Goal: Task Accomplishment & Management: Use online tool/utility

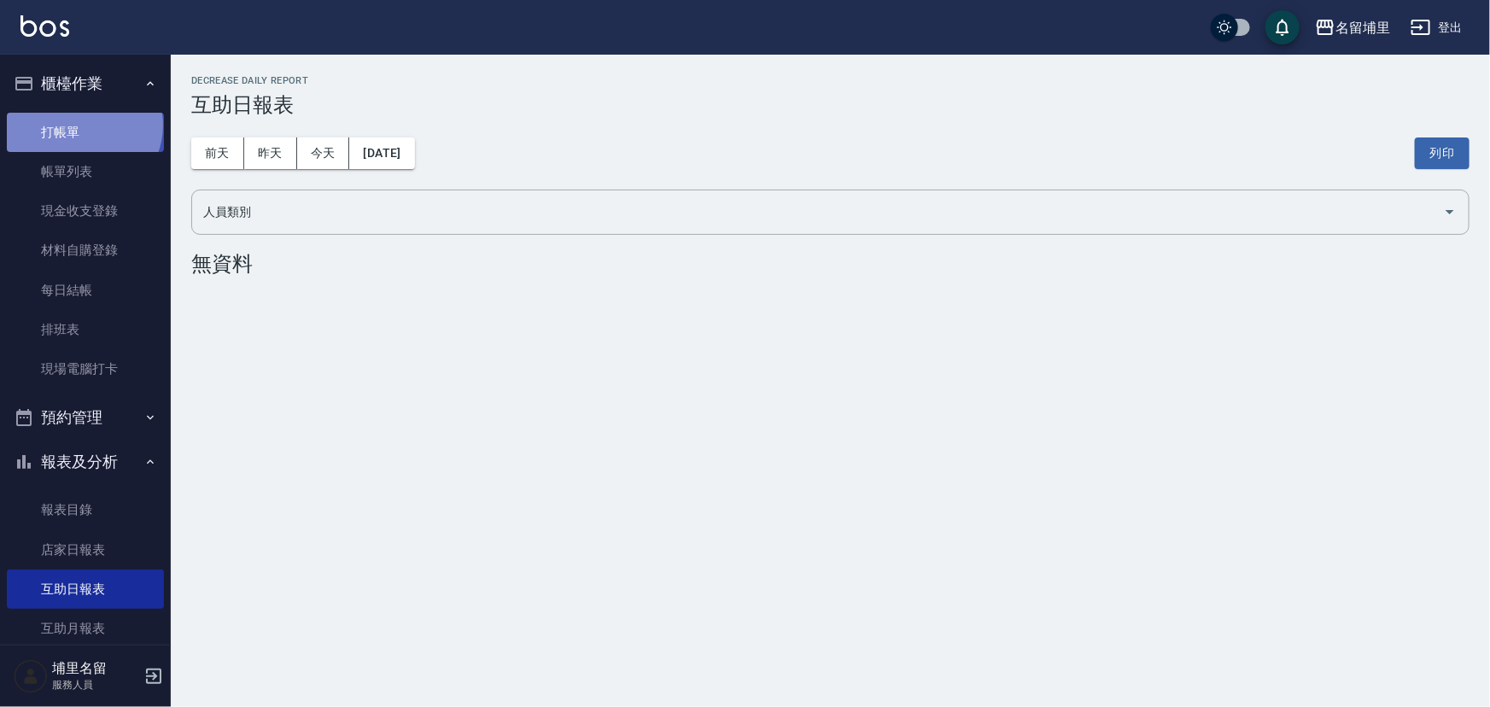
click at [82, 125] on link "打帳單" at bounding box center [85, 132] width 157 height 39
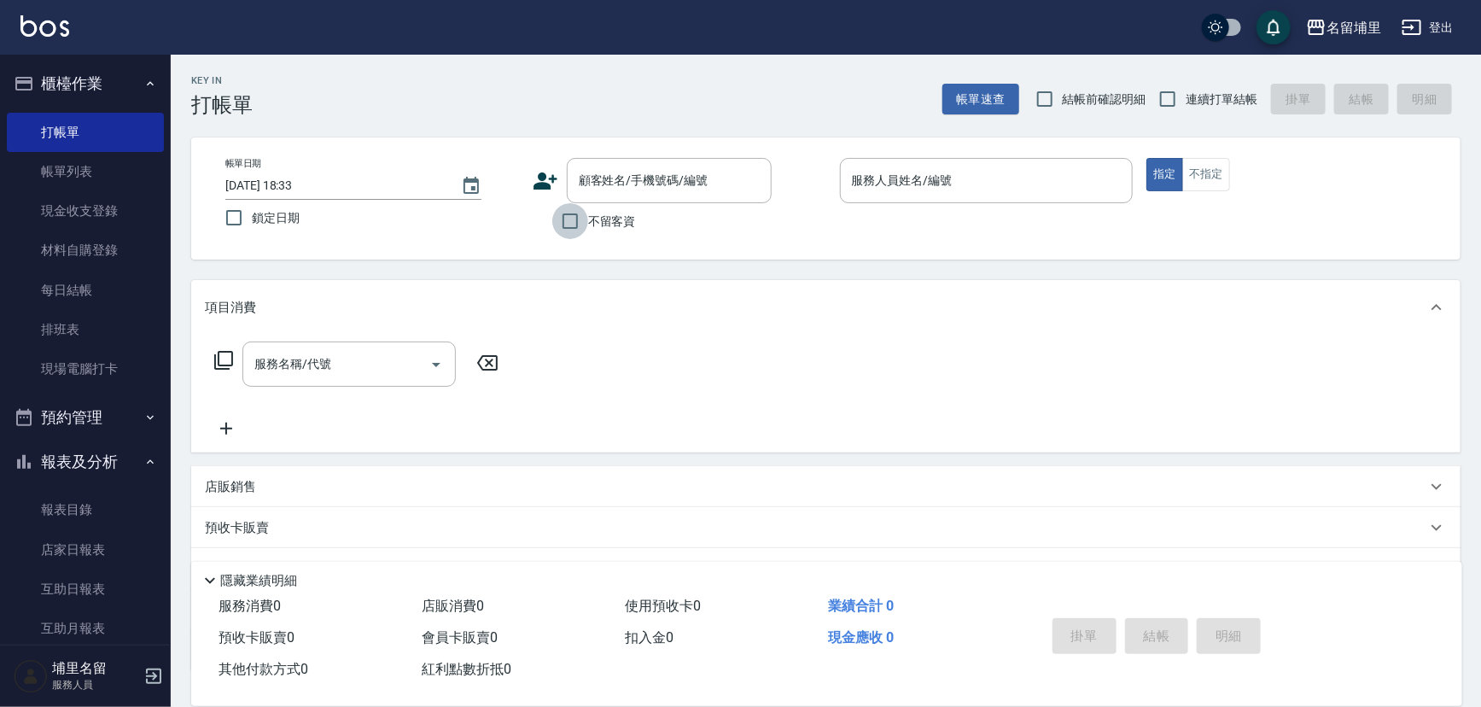
click at [568, 225] on input "不留客資" at bounding box center [570, 221] width 36 height 36
checkbox input "true"
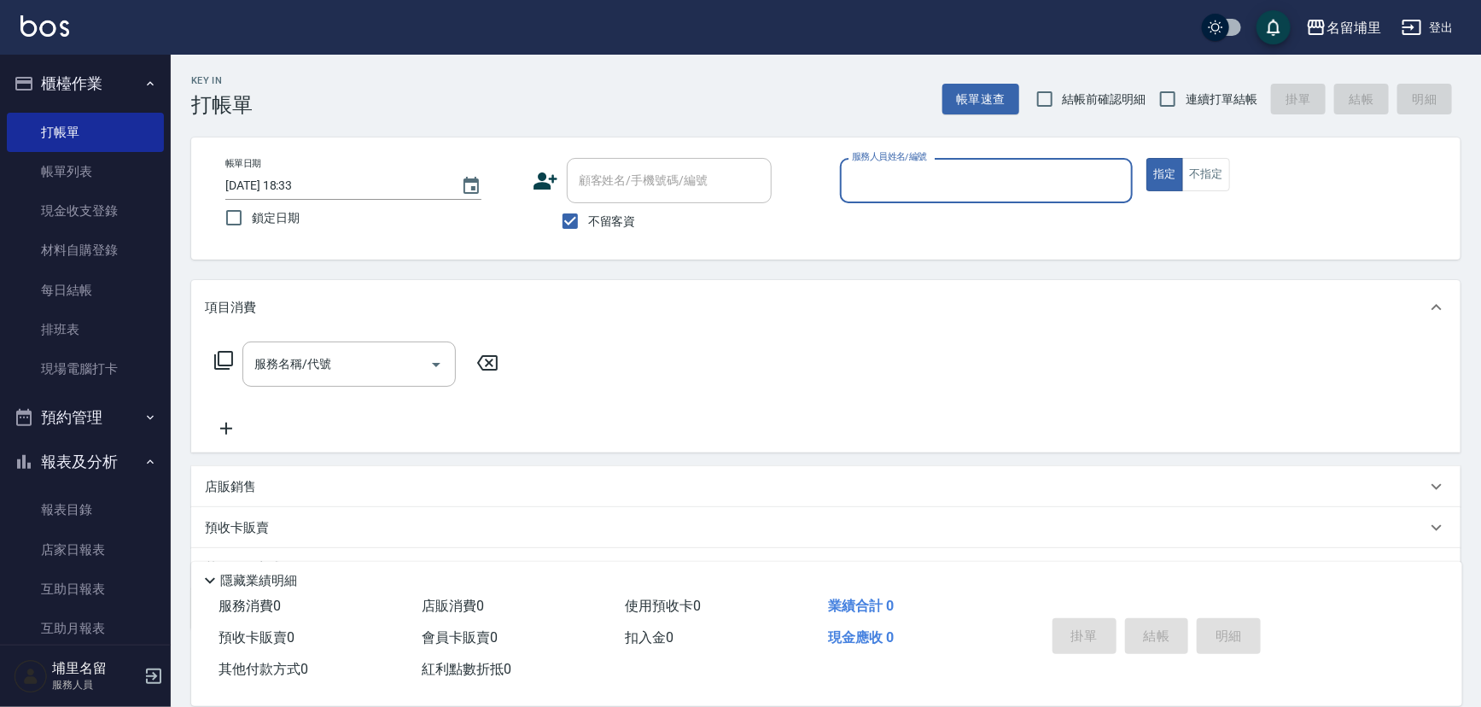
click at [1190, 93] on span "連續打單結帳" at bounding box center [1222, 99] width 72 height 18
click at [1186, 93] on input "連續打單結帳" at bounding box center [1168, 99] width 36 height 36
checkbox input "true"
click at [930, 180] on input "服務人員姓名/編號" at bounding box center [987, 181] width 278 height 30
click at [738, 238] on div "不留客資" at bounding box center [652, 221] width 239 height 36
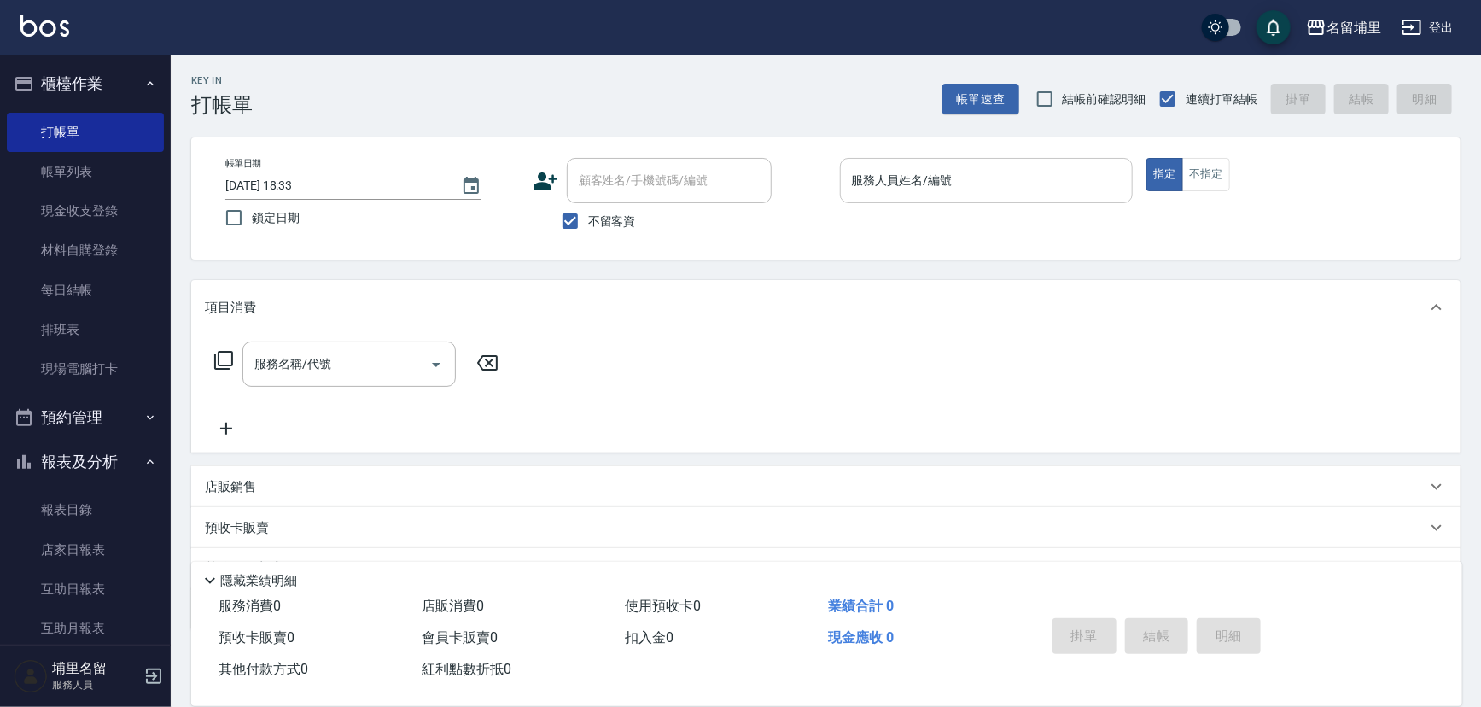
click at [920, 183] on input "服務人員姓名/編號" at bounding box center [987, 181] width 278 height 30
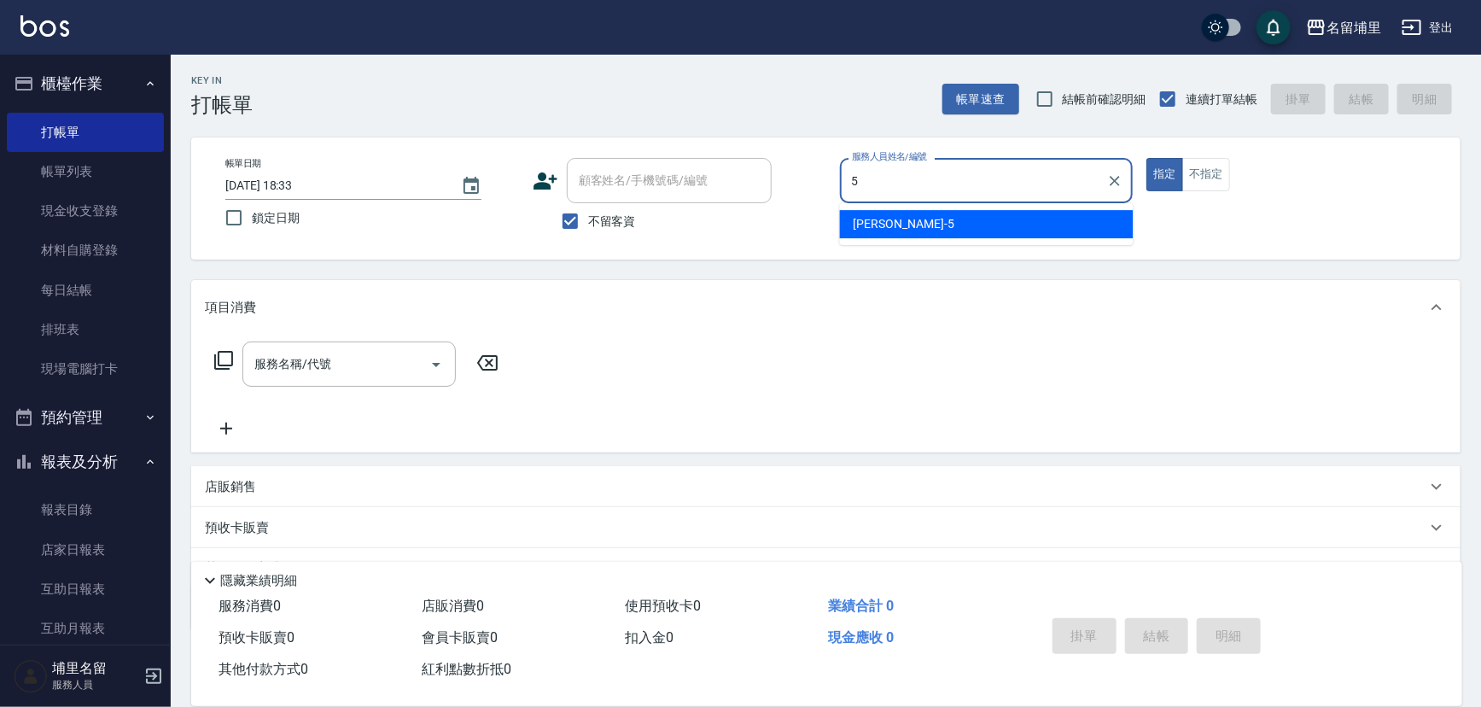
type input "[PERSON_NAME]-5"
type button "true"
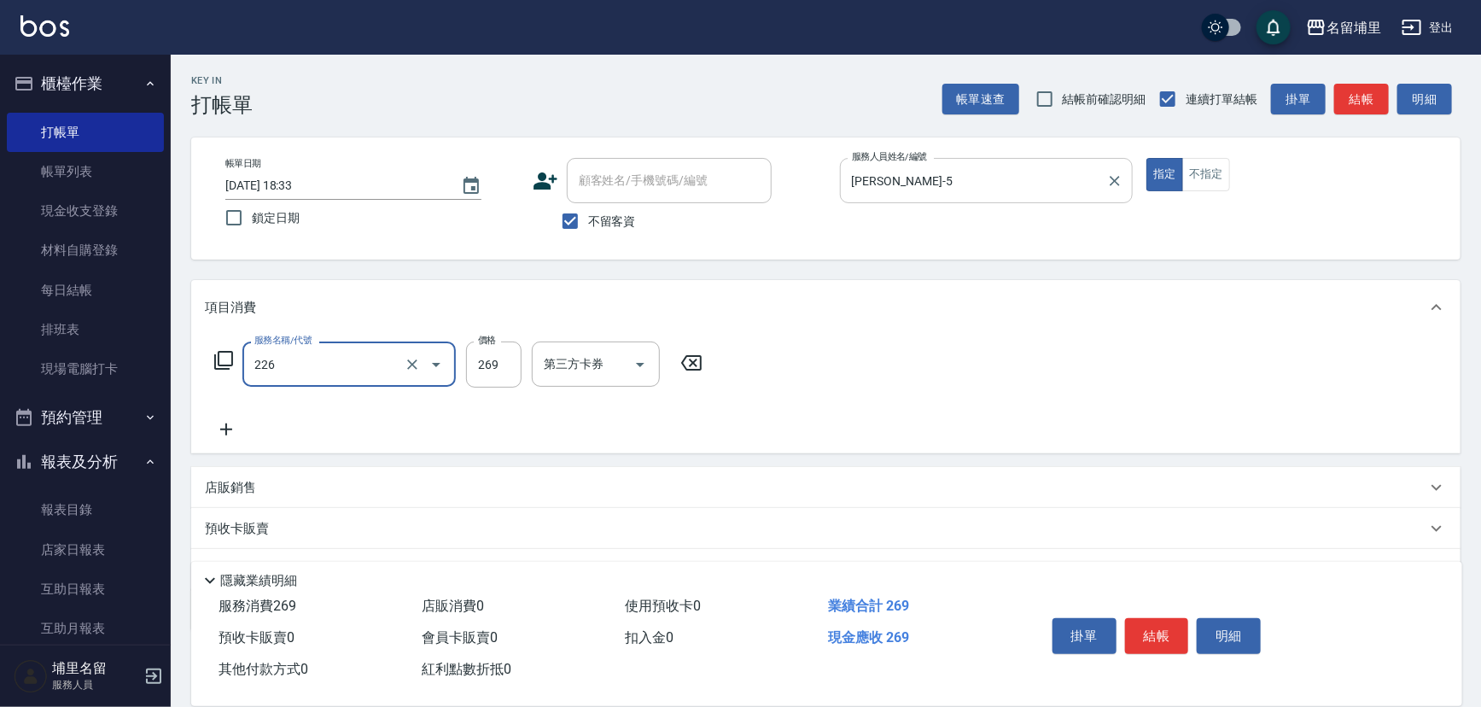
type input "洗剪269(226)"
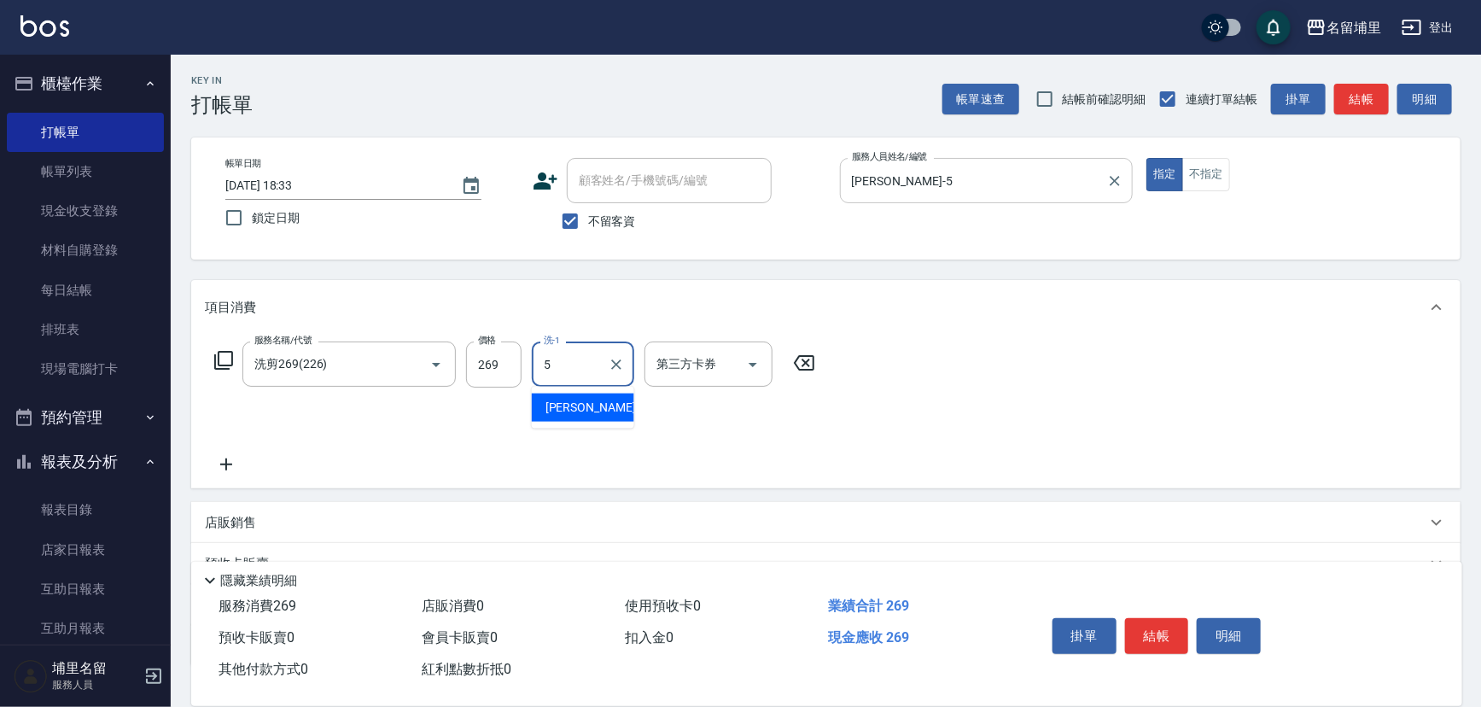
type input "[PERSON_NAME]-5"
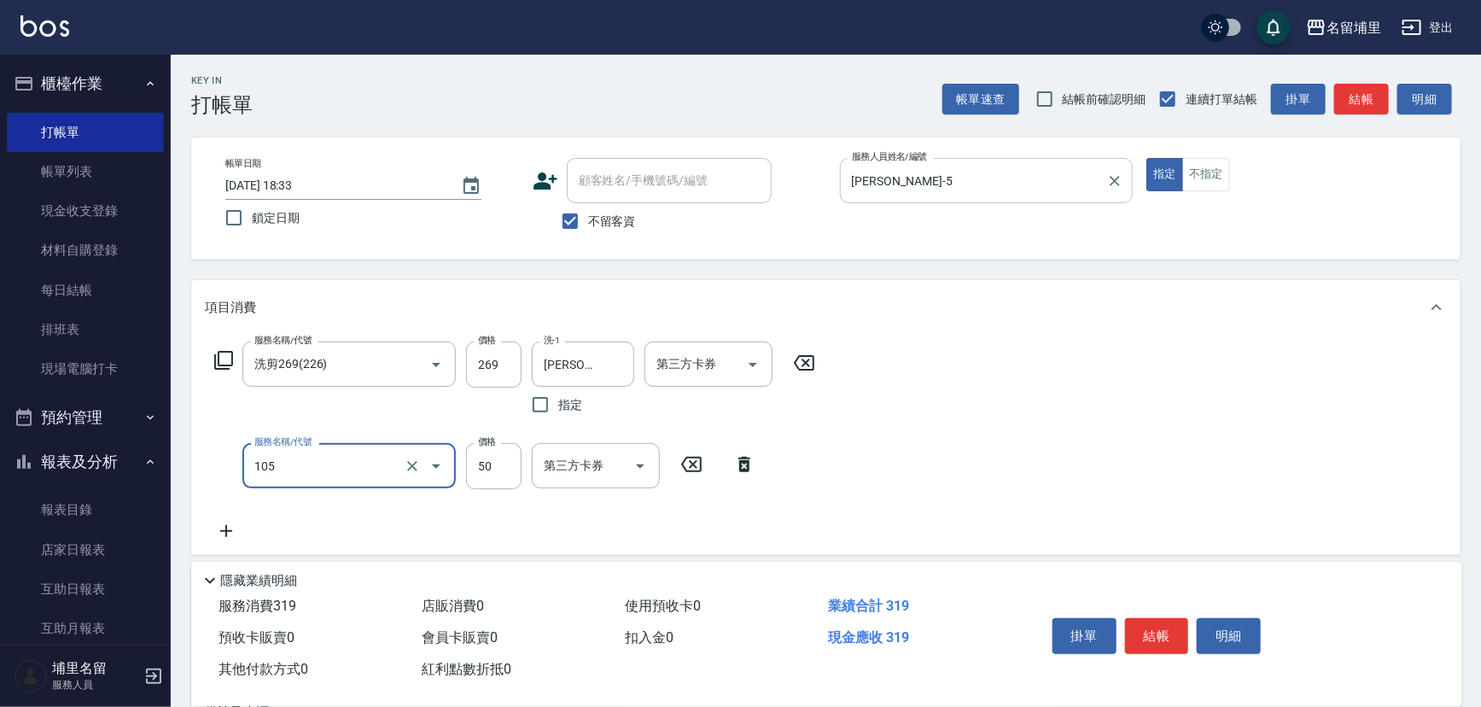
type input "精油50(105)"
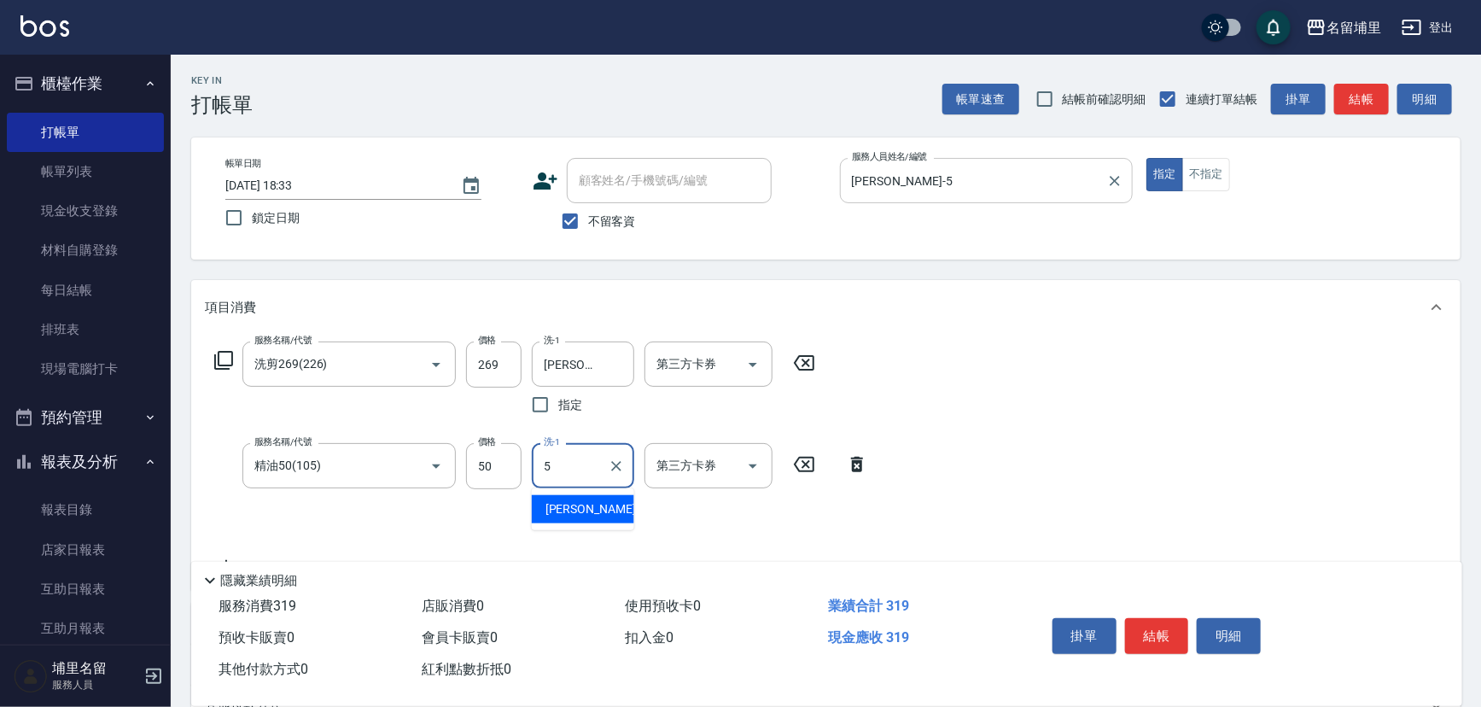
type input "[PERSON_NAME]-5"
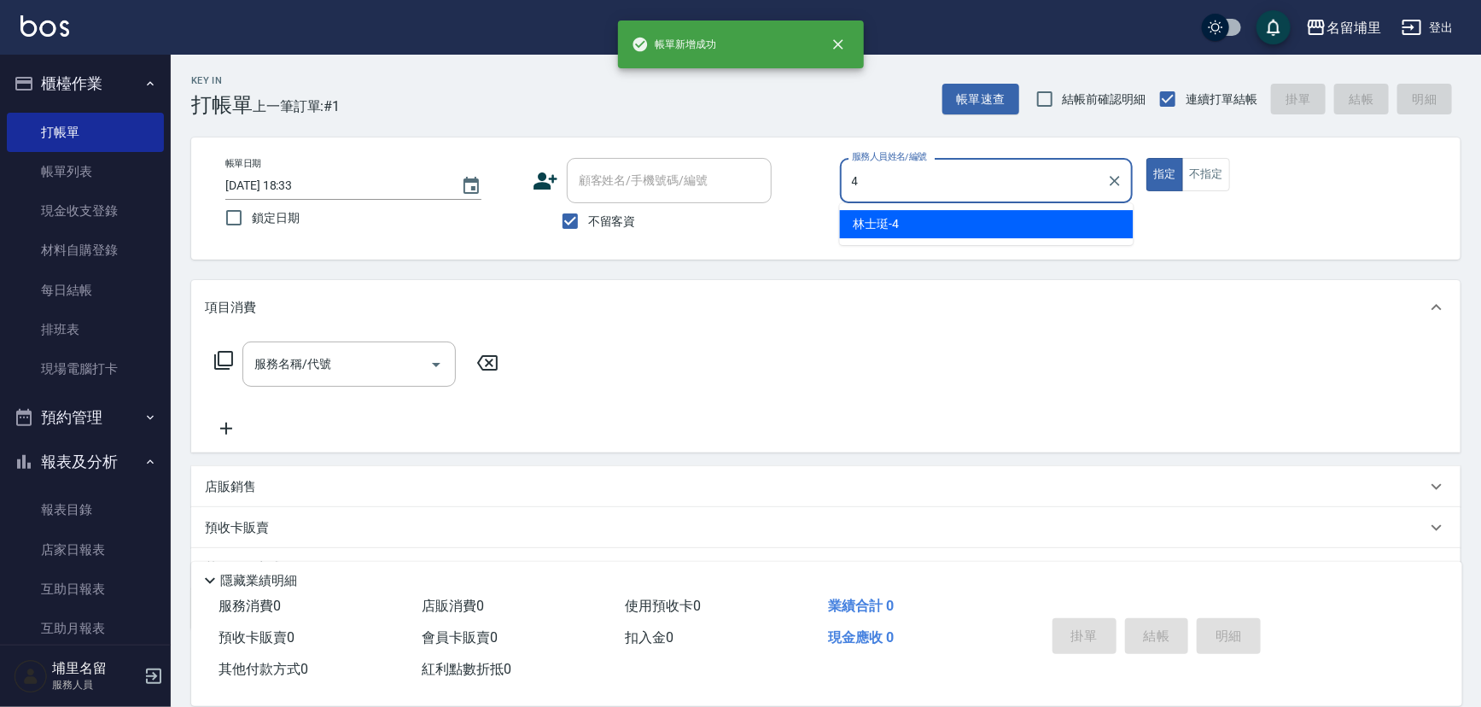
type input "林士珽-4"
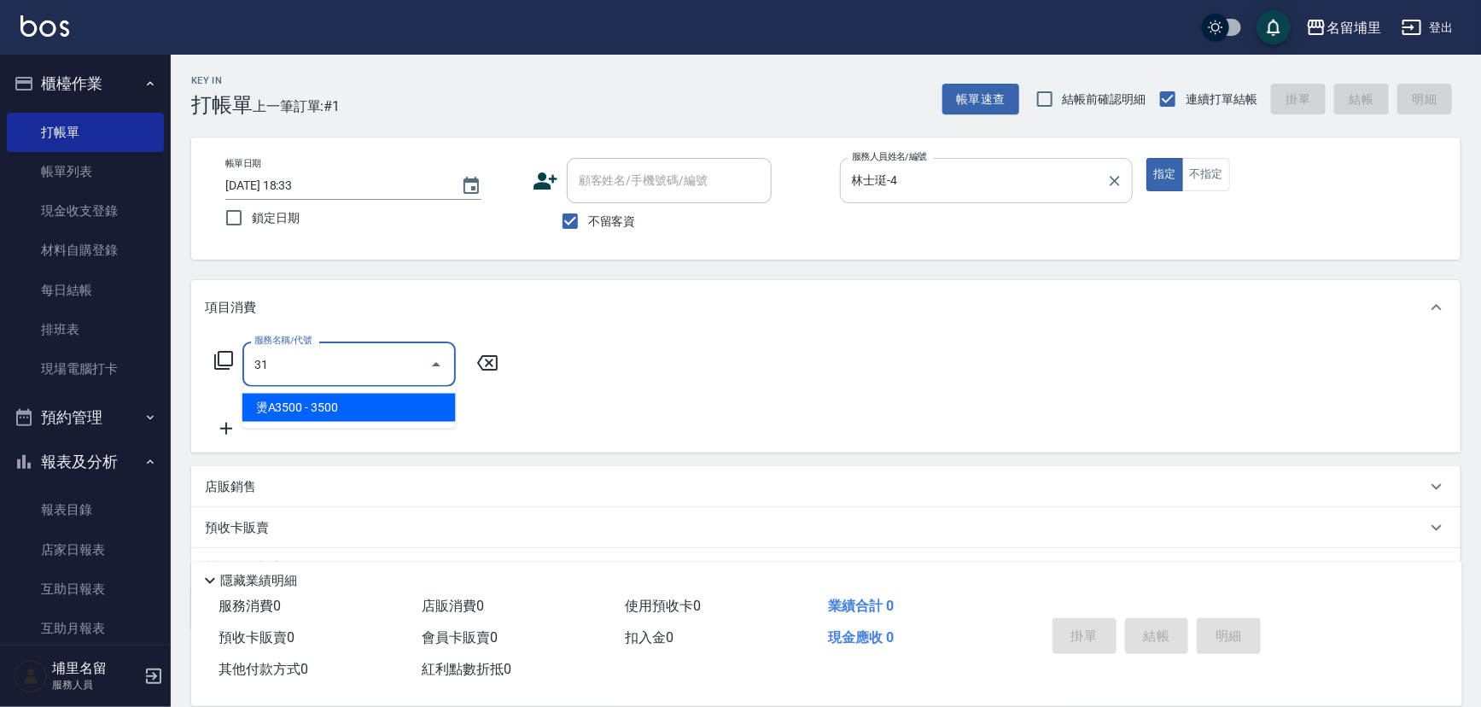
type input "燙A3500(31)"
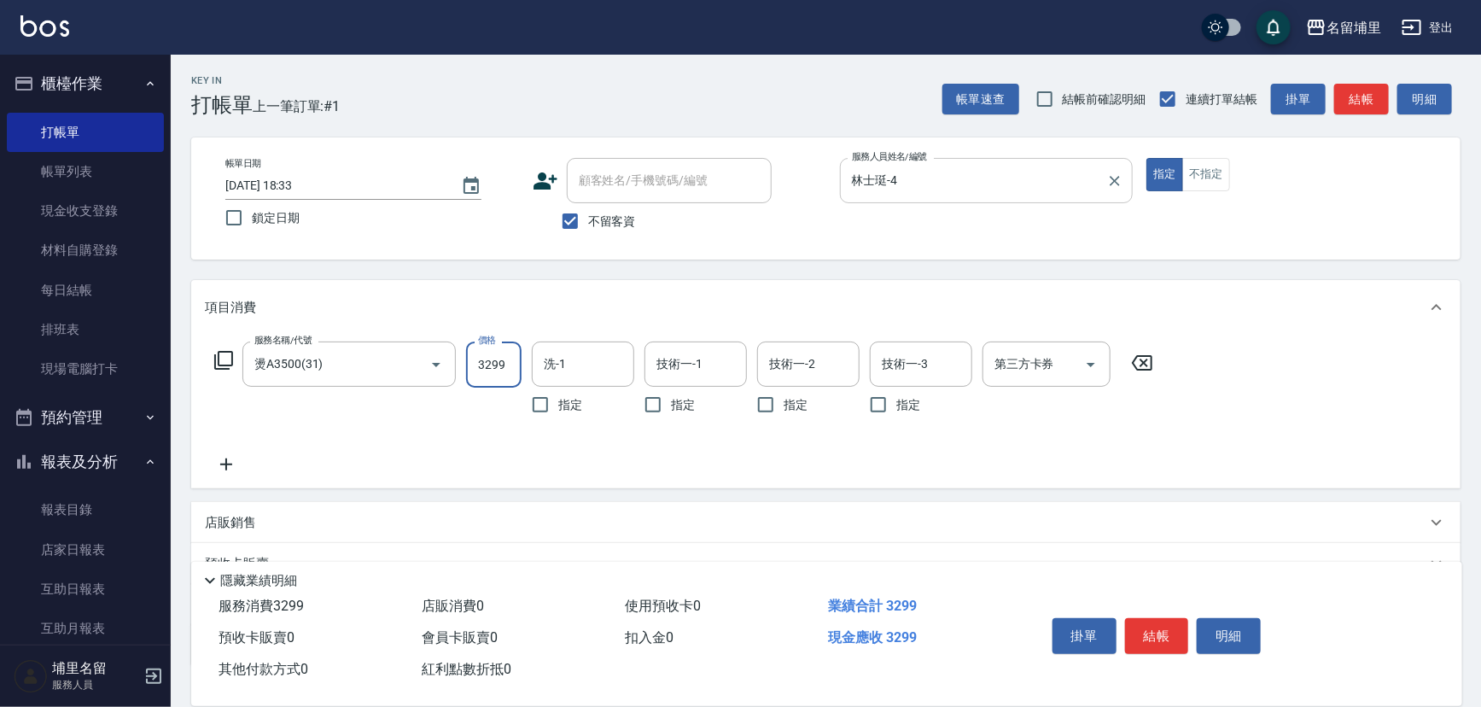
type input "3299"
type input "林士珽-4"
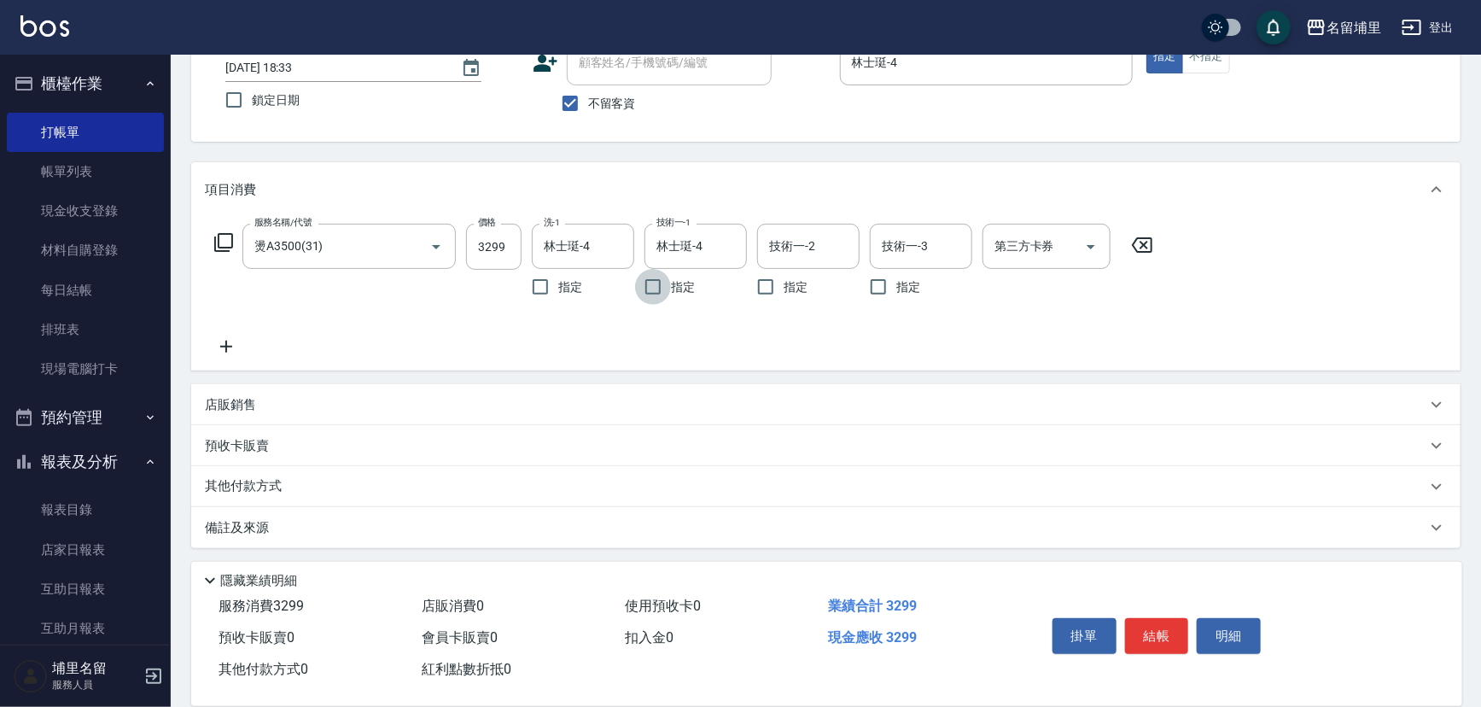
scroll to position [120, 0]
click at [1155, 631] on button "結帳" at bounding box center [1157, 636] width 64 height 36
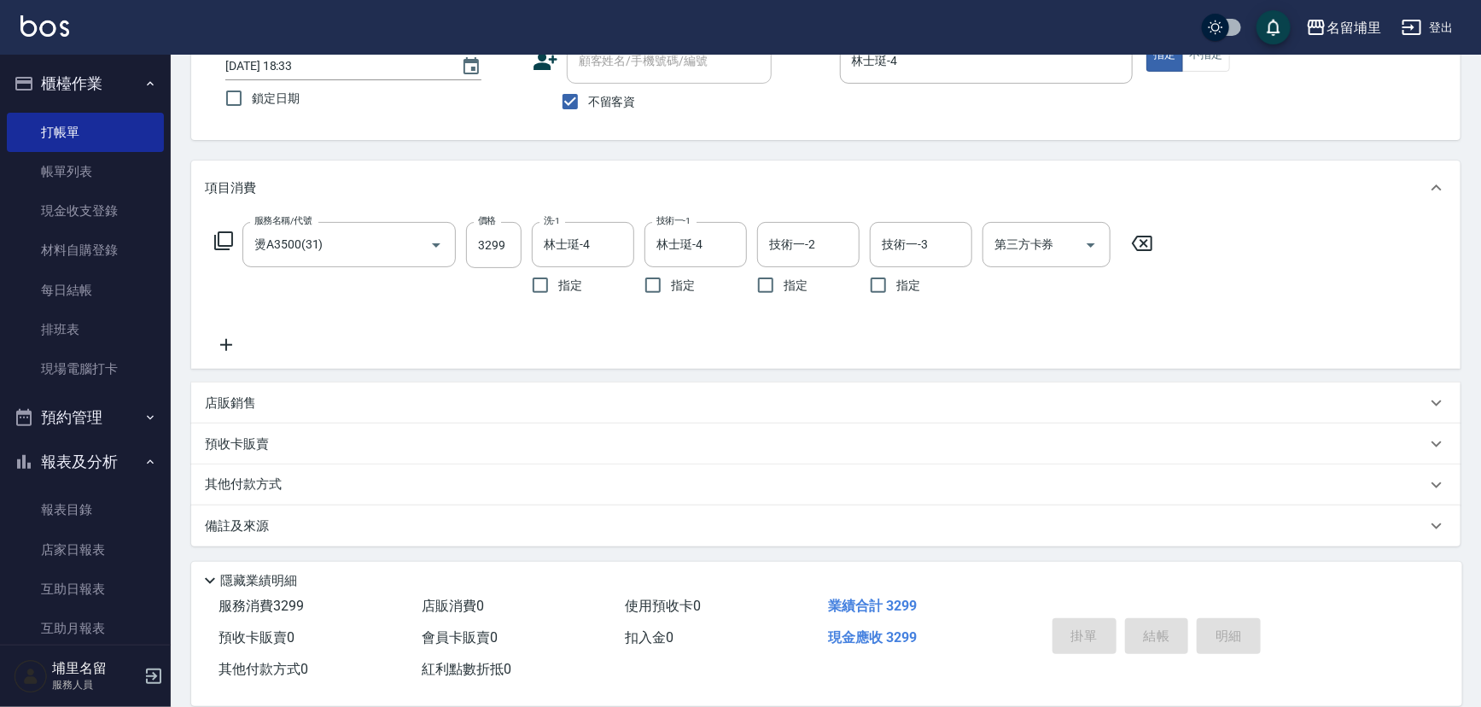
type input "[DATE] 18:34"
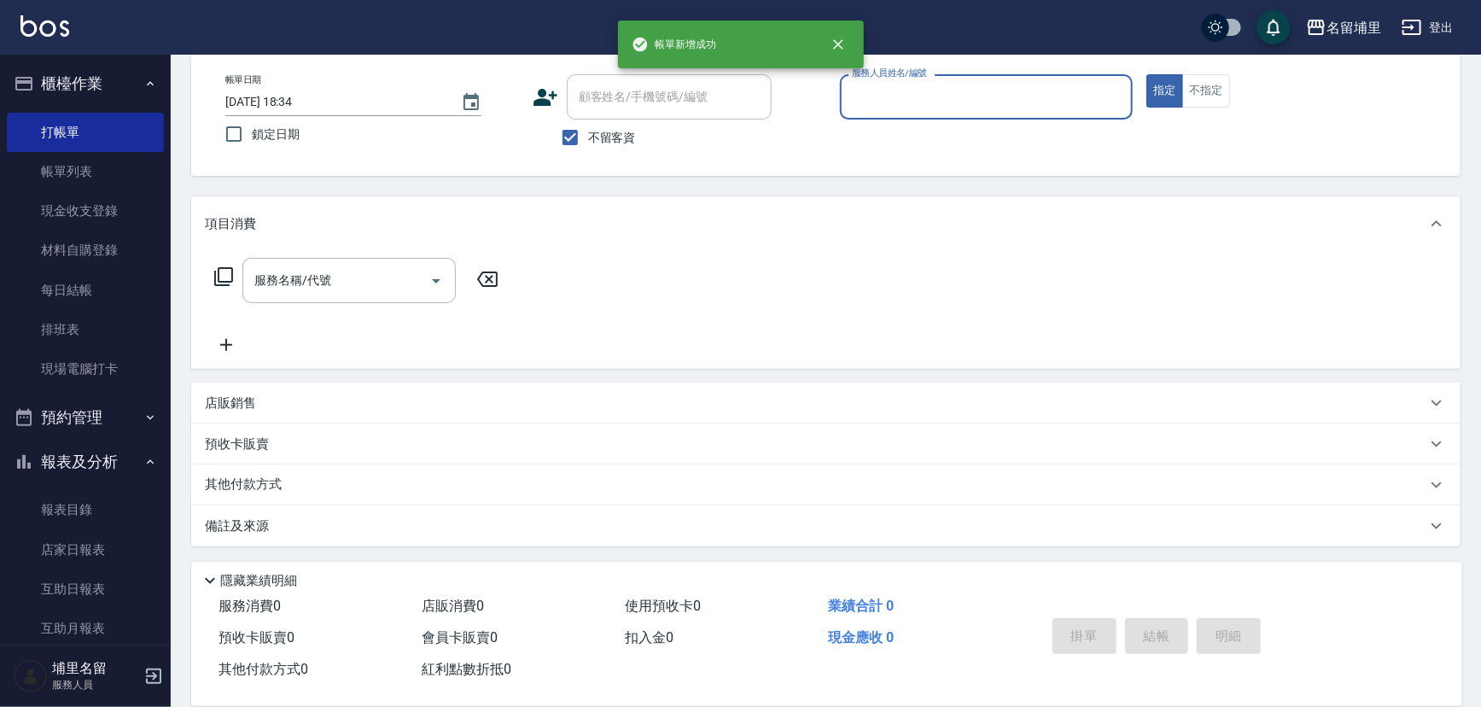
scroll to position [84, 0]
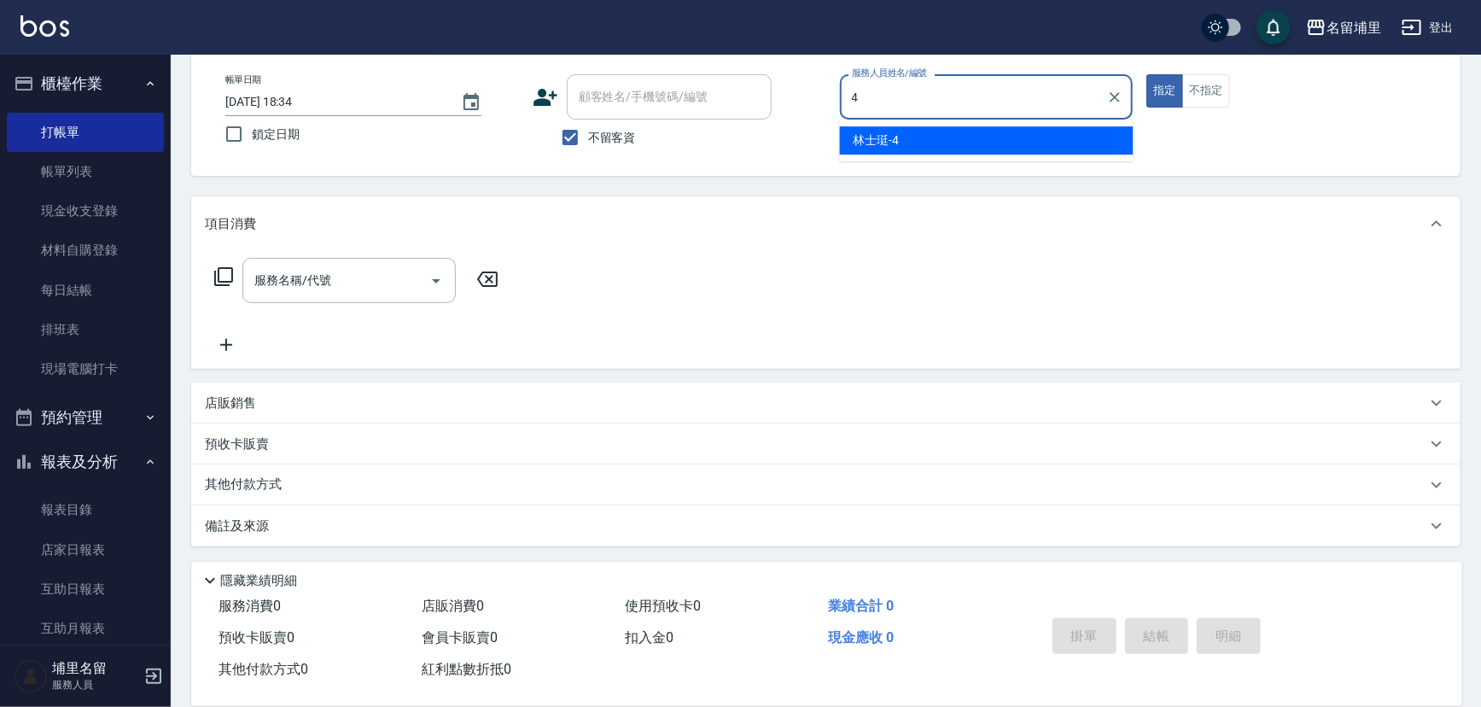
type input "林士珽-4"
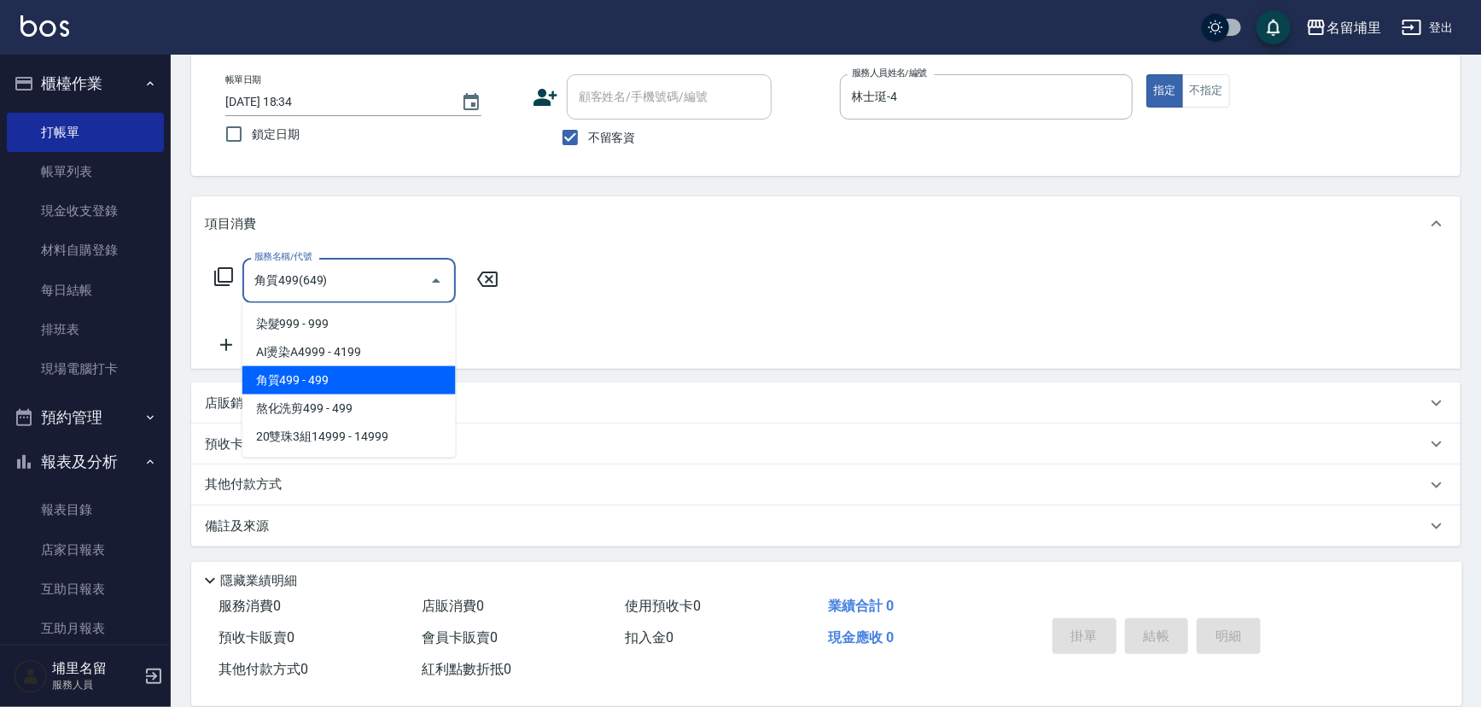
type input "角質499(649)"
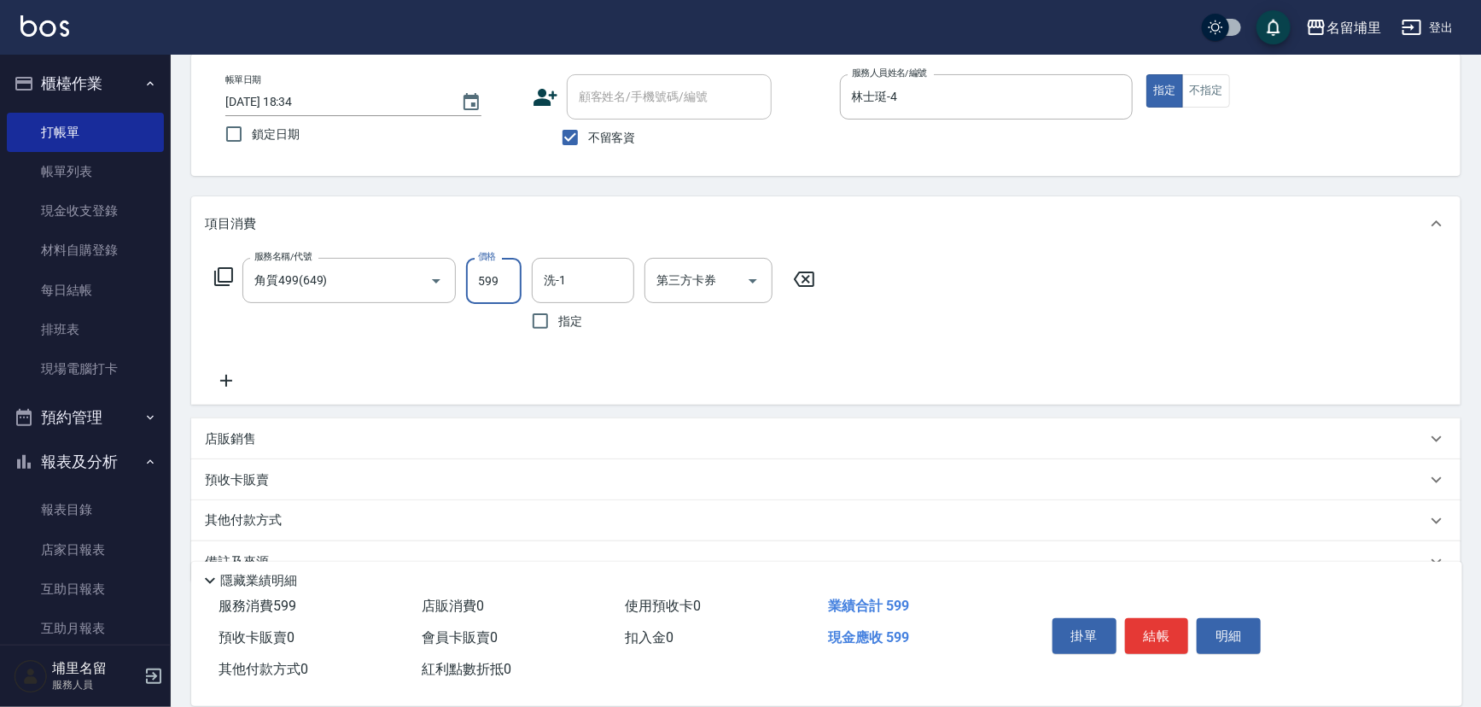
type input "599"
type input "林士珽-4"
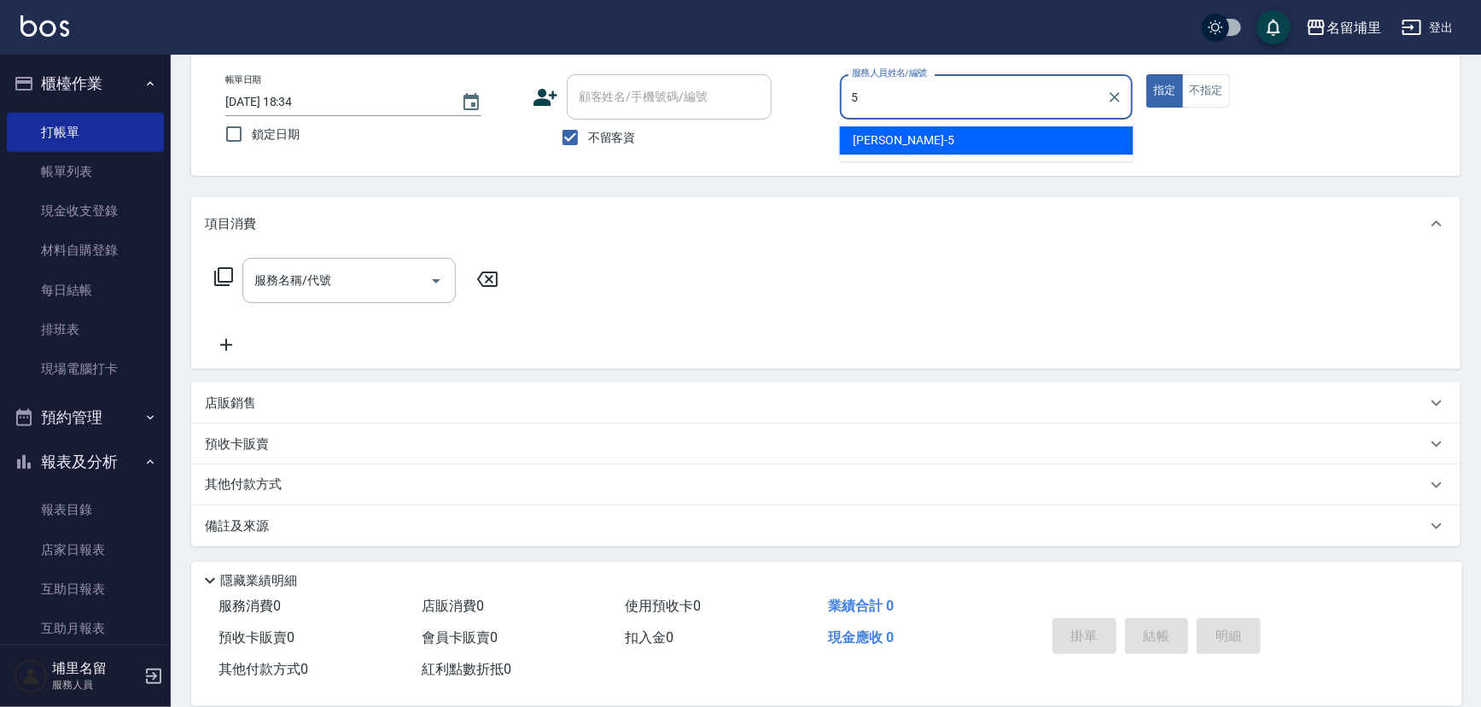
type input "[PERSON_NAME]-5"
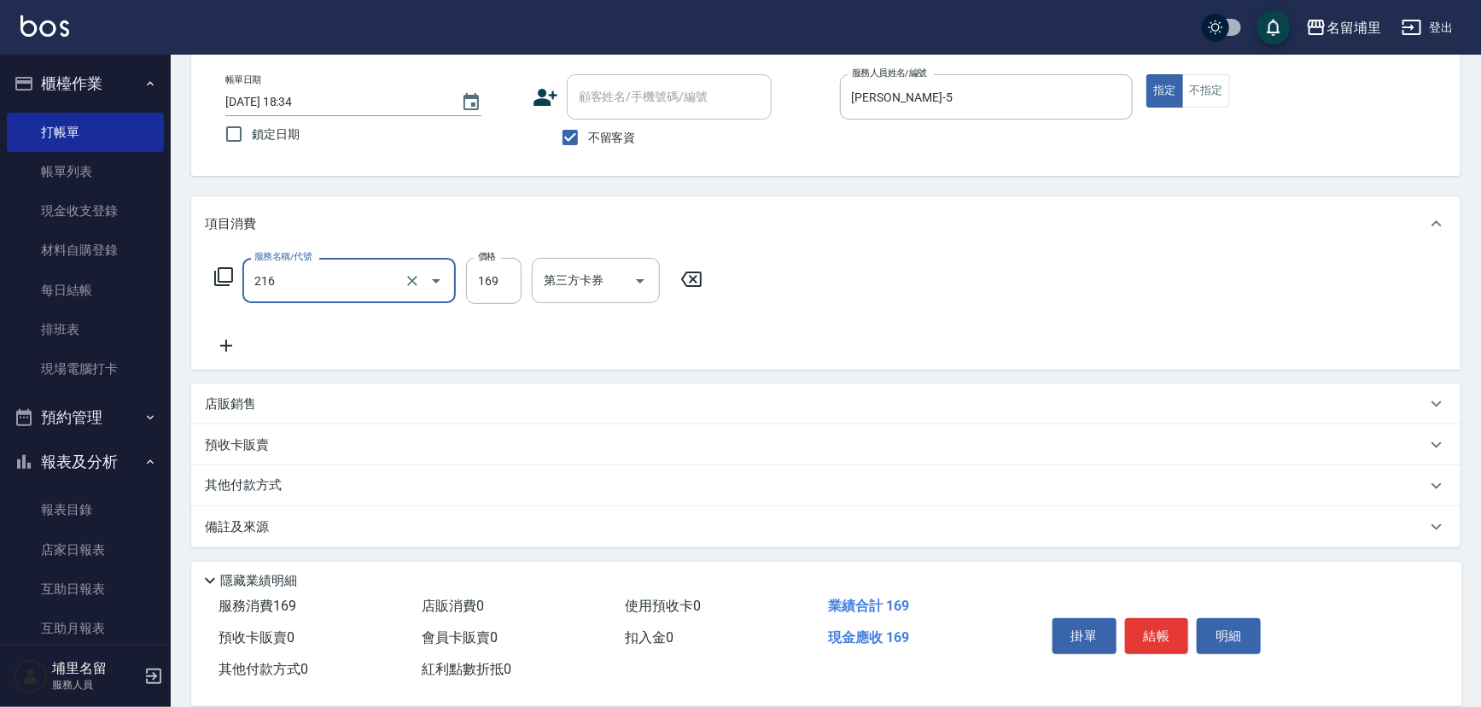
type input "剪髮169(216)"
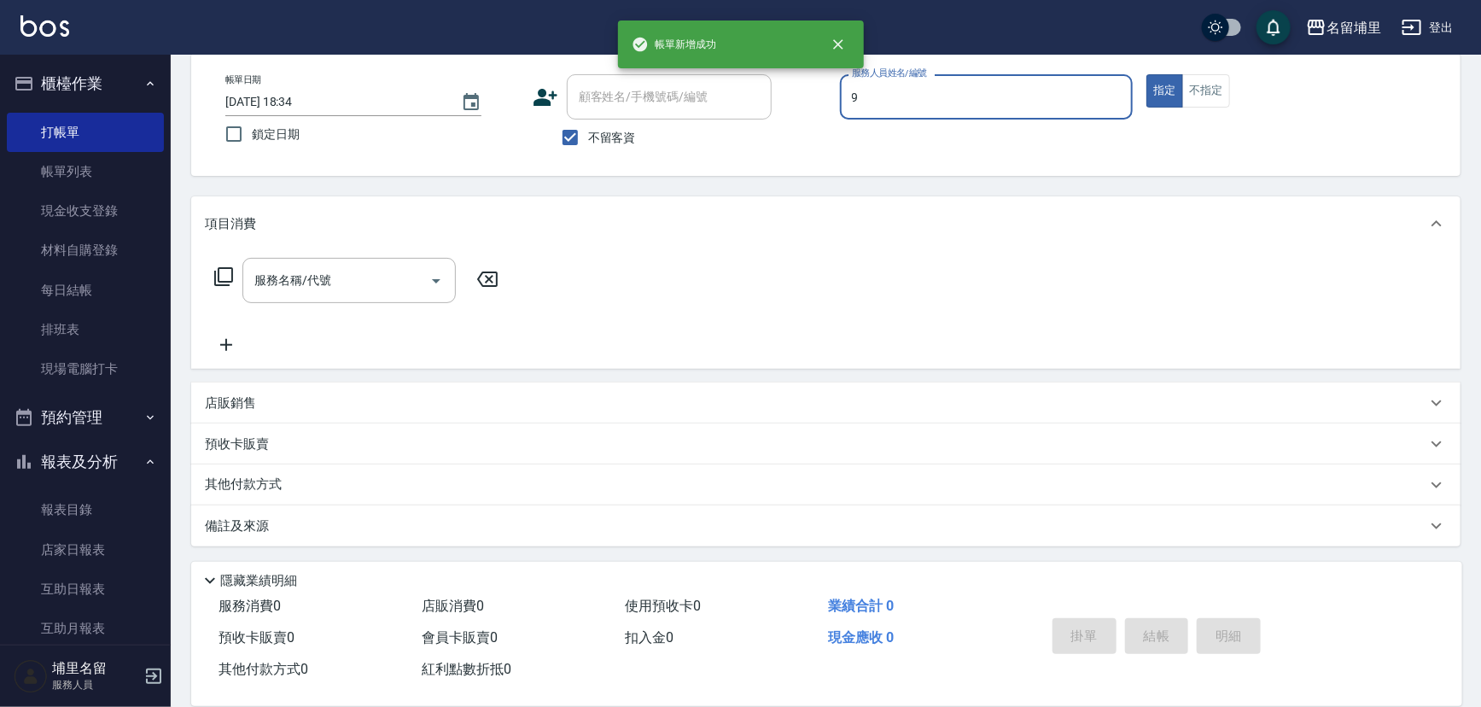
type input "[PERSON_NAME]-9"
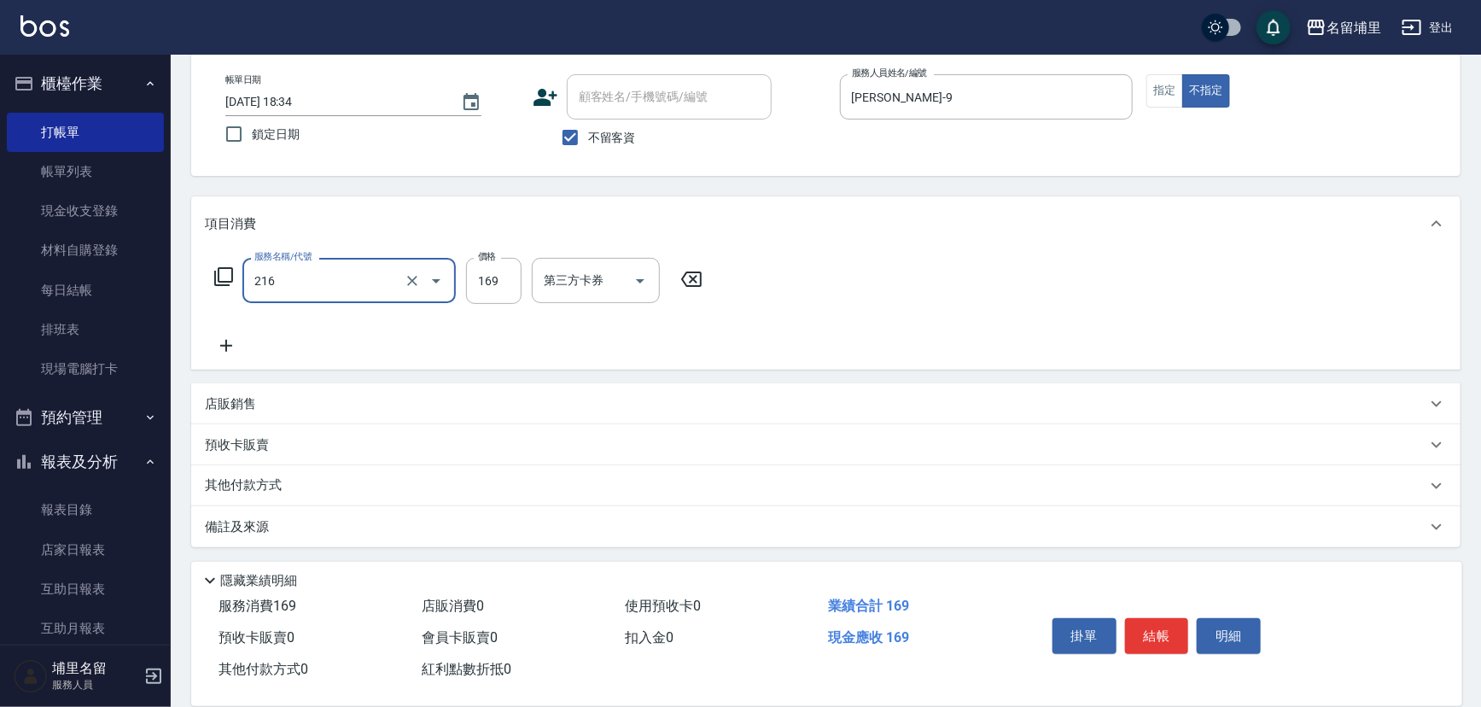
type input "剪髮169(216)"
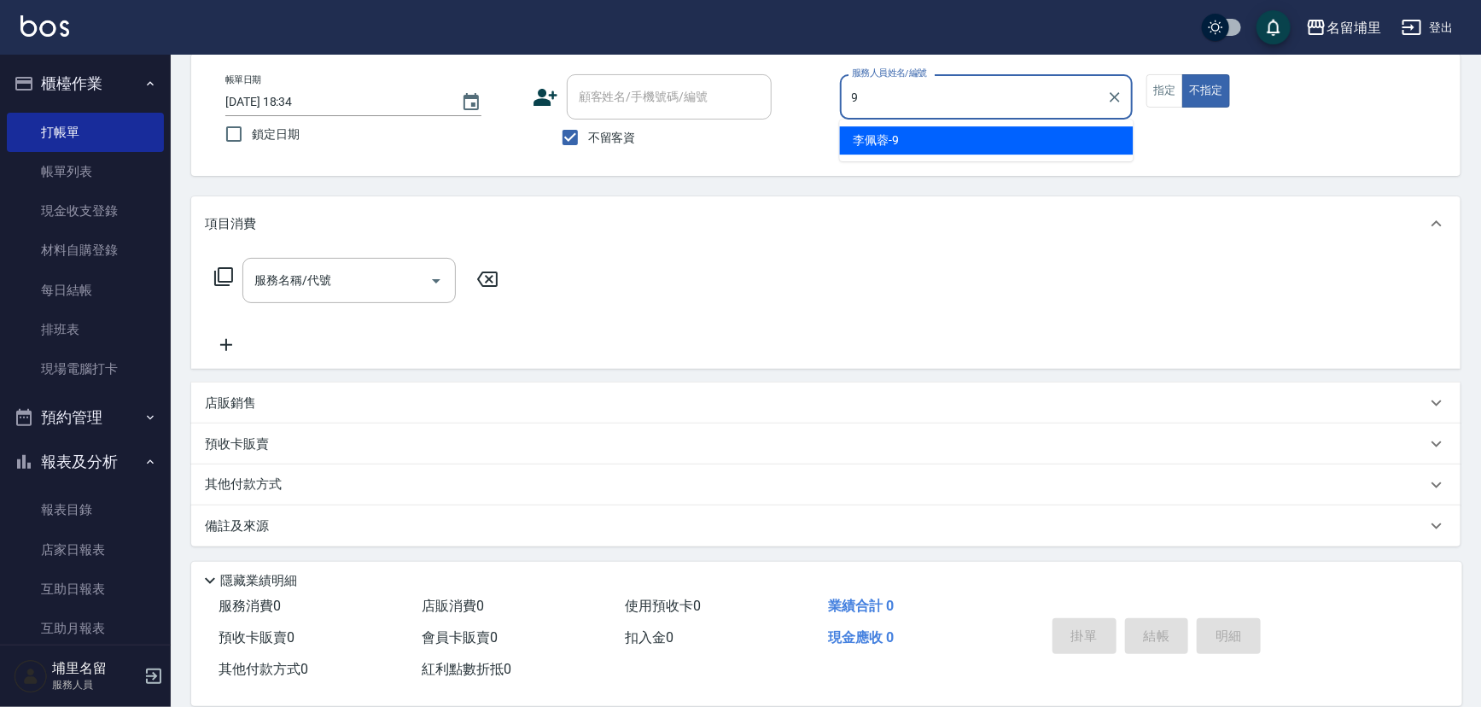
type input "[PERSON_NAME]-9"
type button "false"
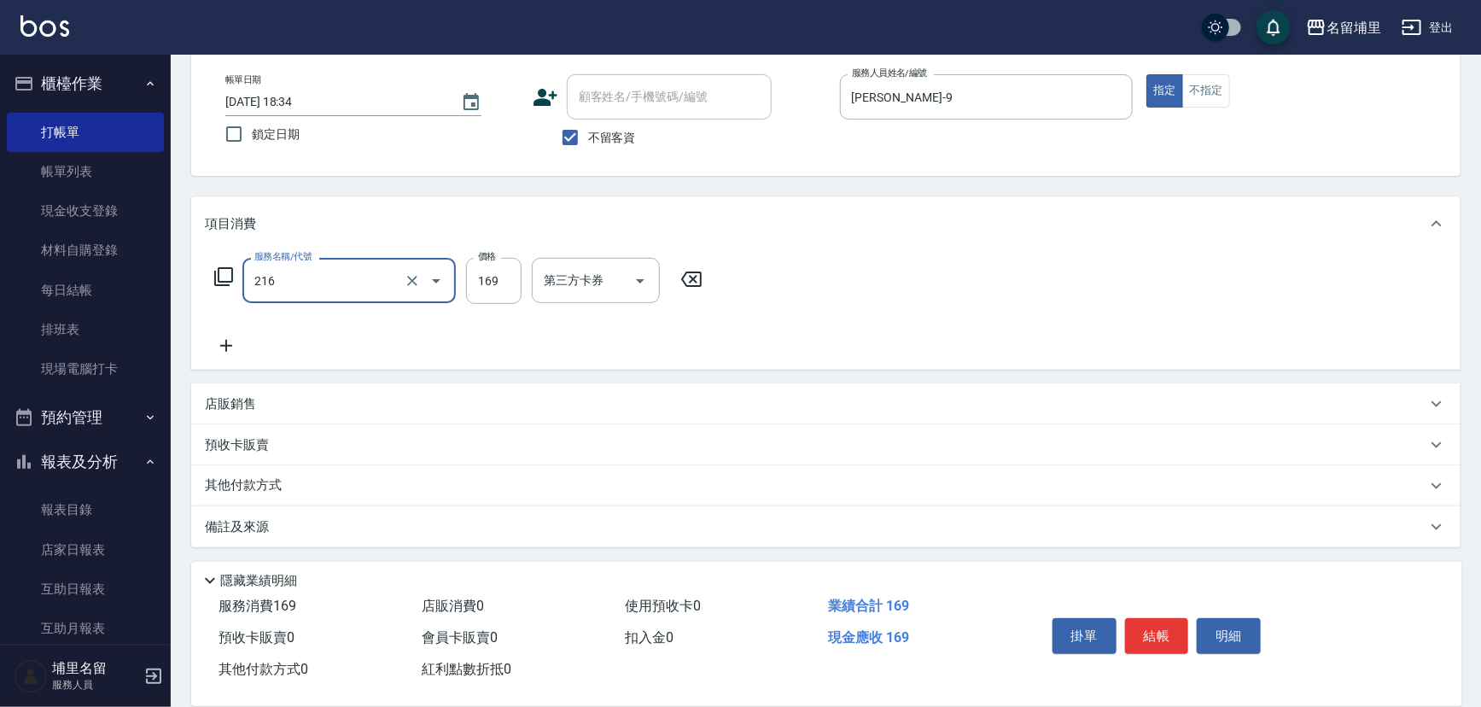
type input "剪髮169(216)"
type input "150"
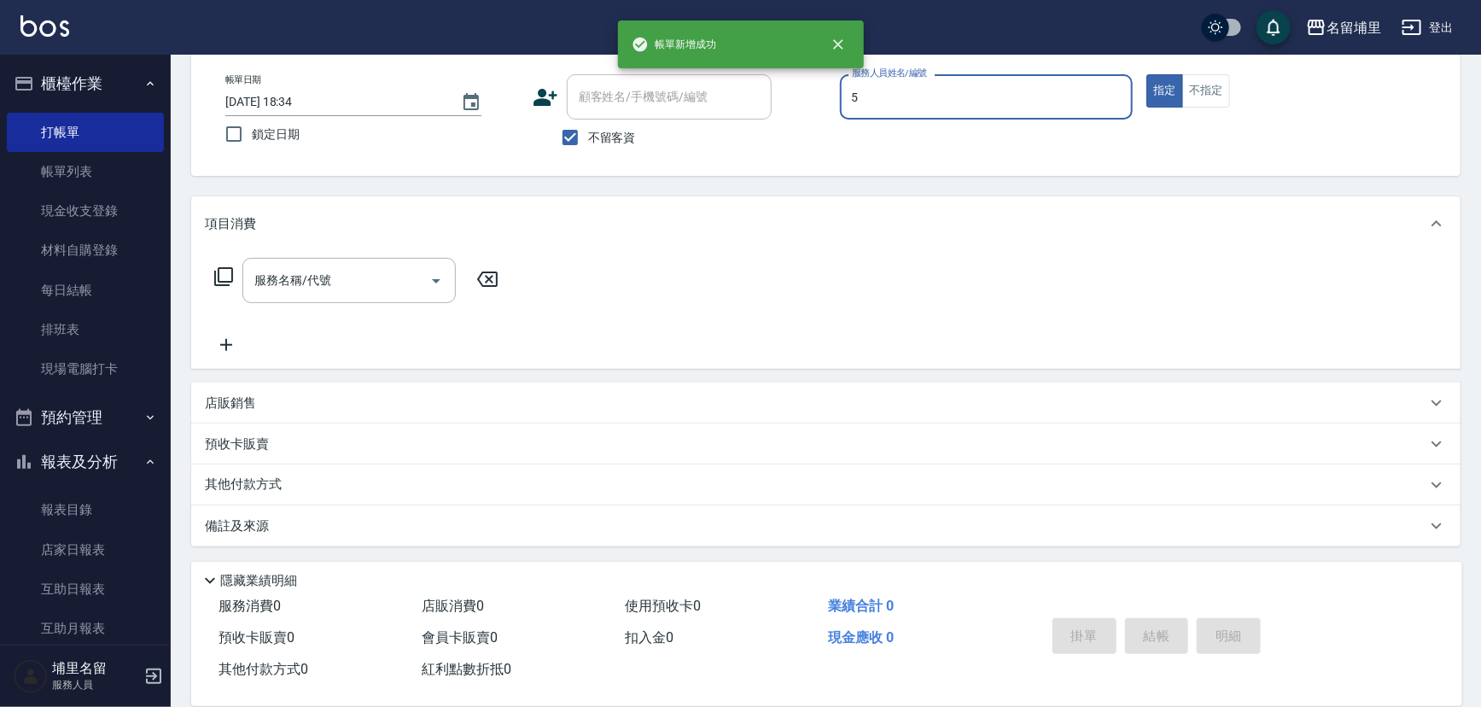
type input "[PERSON_NAME]-5"
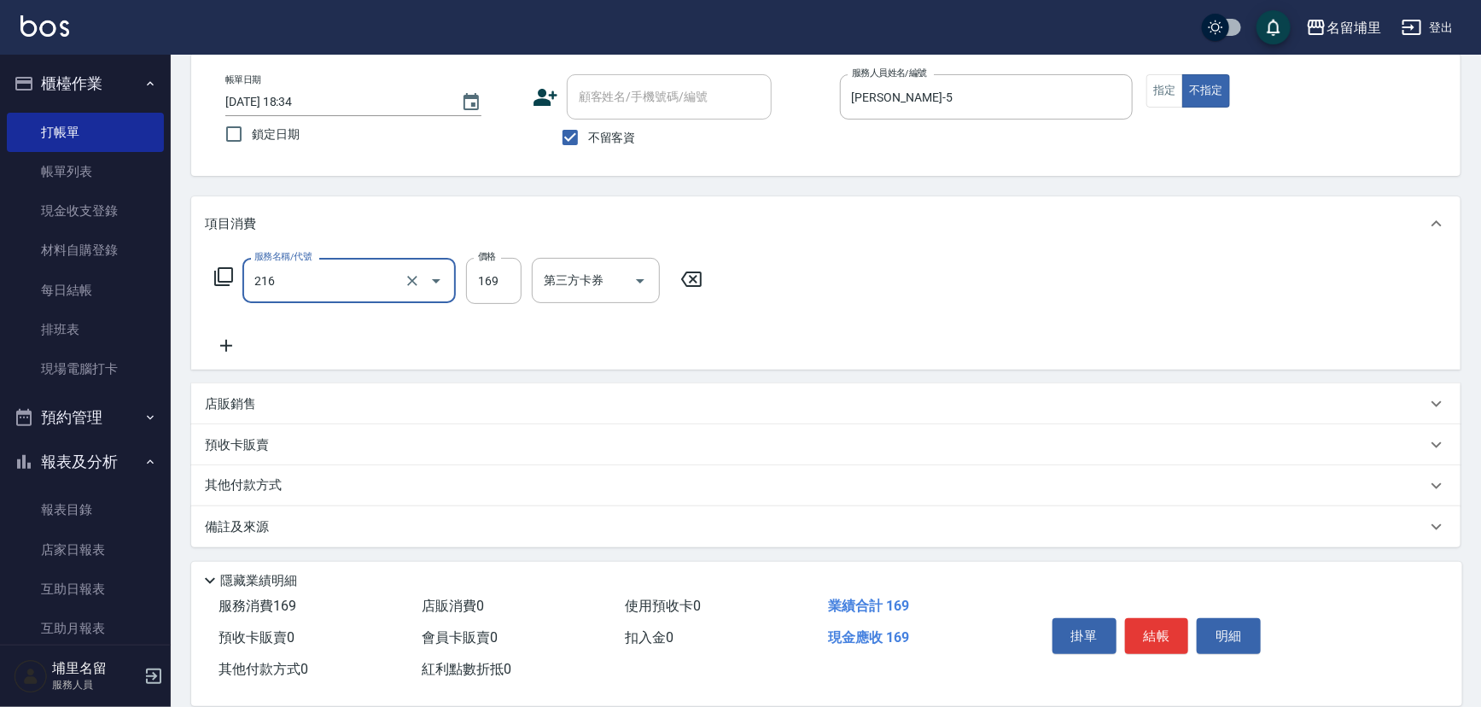
type input "剪髮169(216)"
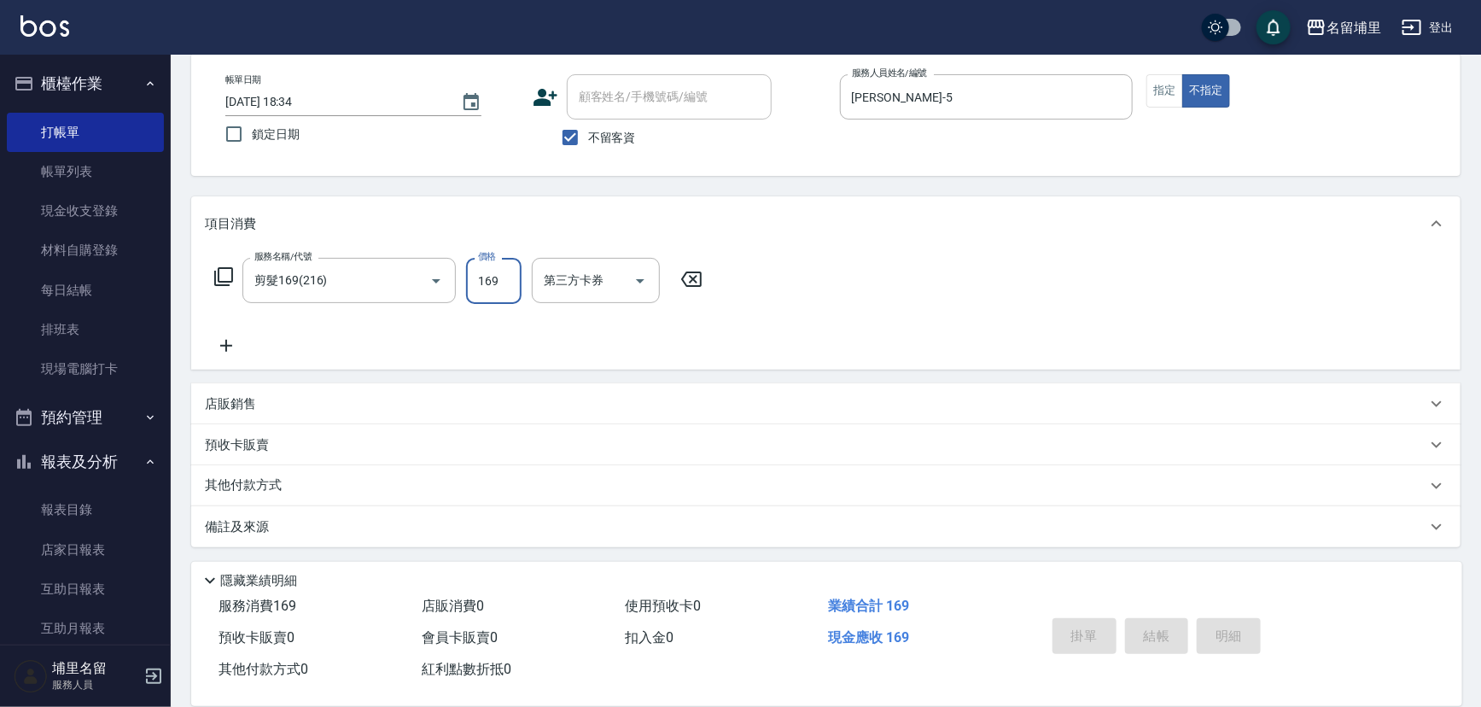
type input "[DATE] 18:35"
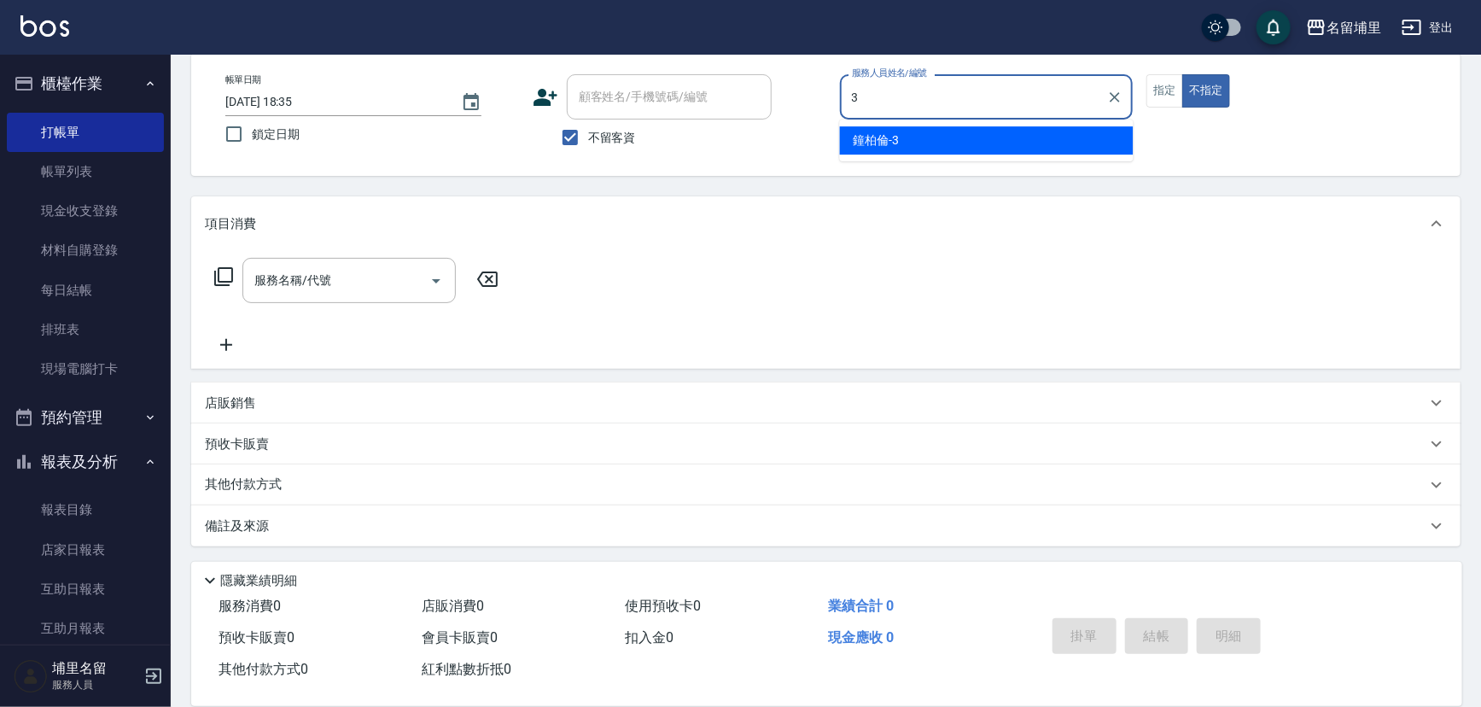
type input "[PERSON_NAME]-3"
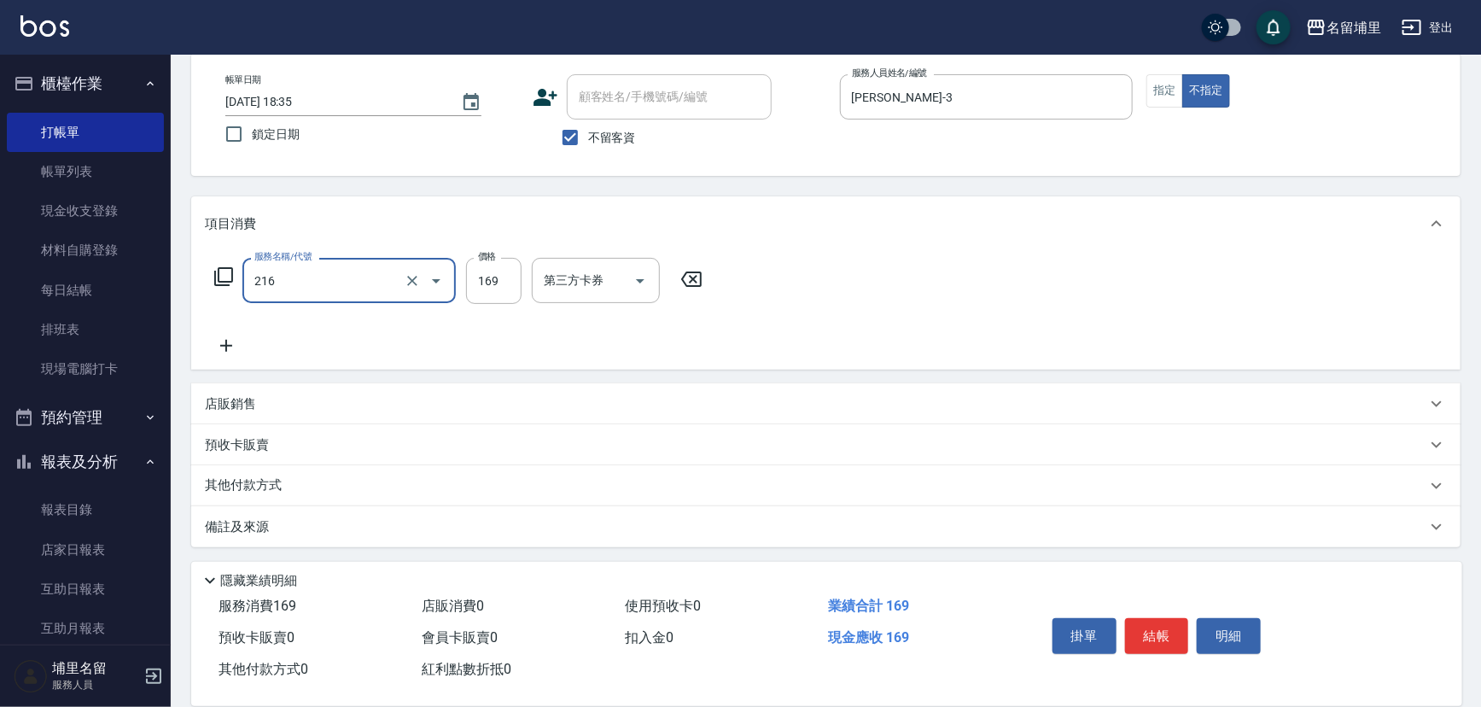
type input "剪髮169(216)"
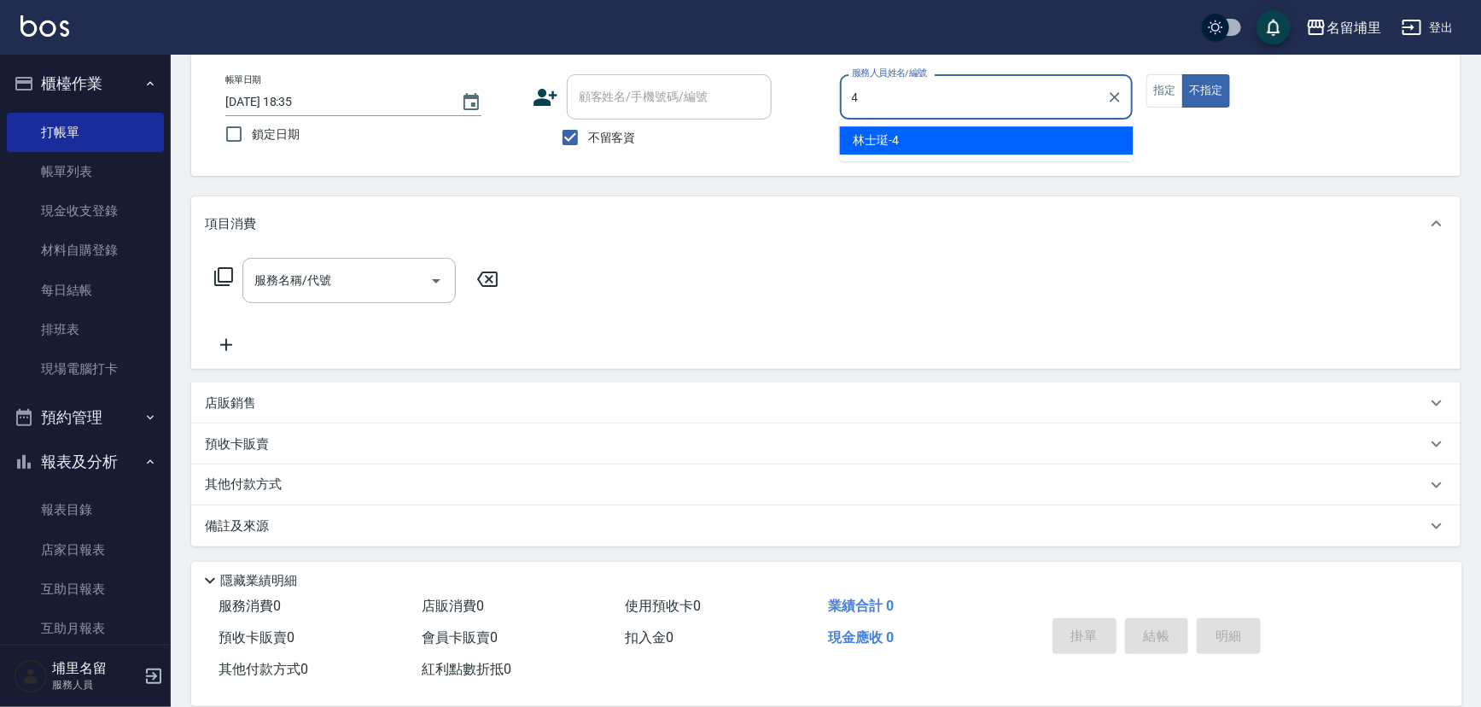
type input "林士珽-4"
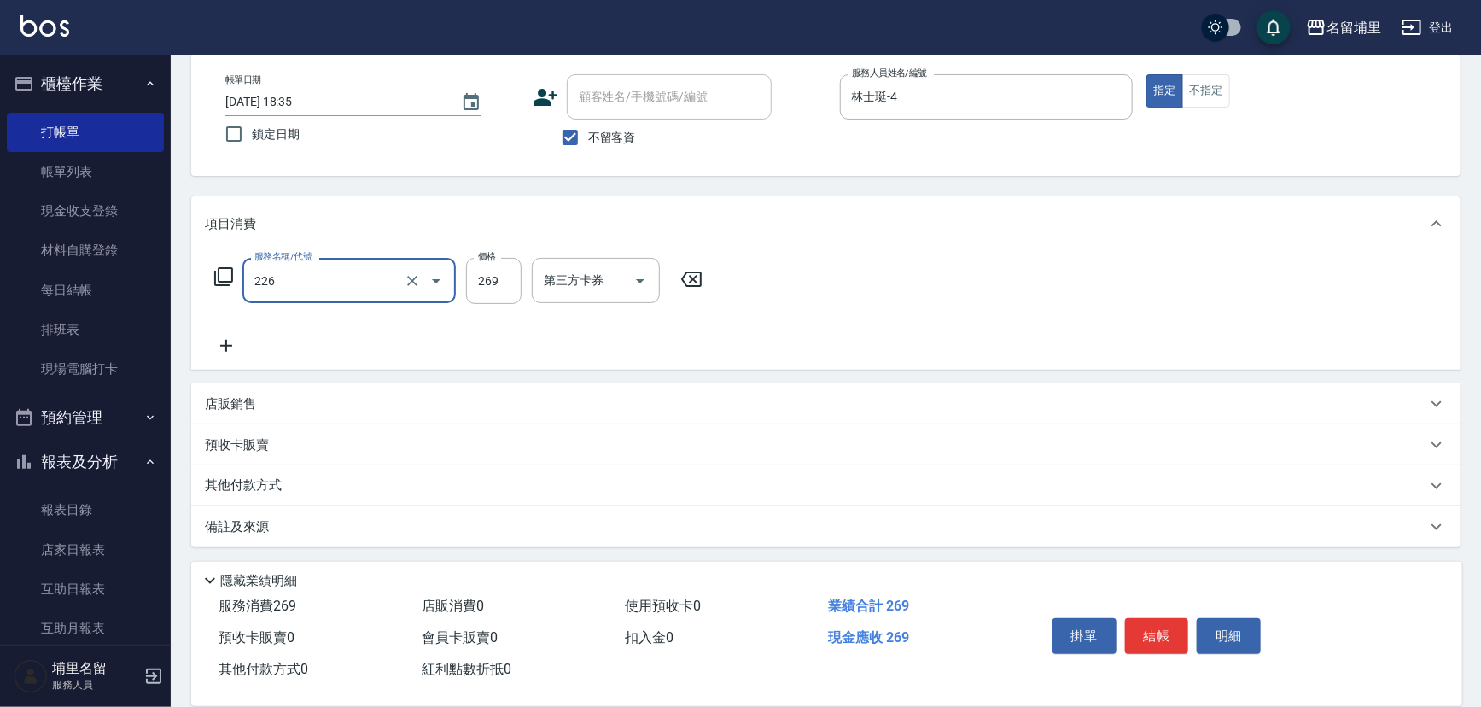
type input "洗剪269(226)"
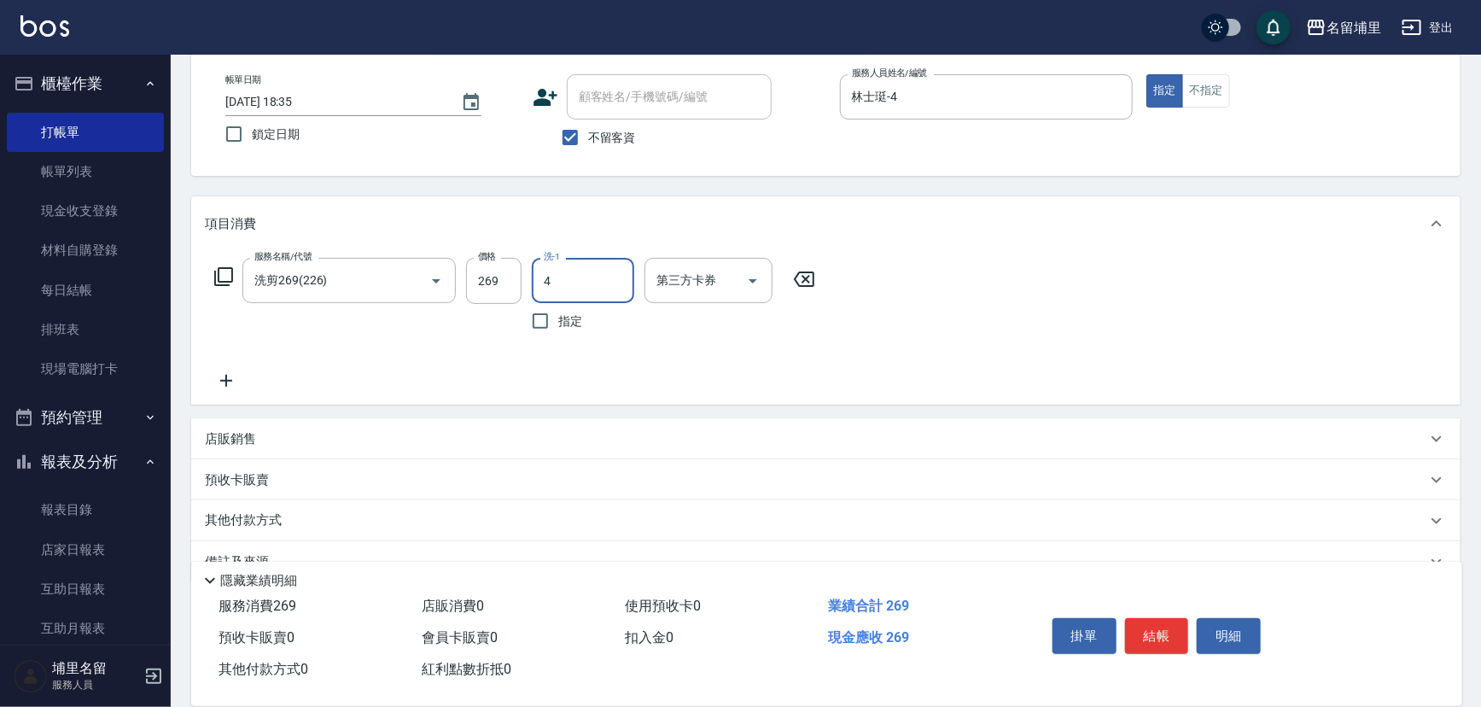
type input "林士珽-4"
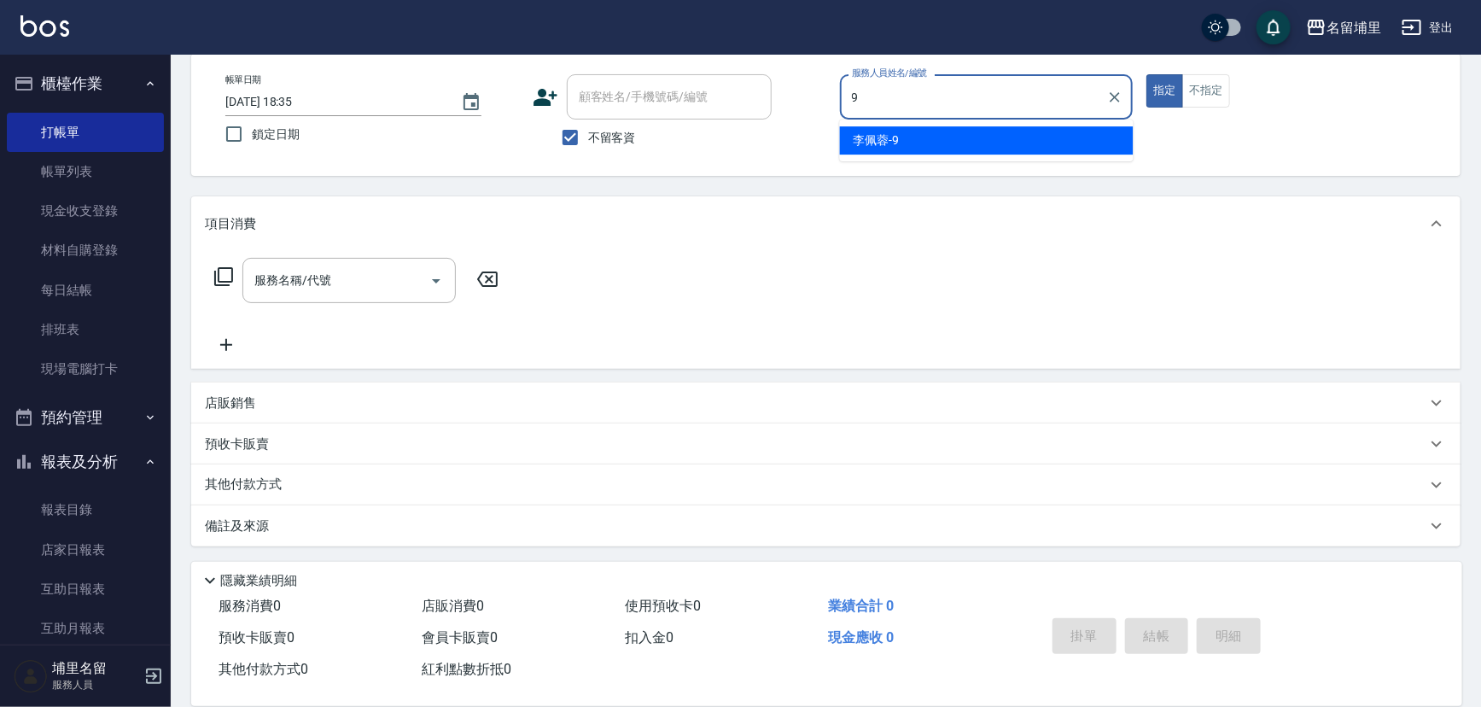
type input "[PERSON_NAME]-9"
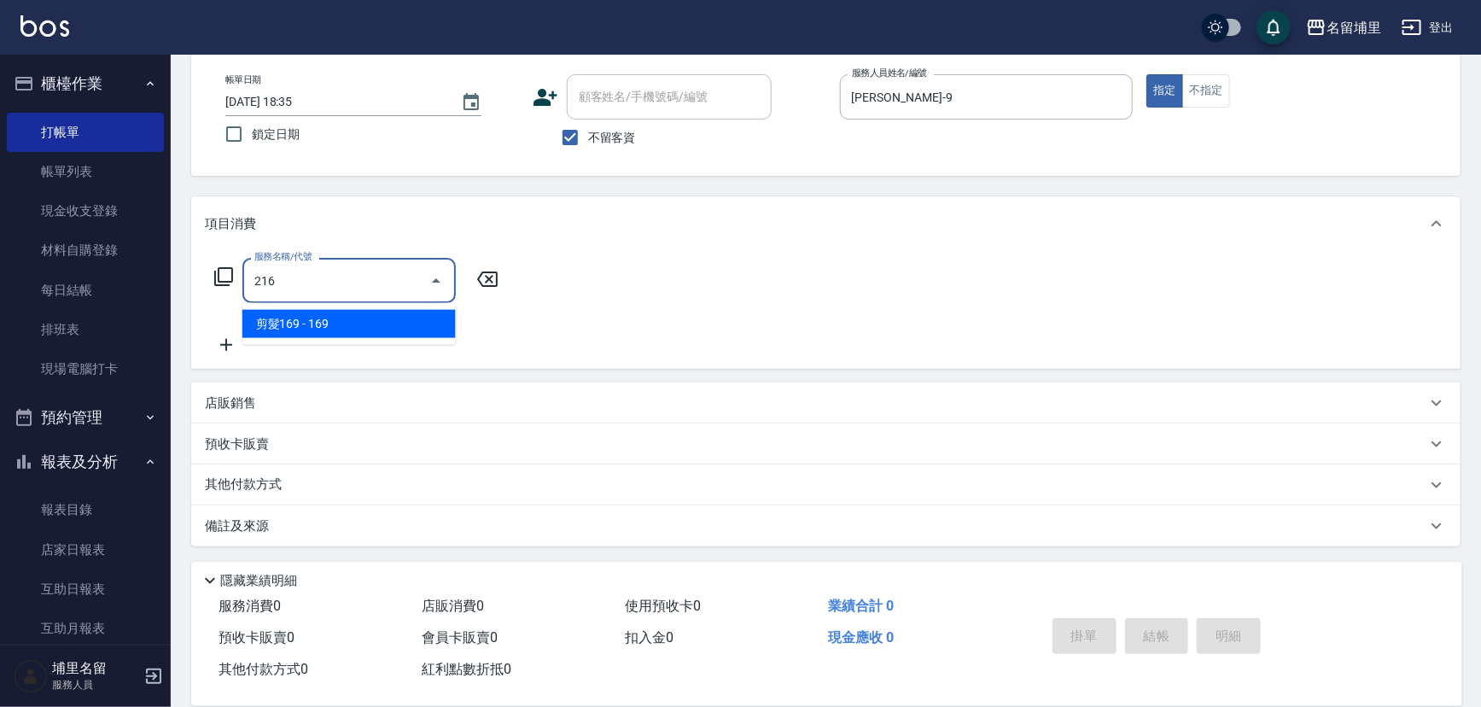
type input "剪髮169(216)"
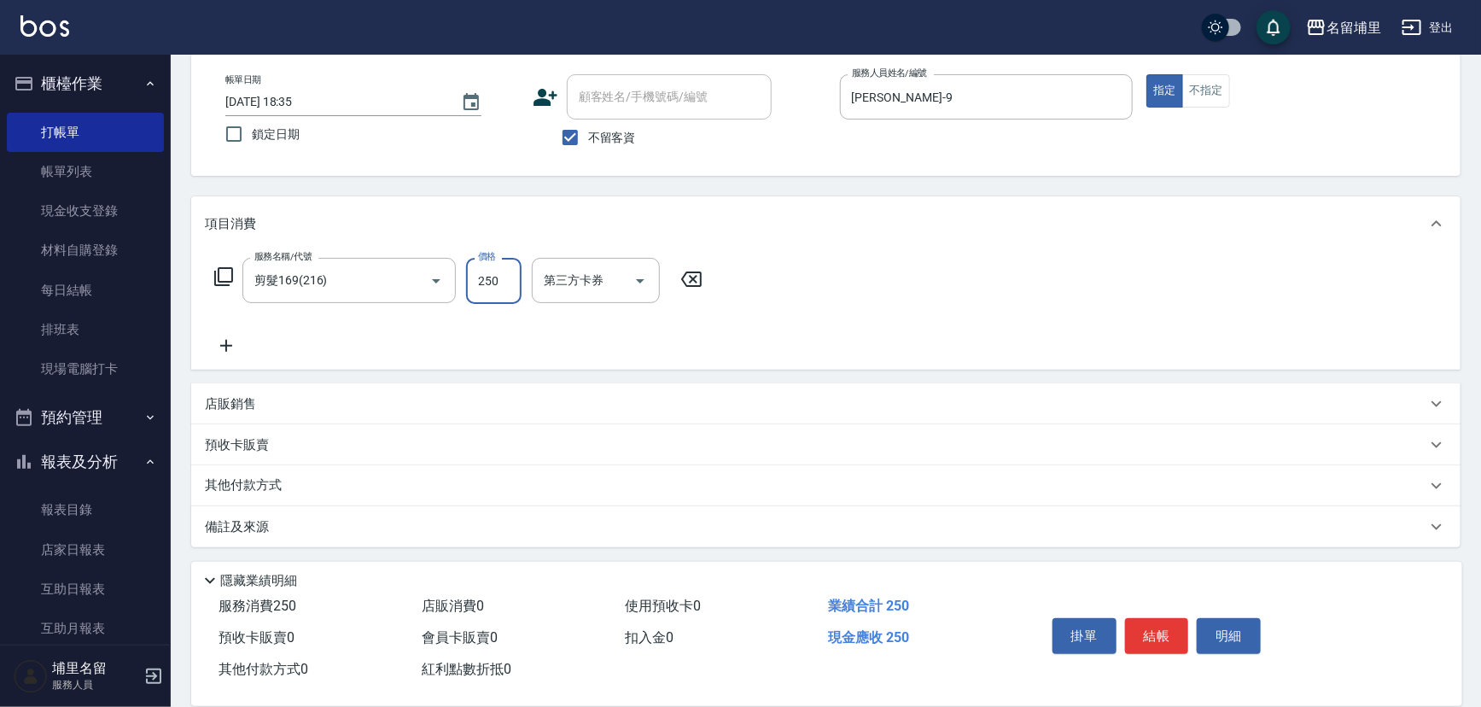
type input "250"
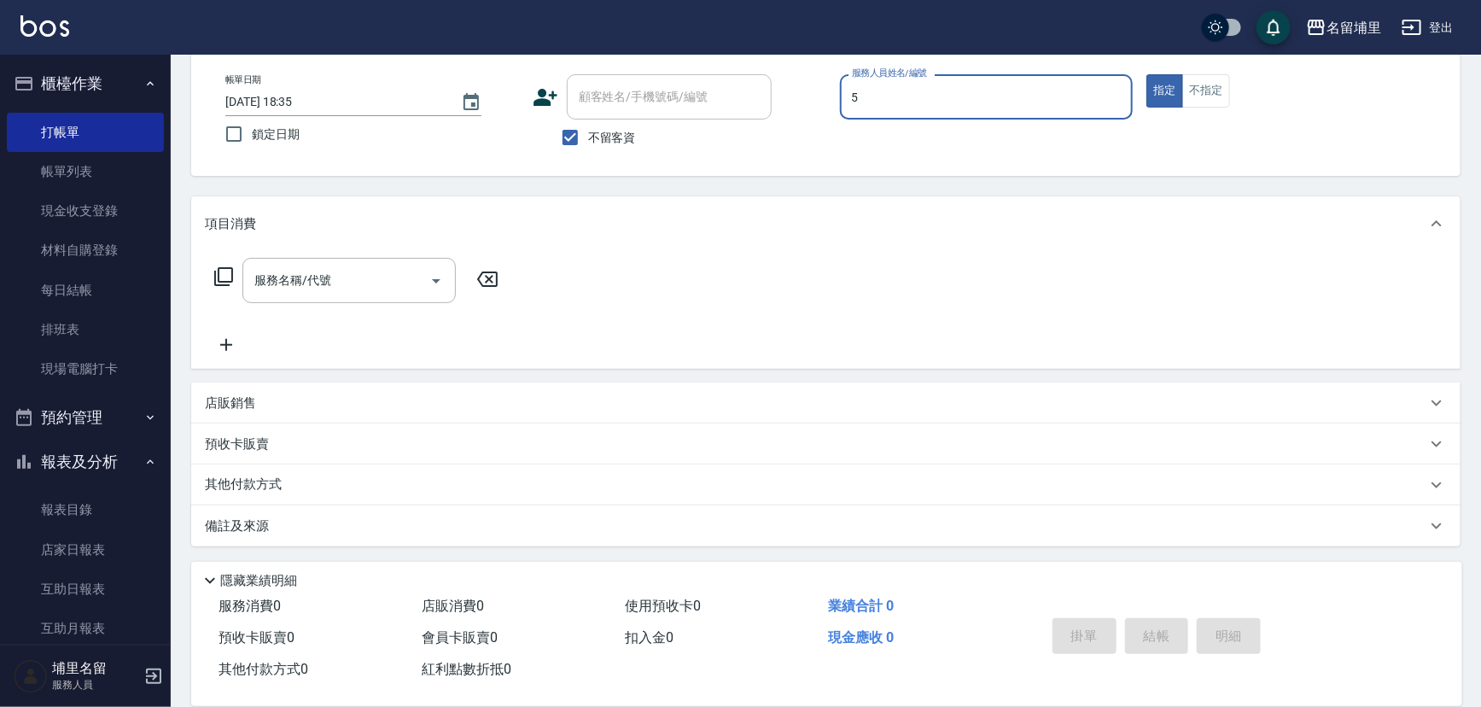
type input "[PERSON_NAME]-5"
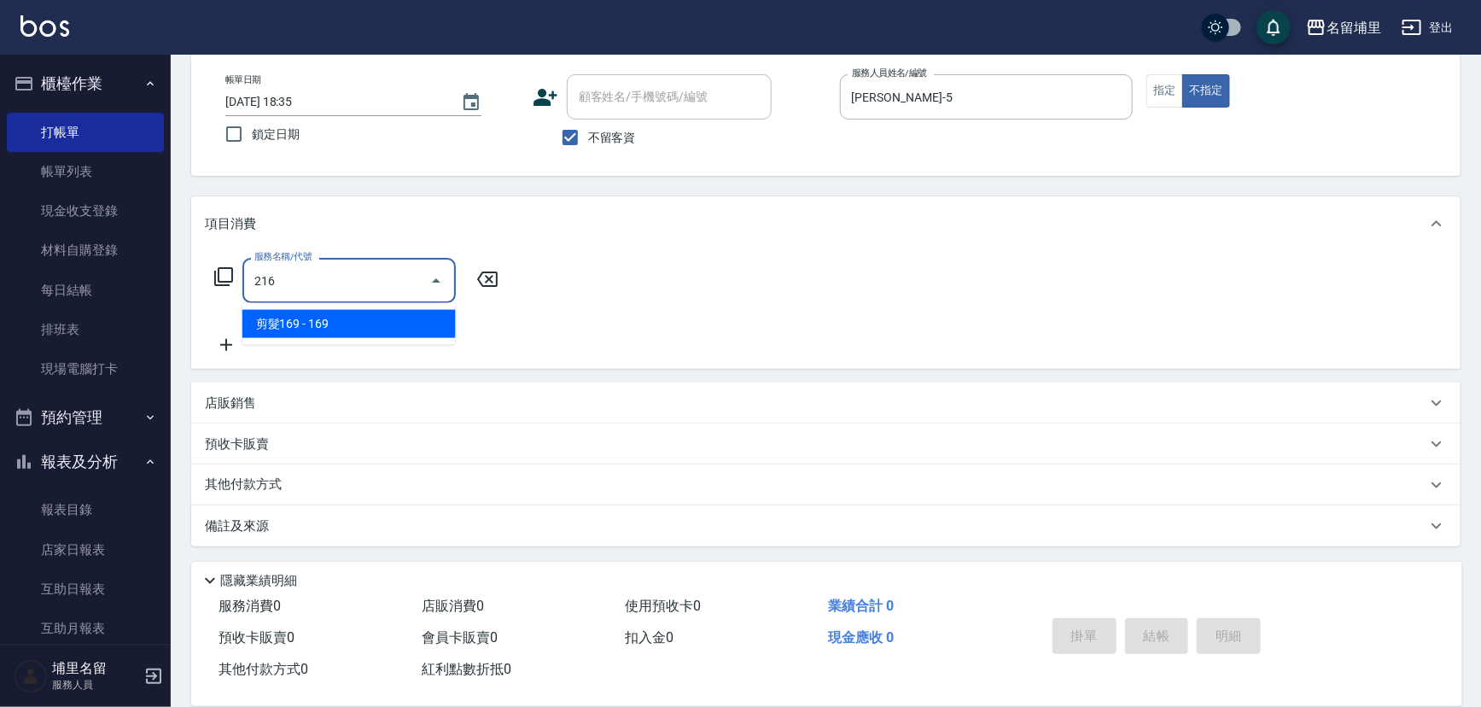
type input "剪髮169(216)"
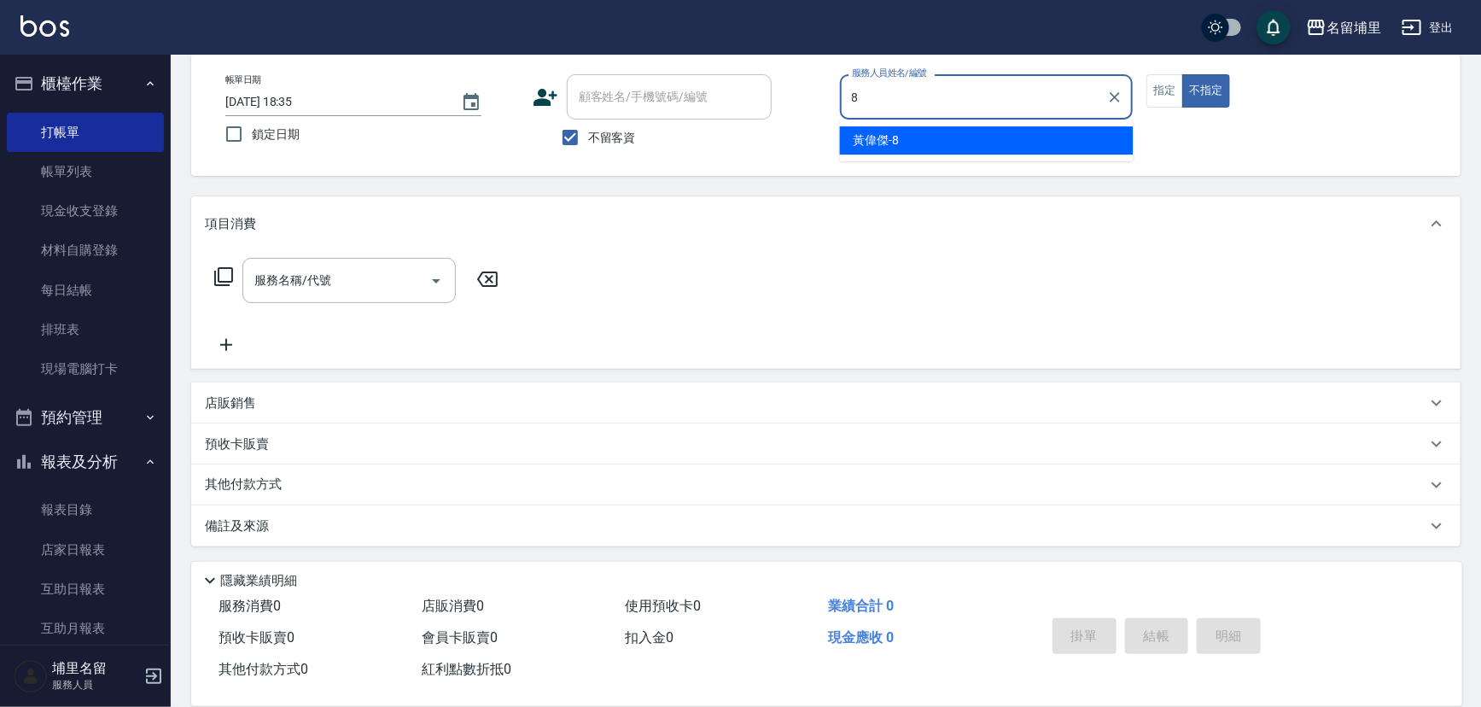
type input "[PERSON_NAME]-8"
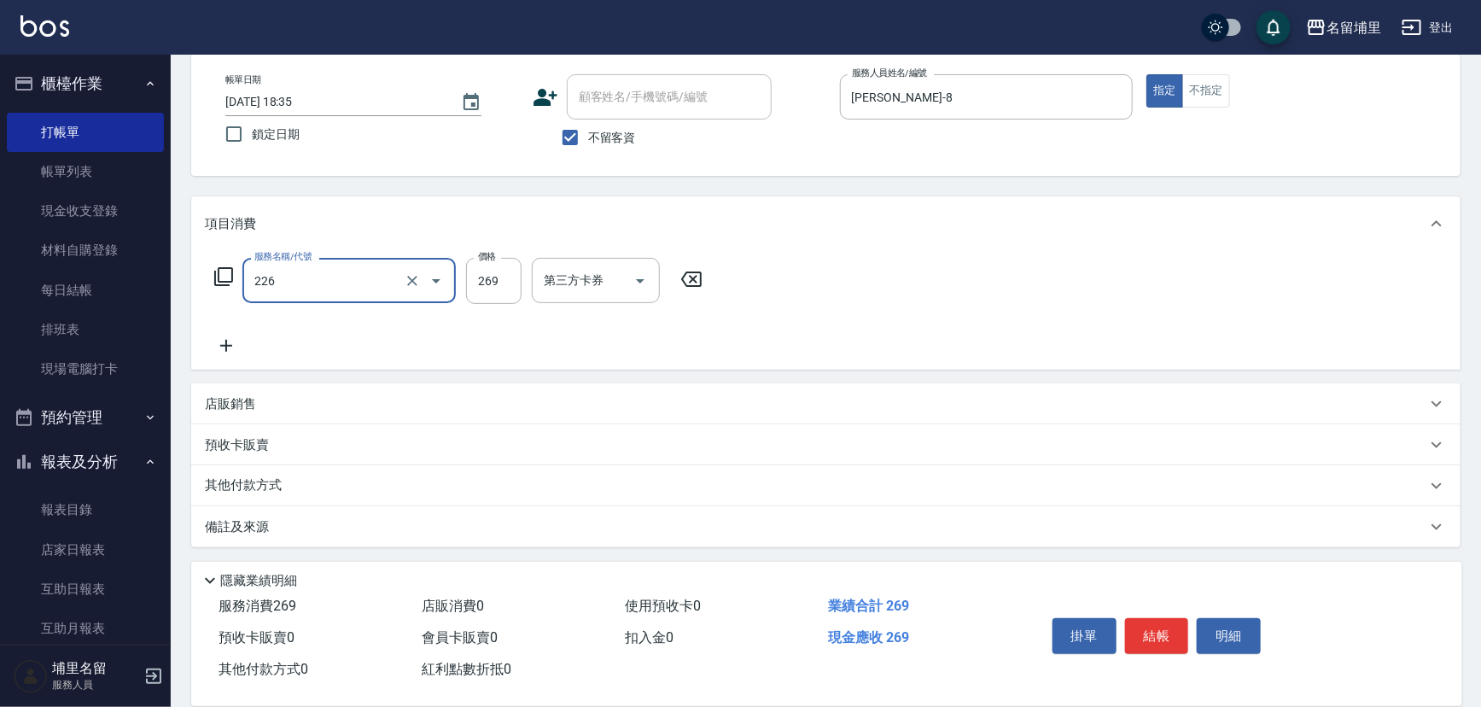
type input "洗剪269(226)"
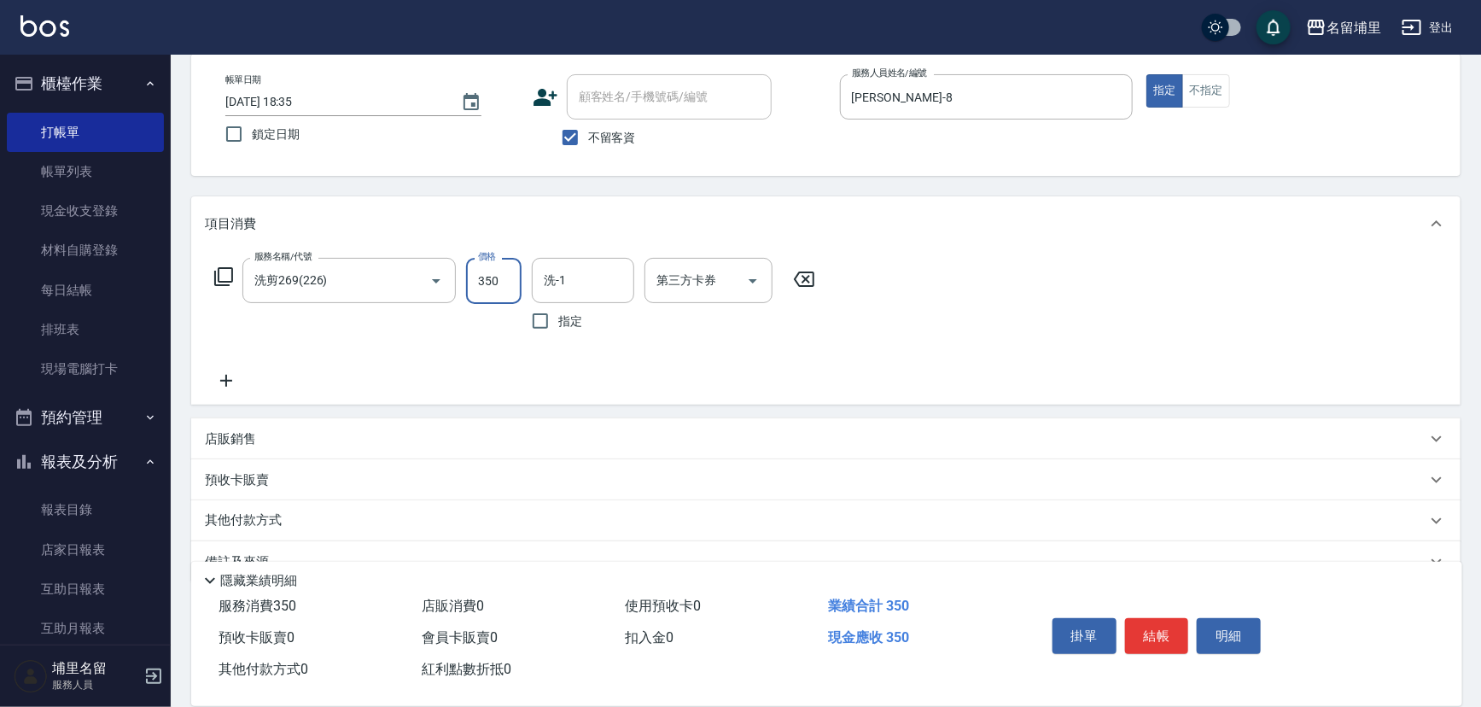
type input "350"
type input "[PERSON_NAME]-8"
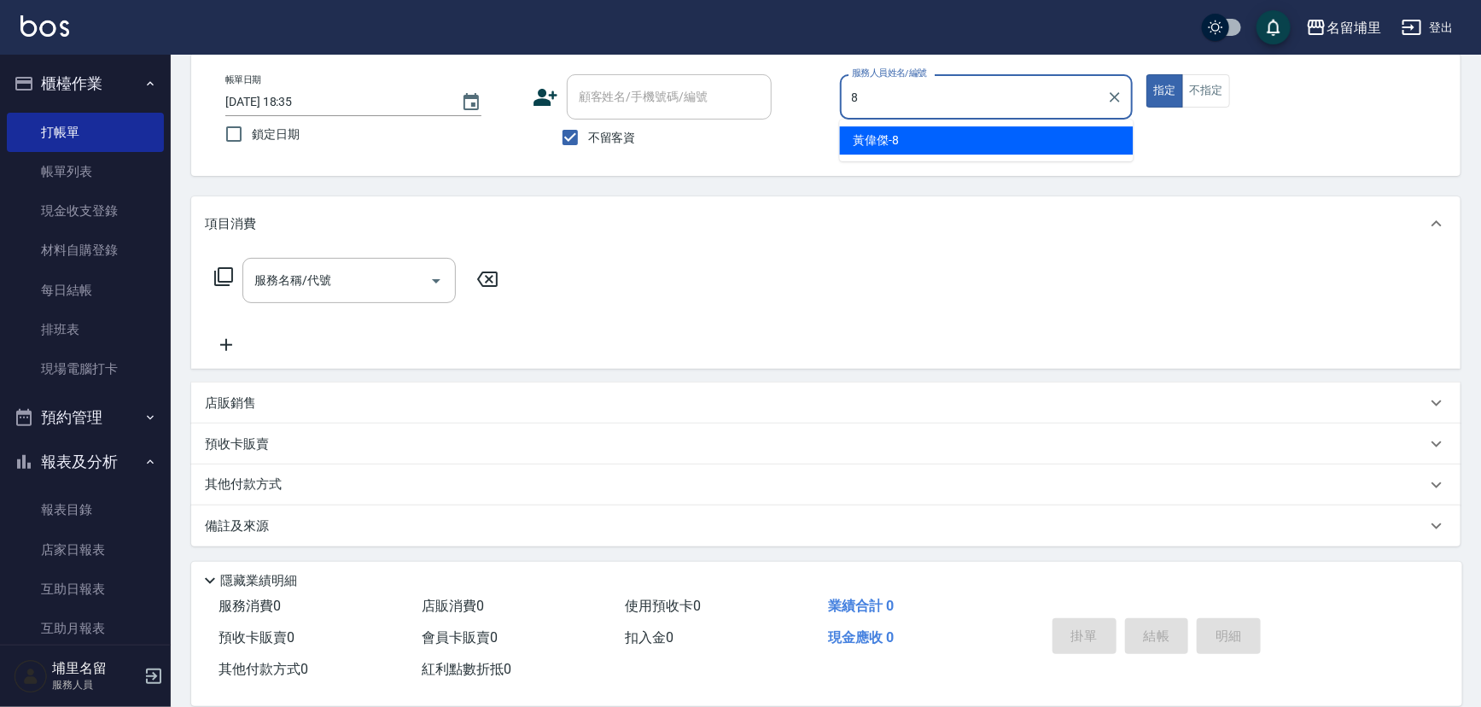
type input "[PERSON_NAME]-8"
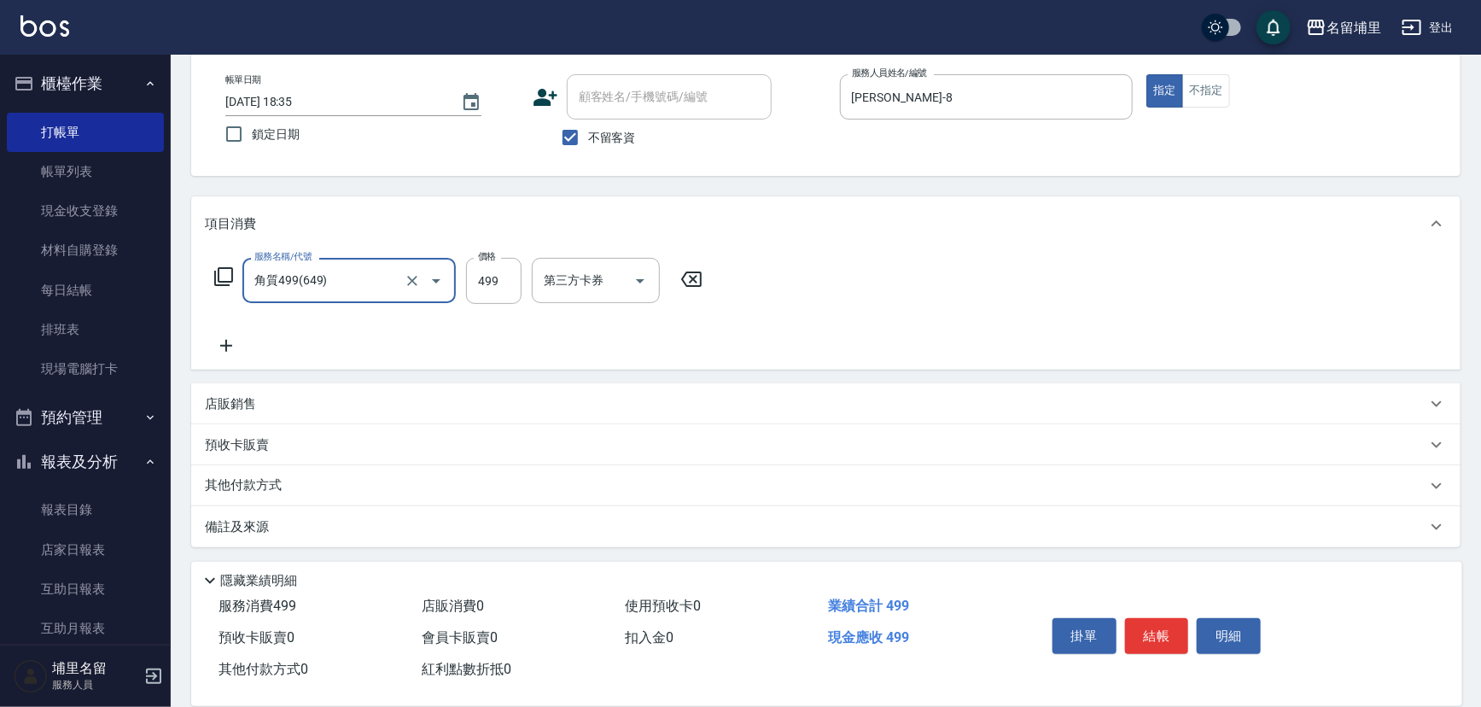
type input "角質499(649)"
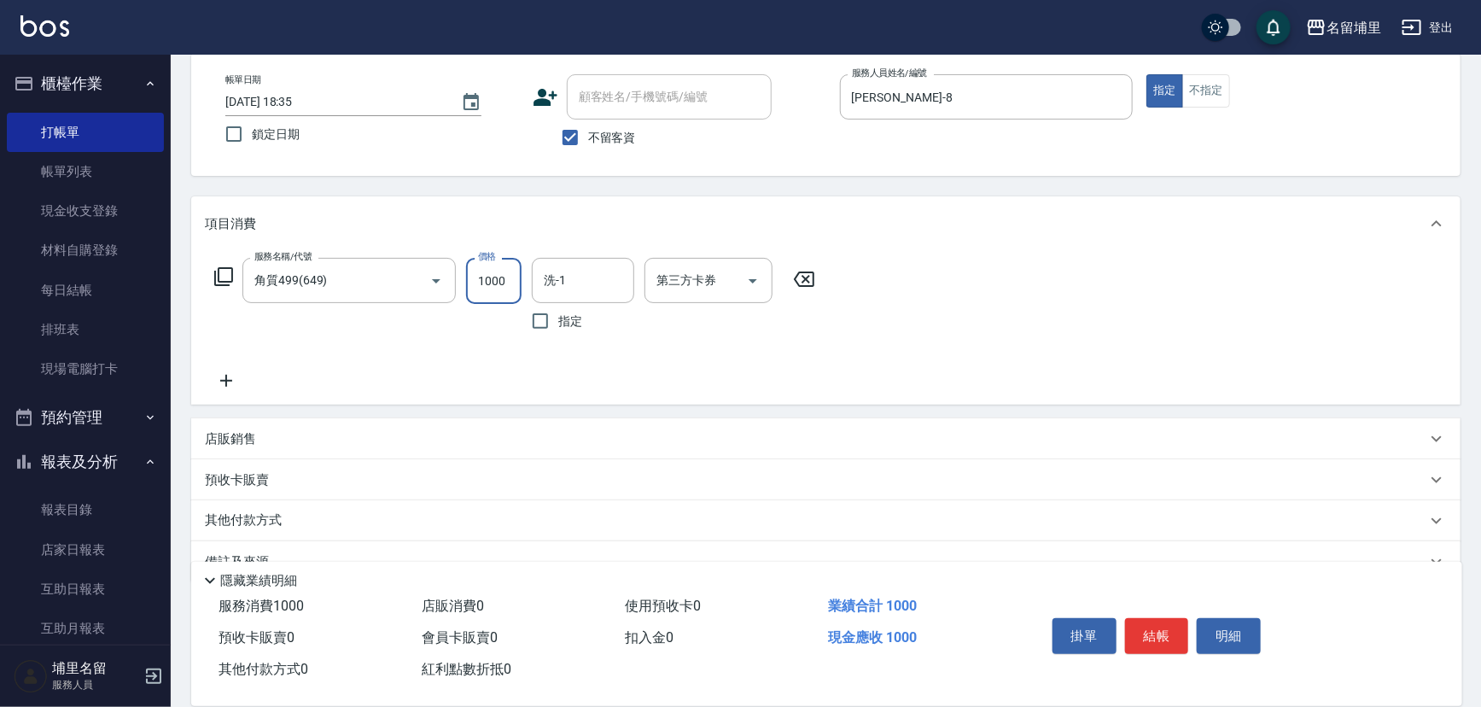
type input "1000"
type input "[PERSON_NAME]-45"
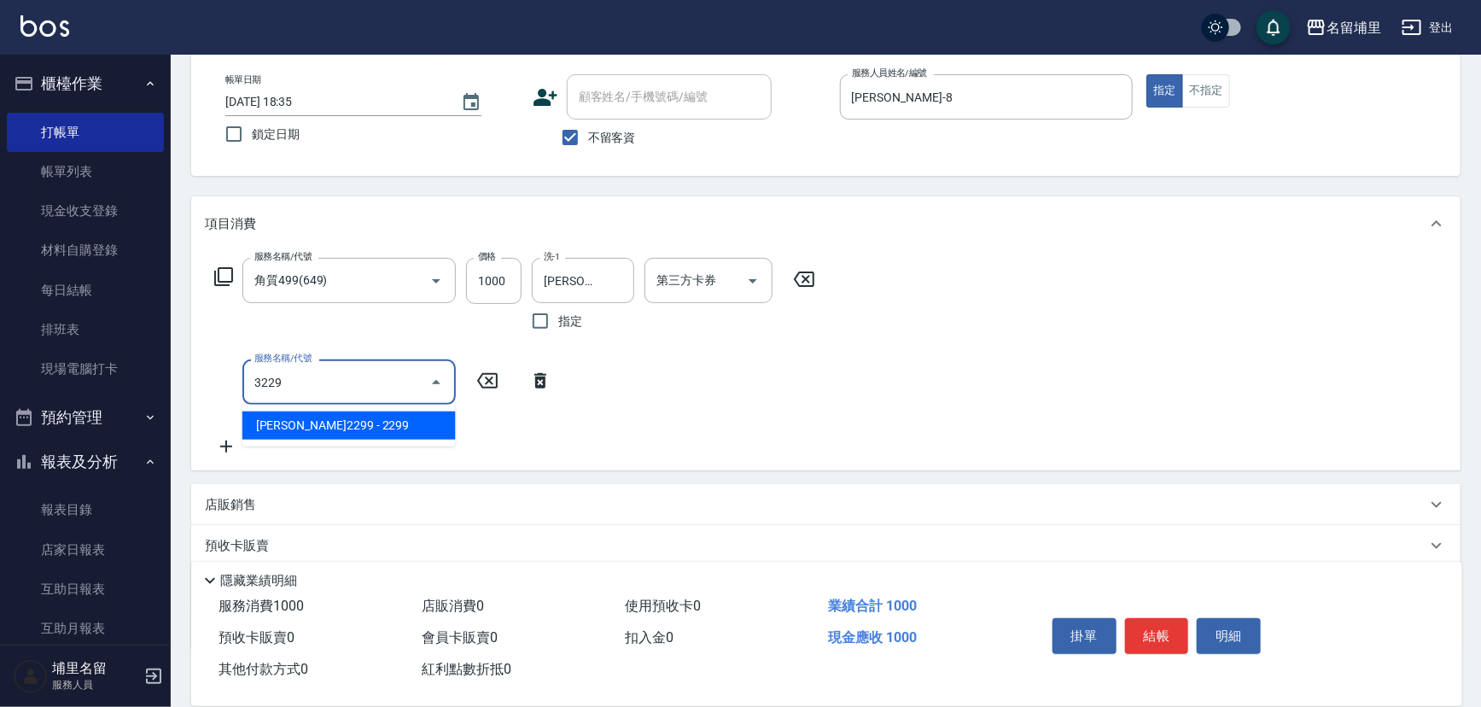
type input "[PERSON_NAME]2299(3229)"
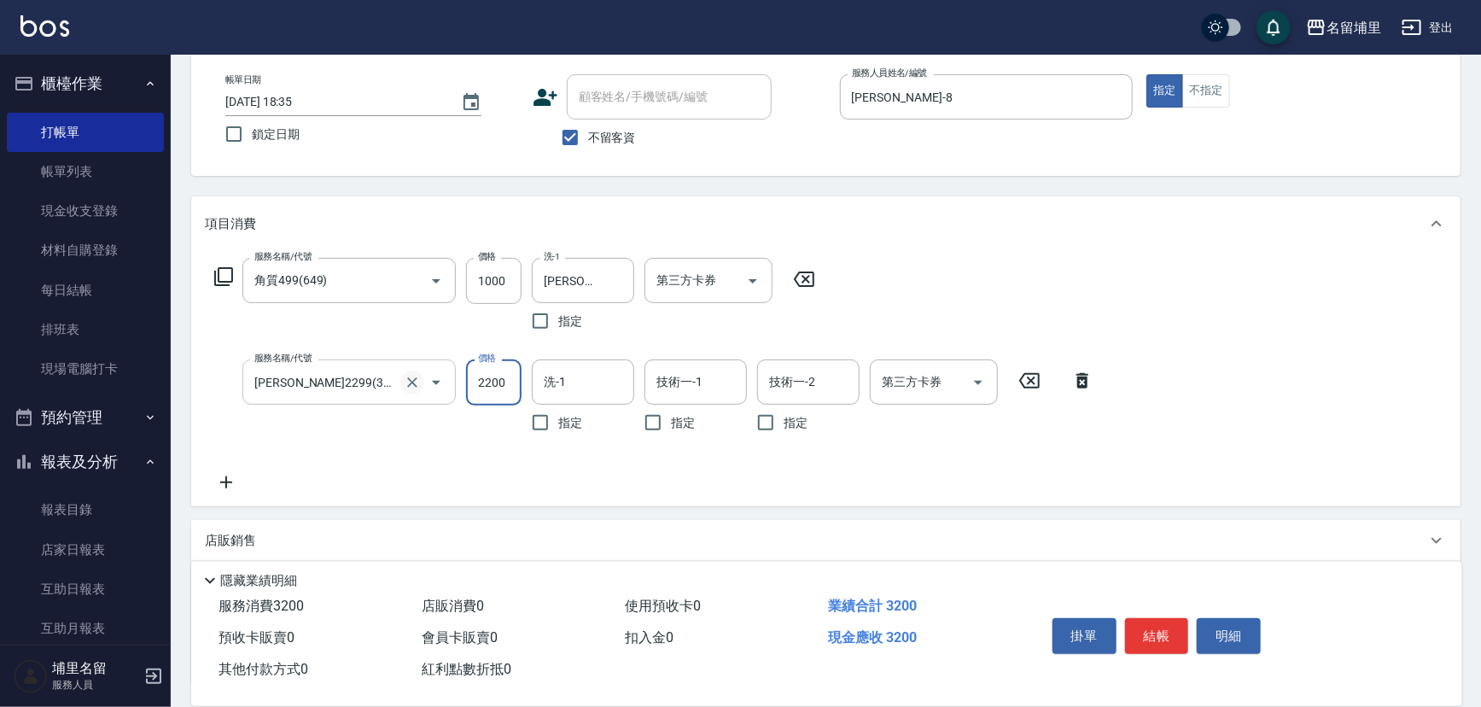
click at [405, 382] on icon "Clear" at bounding box center [412, 382] width 17 height 17
type input "2200"
type input "[PERSON_NAME]2299(3229)"
drag, startPoint x: 414, startPoint y: 374, endPoint x: 429, endPoint y: 365, distance: 18.0
click at [420, 370] on div at bounding box center [424, 381] width 48 height 45
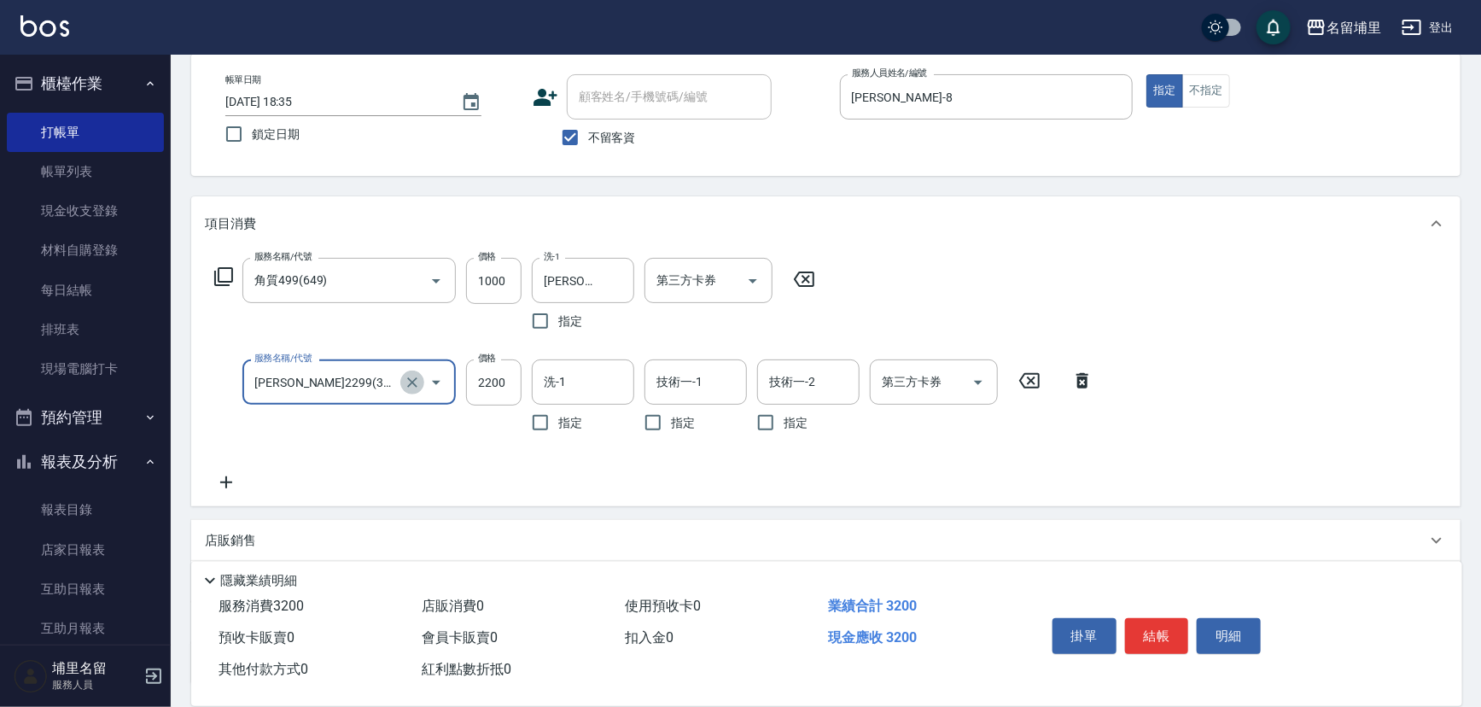
click at [407, 380] on icon "Clear" at bounding box center [412, 382] width 17 height 17
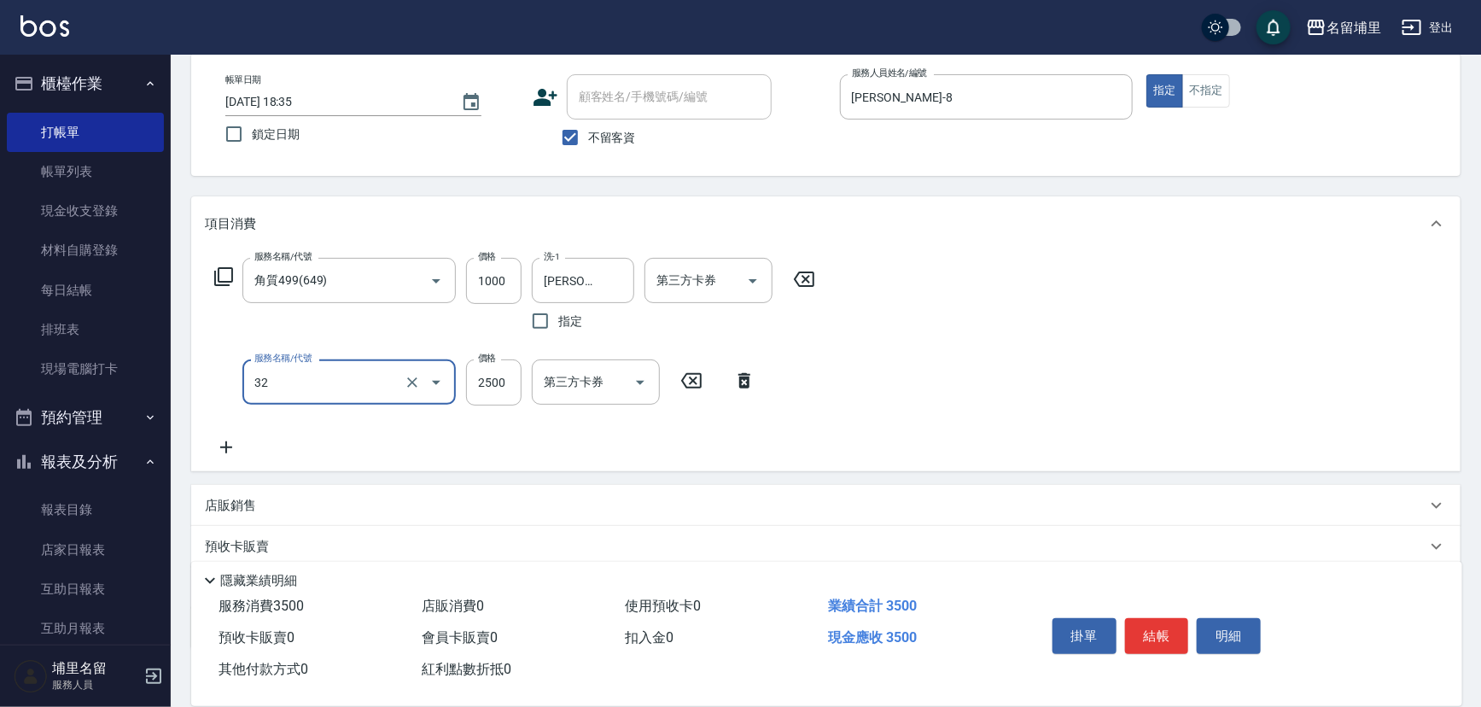
type input "燙B2500(32)"
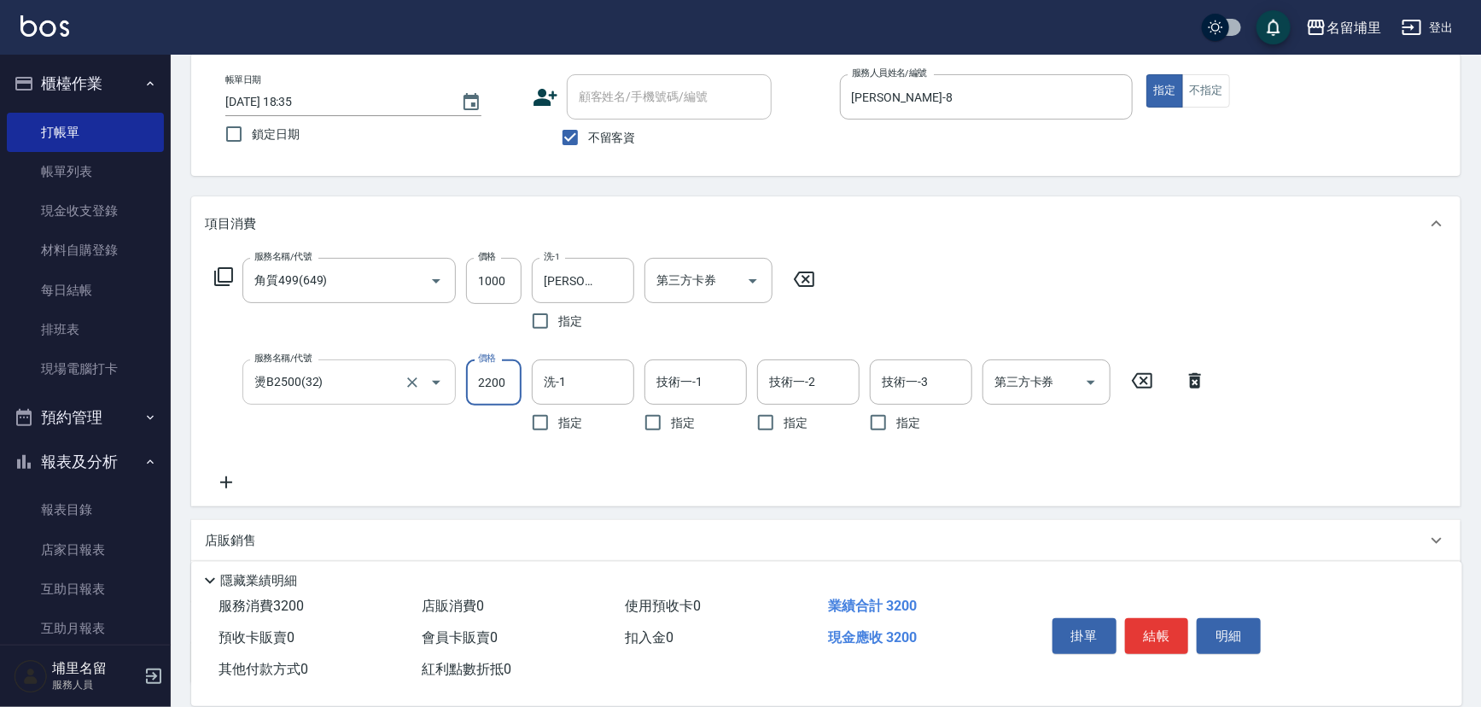
type input "2200"
type input "[PERSON_NAME]-45"
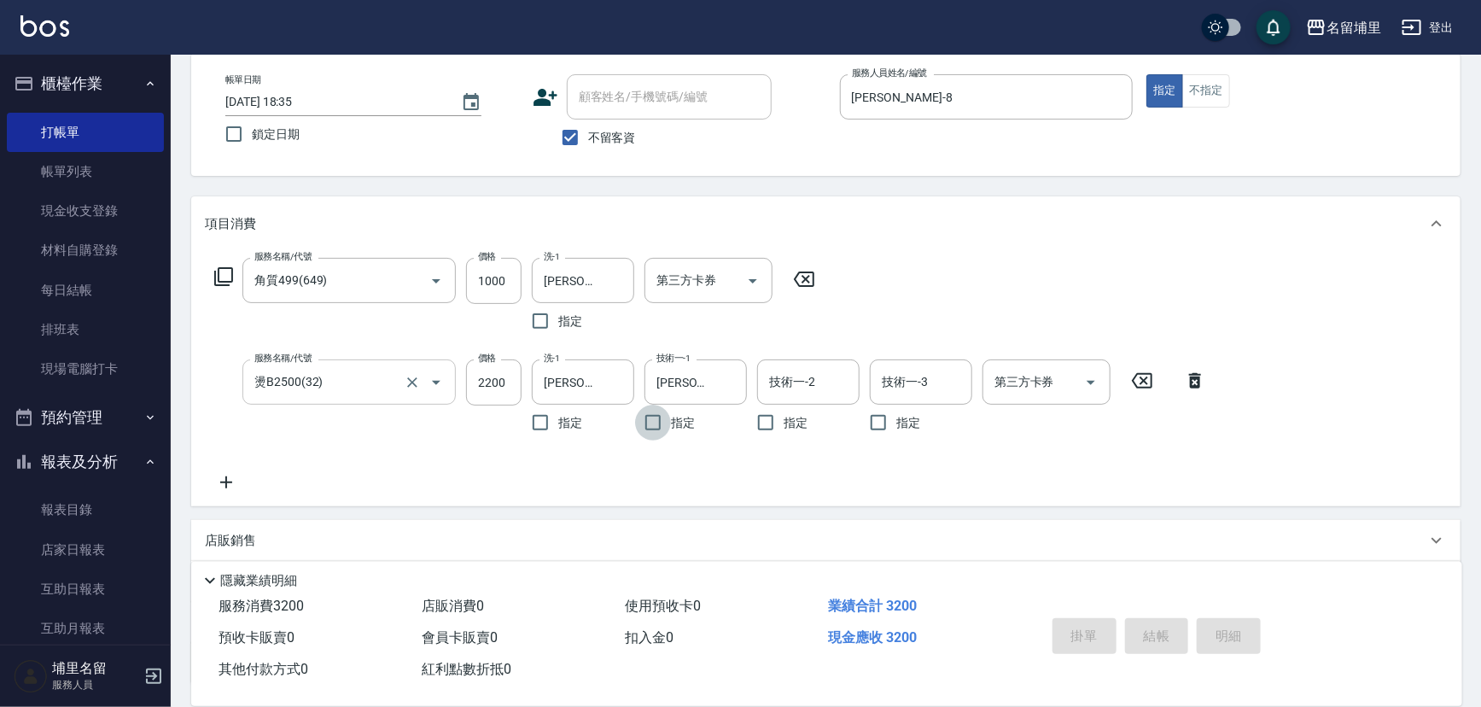
type input "[DATE] 18:36"
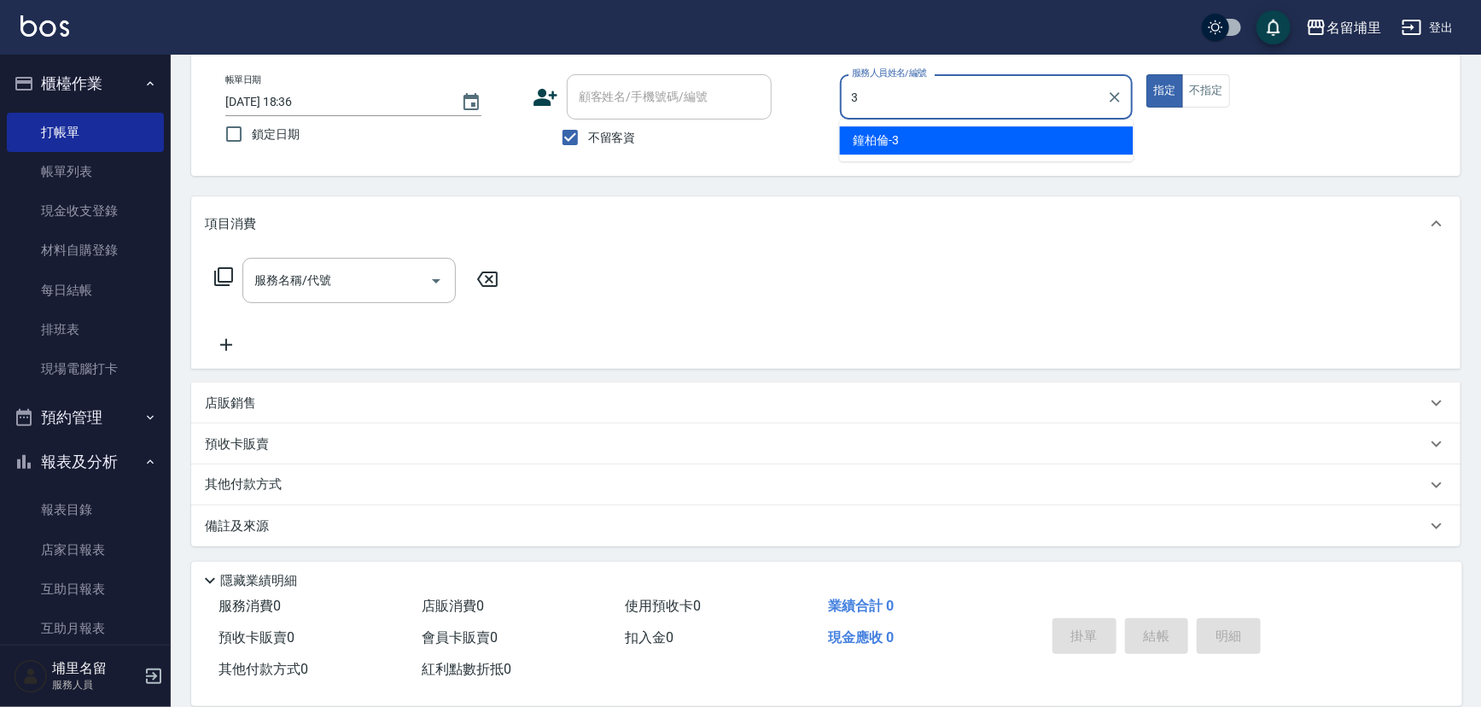
type input "[PERSON_NAME]-3"
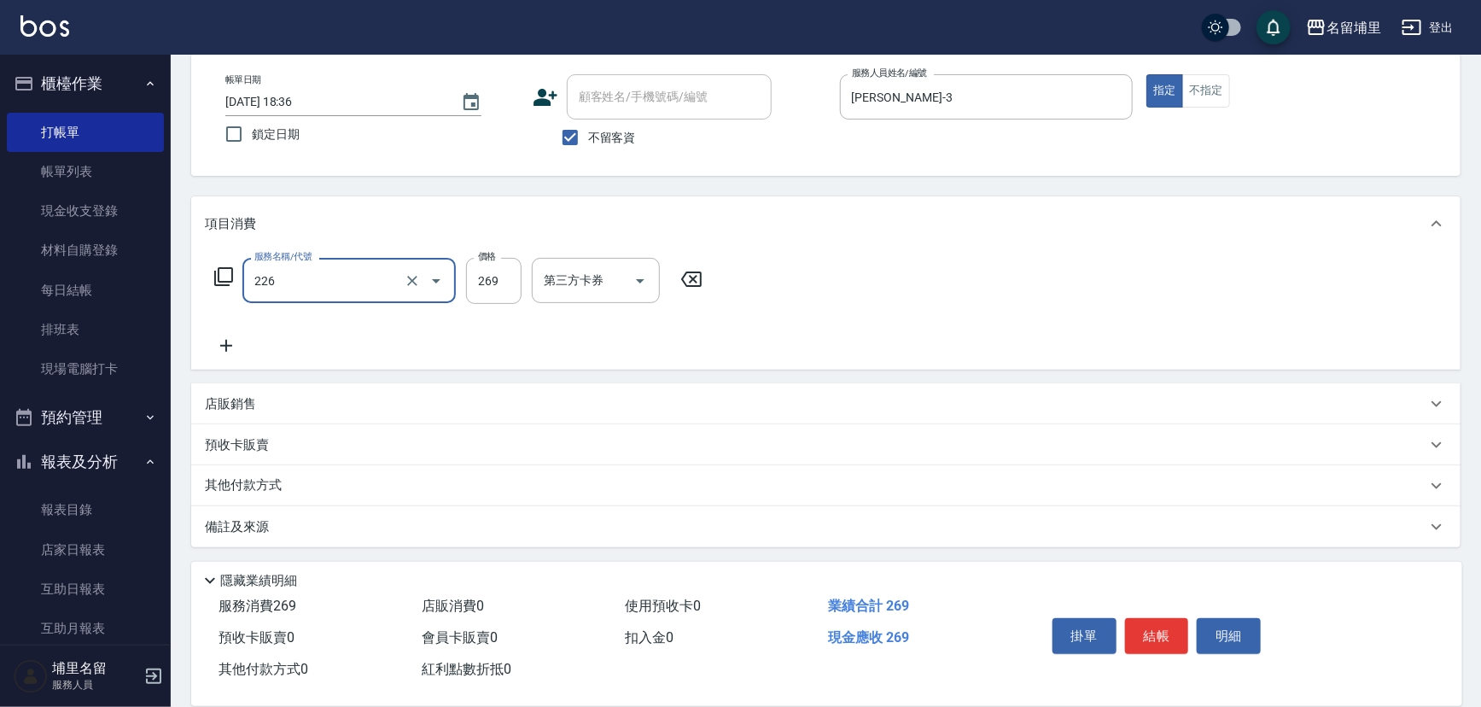
type input "洗剪269(226)"
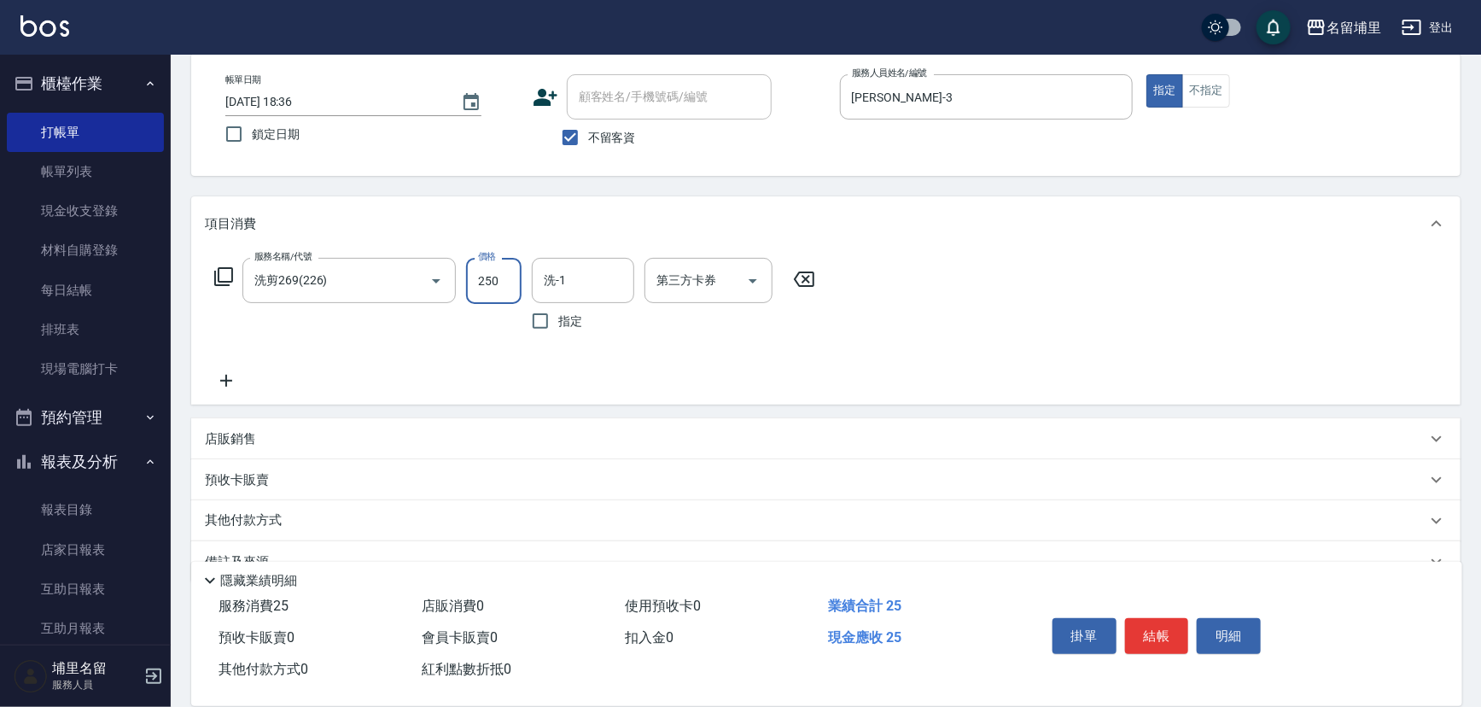
type input "250"
type input "[PERSON_NAME]-45"
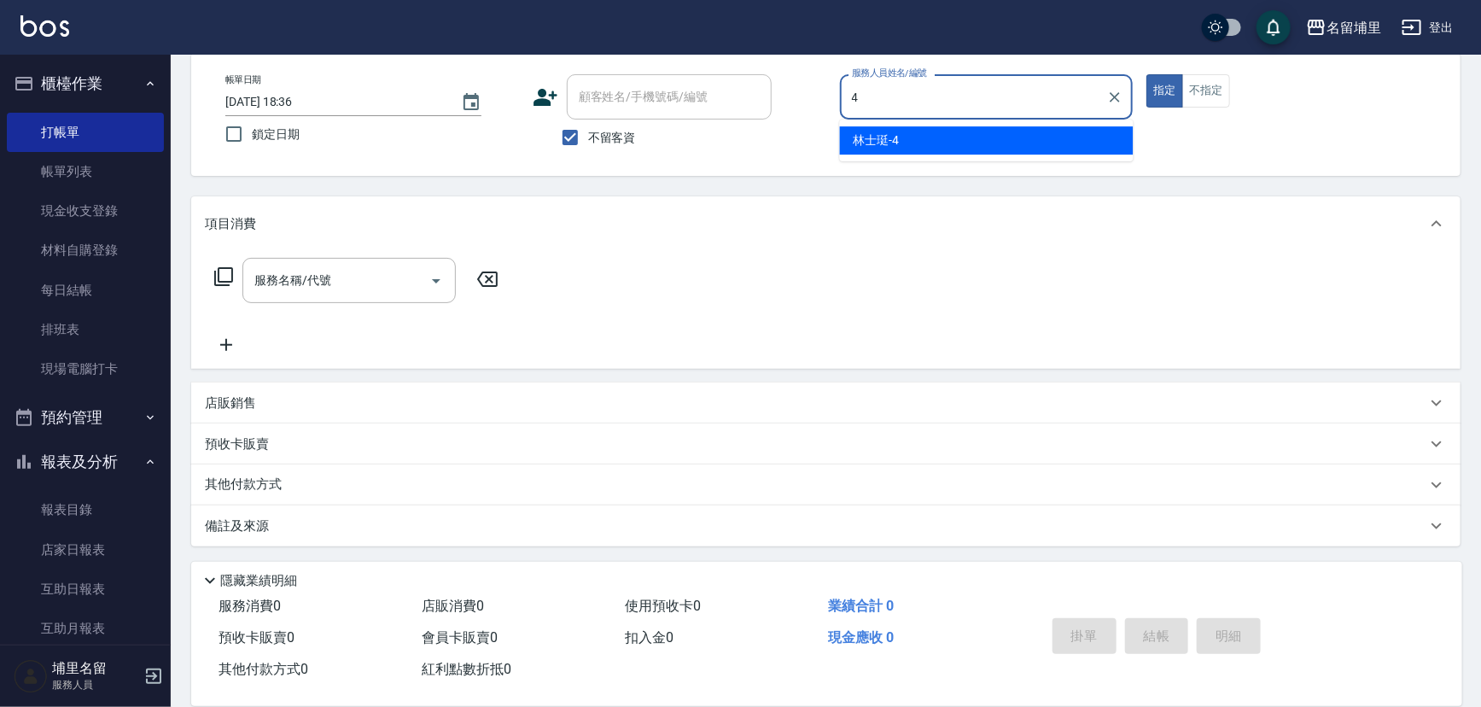
type input "林士珽-4"
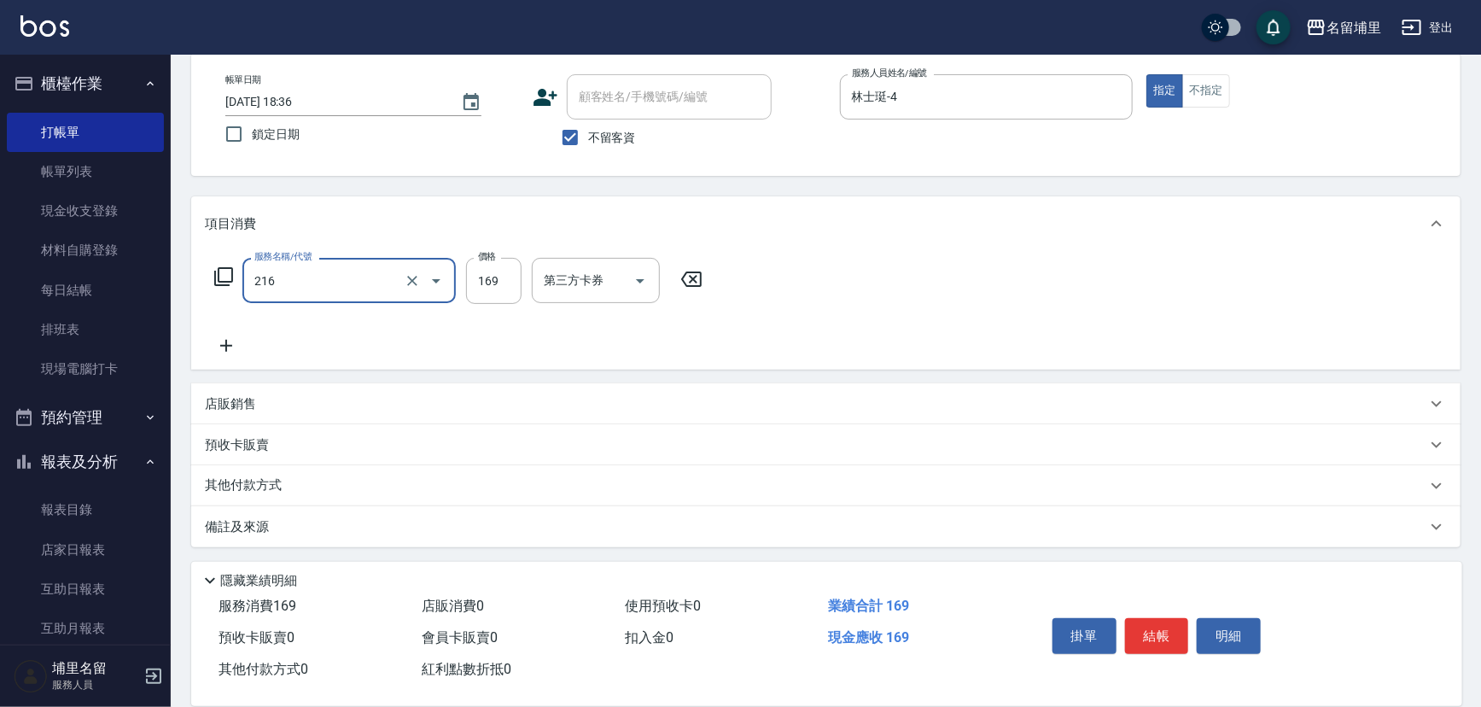
type input "剪髮169(216)"
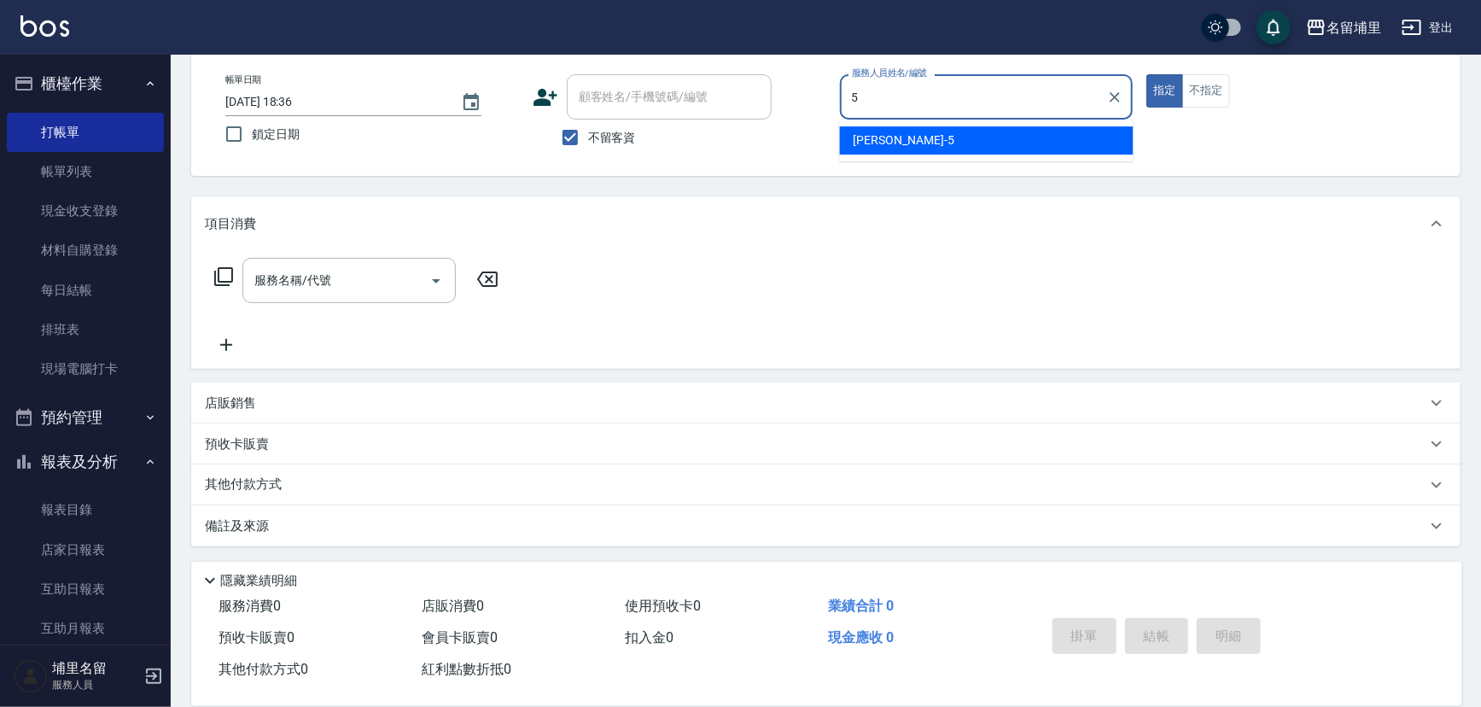
type input "[PERSON_NAME]-5"
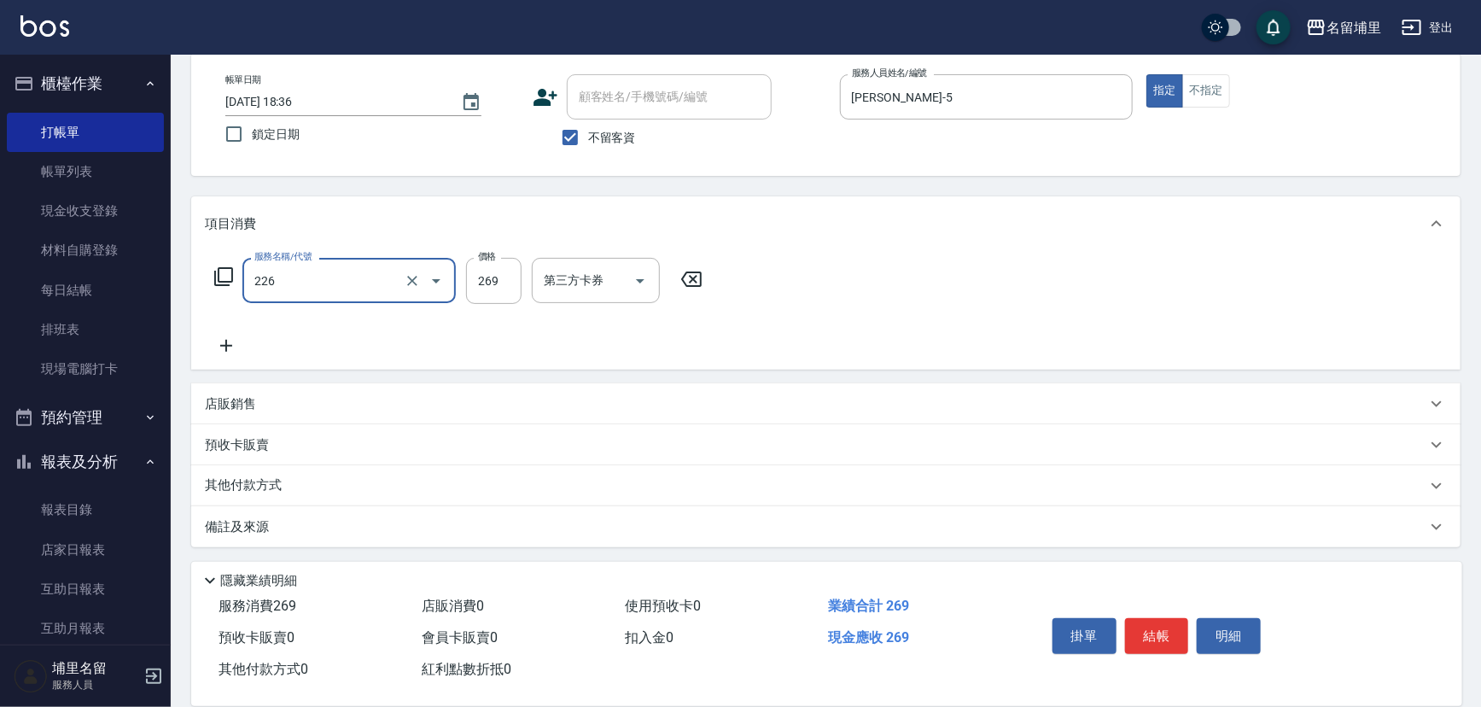
type input "洗剪269(226)"
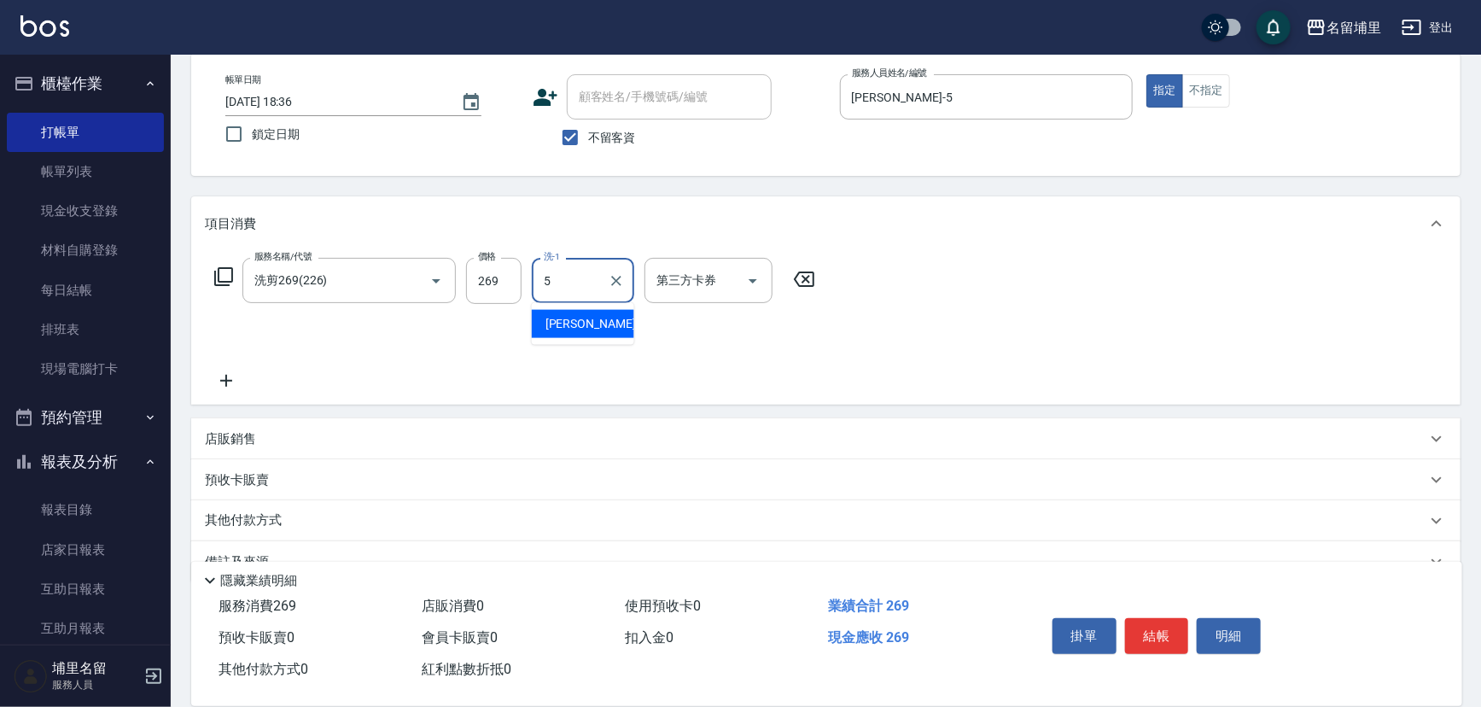
type input "[PERSON_NAME]-5"
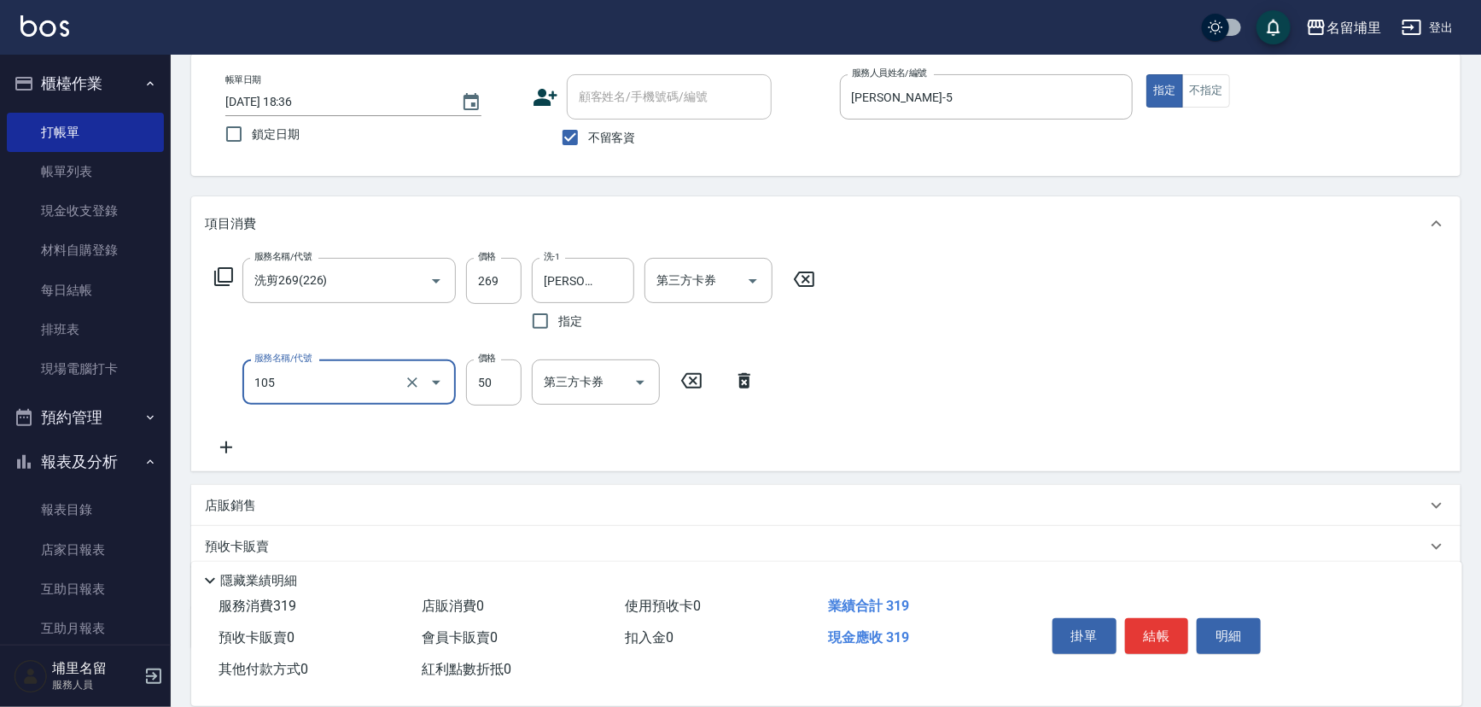
type input "精油50(105)"
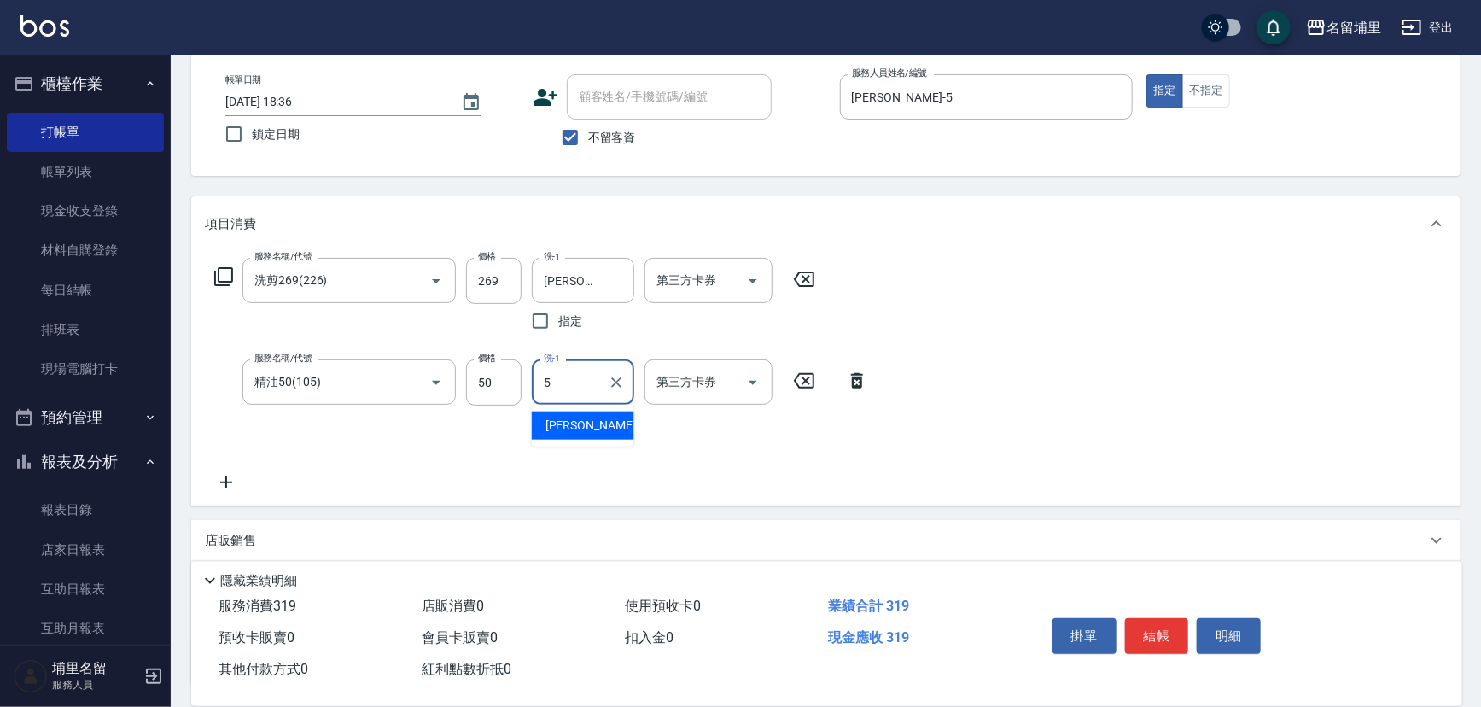
type input "[PERSON_NAME]-5"
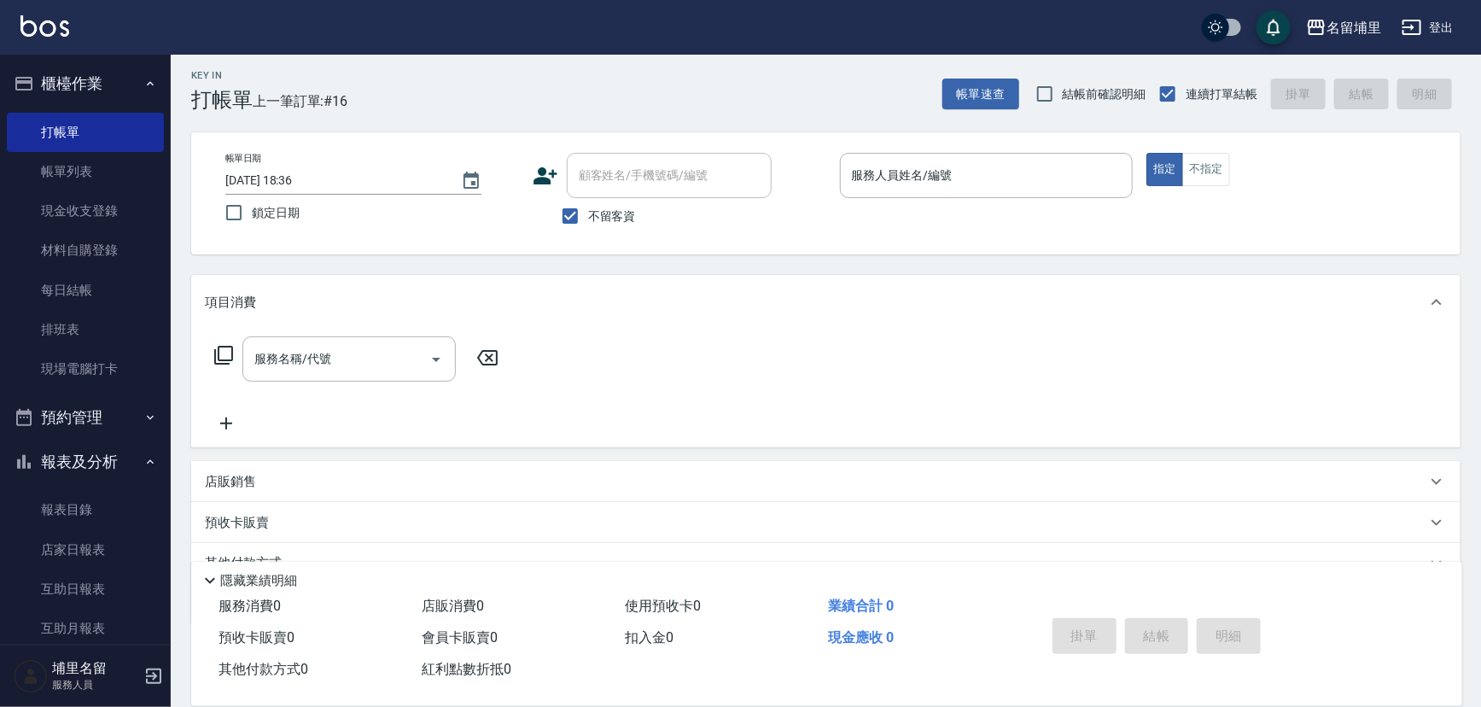
scroll to position [0, 0]
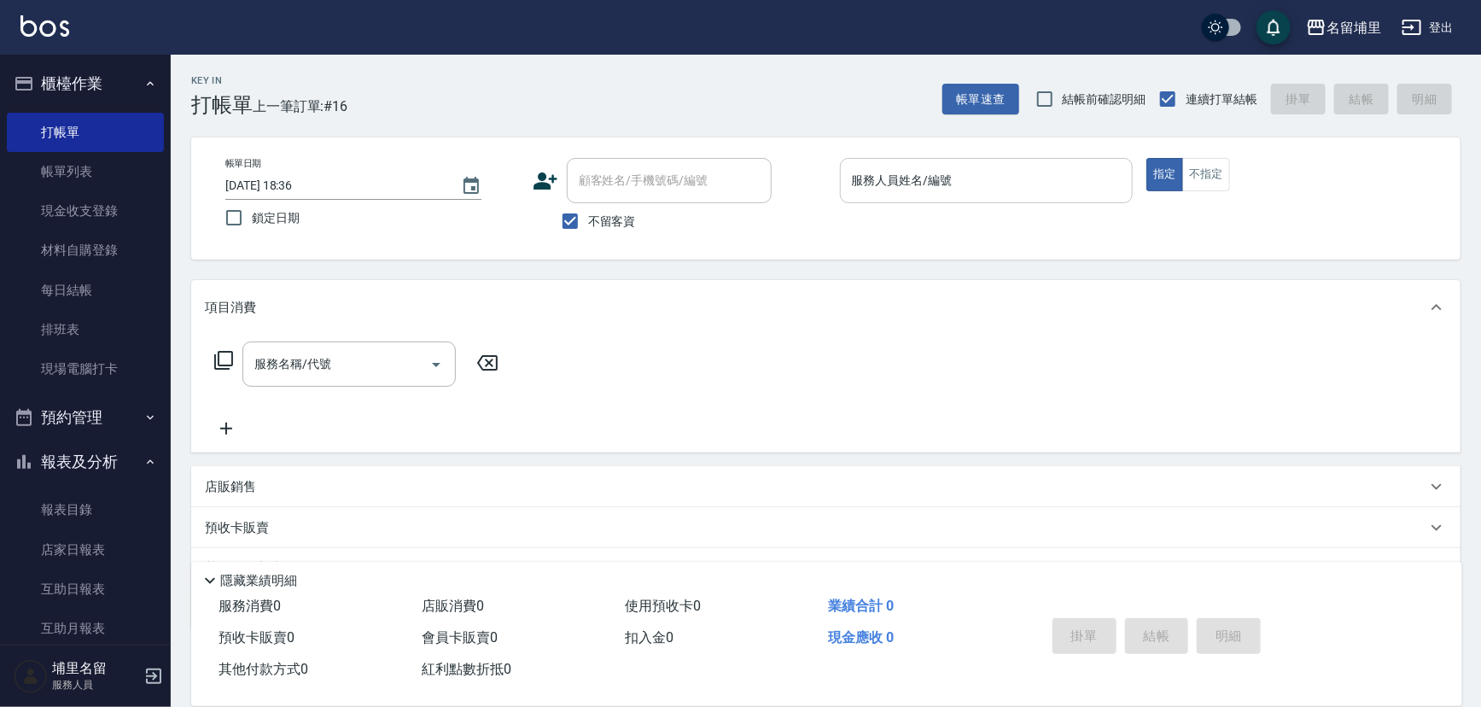
click at [972, 179] on input "服務人員姓名/編號" at bounding box center [987, 181] width 278 height 30
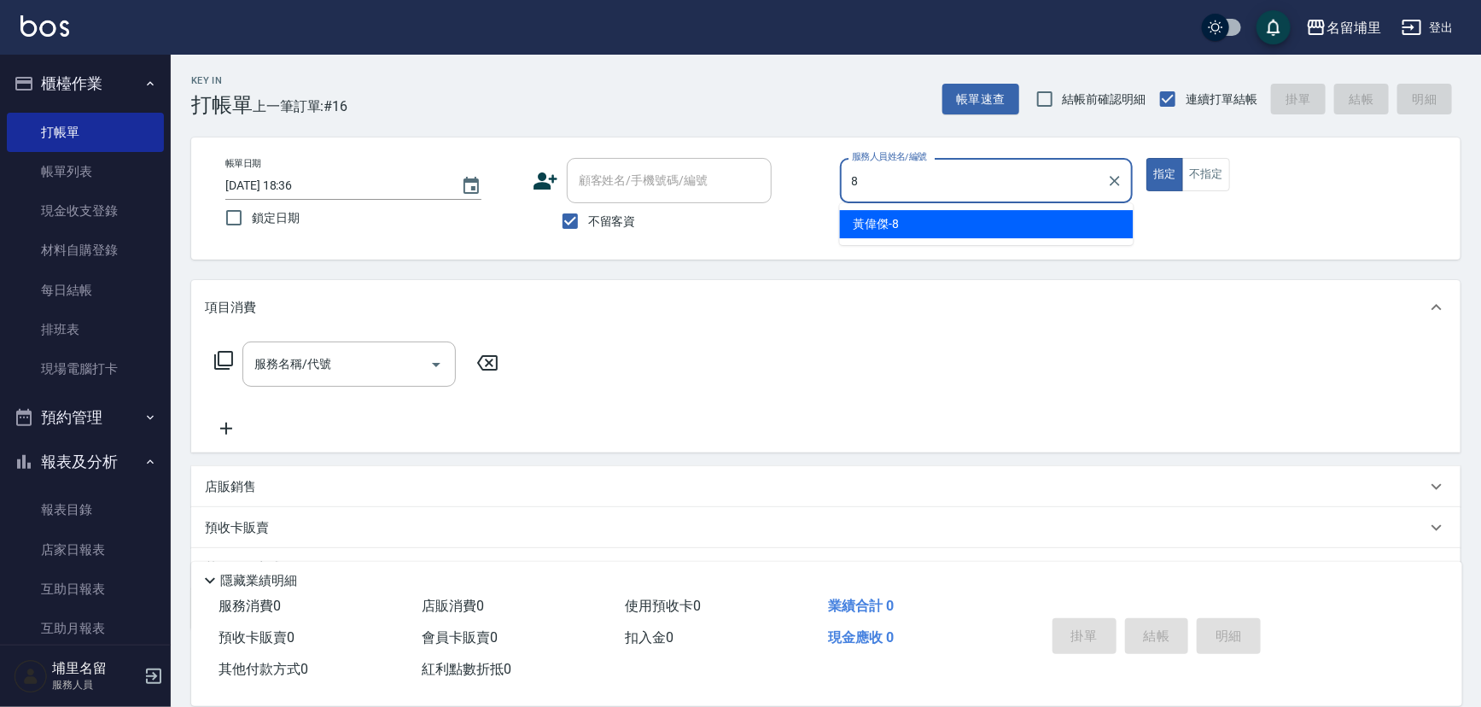
type input "[PERSON_NAME]-8"
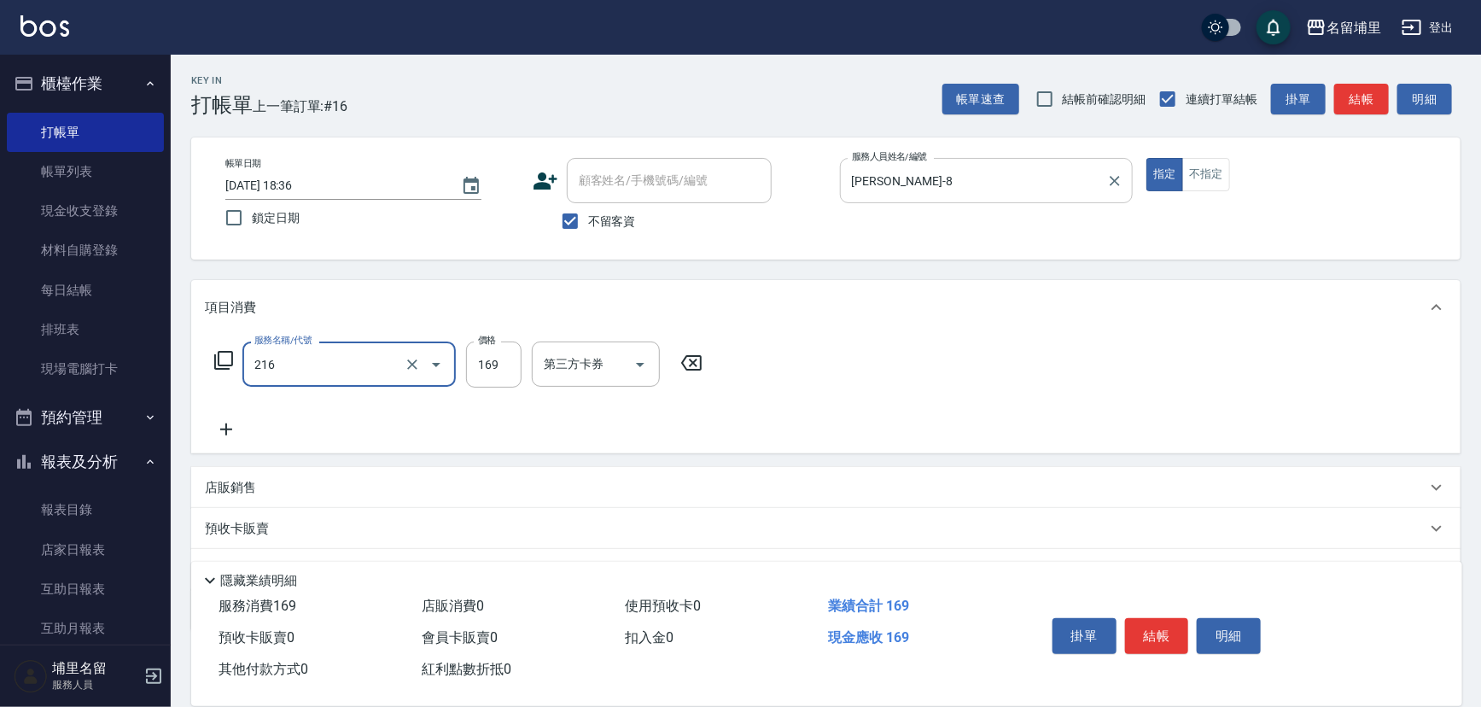
type input "剪髮169(216)"
type input "250"
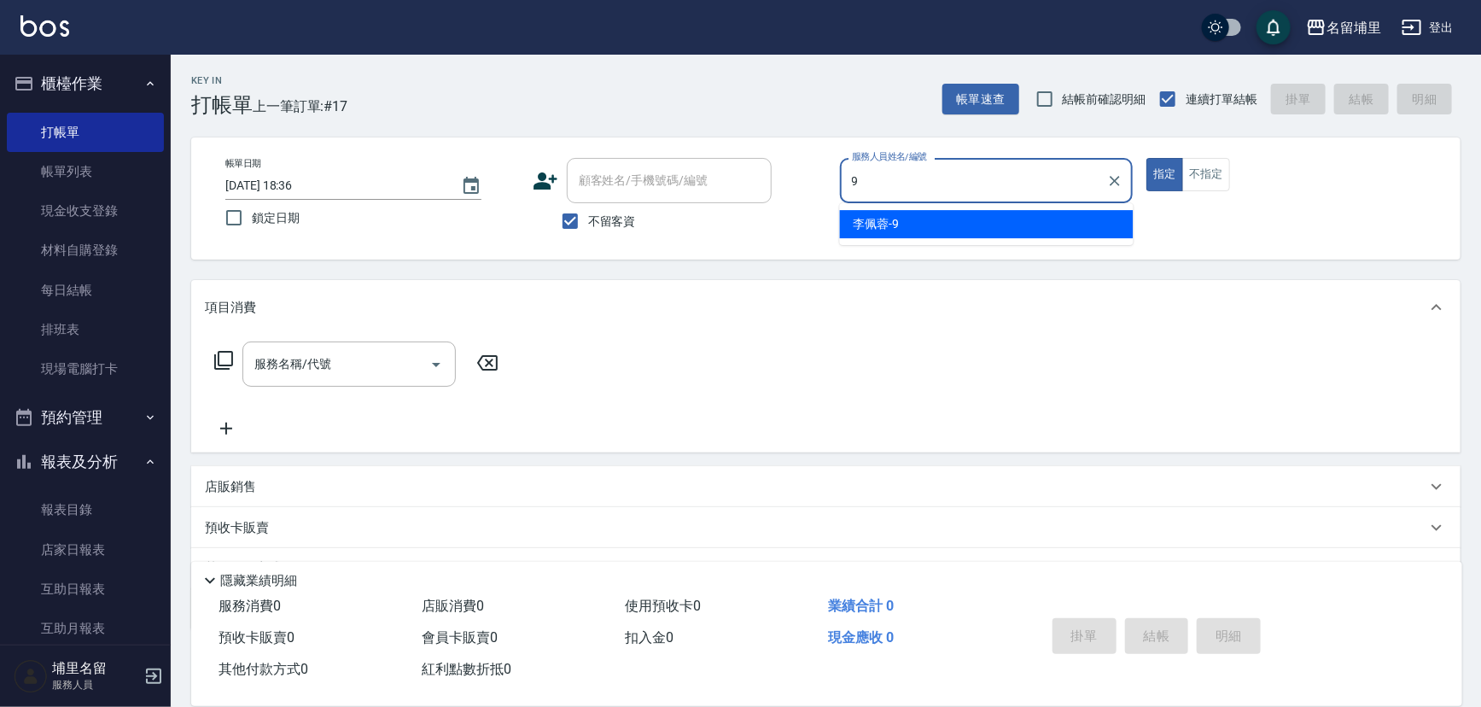
type input "[PERSON_NAME]-9"
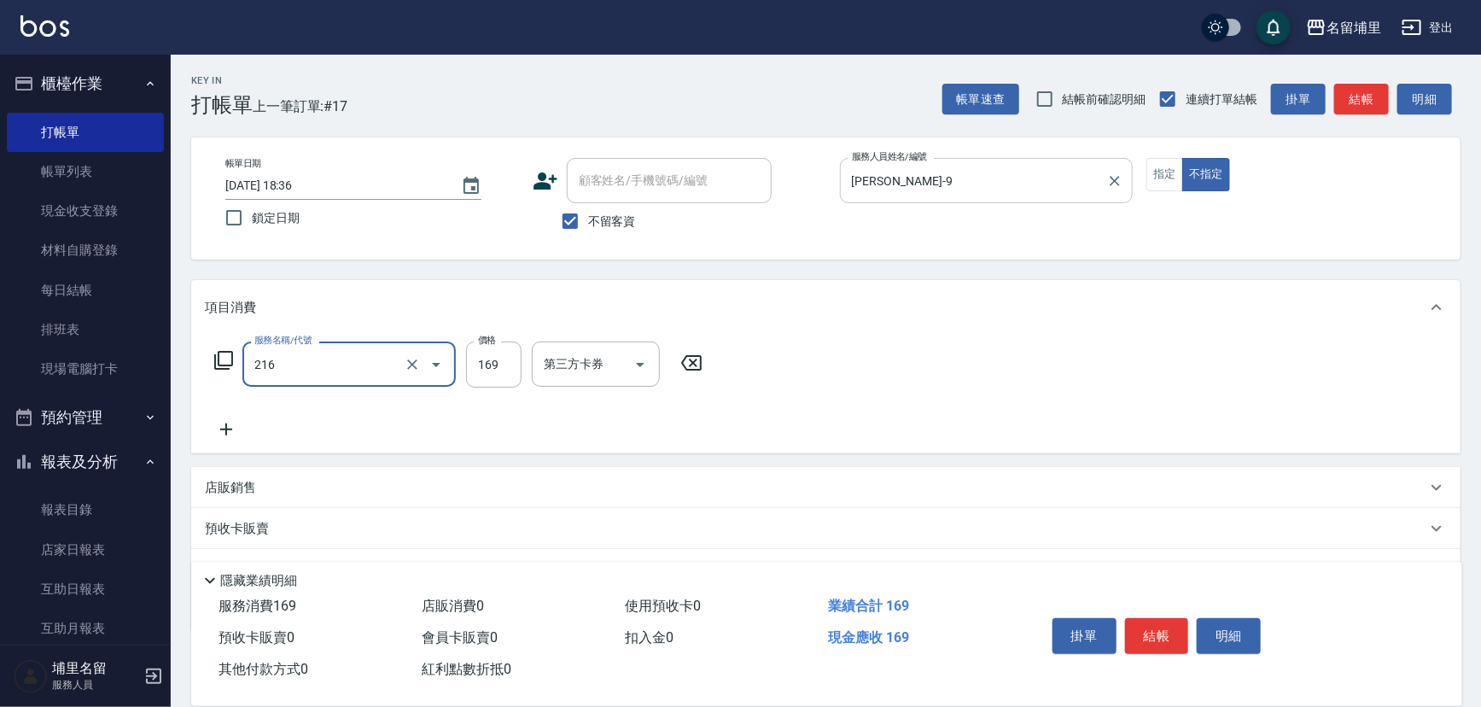
type input "剪髮169(216)"
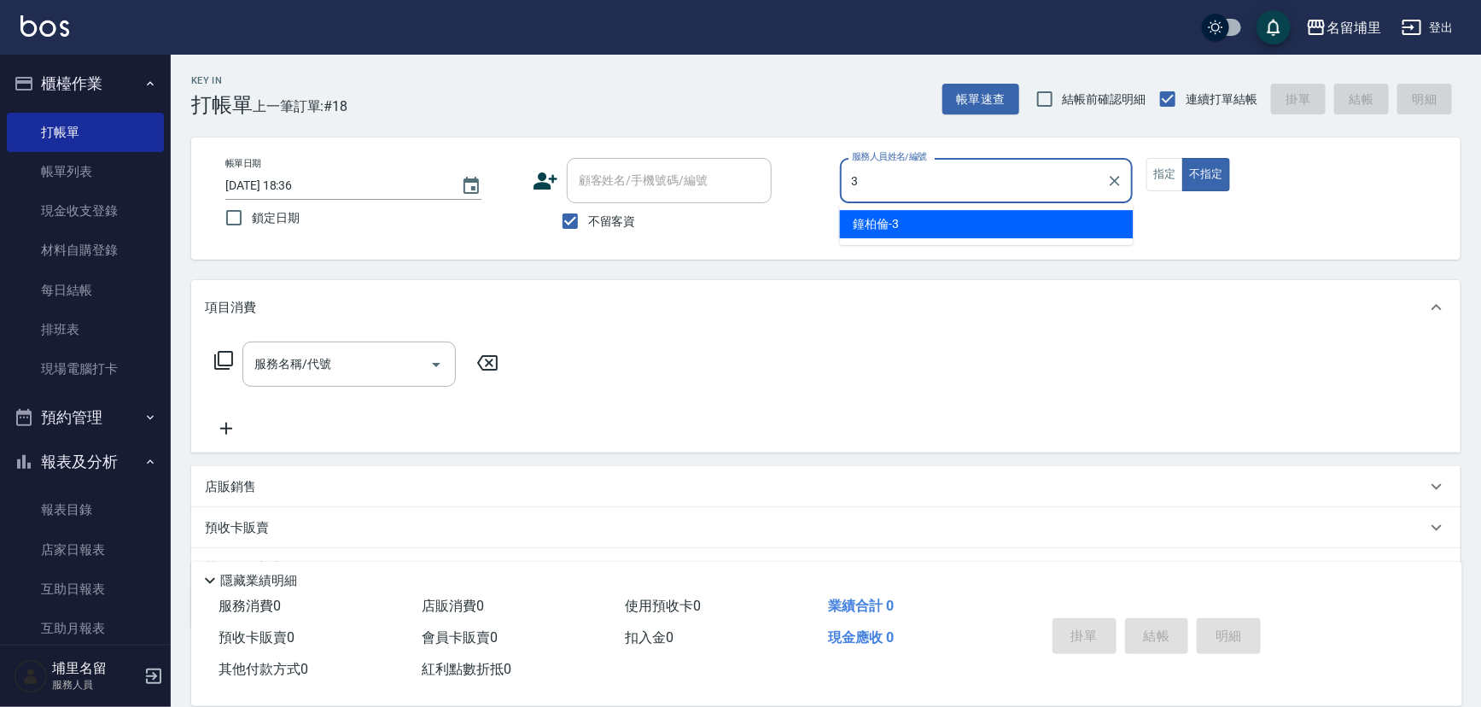
type input "[PERSON_NAME]-3"
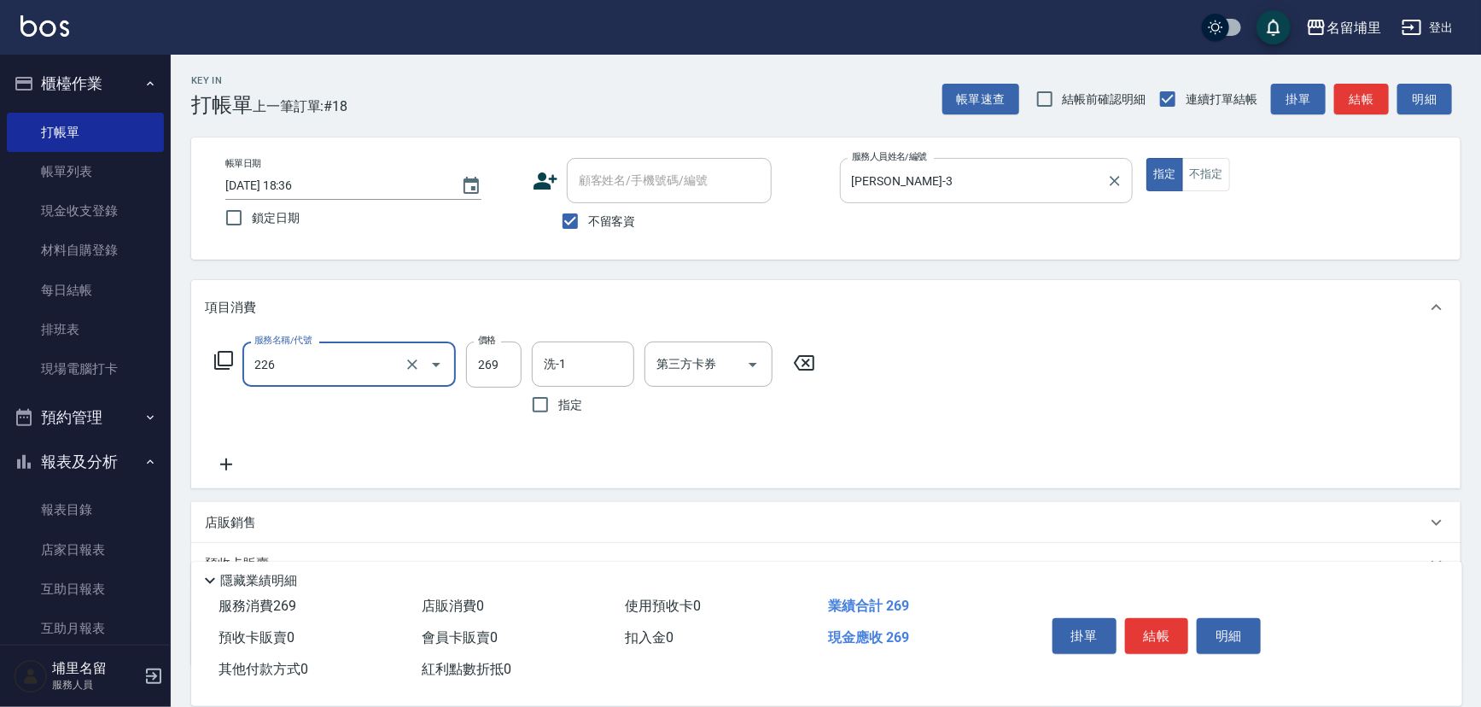
type input "洗剪269(226)"
type input "350"
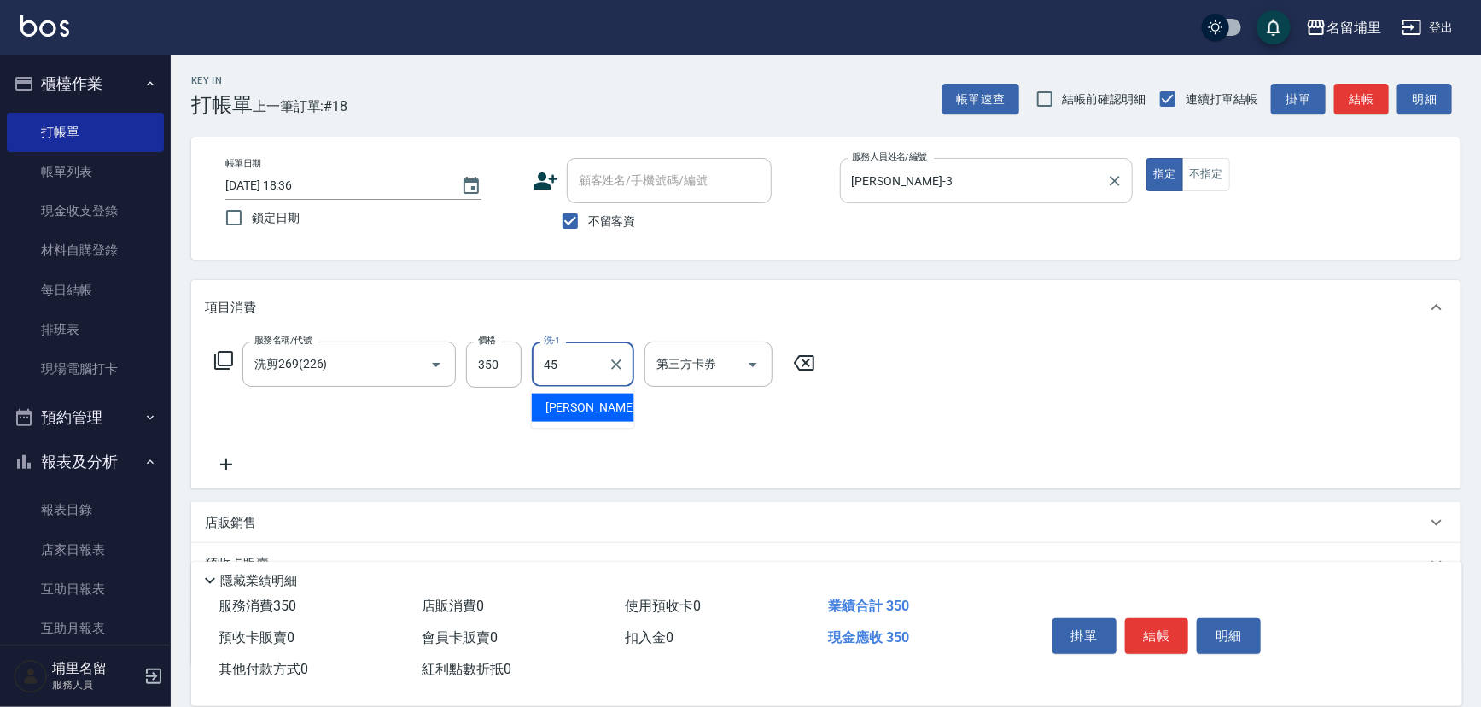
type input "[PERSON_NAME]-45"
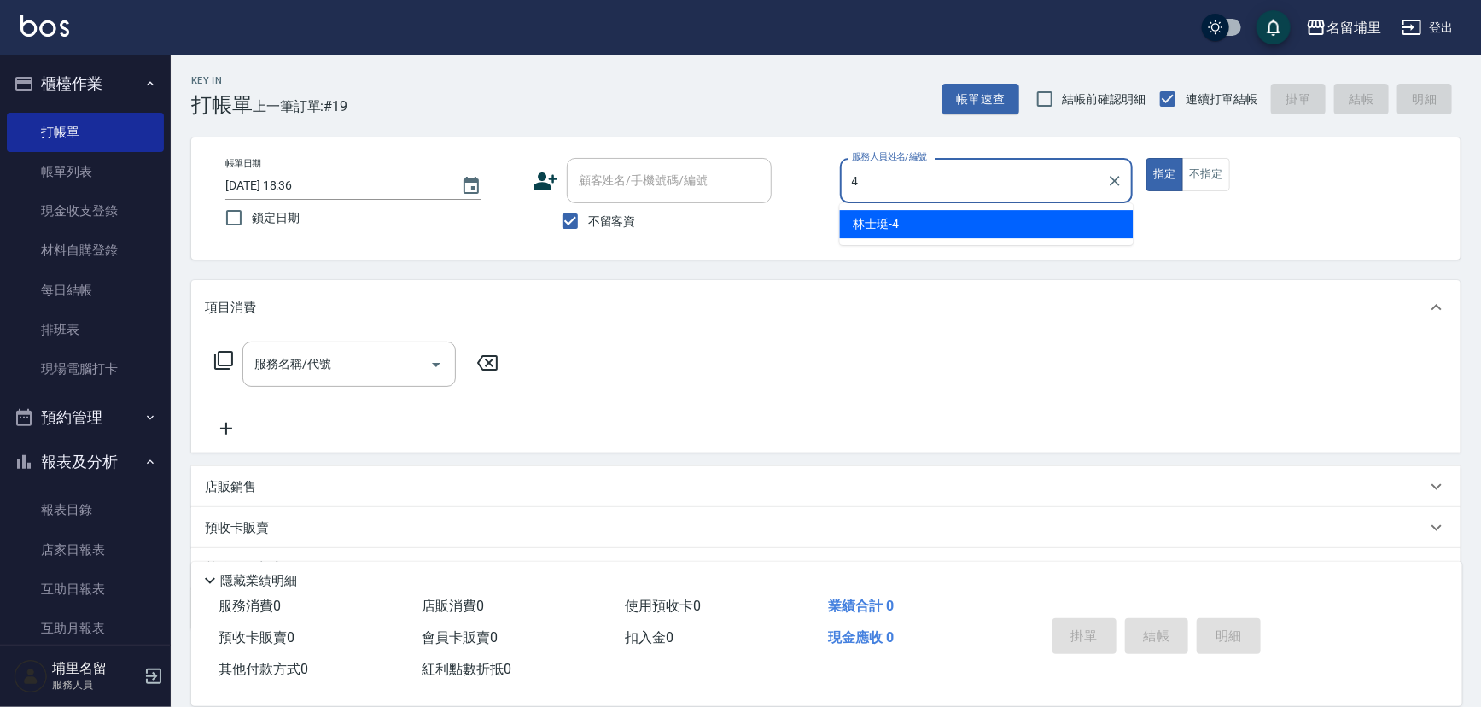
type input "林士珽-4"
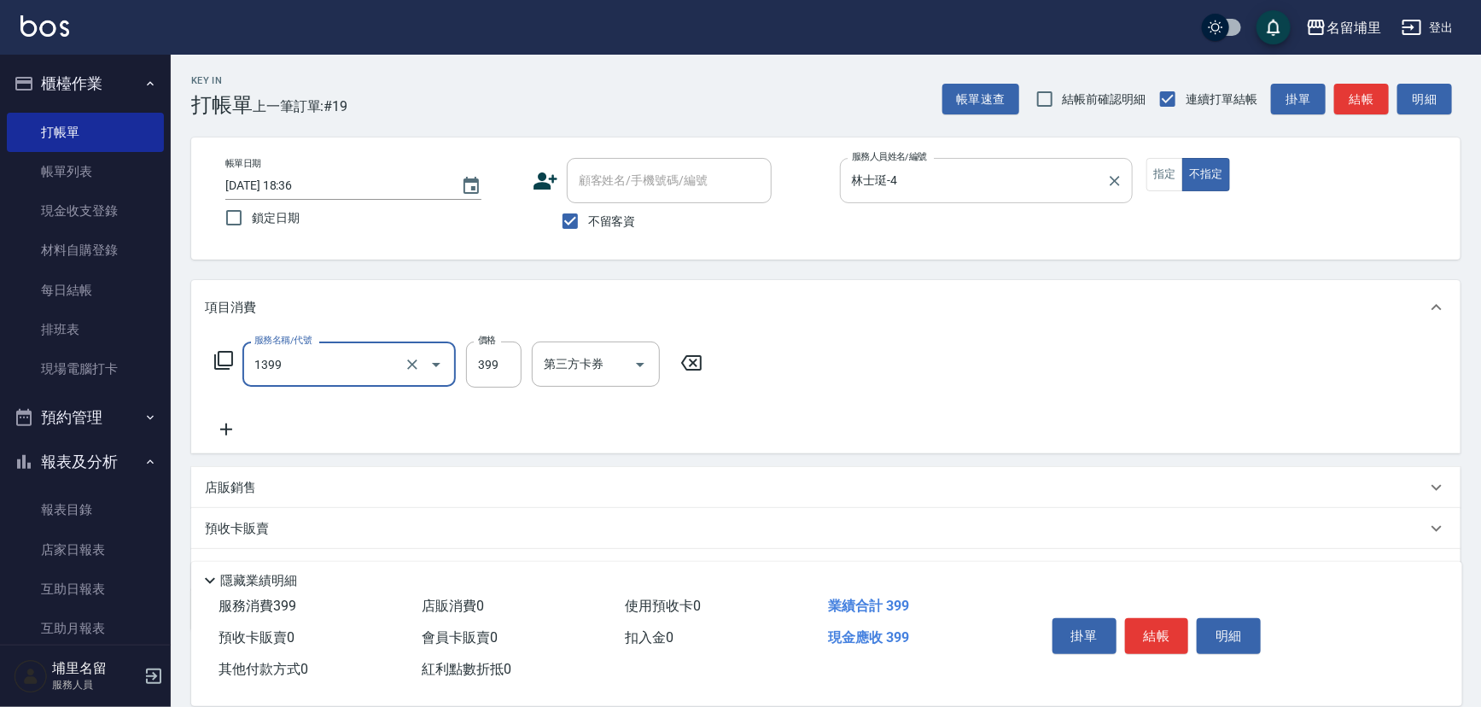
type input "海鹽洗髮399(1399)"
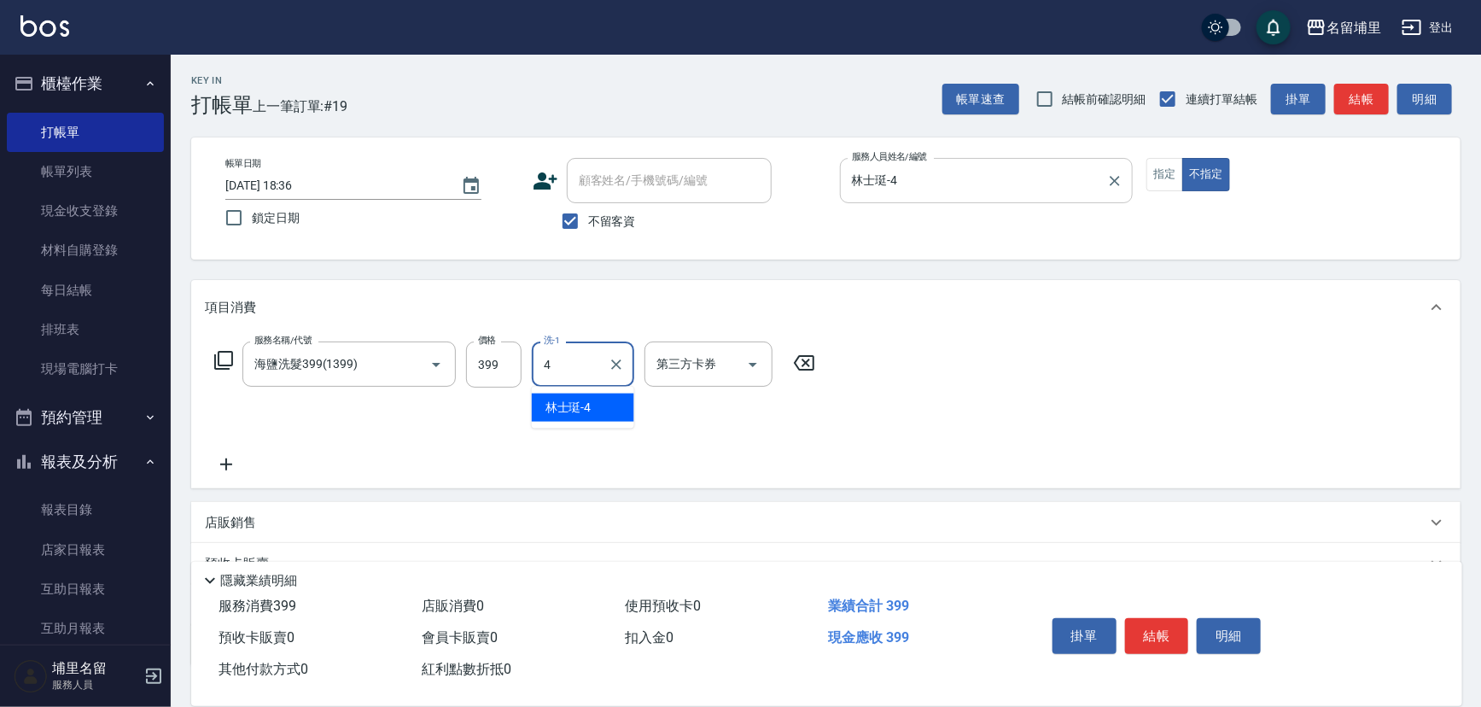
type input "林士珽-4"
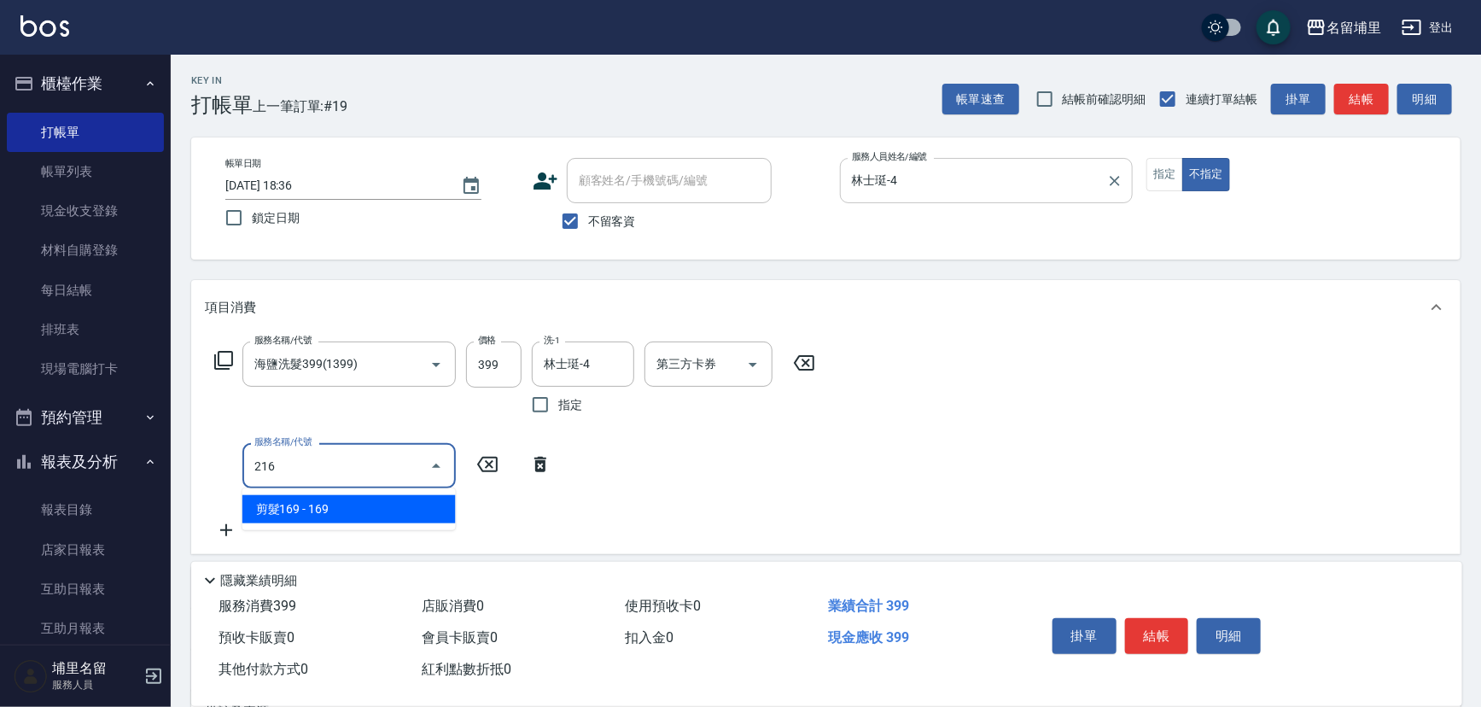
type input "剪髮169(216)"
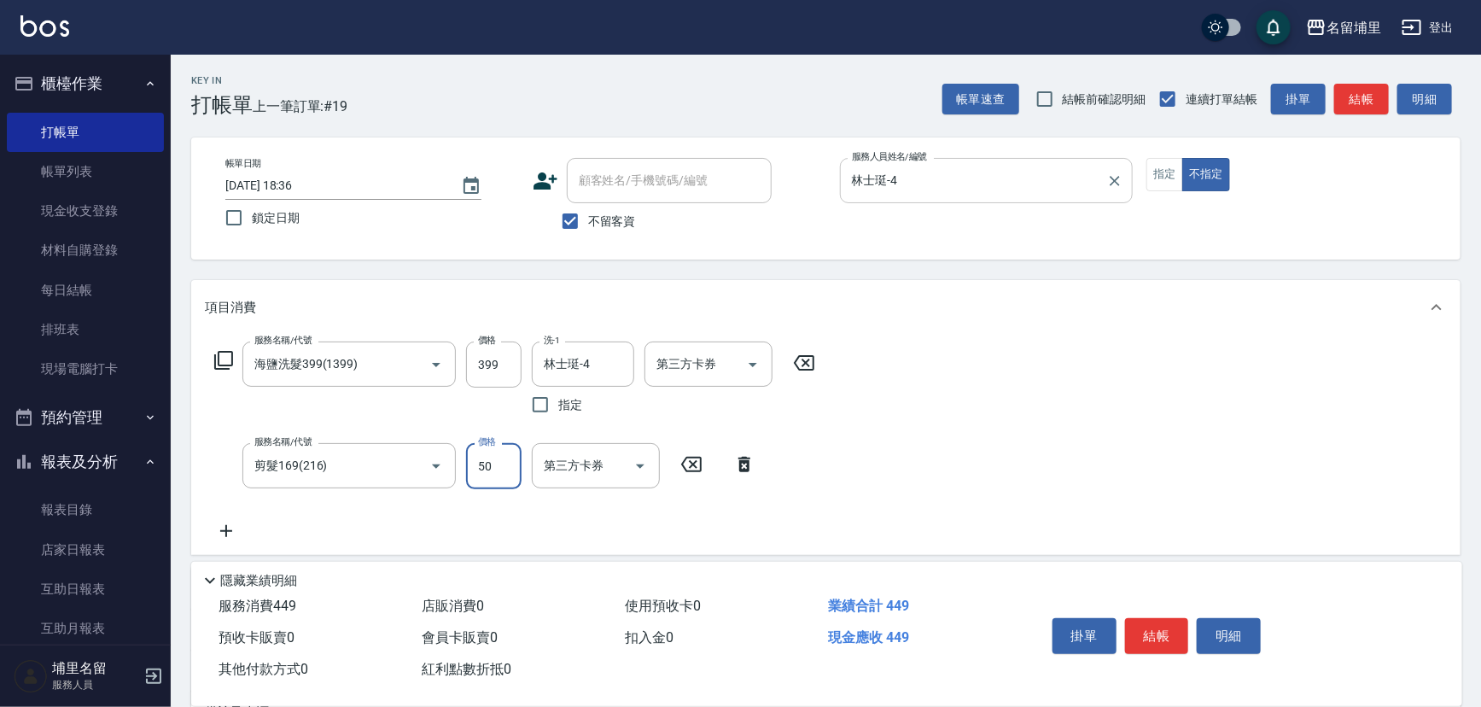
type input "50"
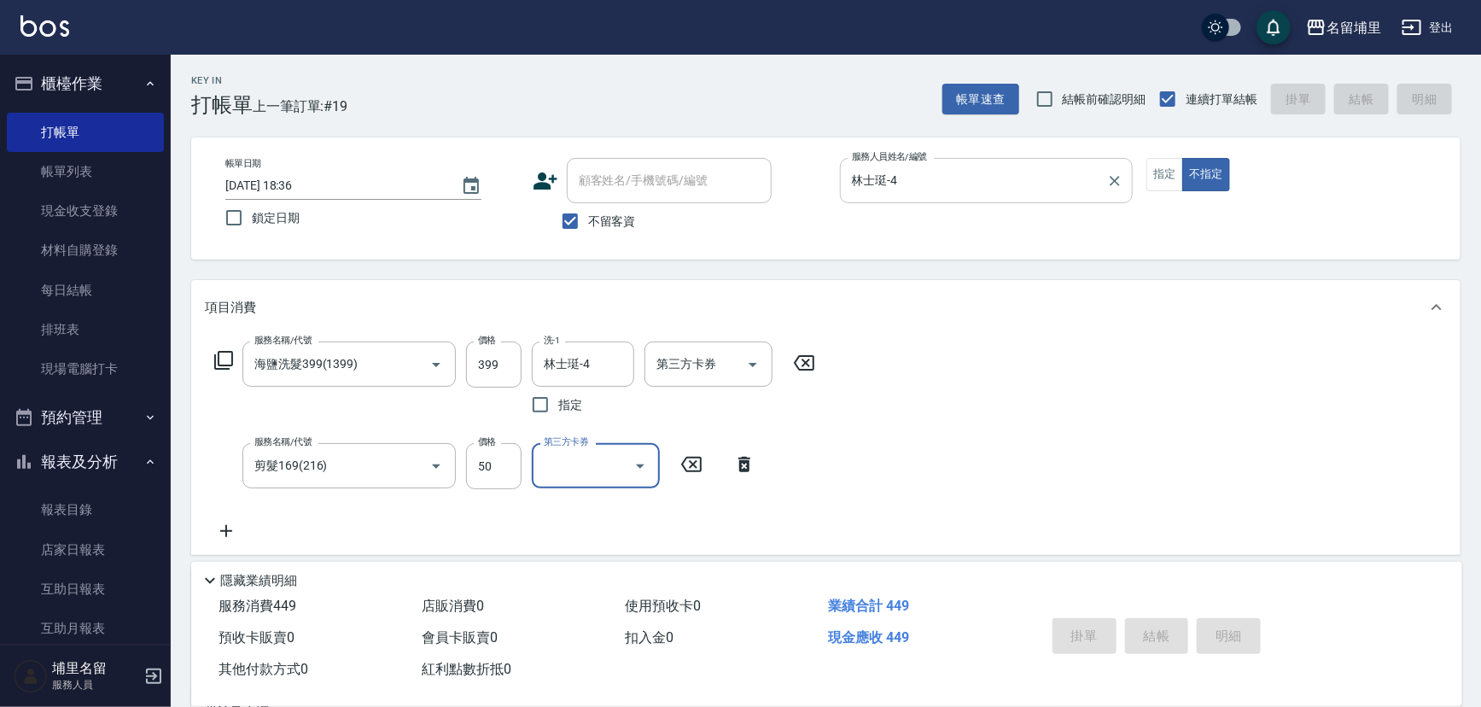
type input "[DATE] 18:37"
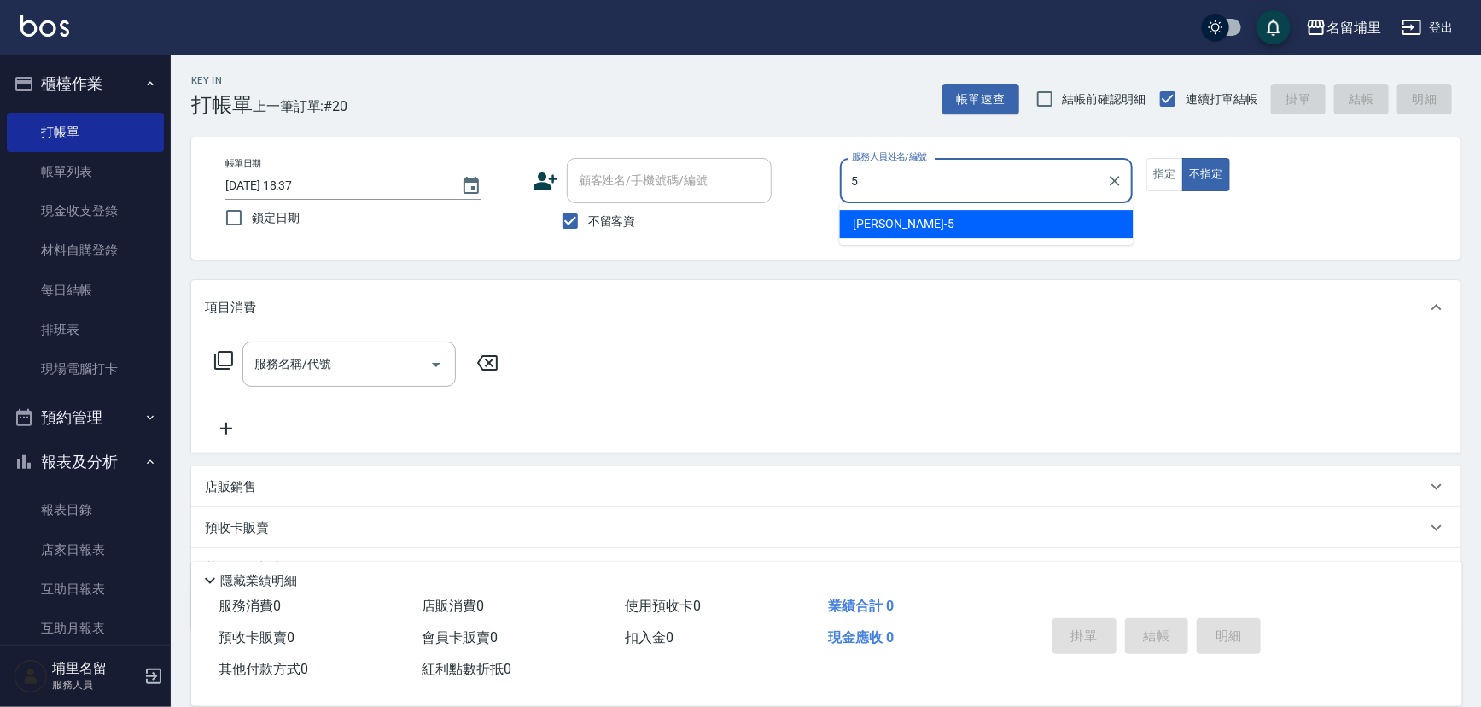
type input "[PERSON_NAME]-5"
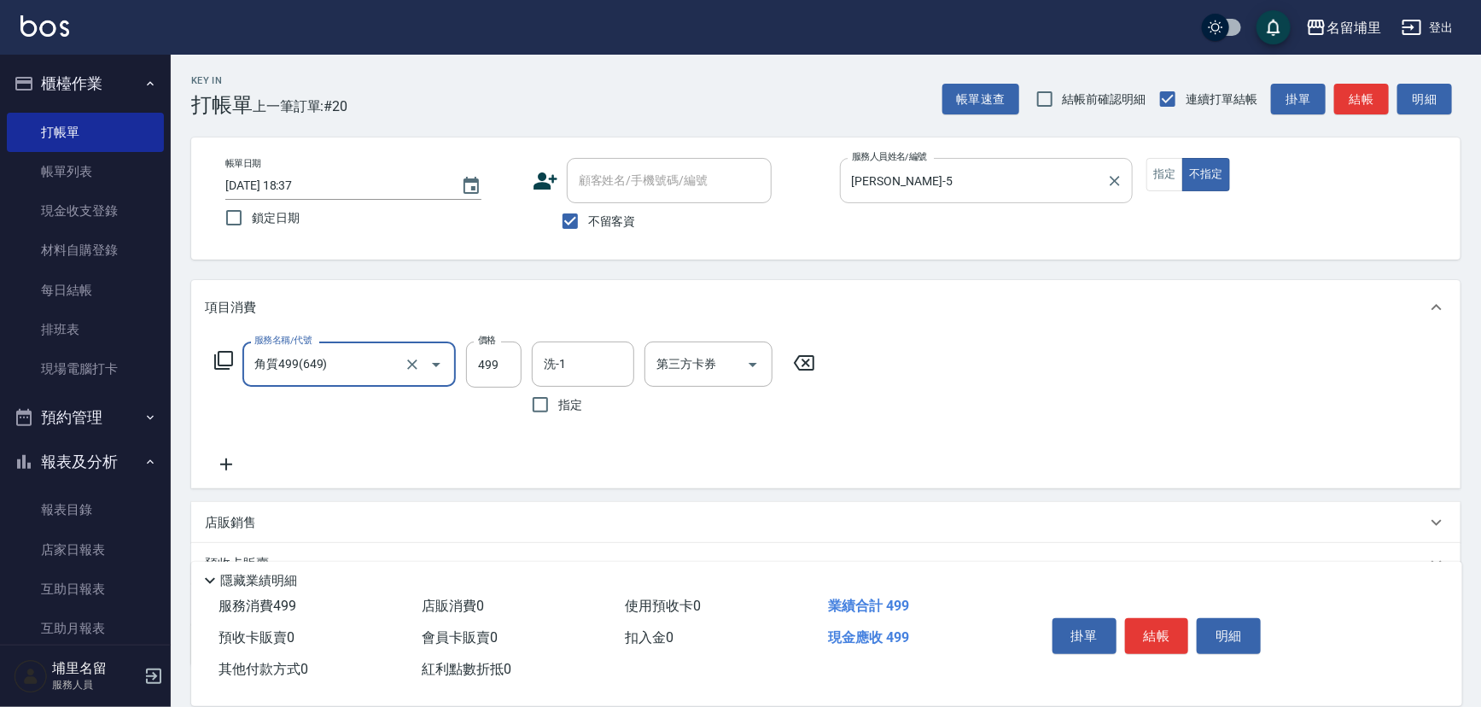
type input "角質499(649)"
type input "549"
click at [577, 367] on input "洗-1" at bounding box center [583, 364] width 87 height 30
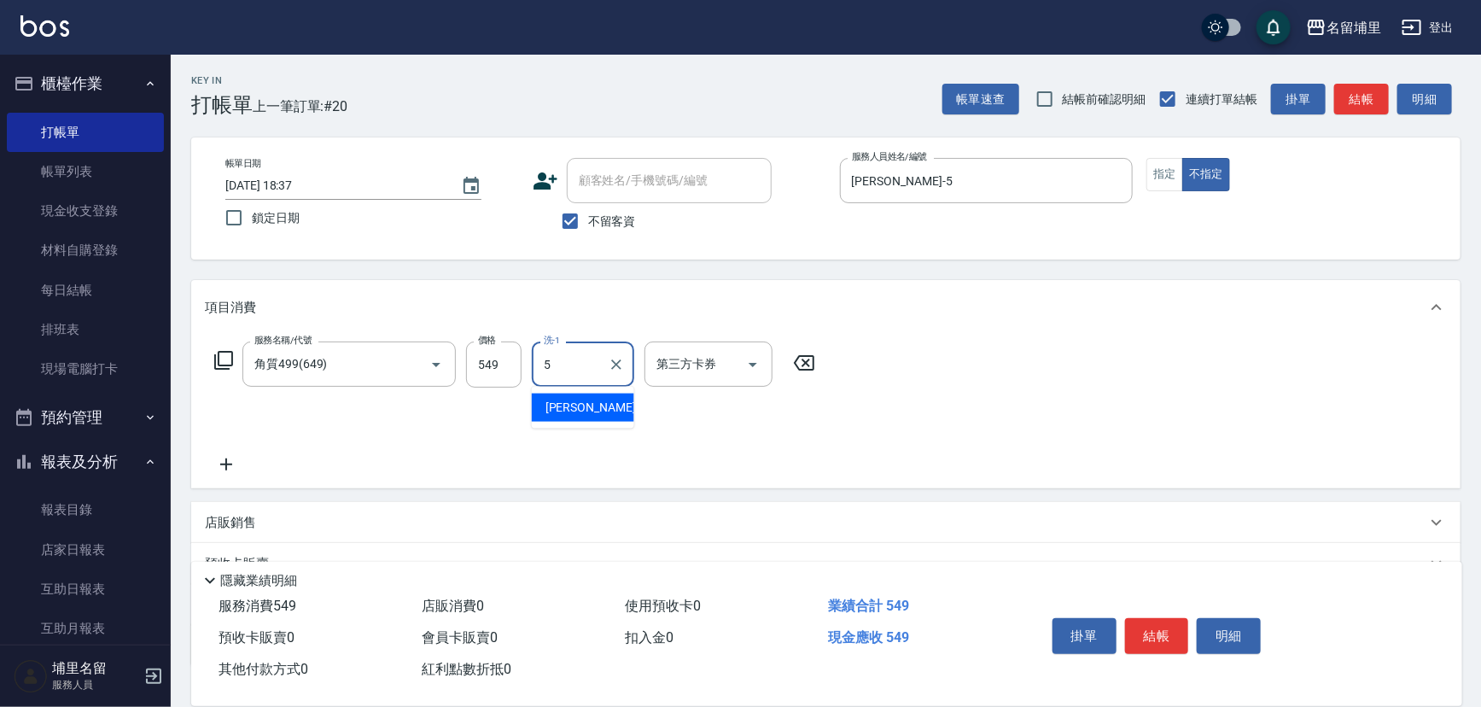
type input "[PERSON_NAME]-5"
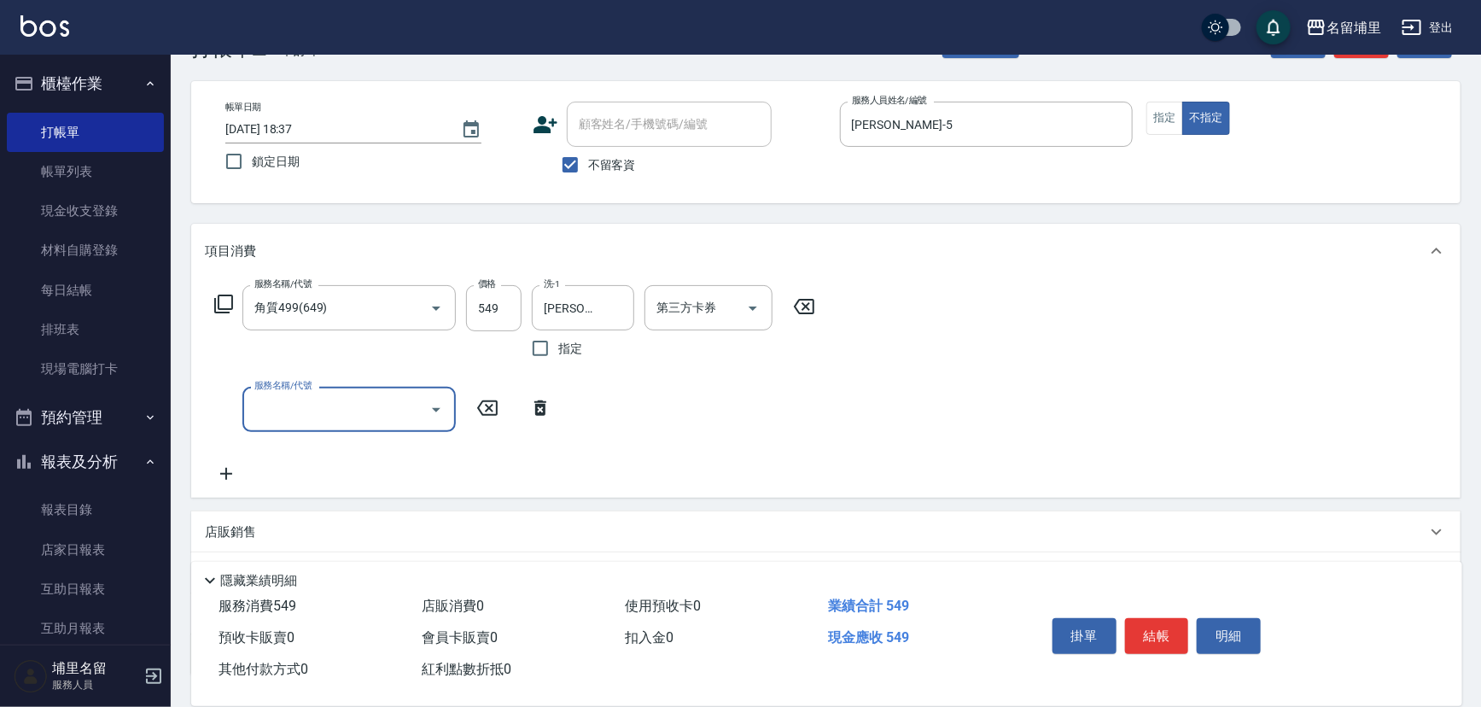
scroll to position [77, 0]
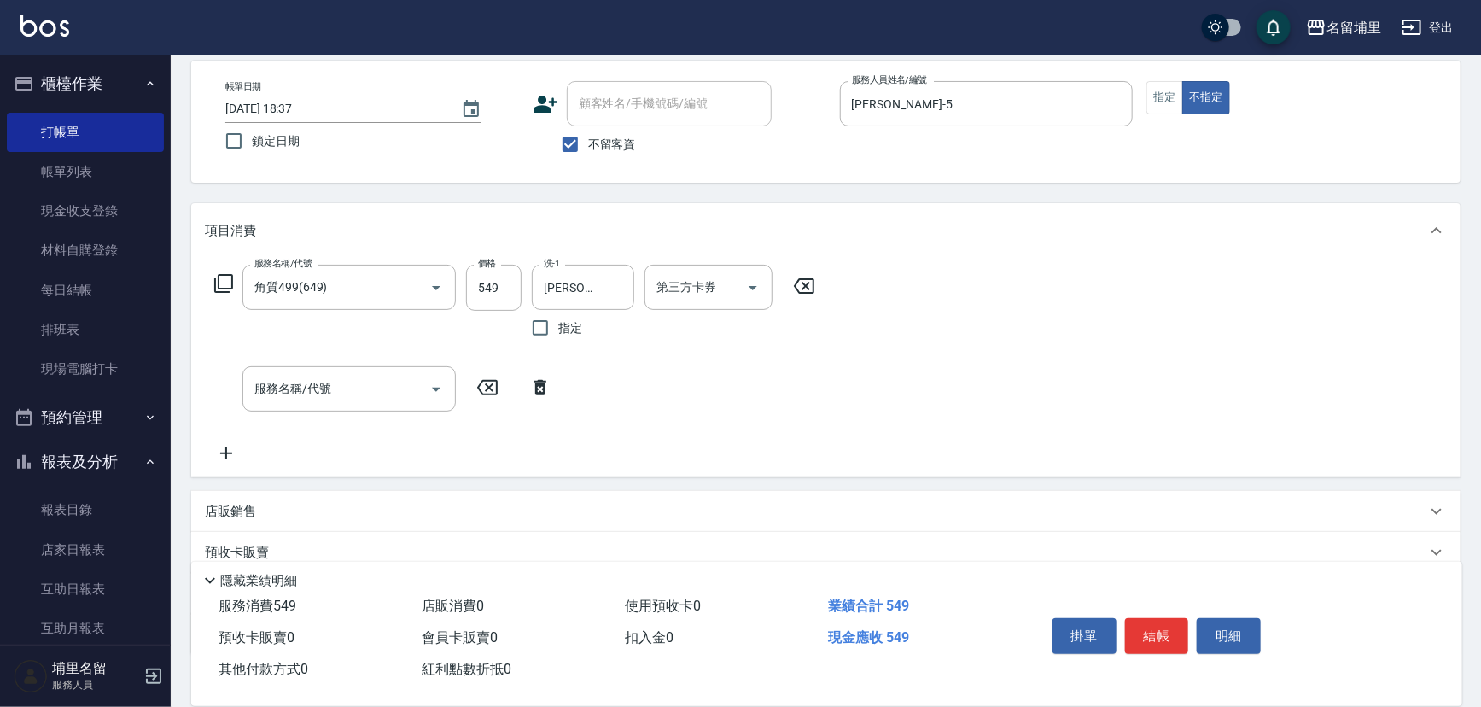
click at [242, 509] on p "店販銷售" at bounding box center [230, 512] width 51 height 18
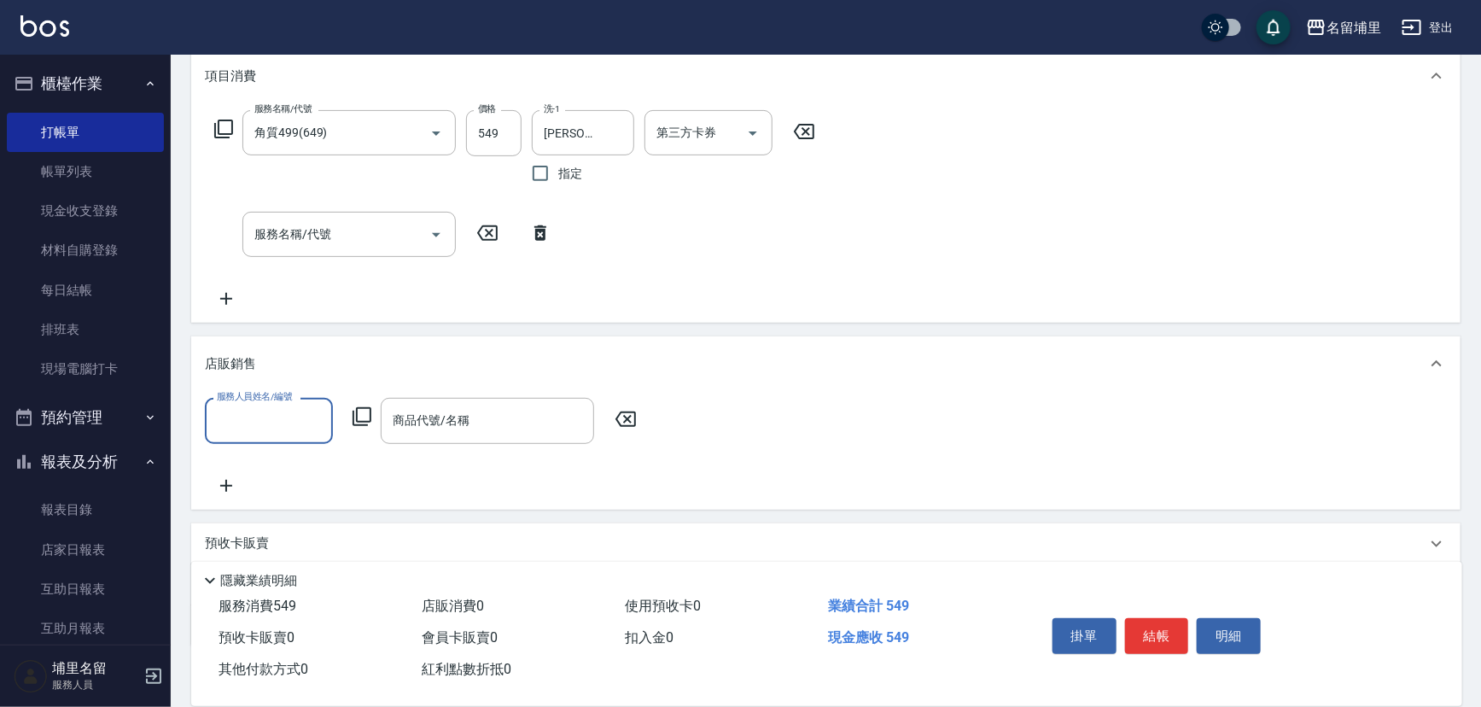
scroll to position [232, 0]
click at [248, 431] on input "服務人員姓名/編號" at bounding box center [269, 420] width 113 height 30
type input "[PERSON_NAME]-5"
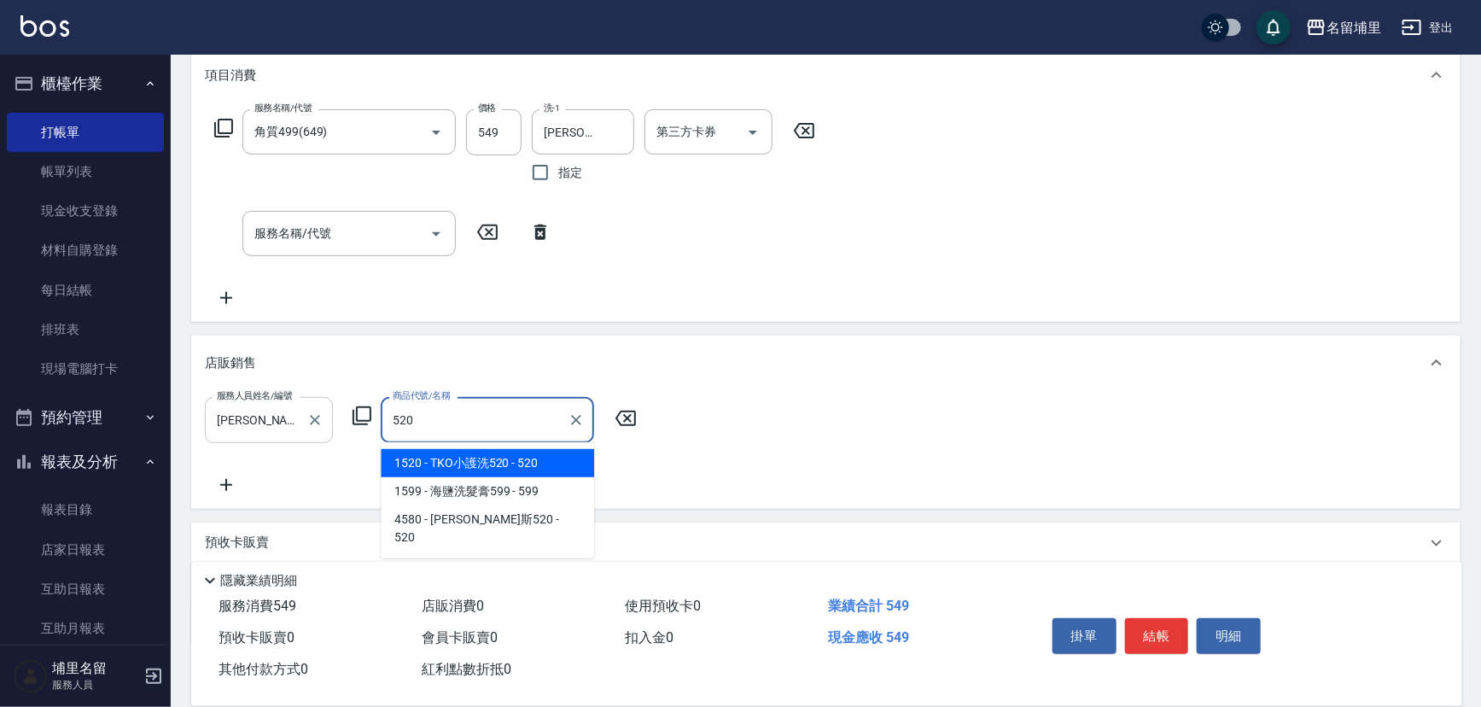
type input "TKO小護洗520"
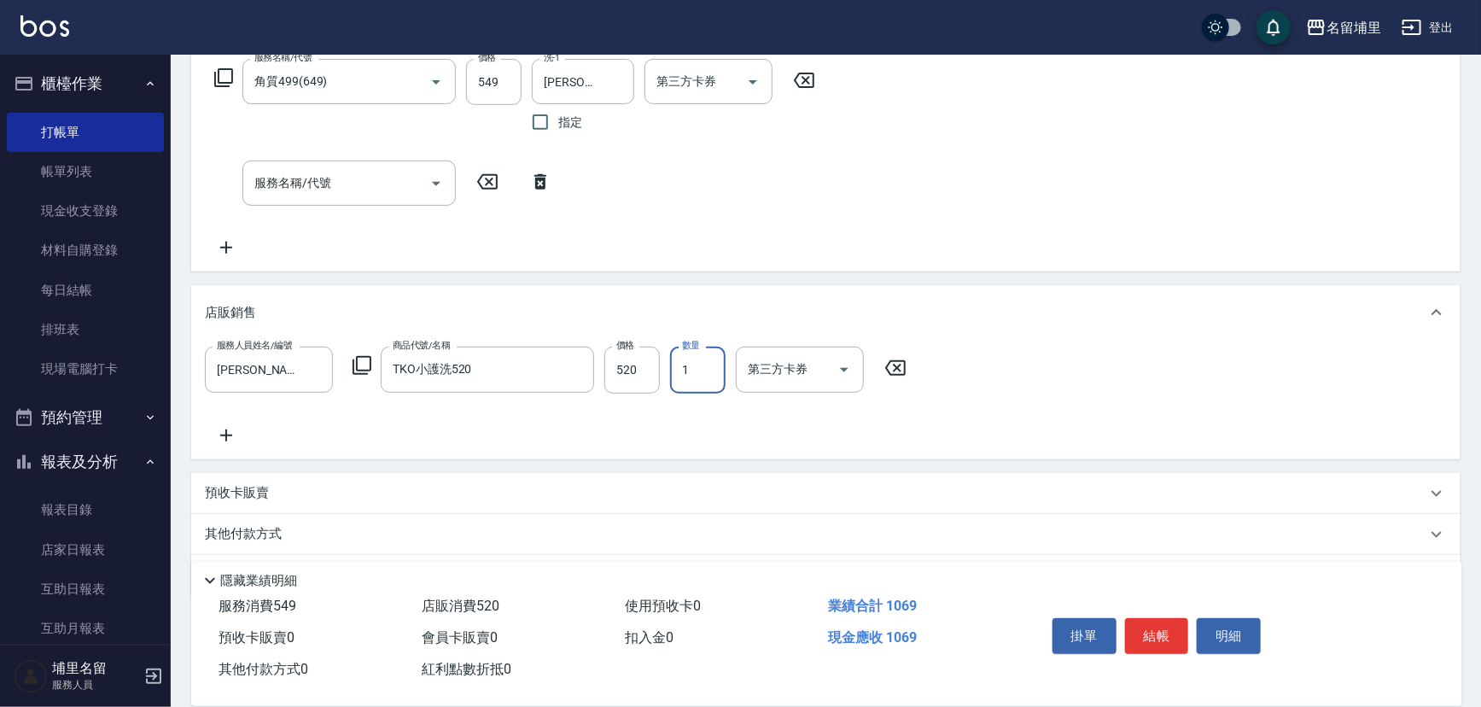
scroll to position [310, 0]
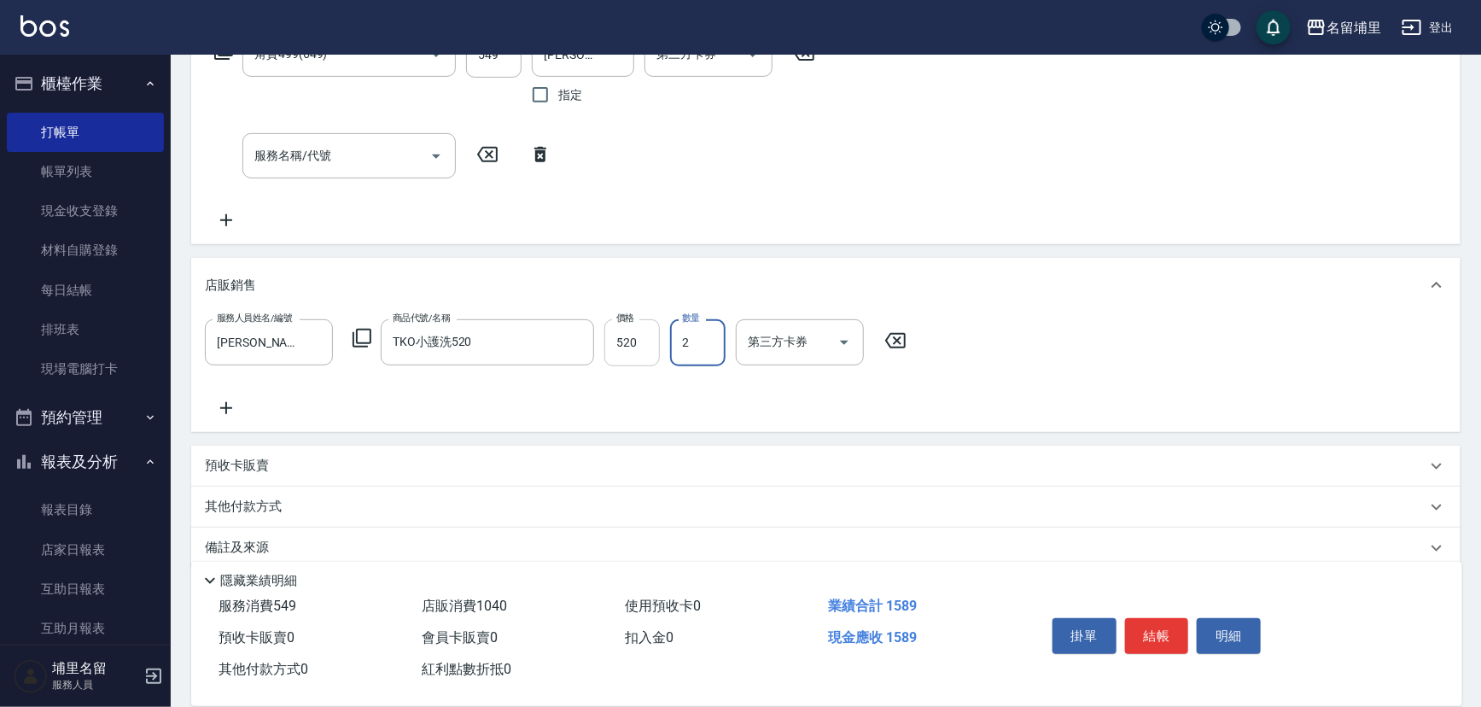
type input "2"
click at [1158, 628] on button "結帳" at bounding box center [1157, 636] width 64 height 36
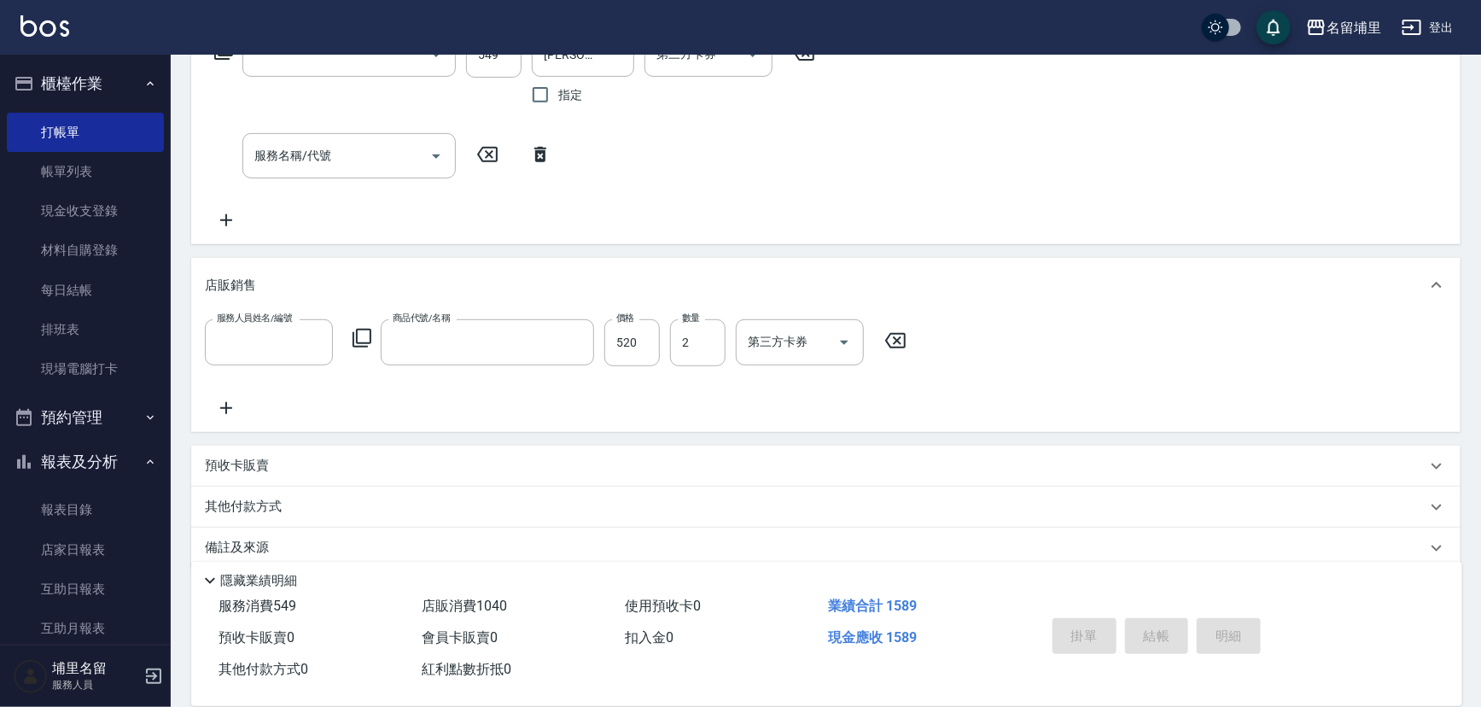
scroll to position [0, 0]
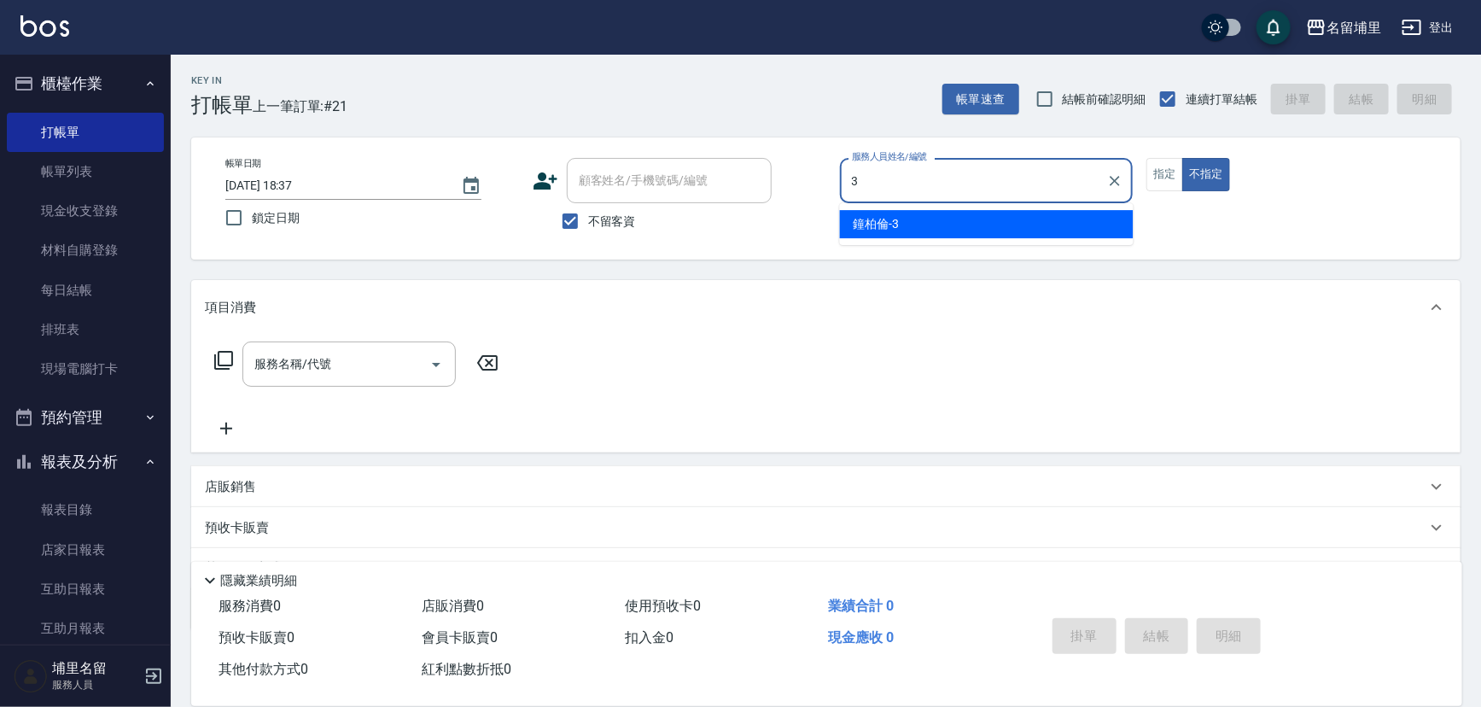
type input "[PERSON_NAME]-3"
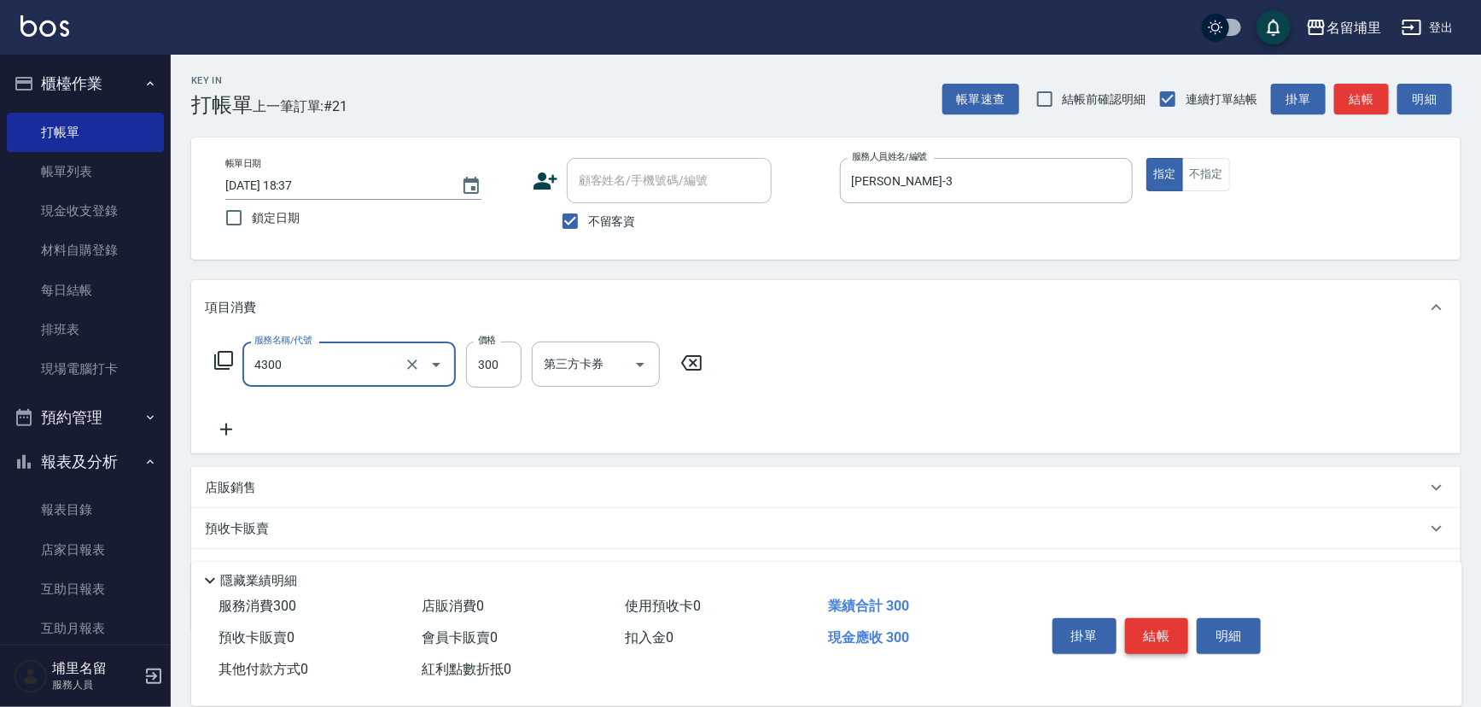
type input "頭隔300(4300)"
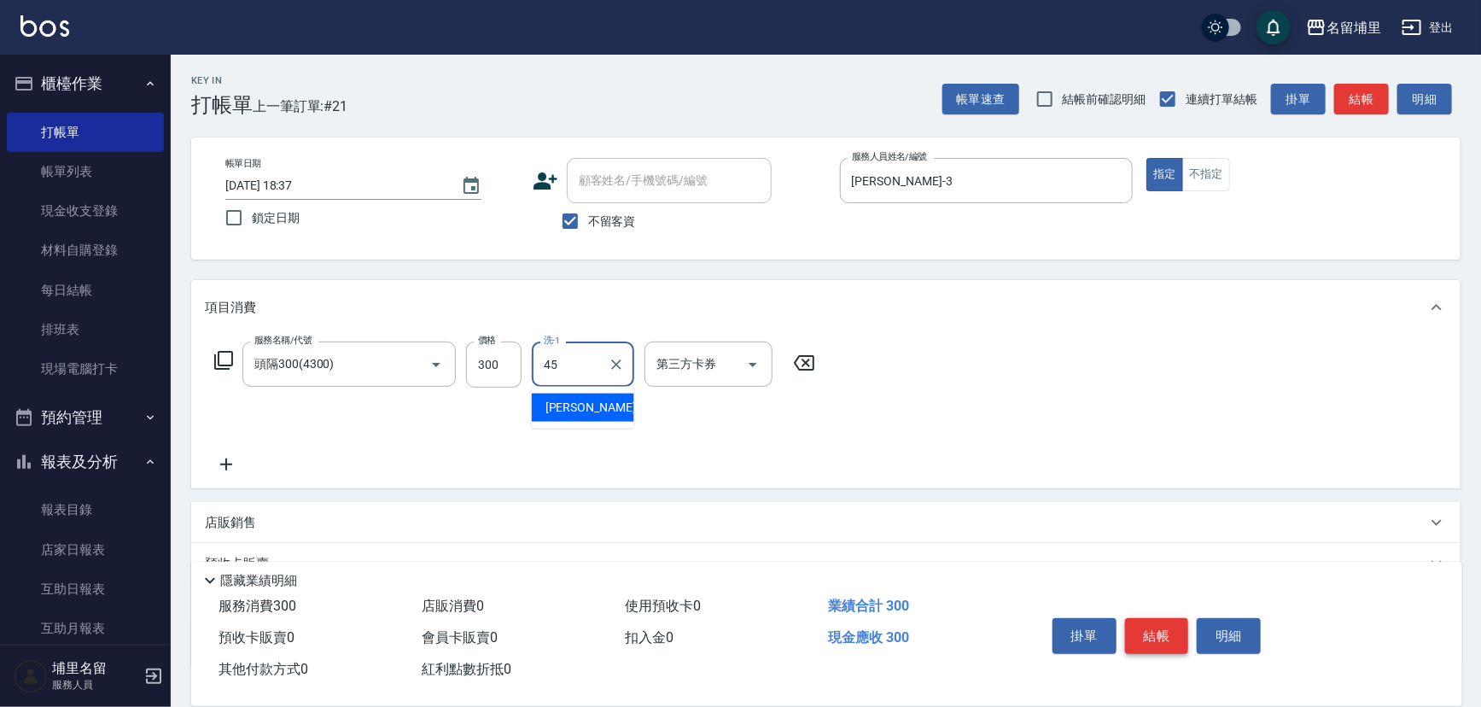
type input "[PERSON_NAME]-45"
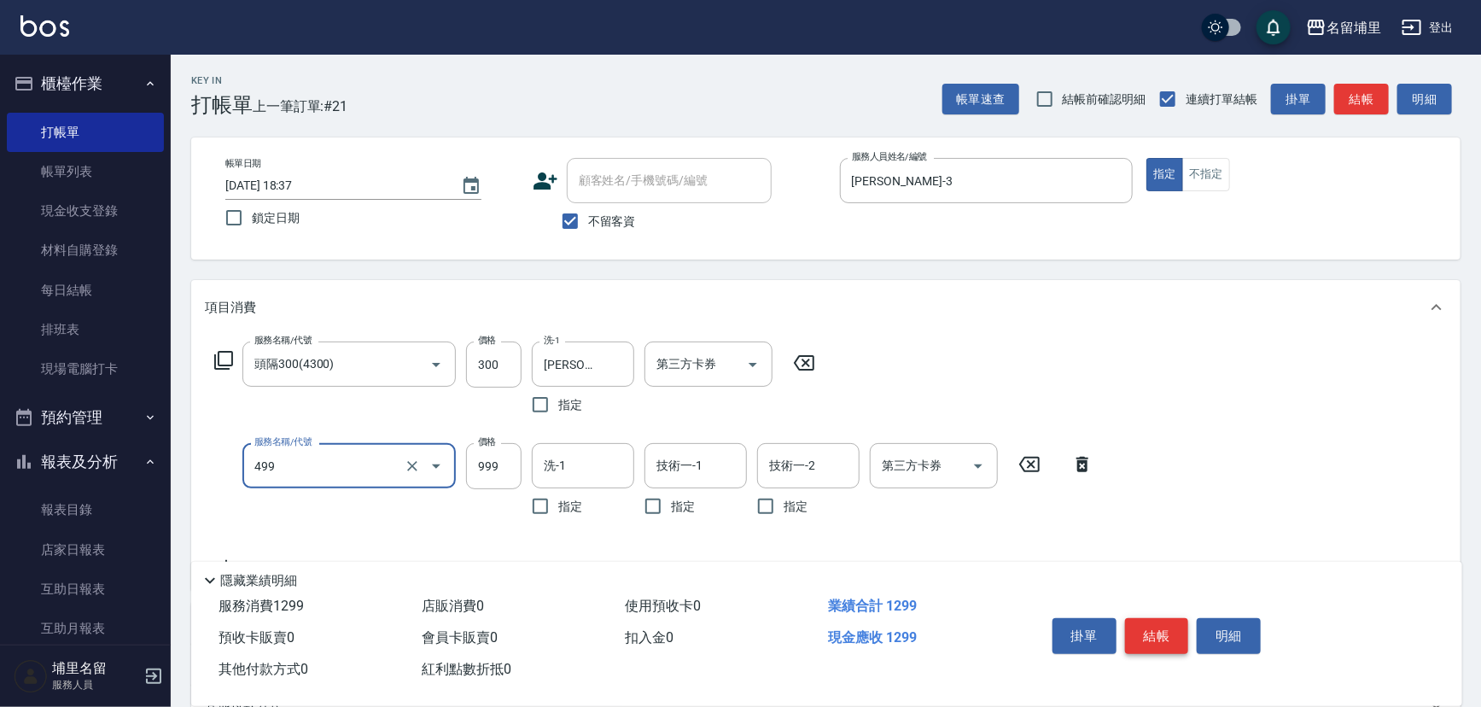
type input "染髮999(499)"
type input "1399"
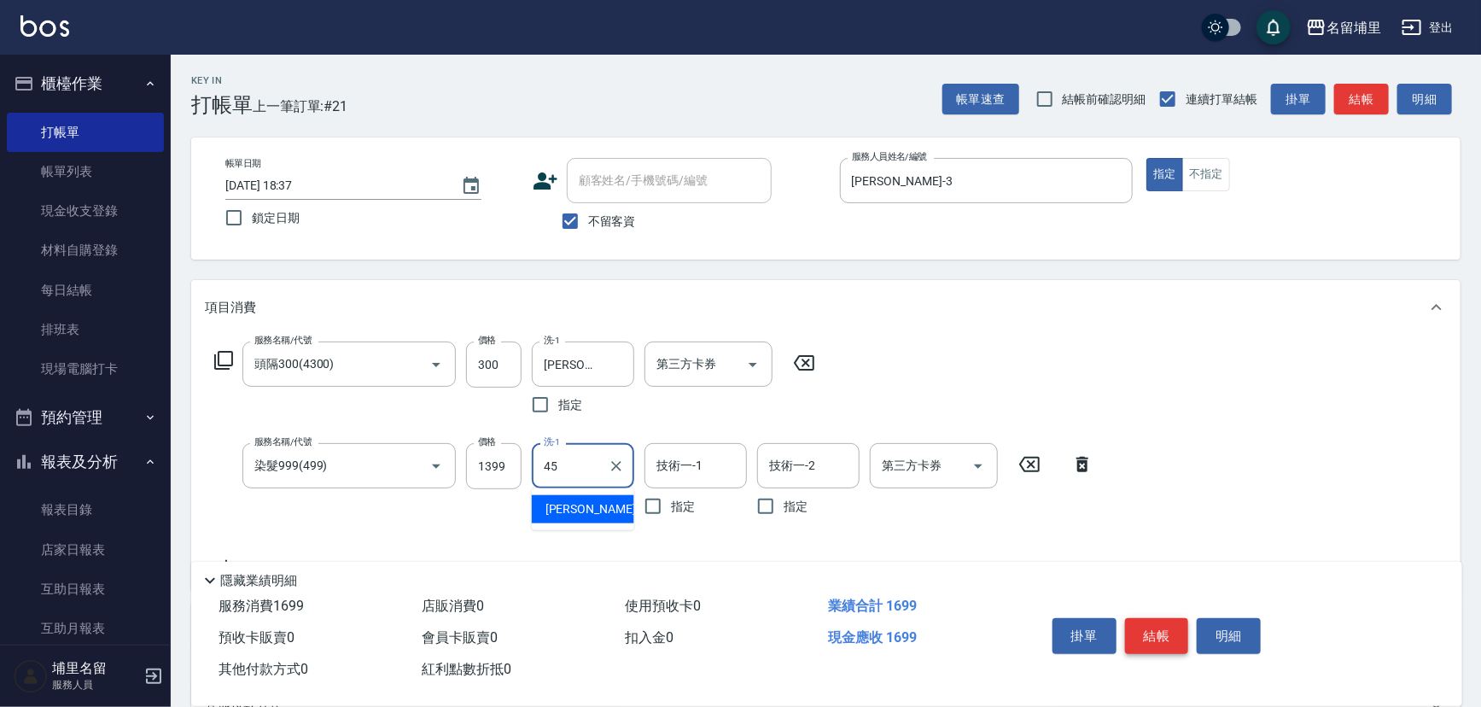
type input "[PERSON_NAME]-45"
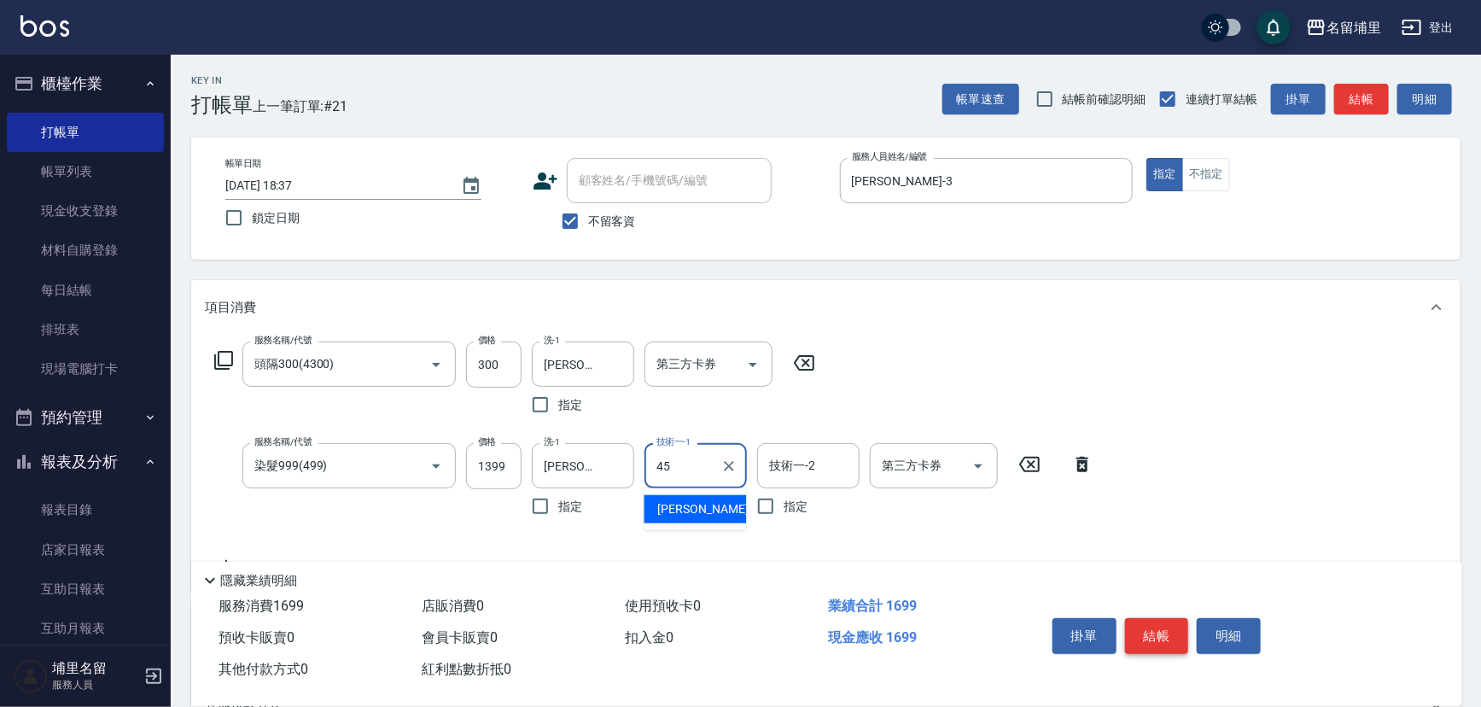
type input "[PERSON_NAME]-45"
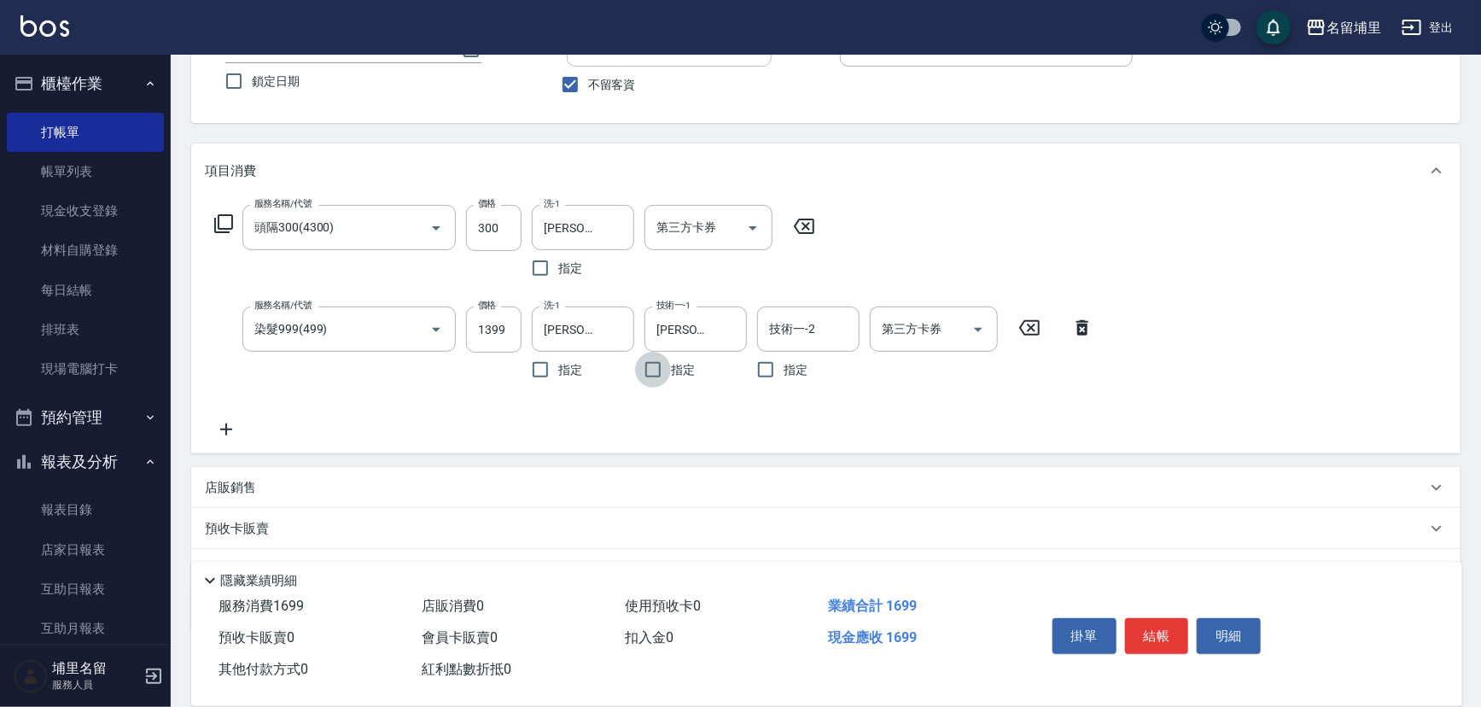
scroll to position [221, 0]
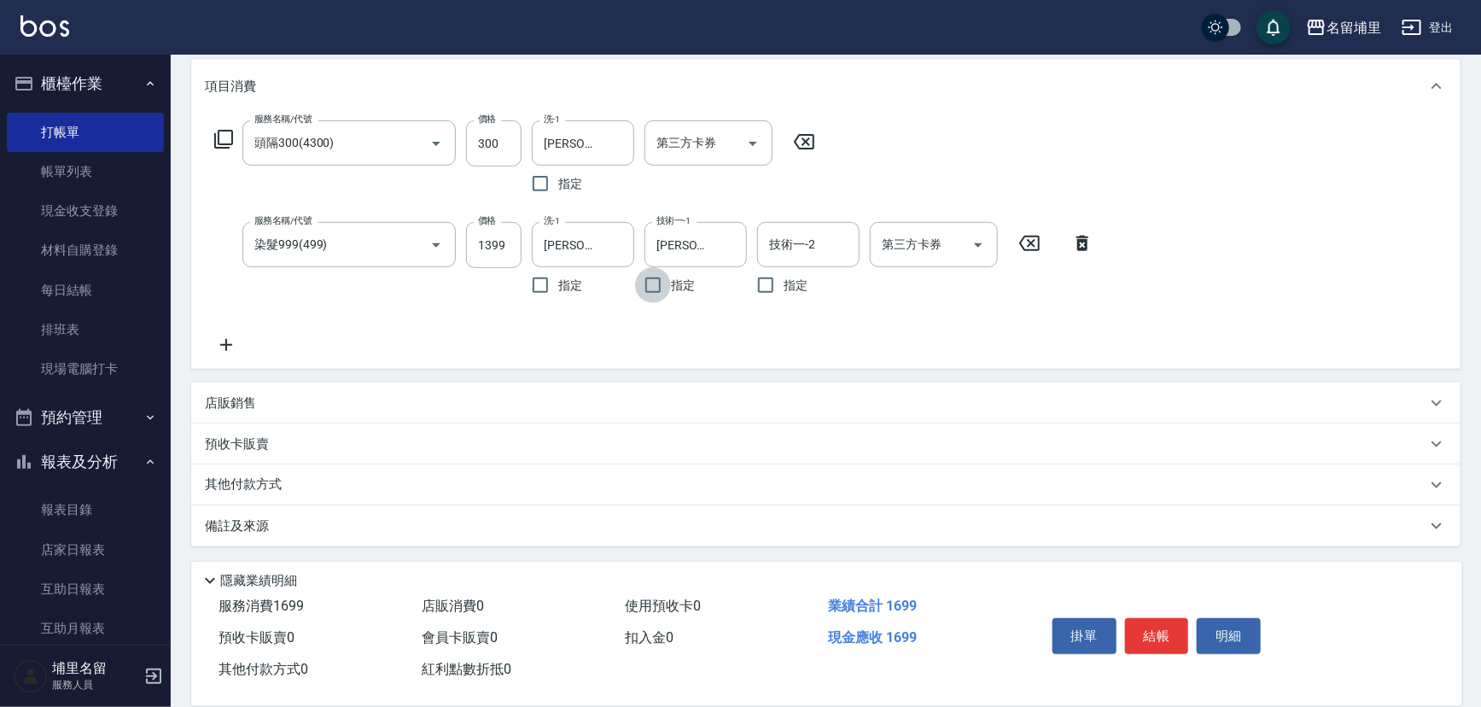
click at [382, 399] on div "店販銷售" at bounding box center [816, 403] width 1222 height 18
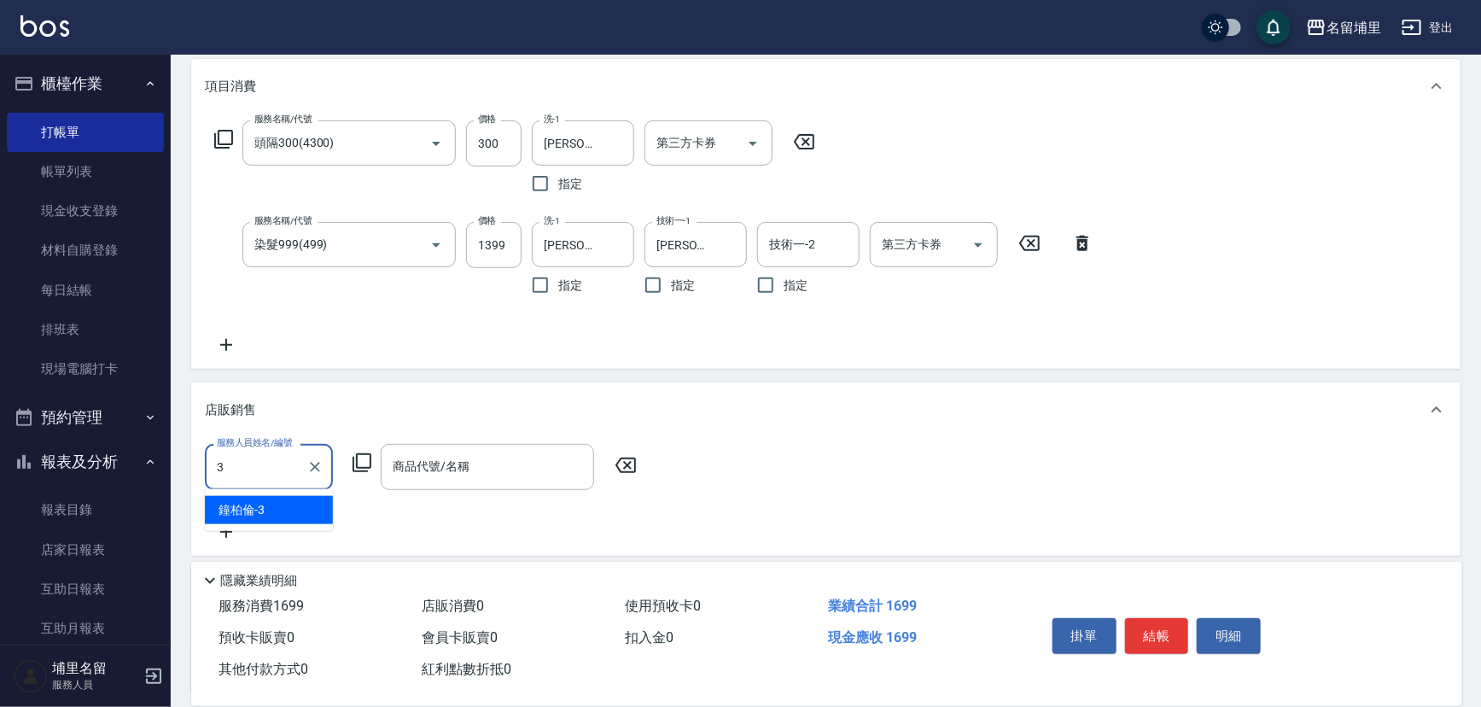
type input "[PERSON_NAME]-3"
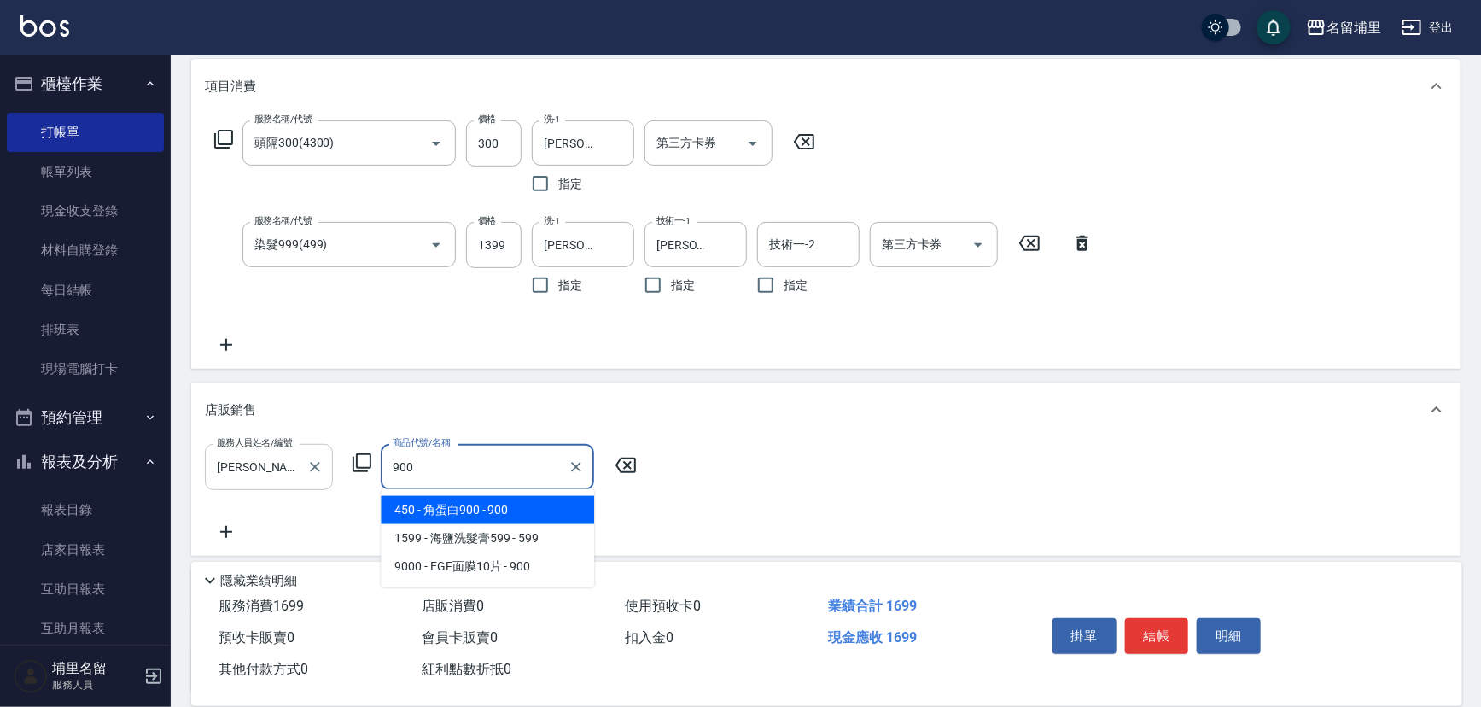
type input "角蛋白900"
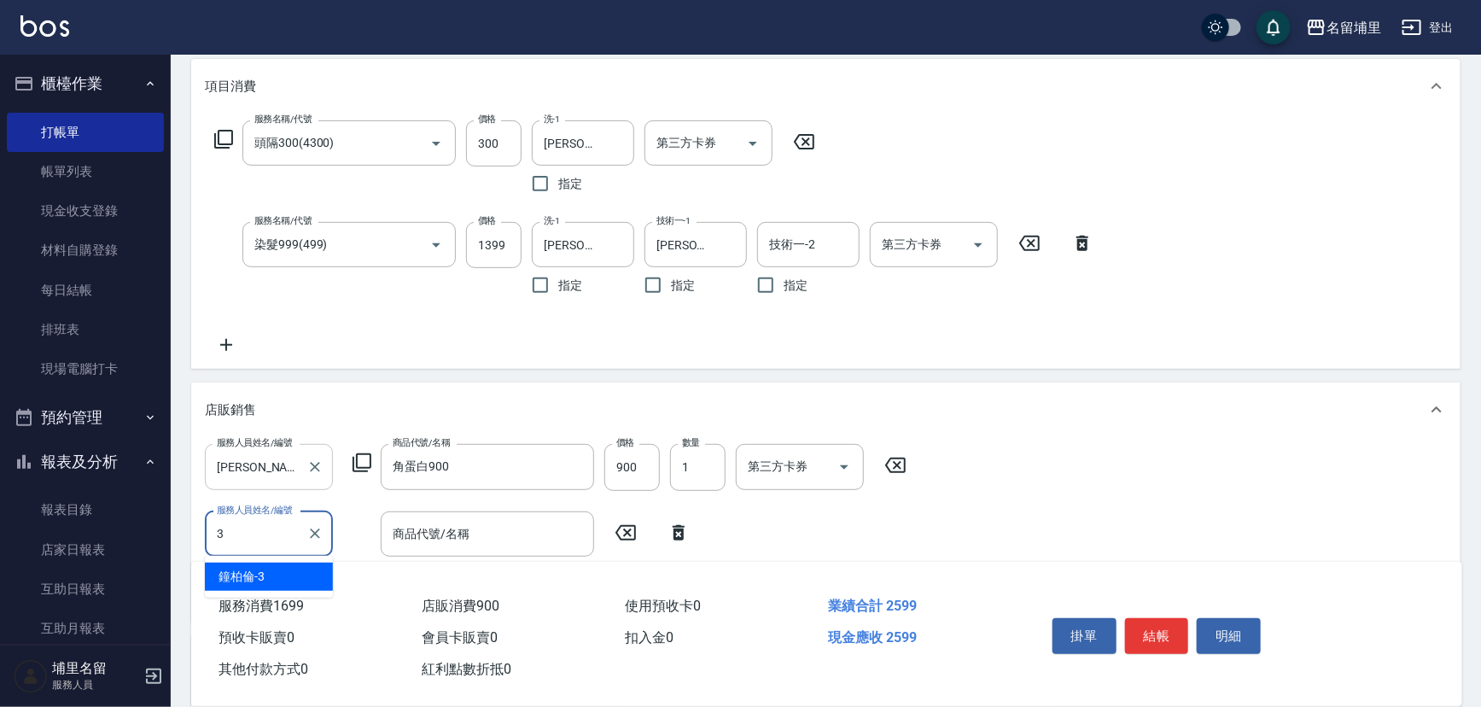
type input "[PERSON_NAME]-3"
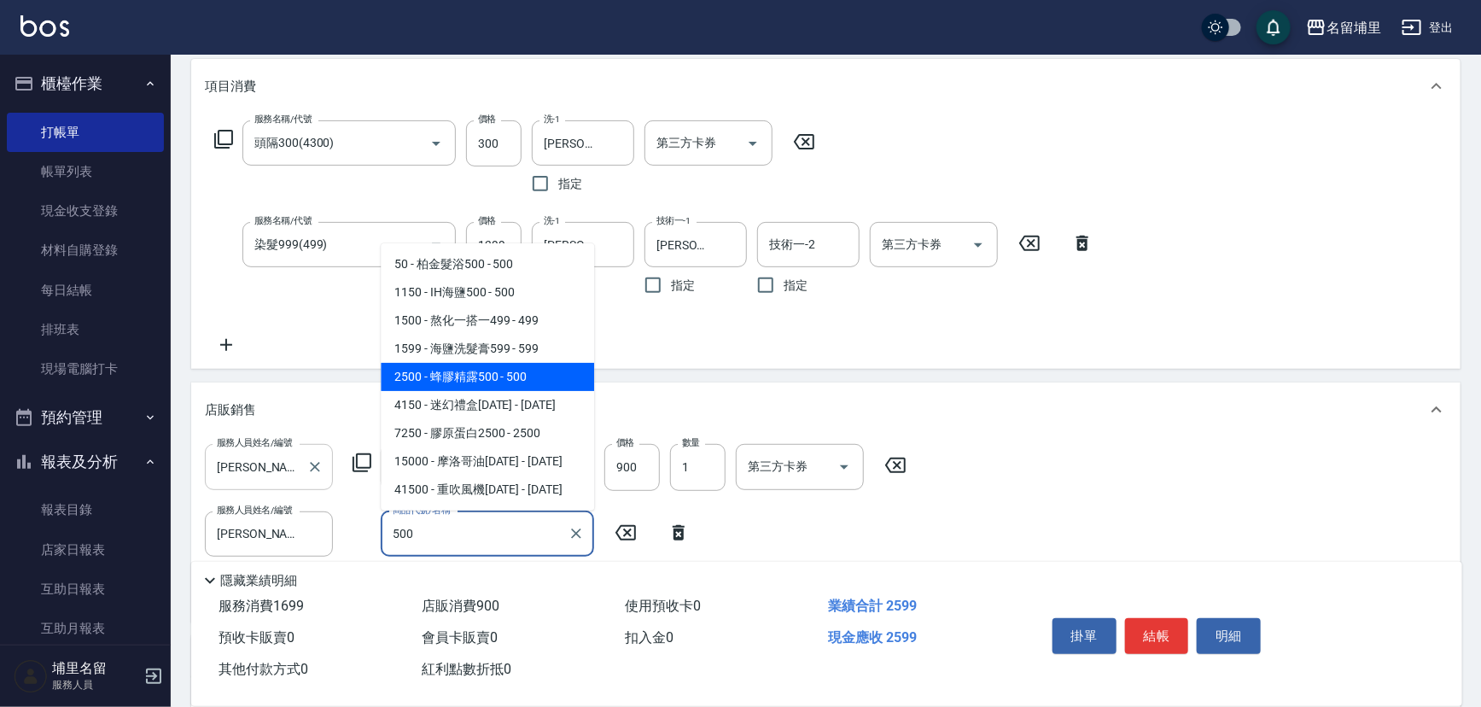
type input "蜂膠精露500"
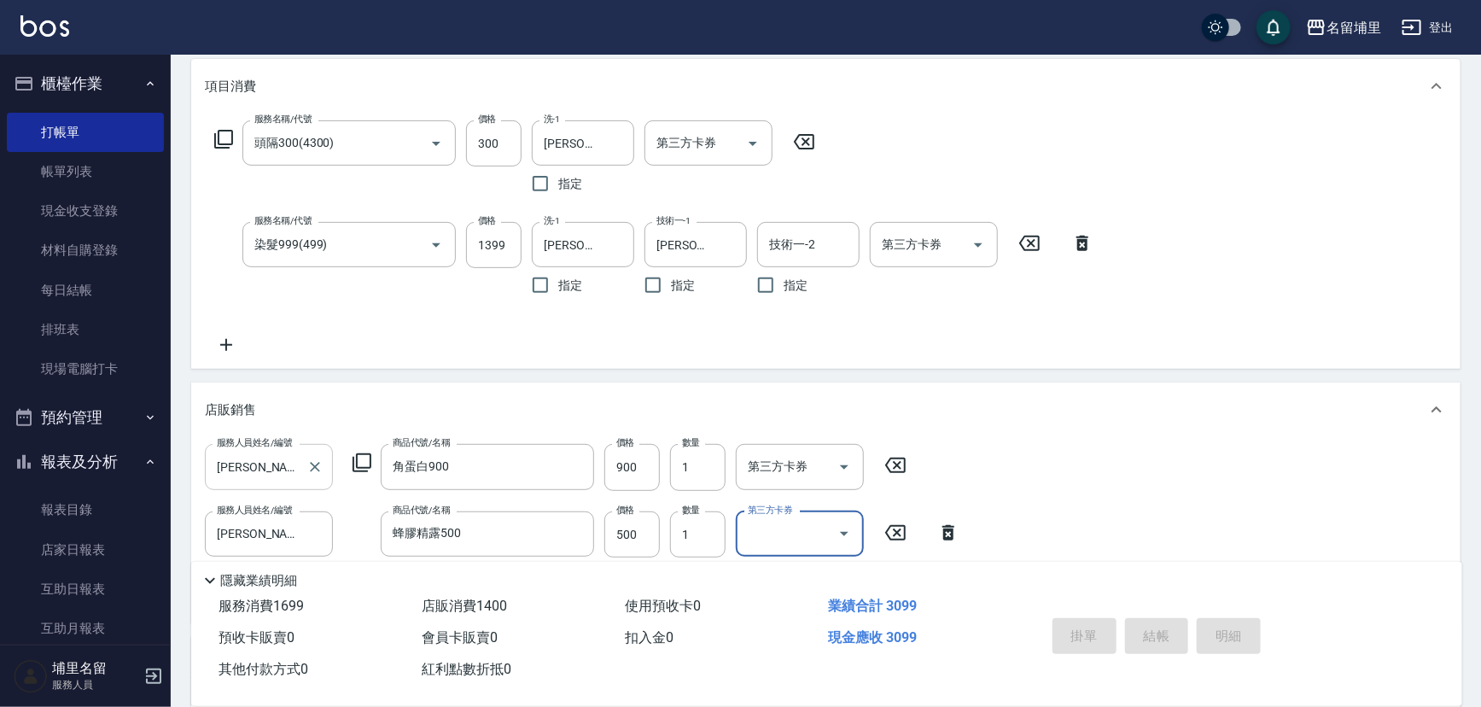
type input "[DATE] 18:38"
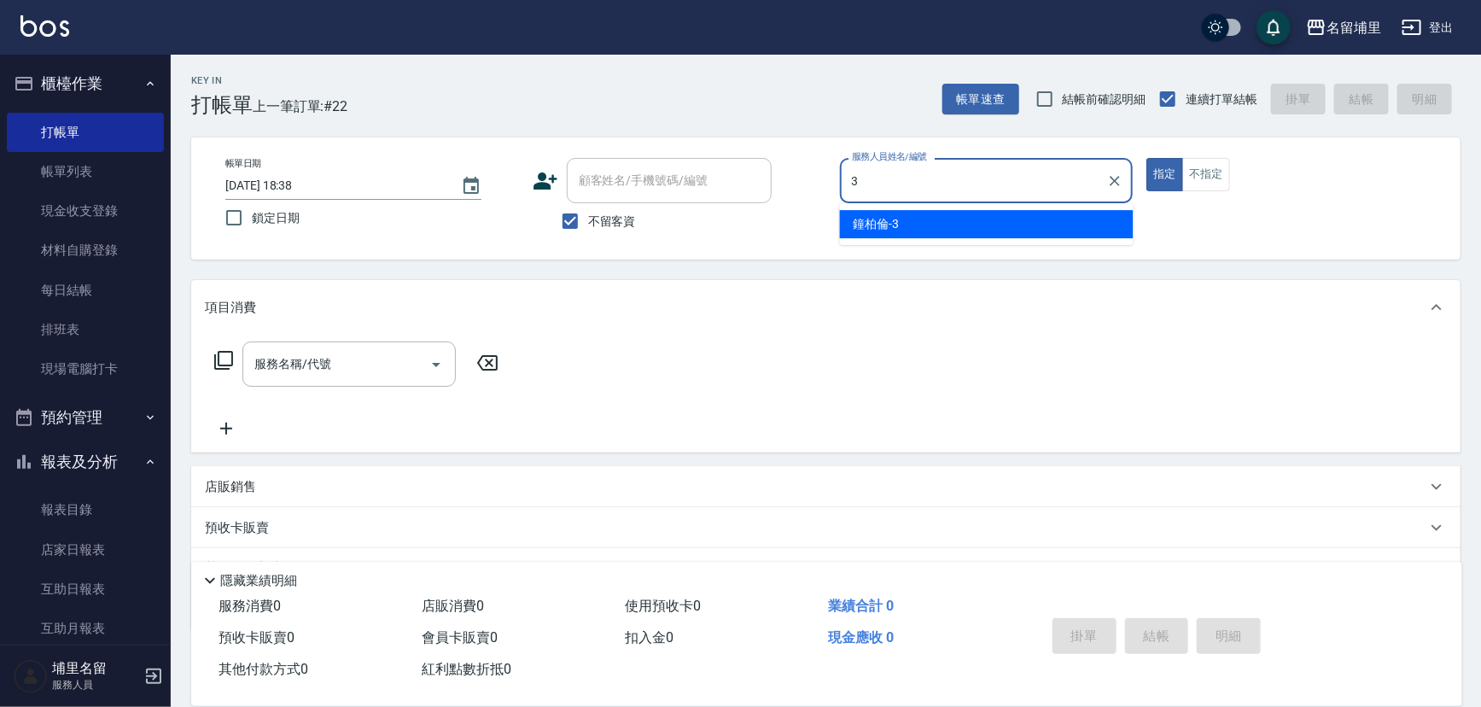
type input "[PERSON_NAME]-3"
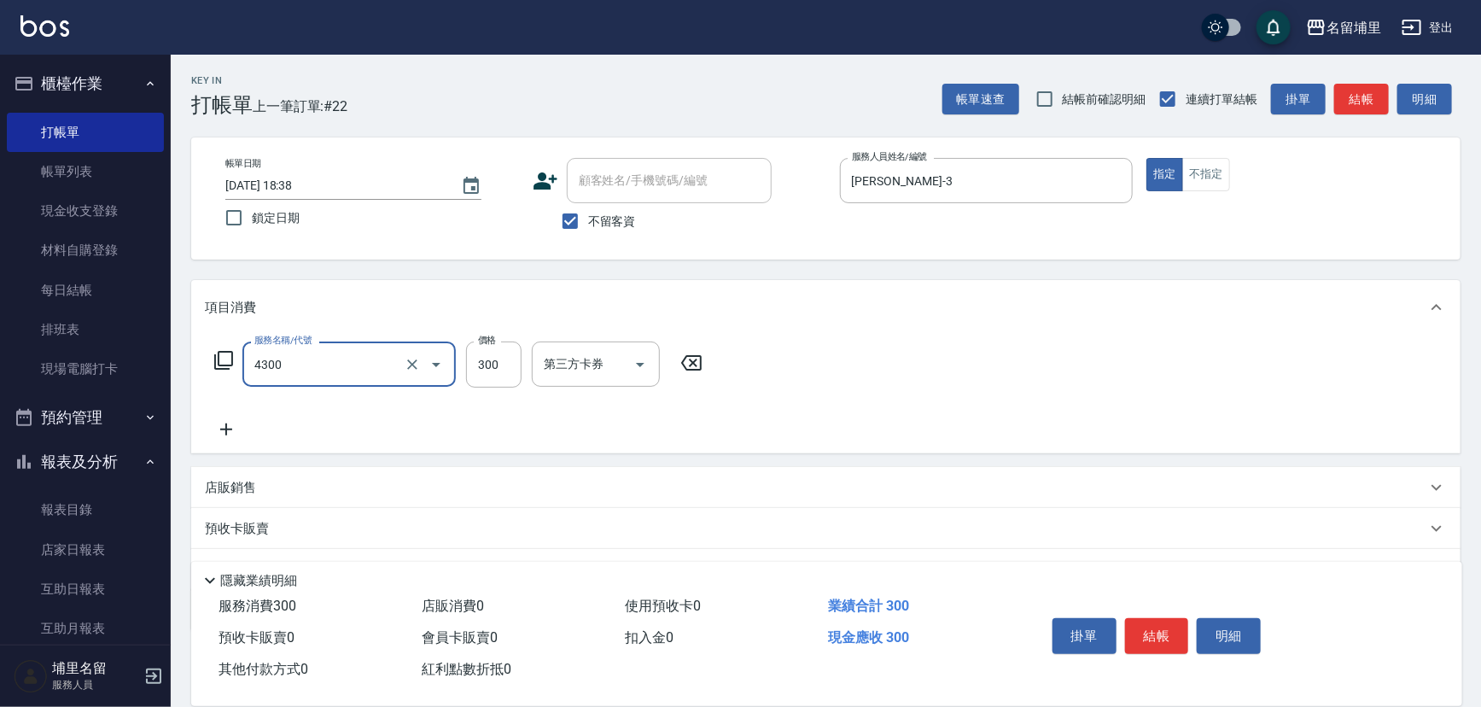
type input "頭隔300(4300)"
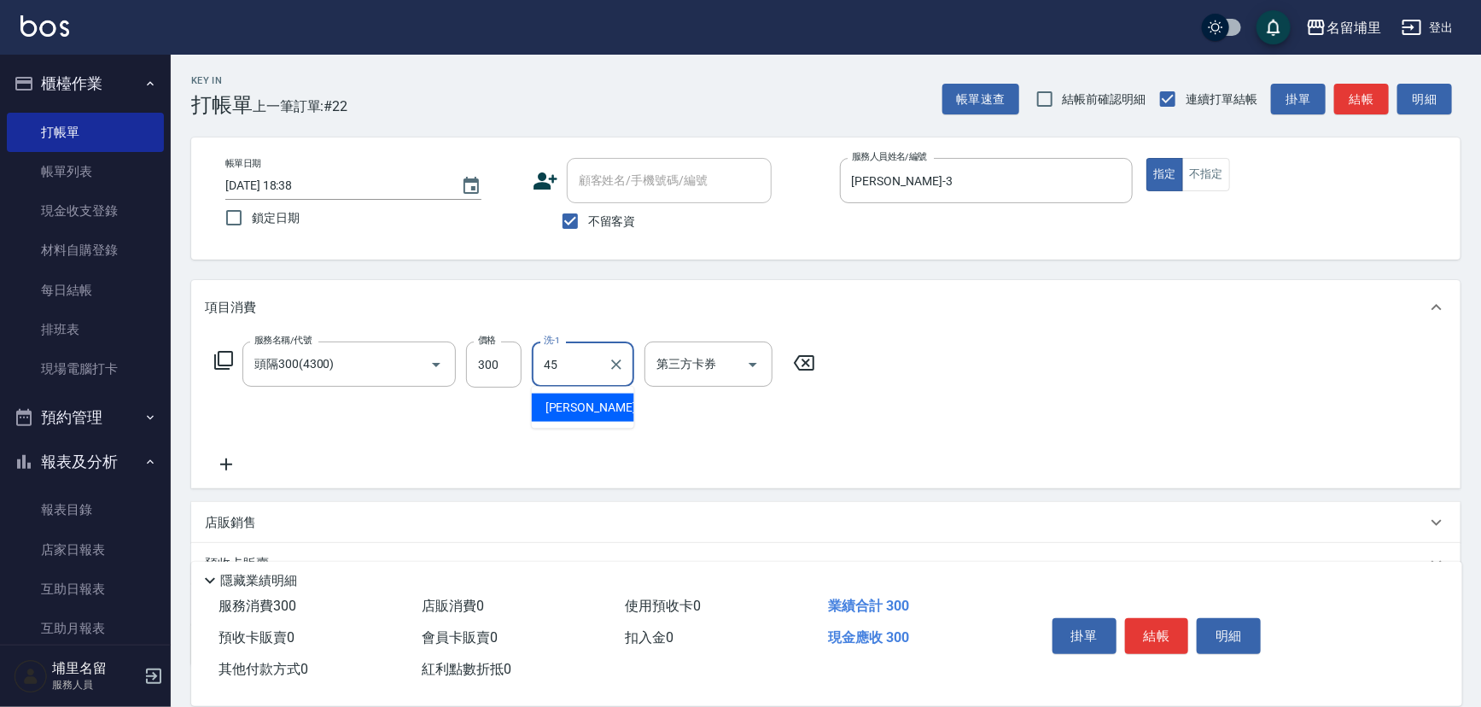
type input "[PERSON_NAME]-45"
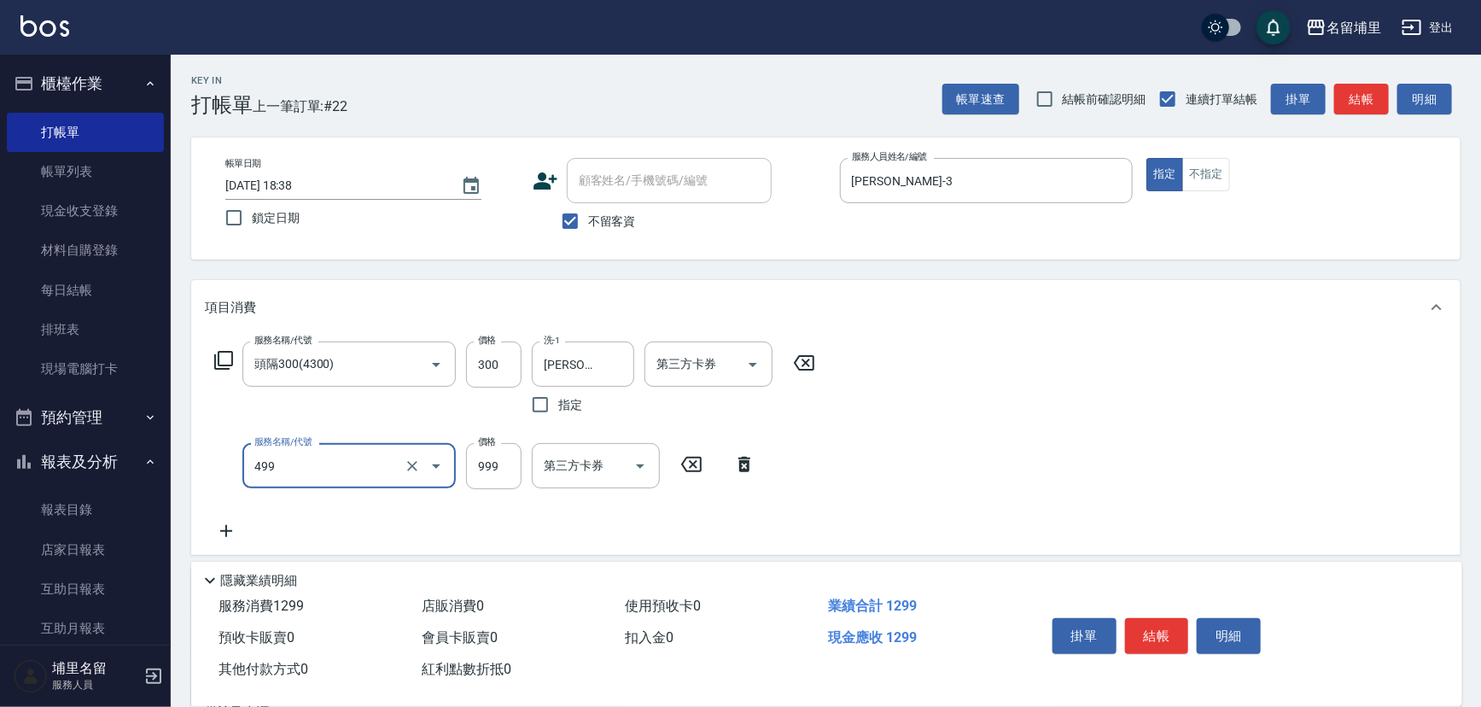
type input "染髮999(499)"
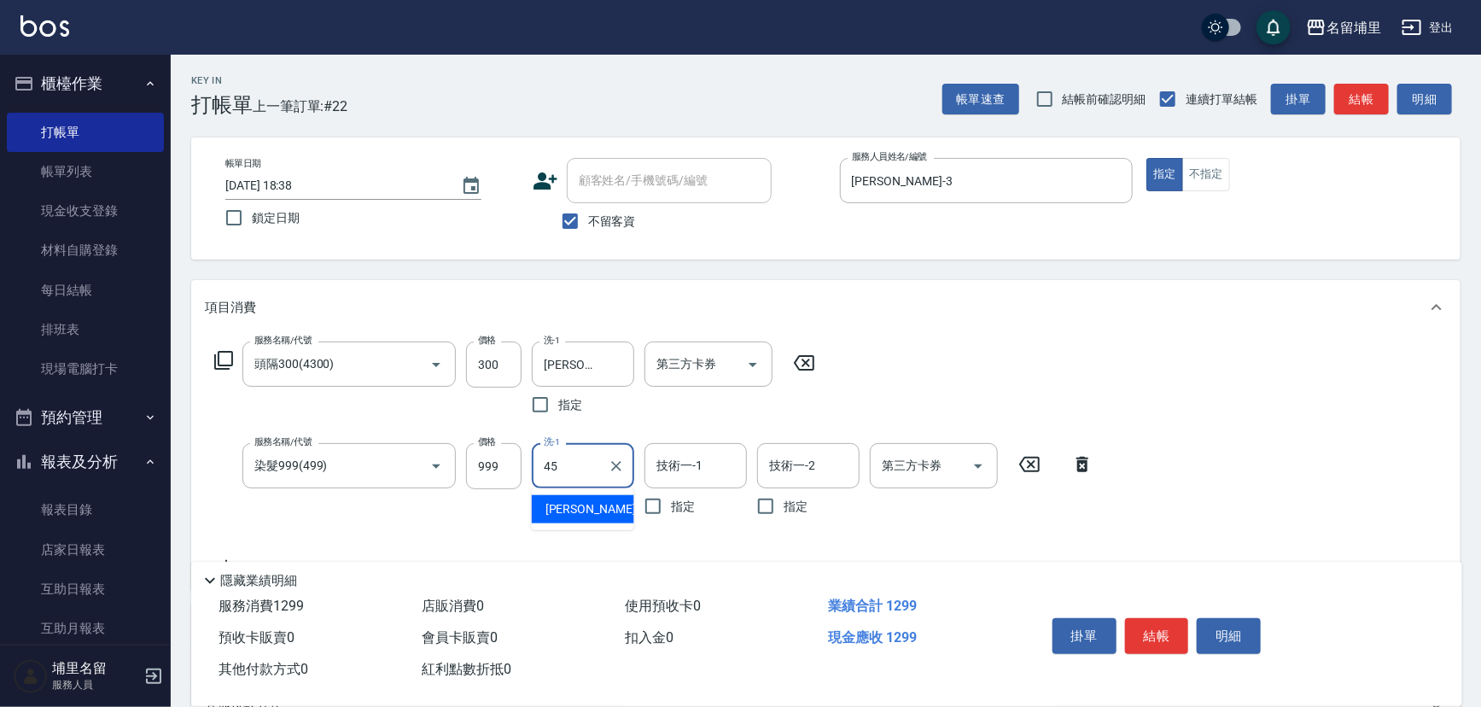
type input "[PERSON_NAME]-45"
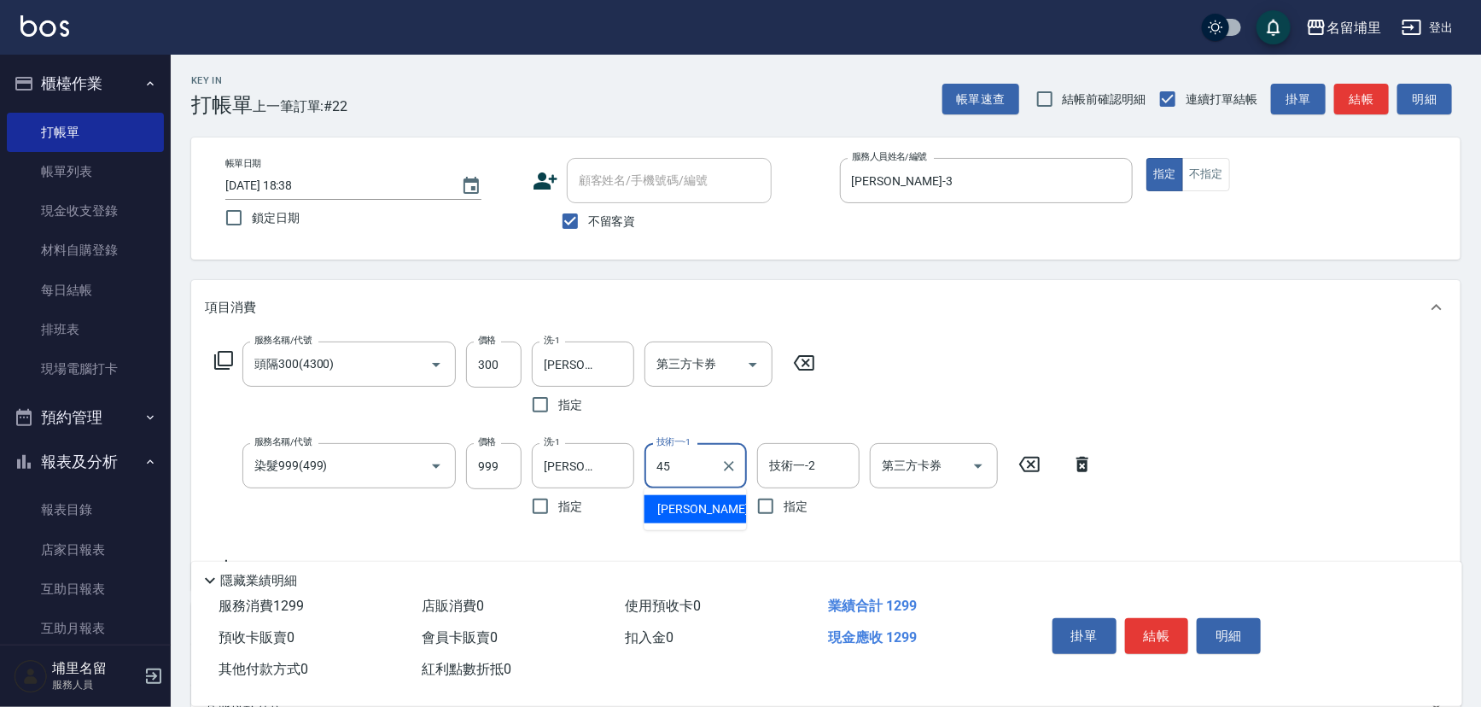
type input "[PERSON_NAME]-45"
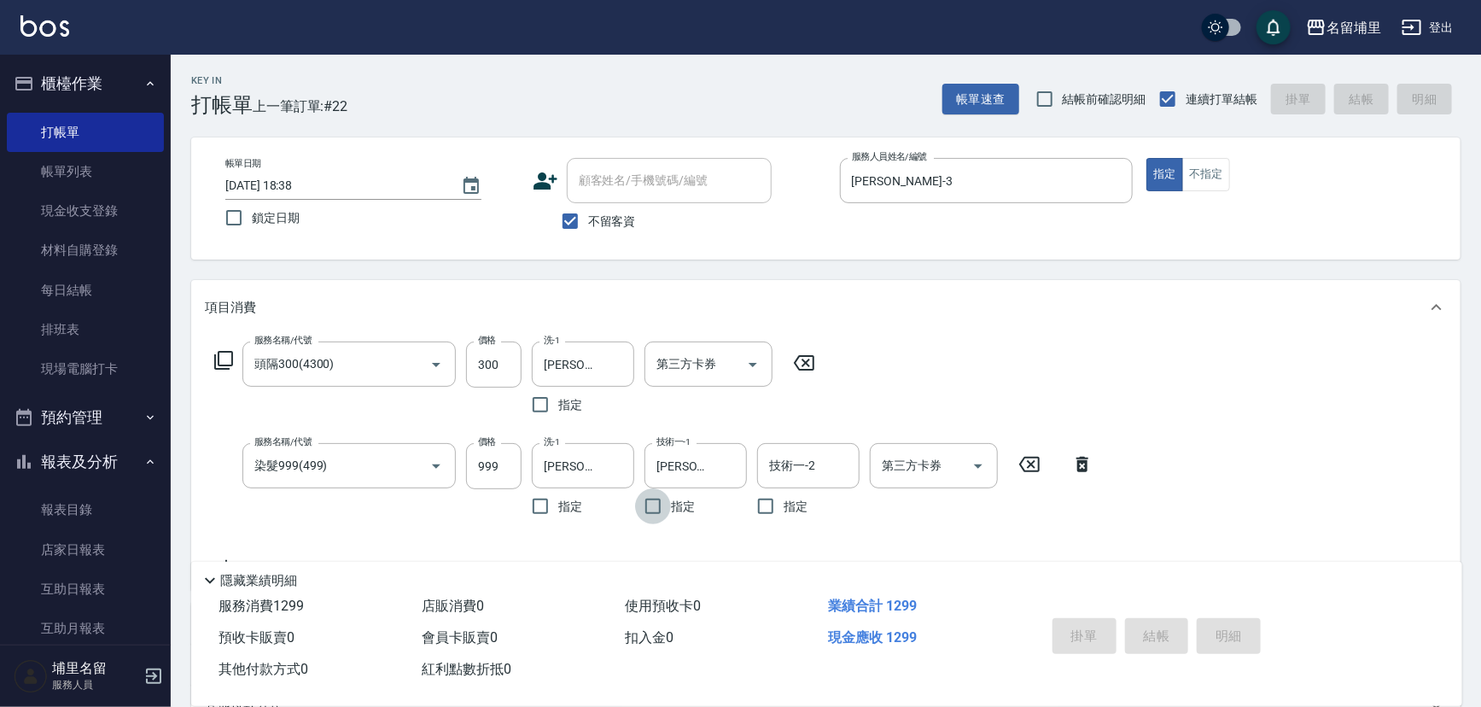
type input "[DATE] 18:39"
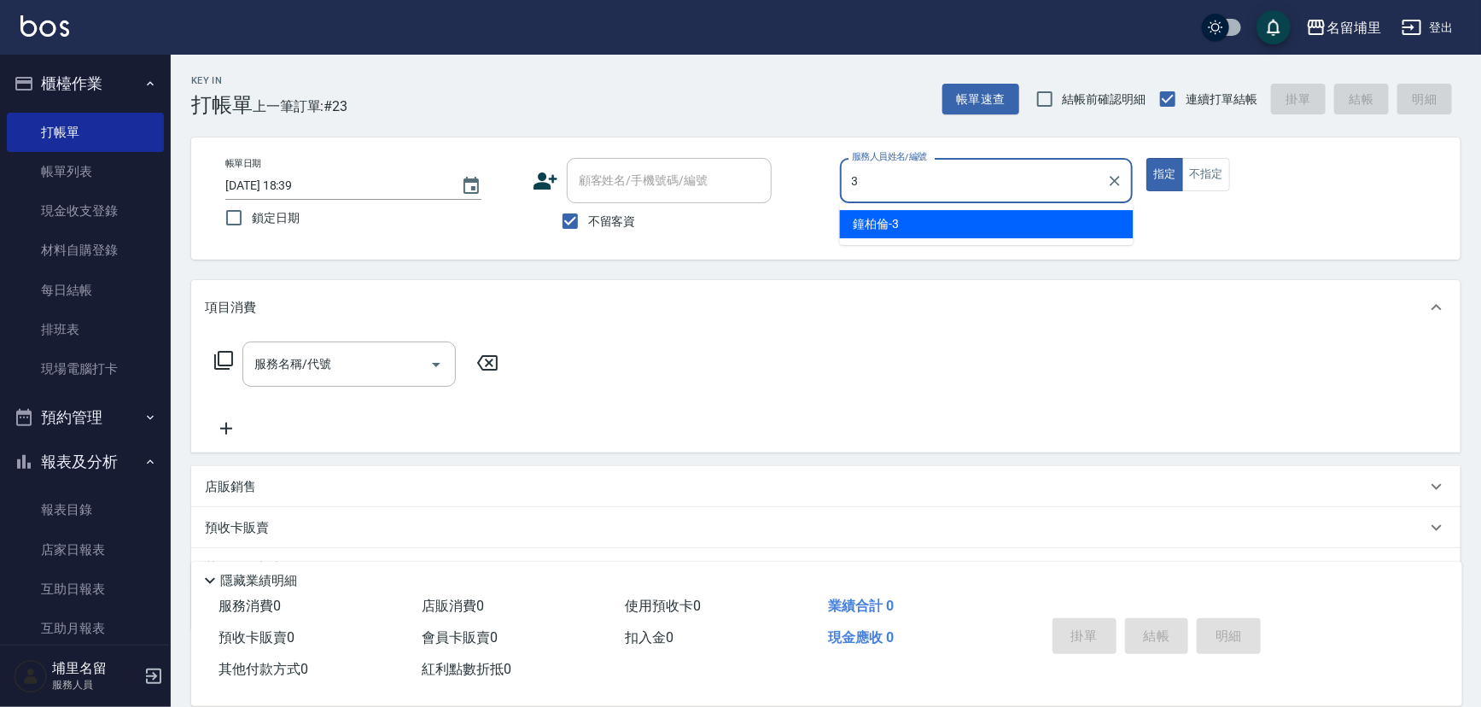
type input "[PERSON_NAME]-3"
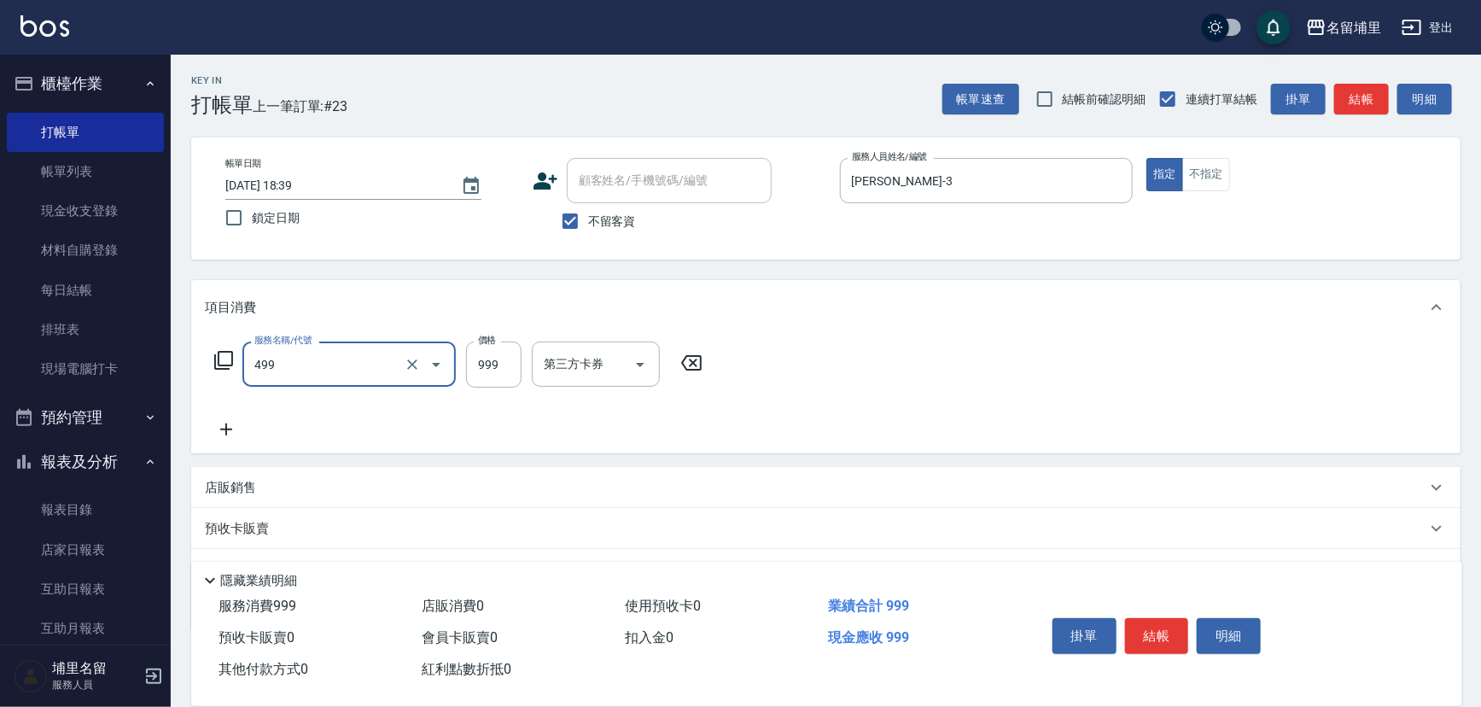
type input "染髮999(499)"
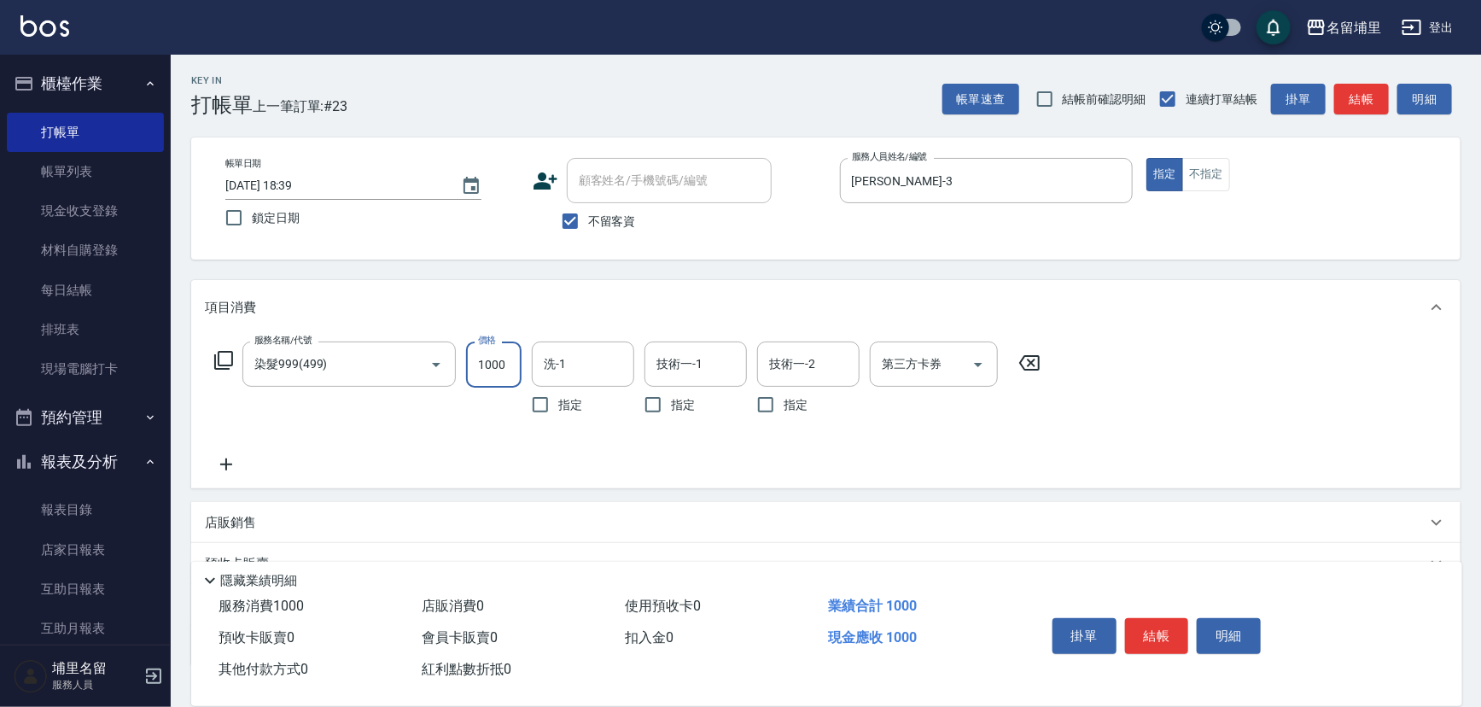
type input "1000"
type input "[PERSON_NAME]-45"
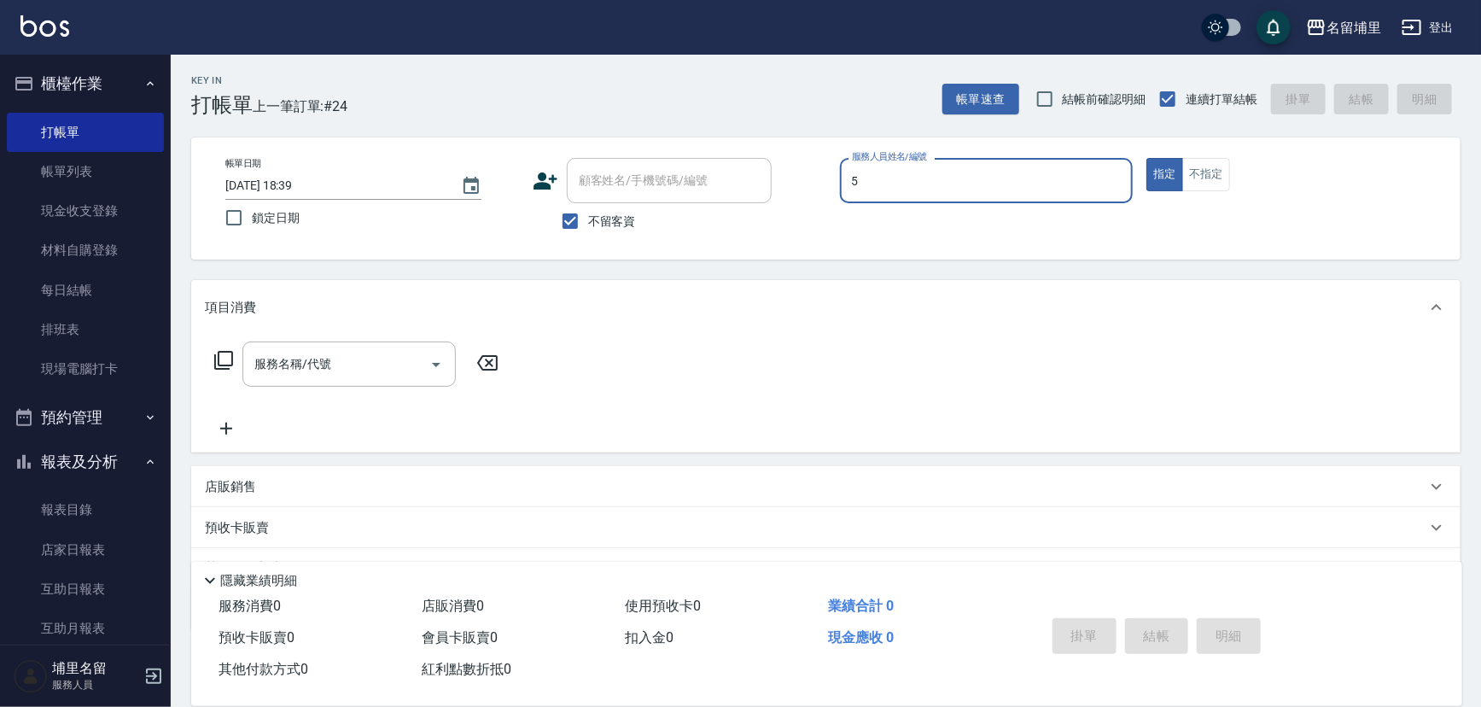
type input "[PERSON_NAME]-5"
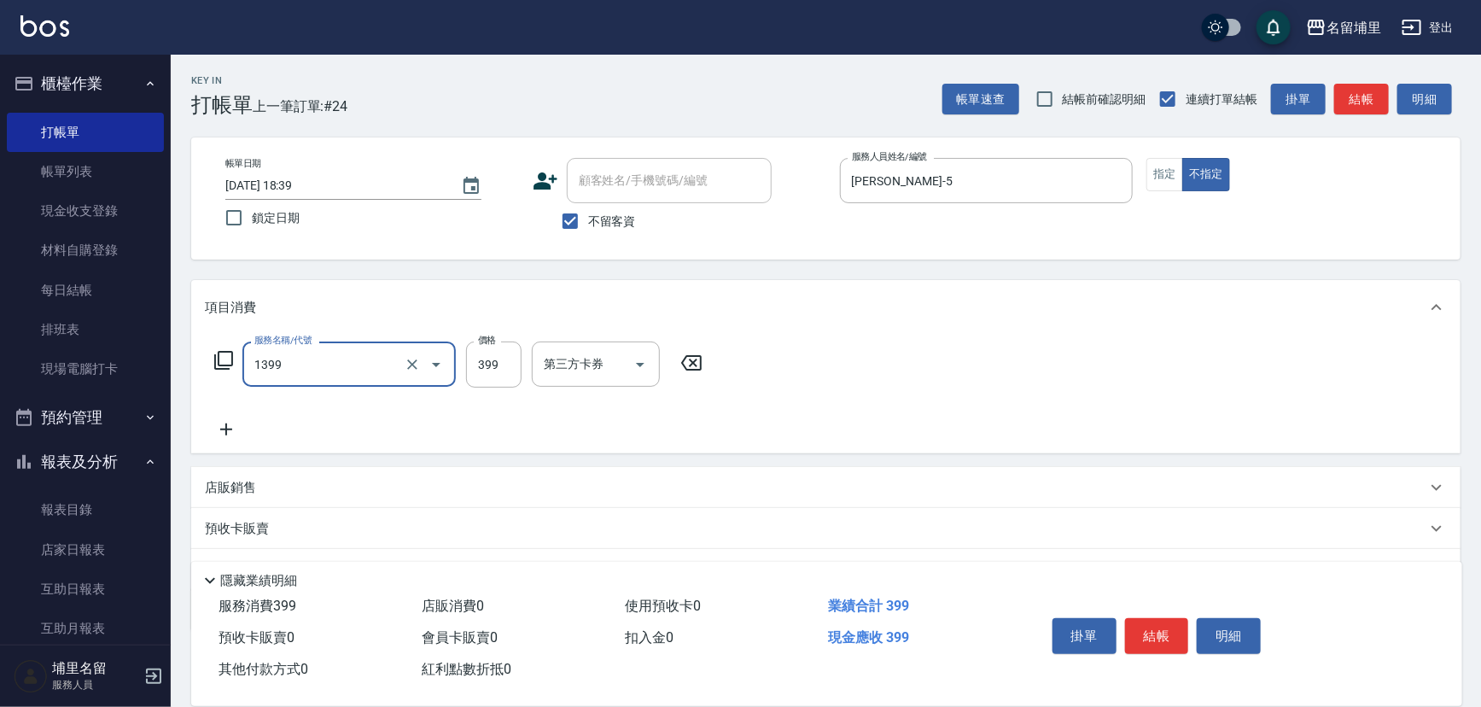
type input "海鹽洗髮399(1399)"
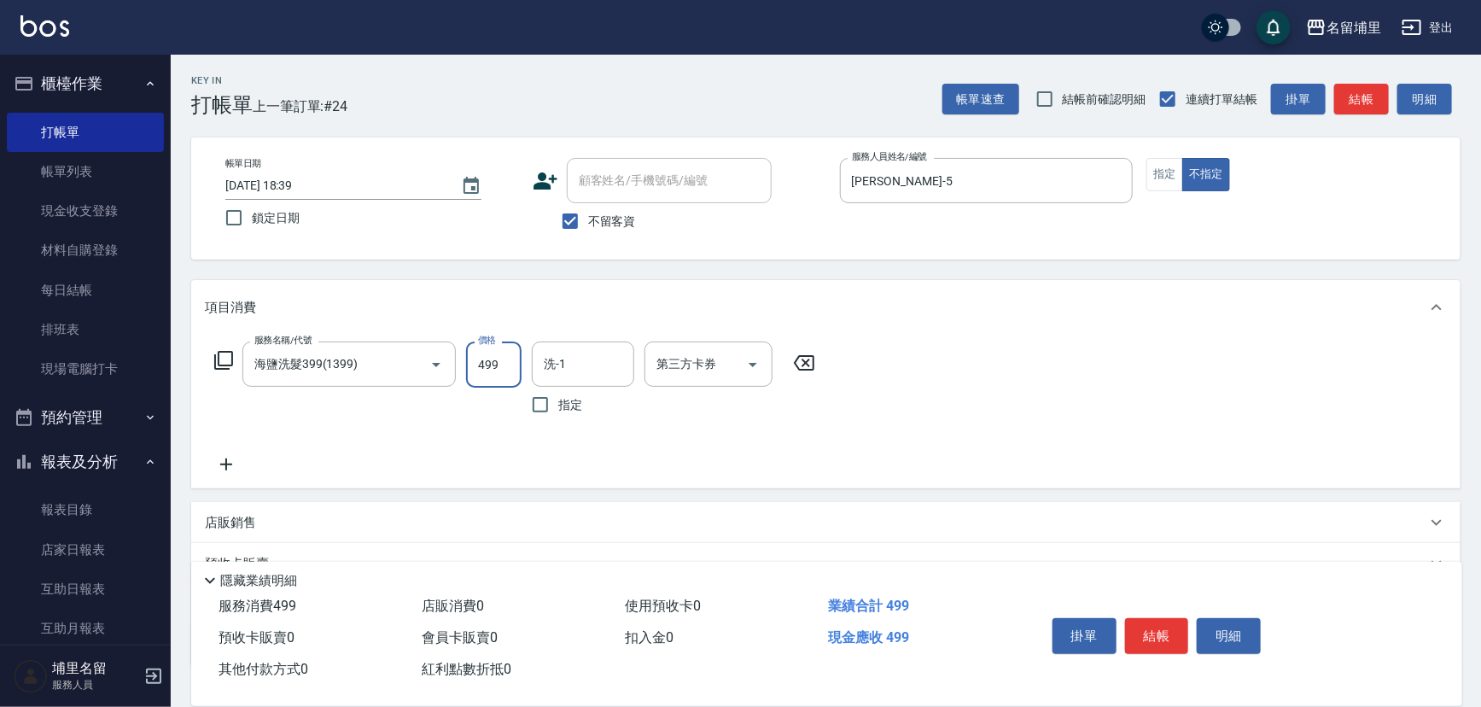
type input "499"
type input "[PERSON_NAME]-45"
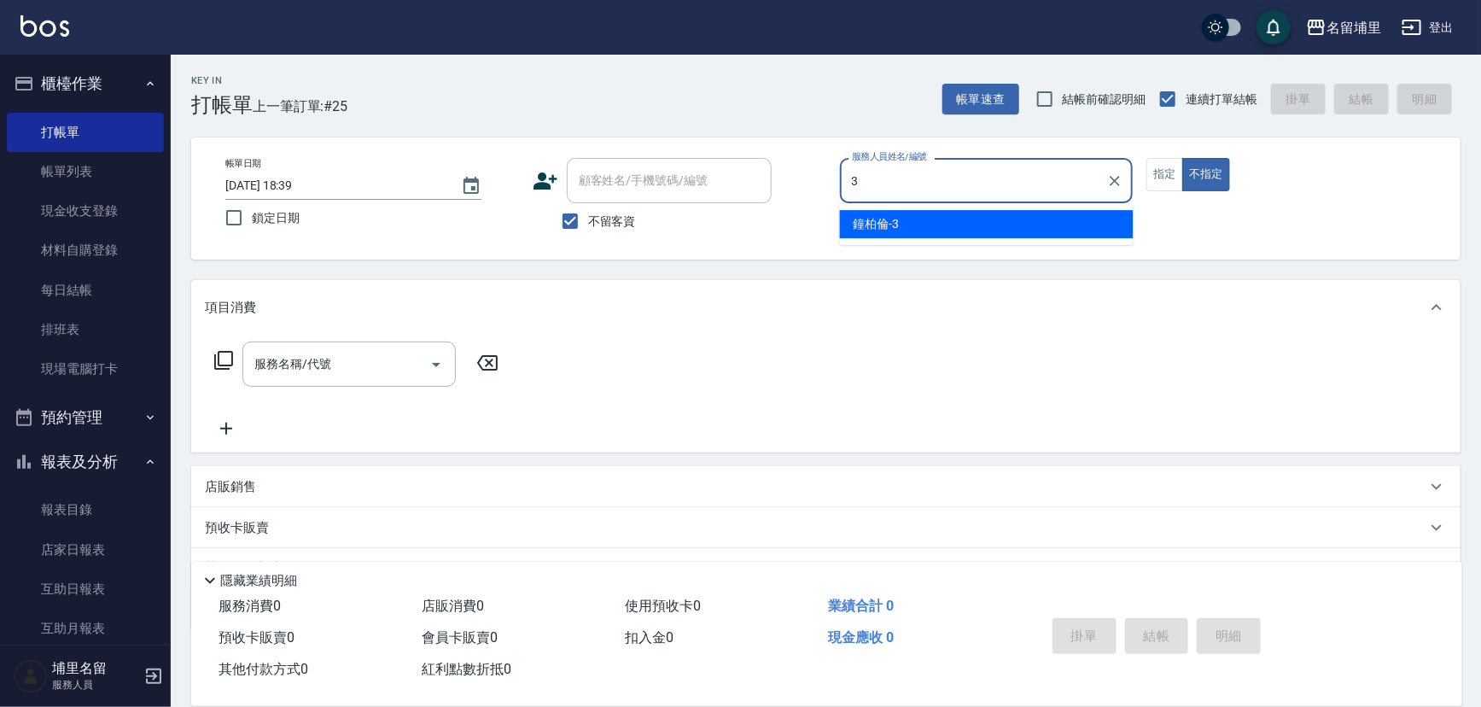
type input "[PERSON_NAME]-3"
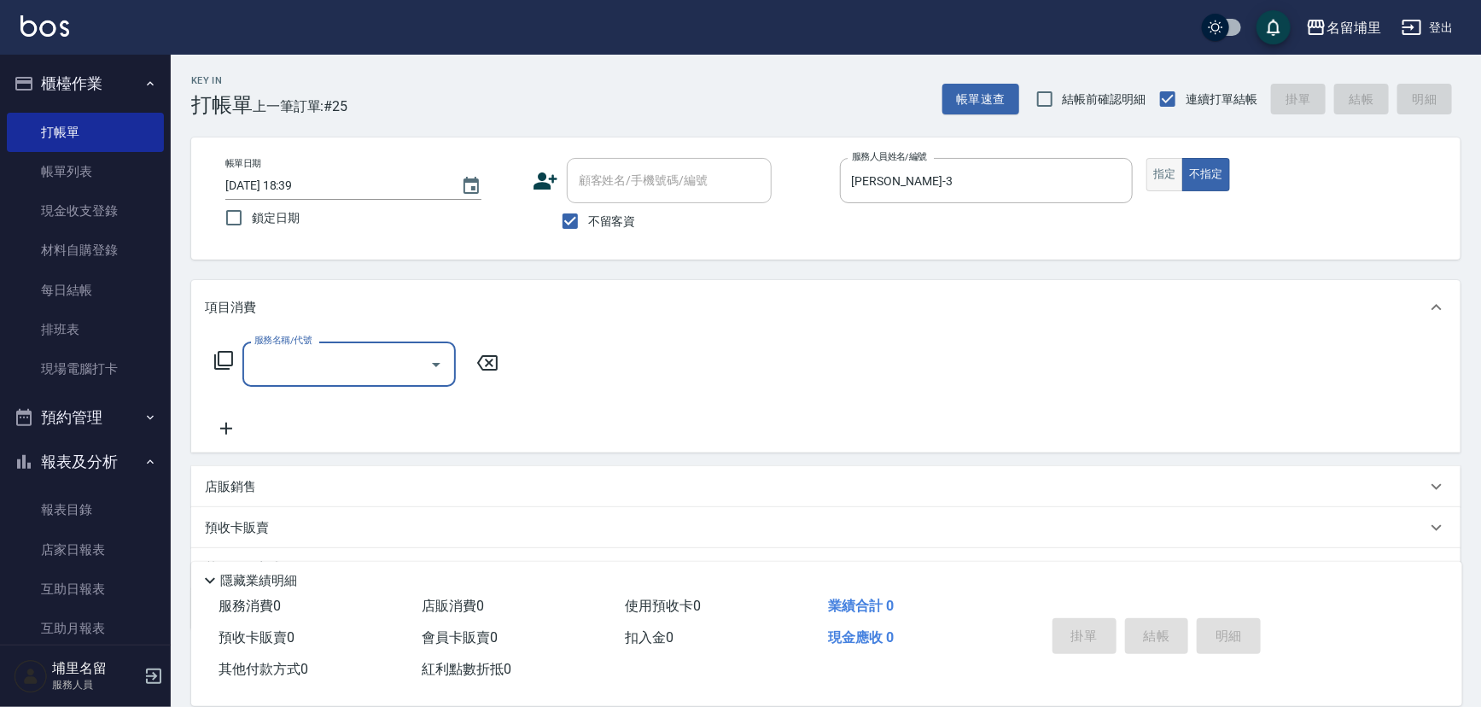
click at [1171, 178] on button "指定" at bounding box center [1165, 174] width 37 height 33
click at [359, 371] on input "服務名稱/代號" at bounding box center [336, 364] width 172 height 30
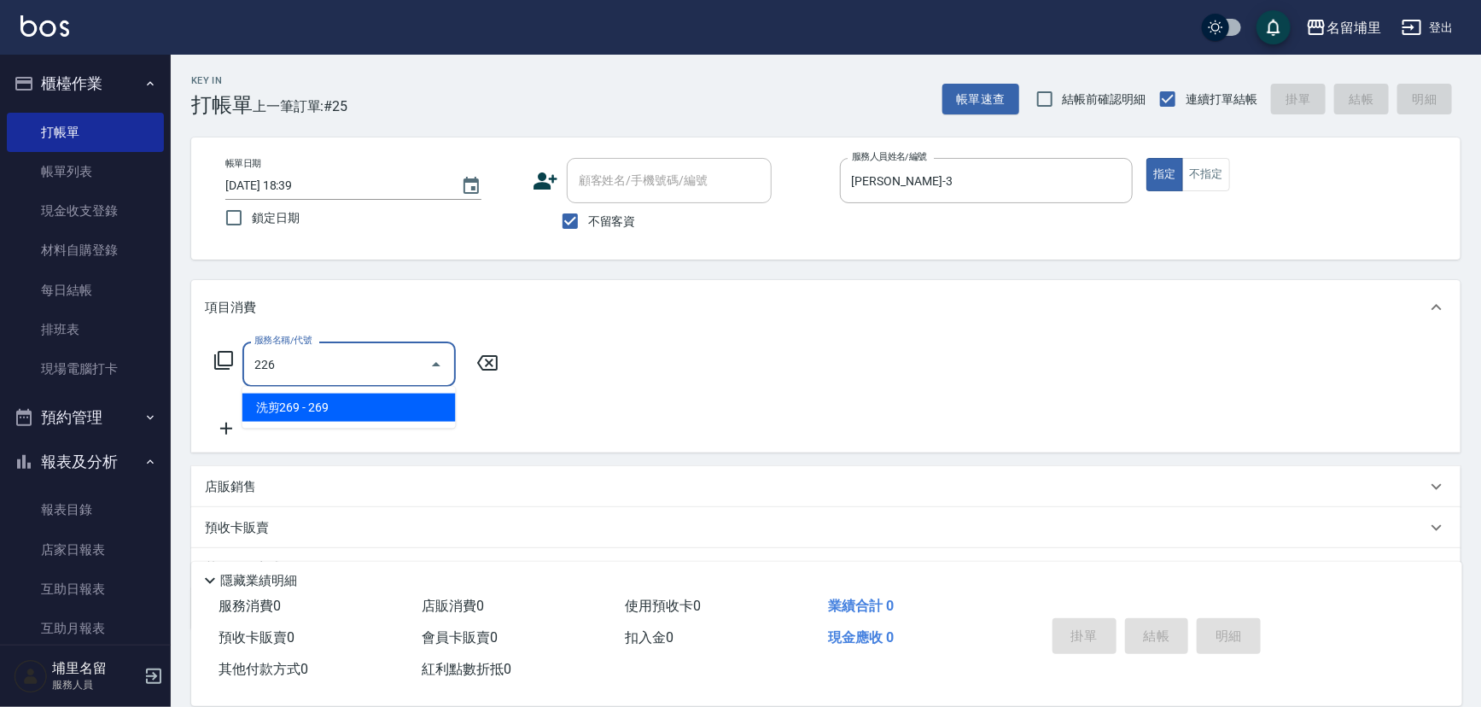
type input "洗剪269(226)"
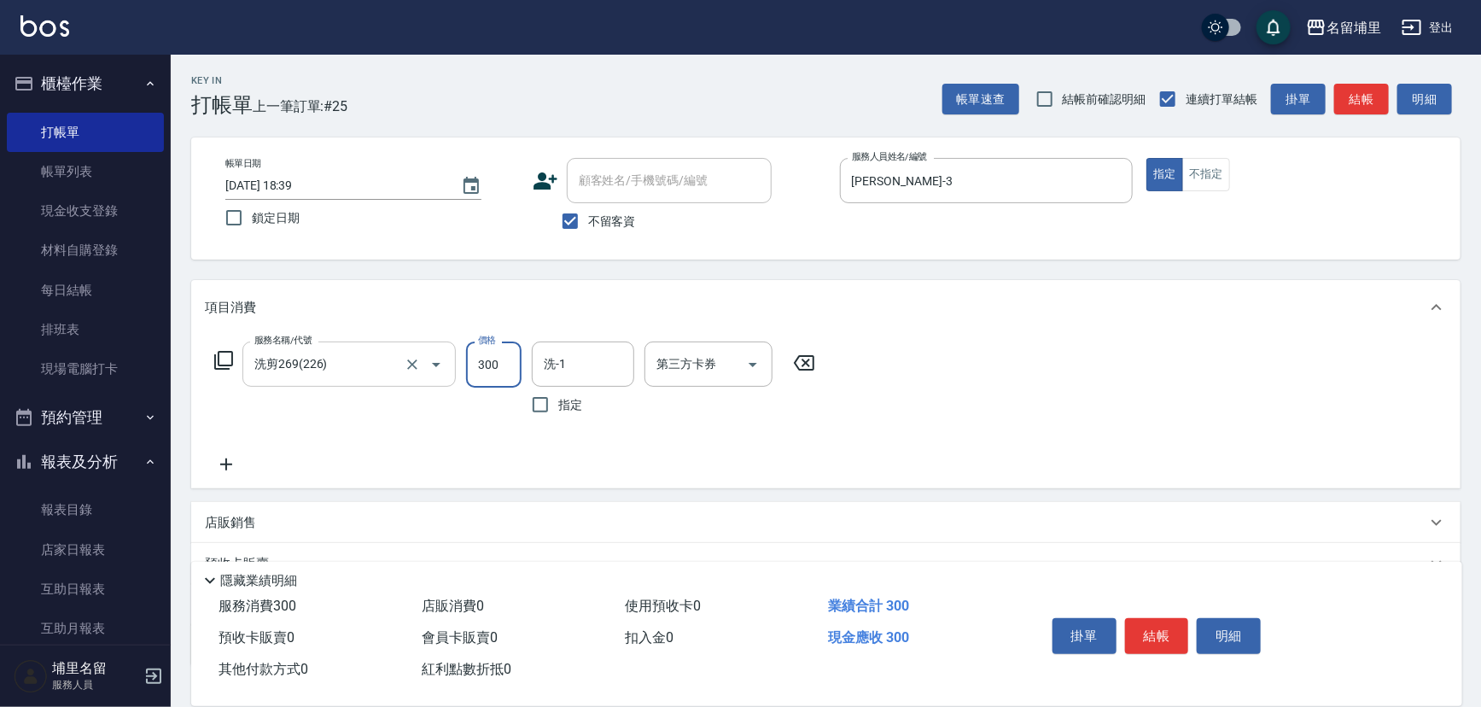
type input "300"
type input "[PERSON_NAME]-45"
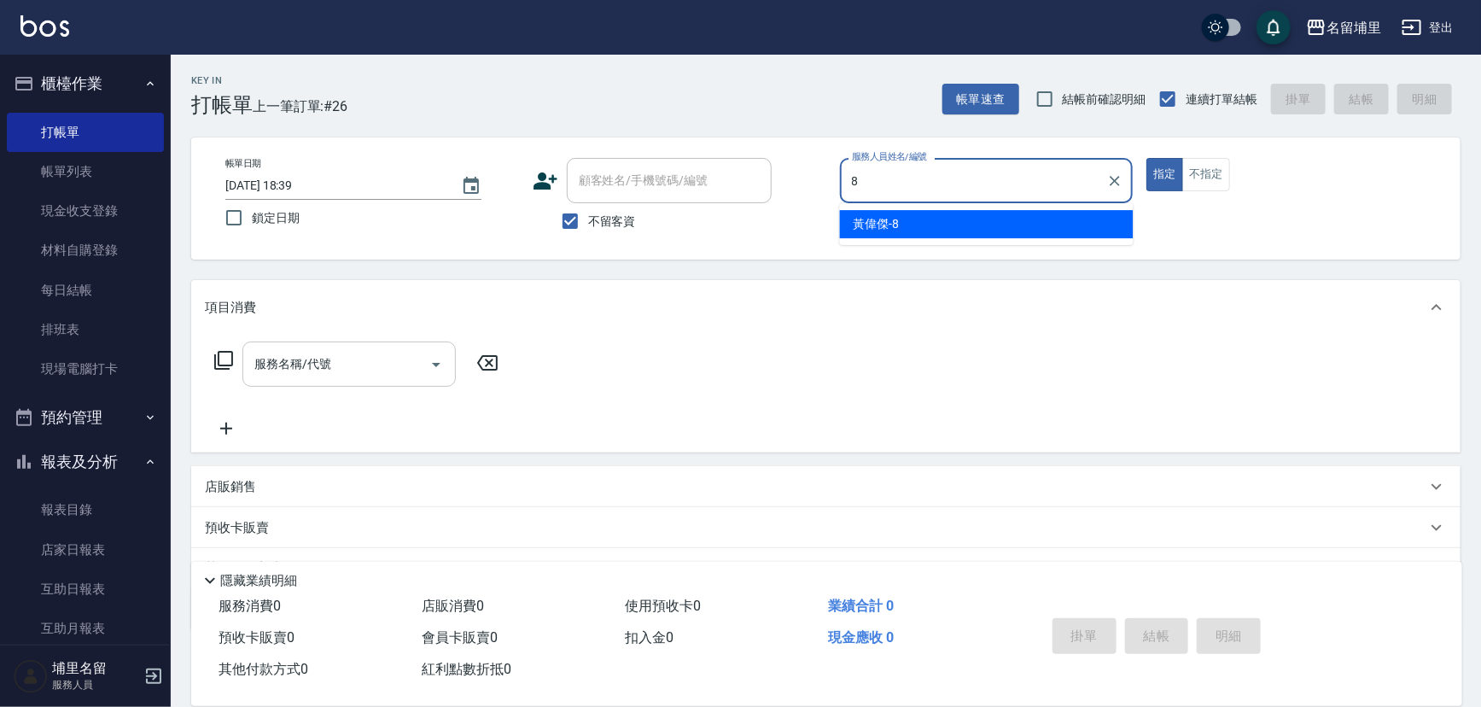
type input "[PERSON_NAME]-8"
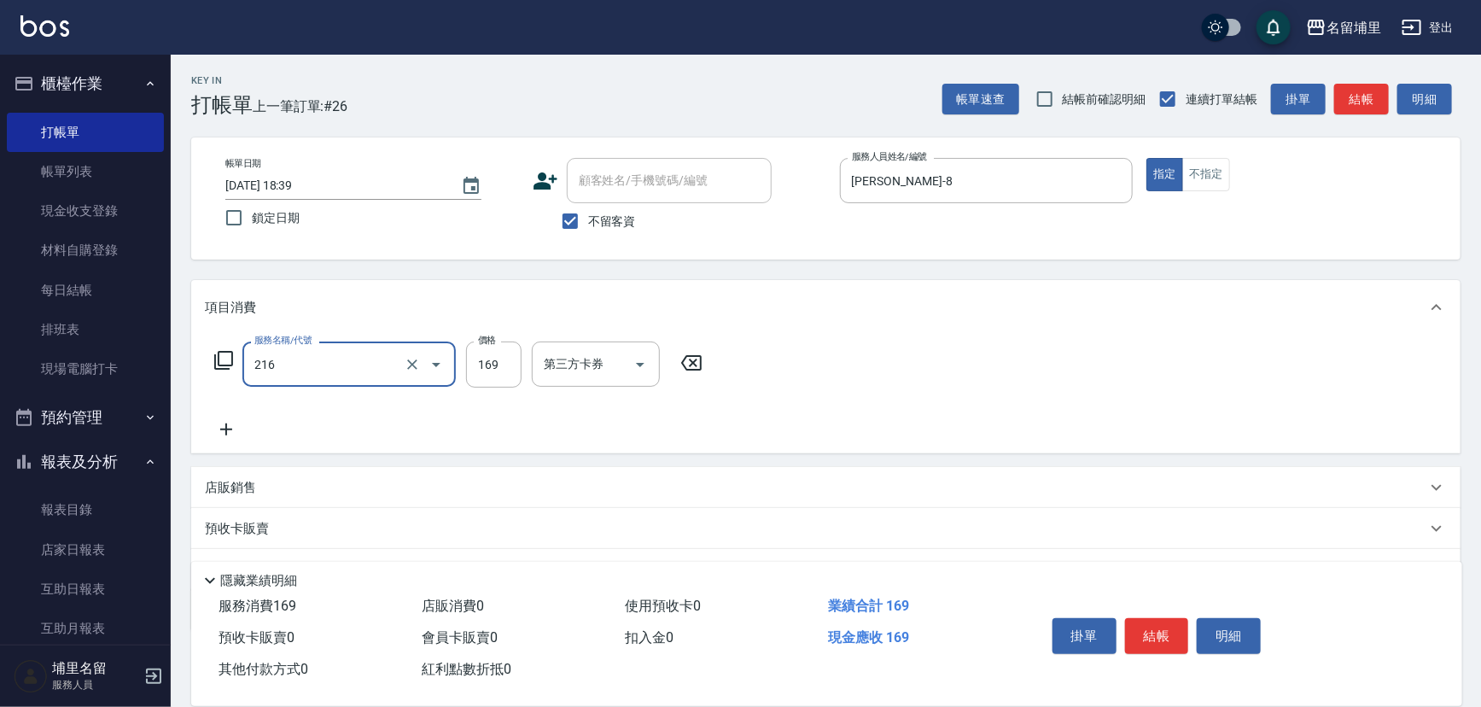
type input "剪髮169(216)"
type input "250"
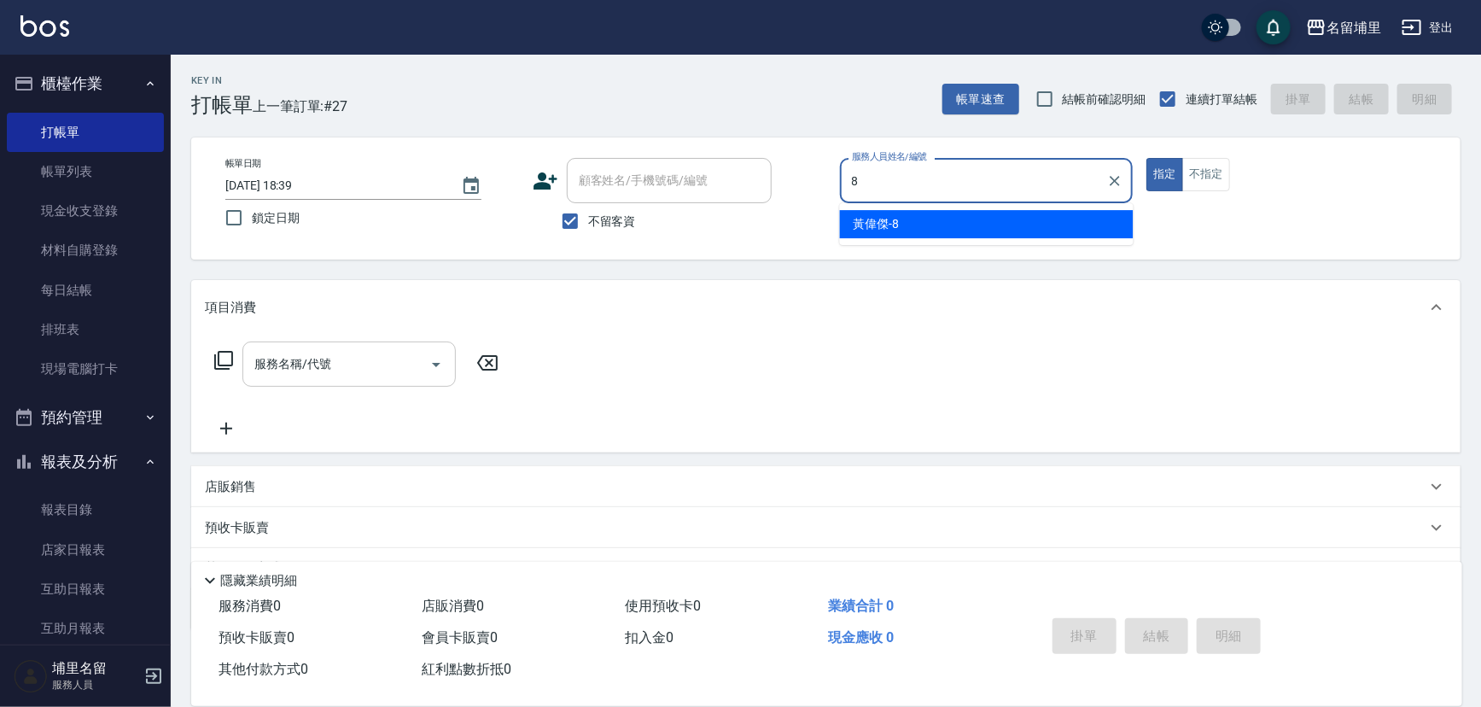
type input "[PERSON_NAME]-8"
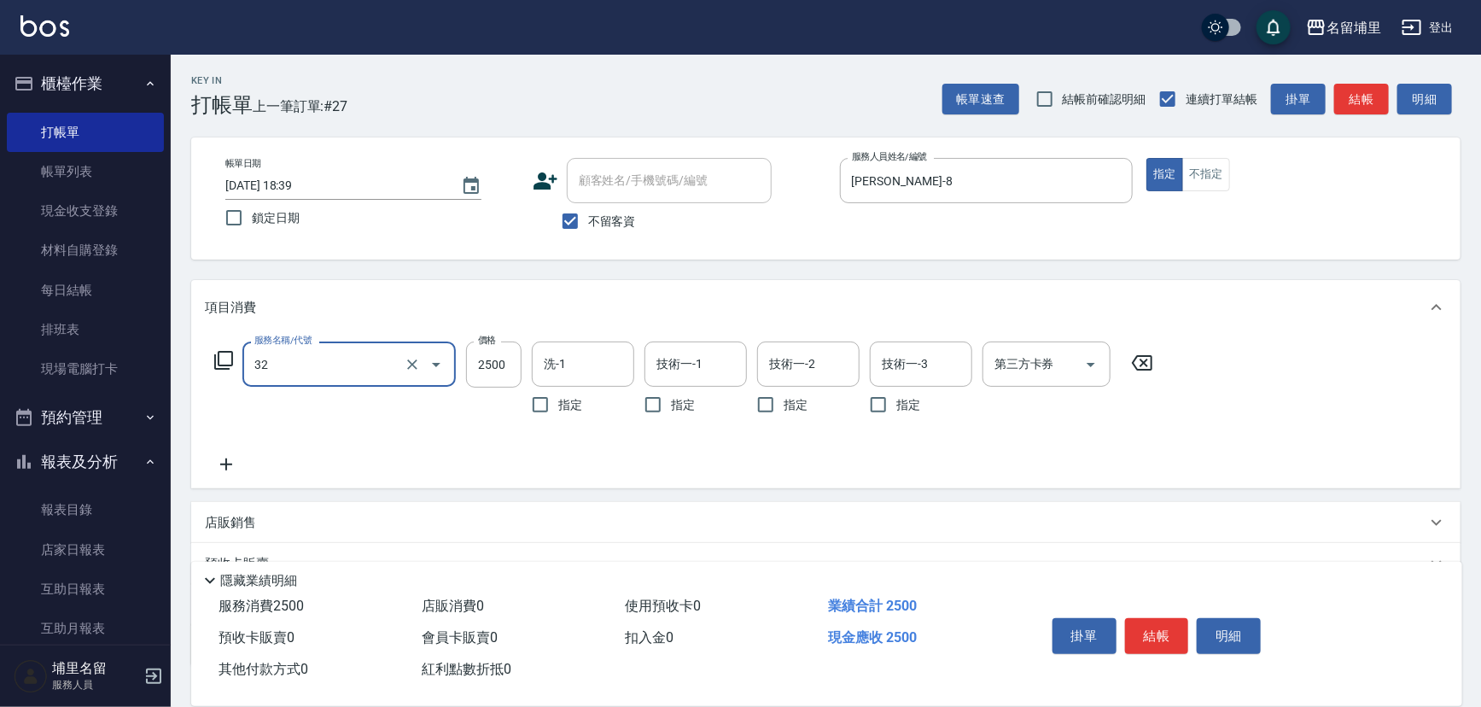
type input "燙B2500(32)"
click at [418, 366] on icon "Clear" at bounding box center [412, 364] width 17 height 17
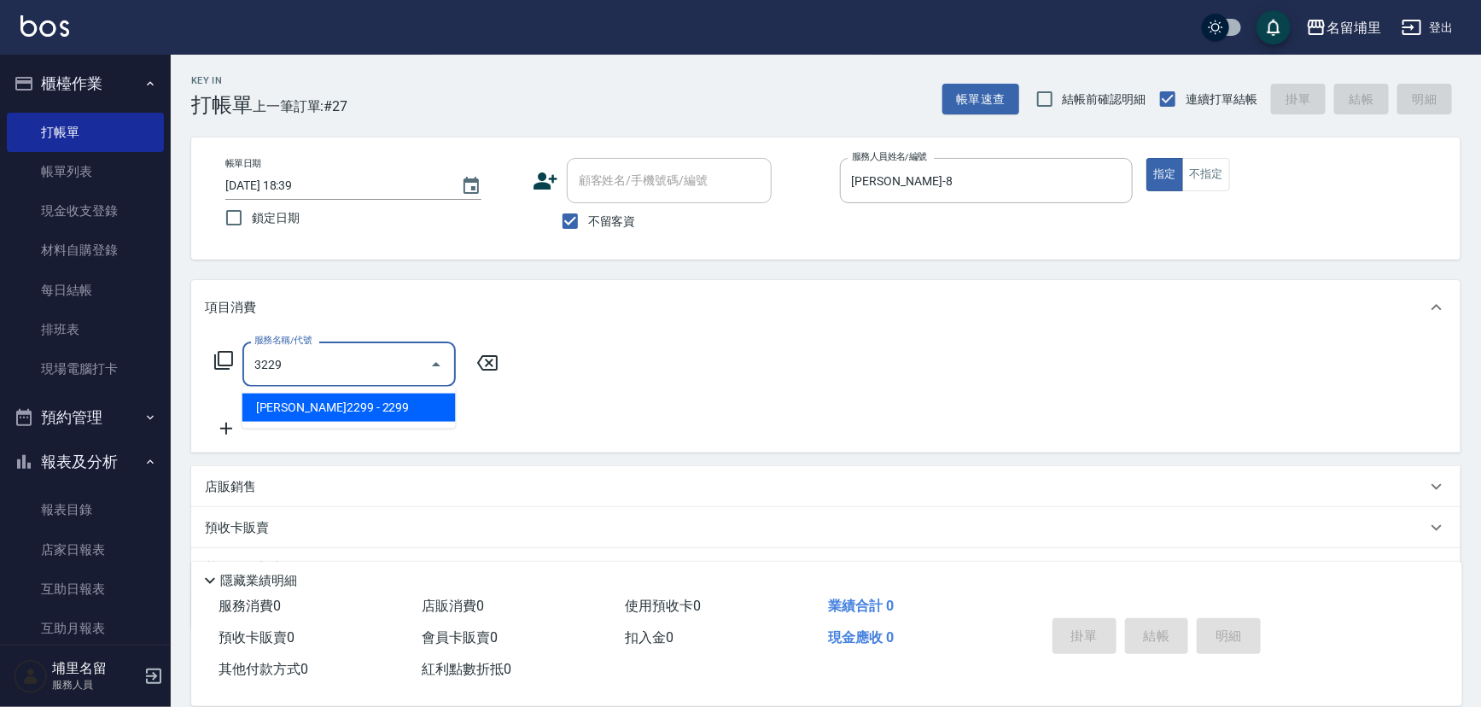
type input "[PERSON_NAME]2299(3229)"
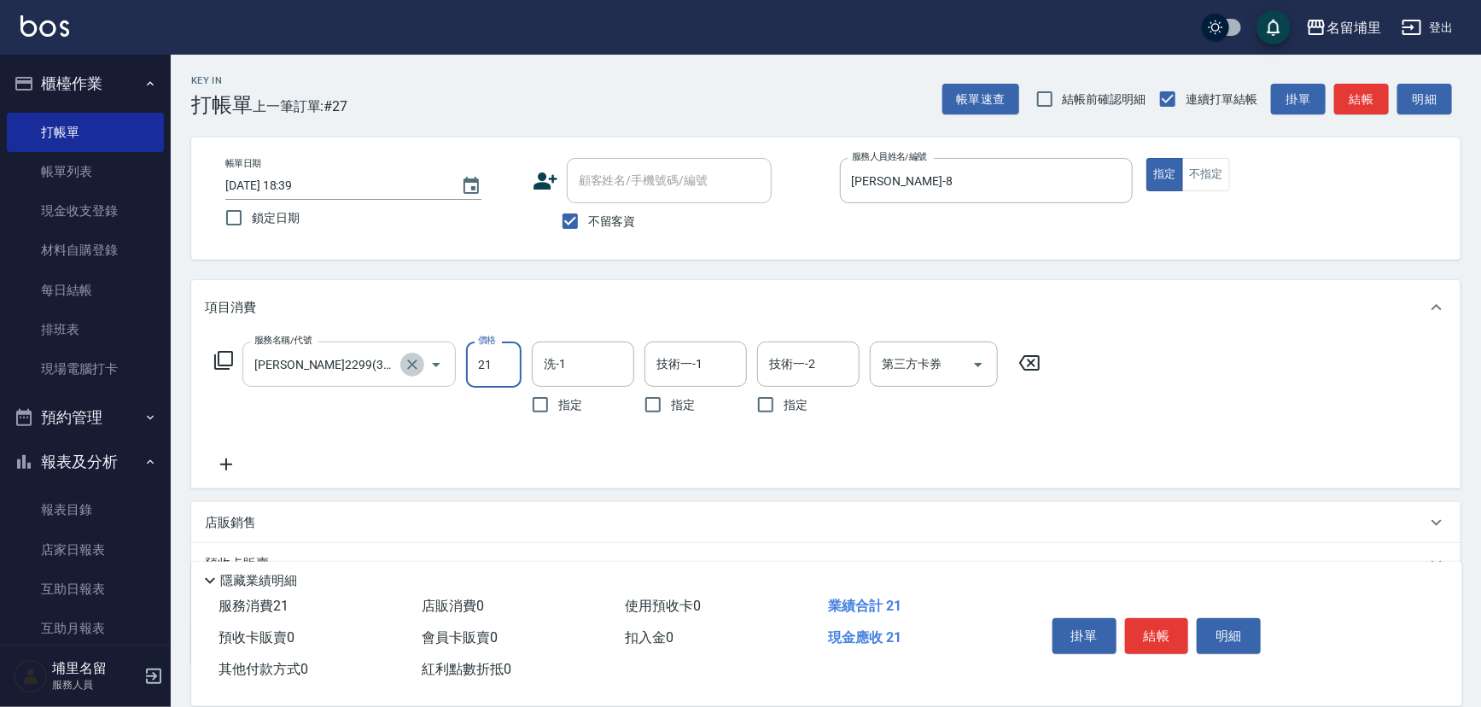
click at [421, 366] on button "Clear" at bounding box center [412, 365] width 24 height 24
type input "21"
click at [421, 366] on button "Clear" at bounding box center [412, 365] width 24 height 24
click at [417, 369] on icon "Clear" at bounding box center [412, 364] width 17 height 17
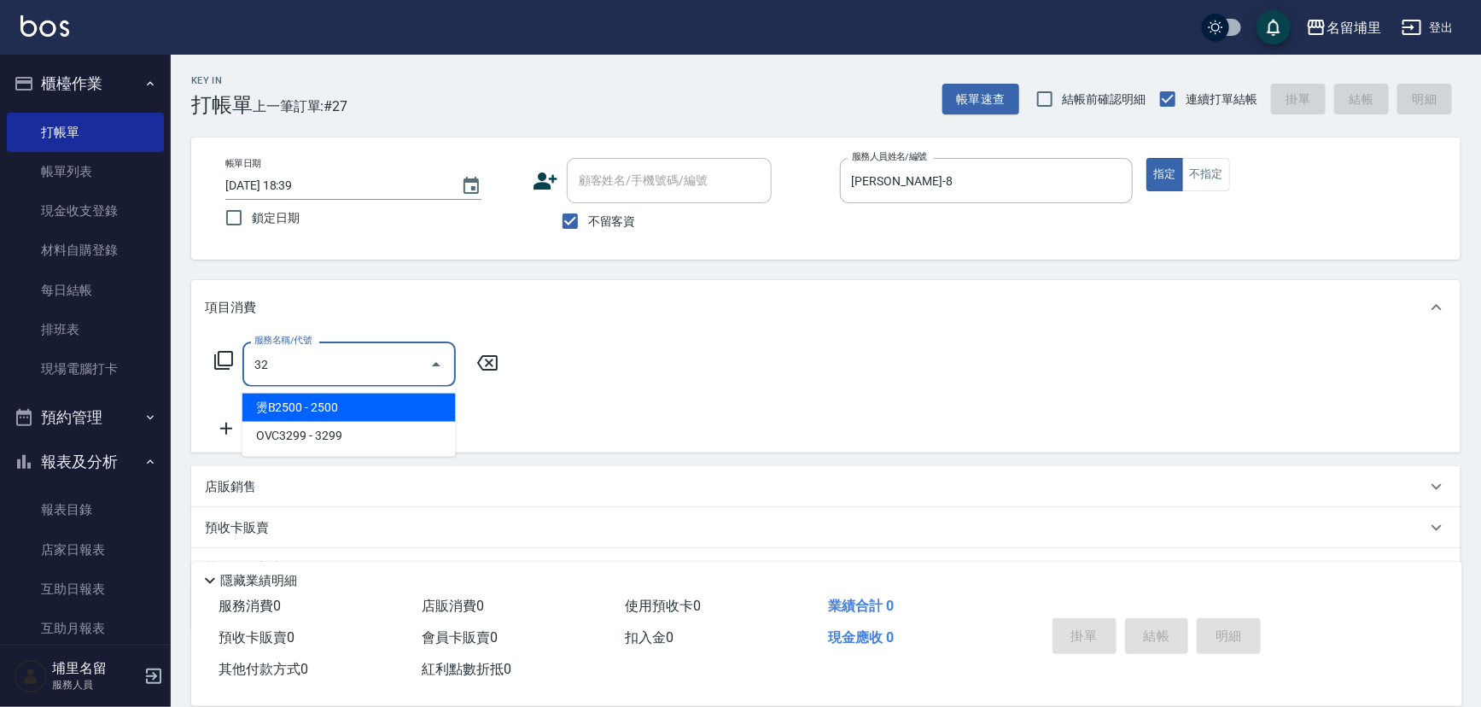
type input "燙B2500(32)"
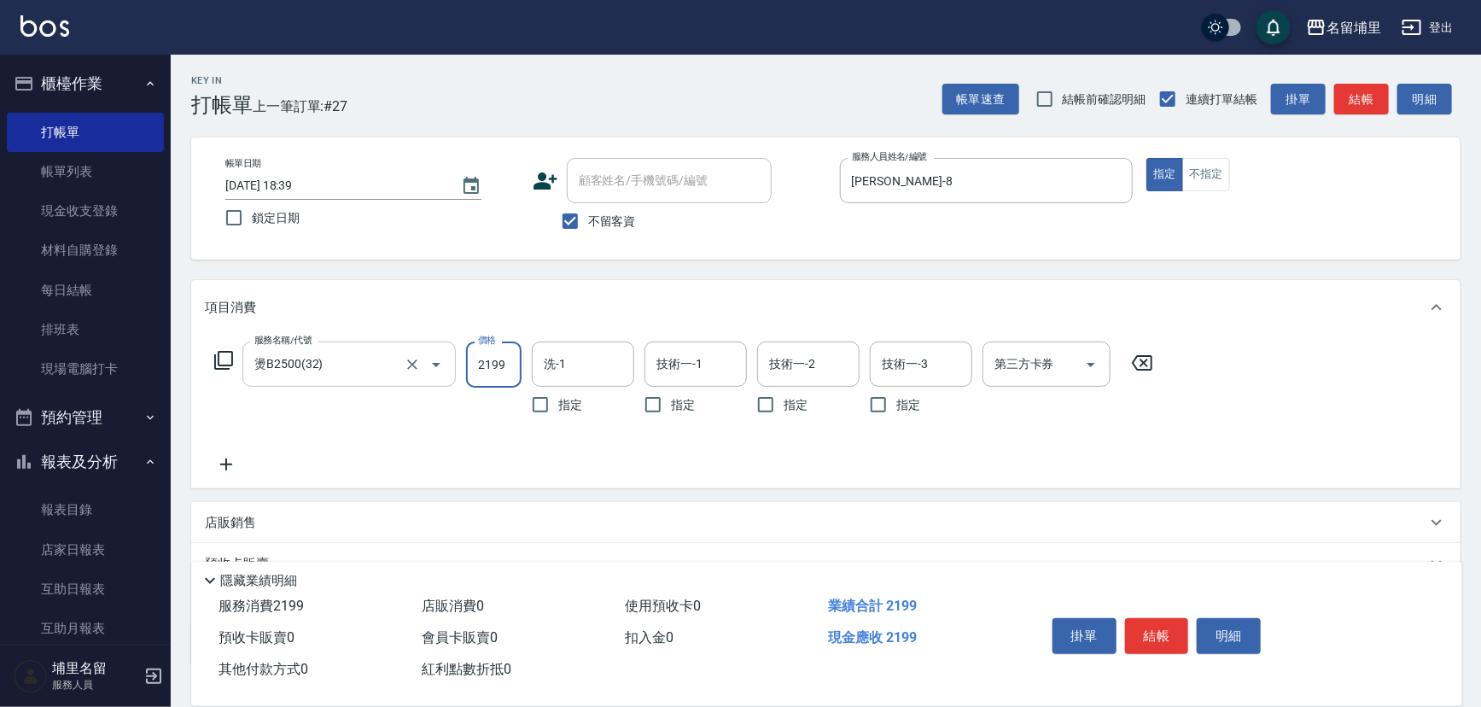
type input "2199"
type input "[PERSON_NAME]-45"
click at [1170, 633] on button "結帳" at bounding box center [1157, 636] width 64 height 36
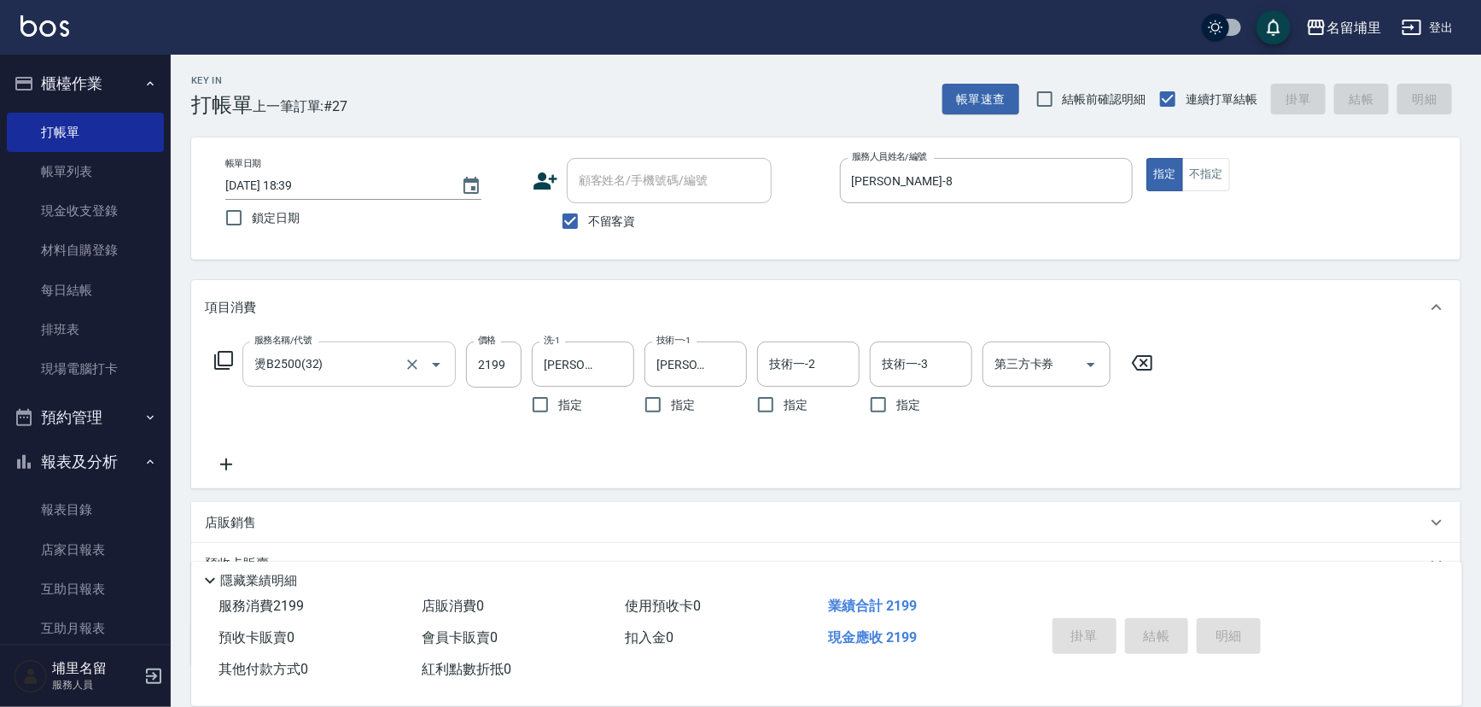
type input "[DATE] 18:40"
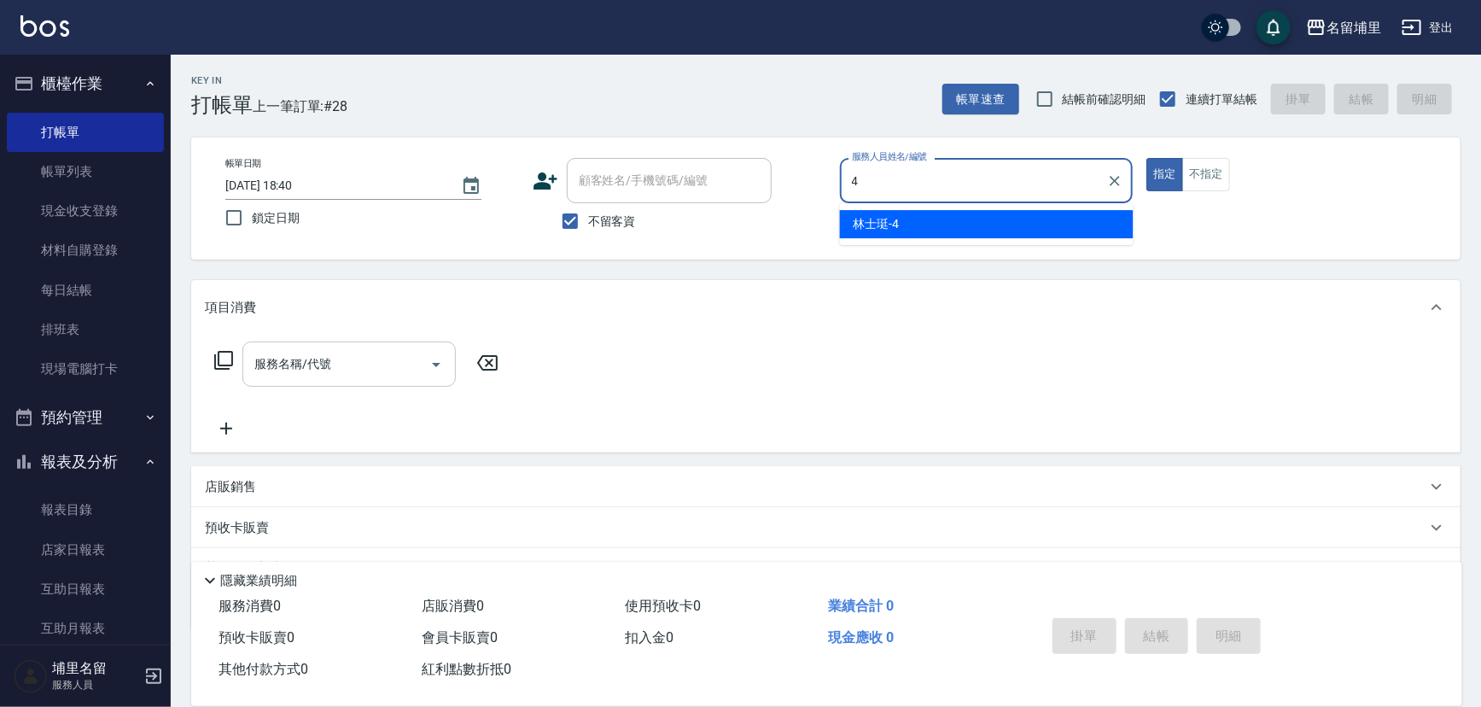
type input "林士珽-4"
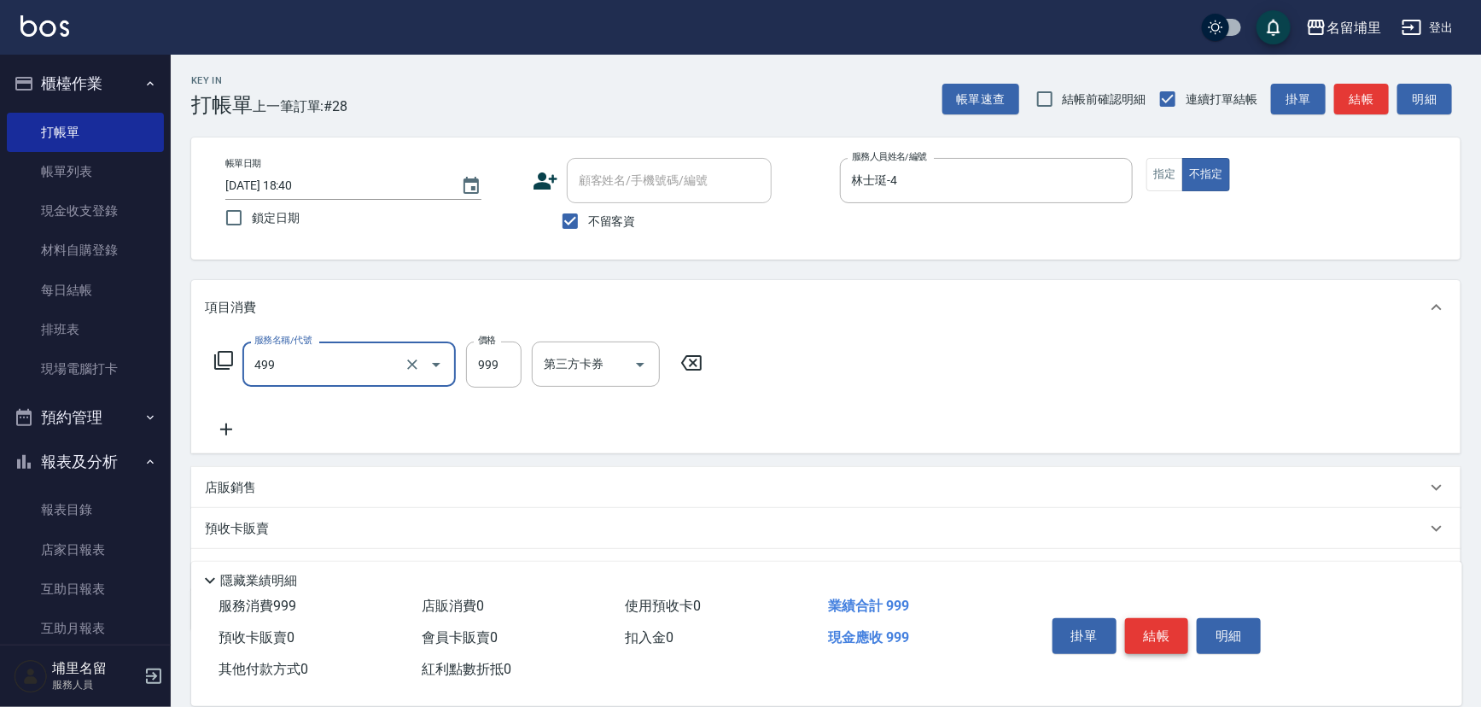
type input "染髮999(499)"
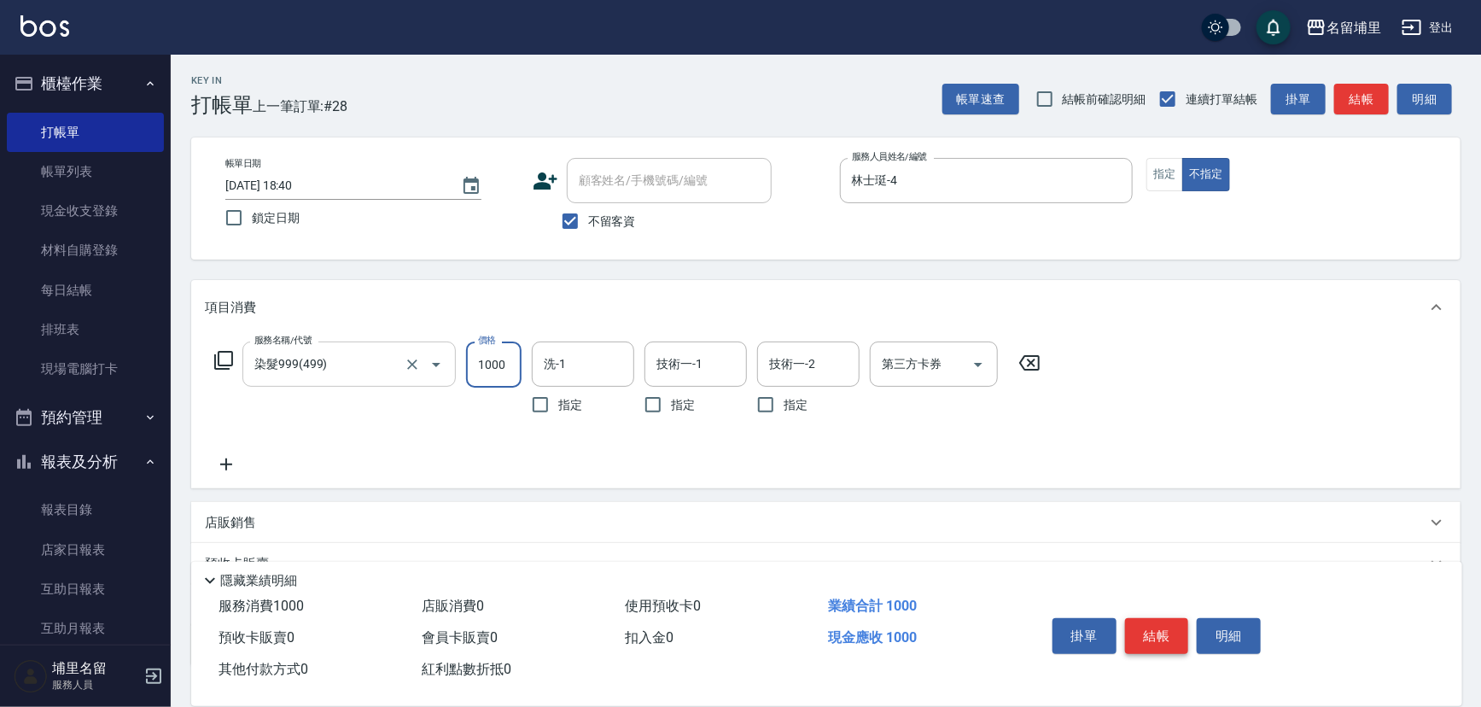
type input "1000"
type input "[PERSON_NAME]-44"
click at [619, 356] on icon "Clear" at bounding box center [616, 364] width 17 height 17
type input "林士珽-4"
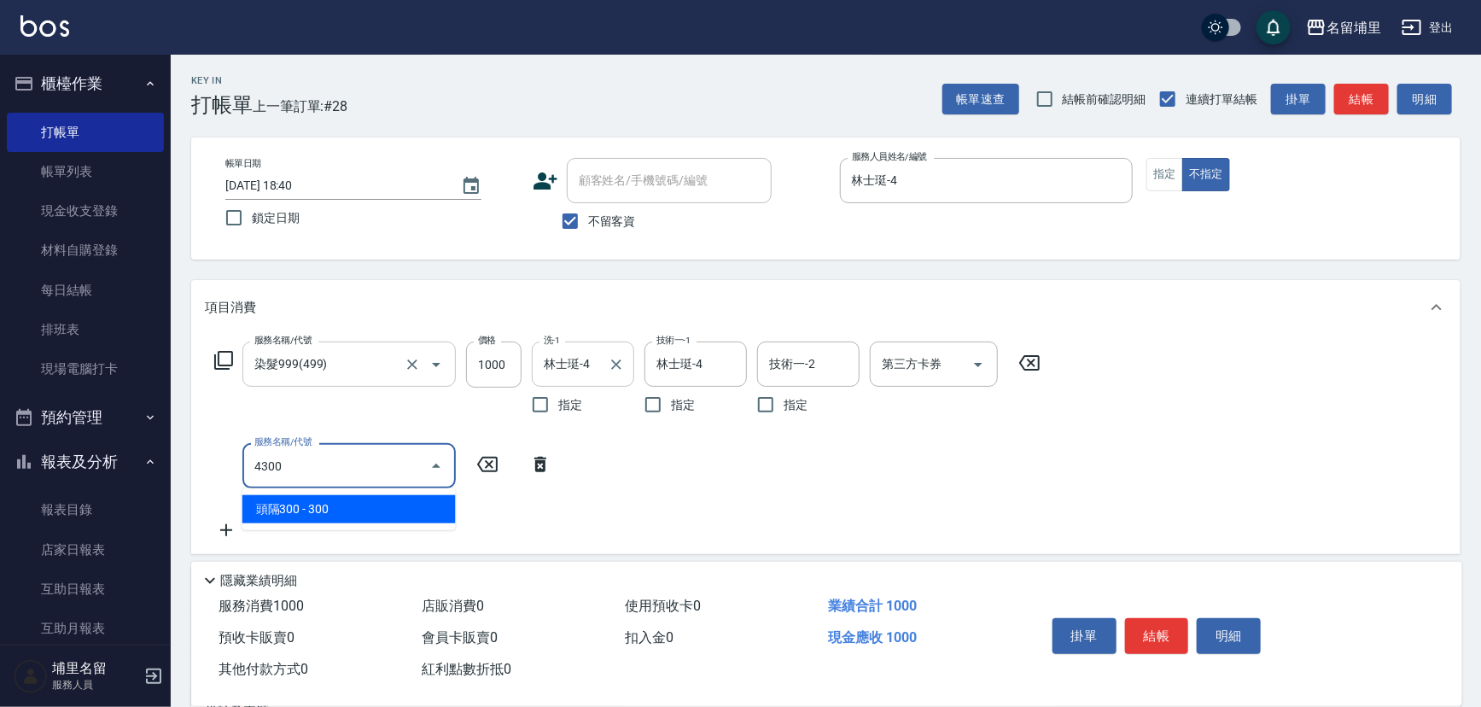
type input "頭隔300(4300)"
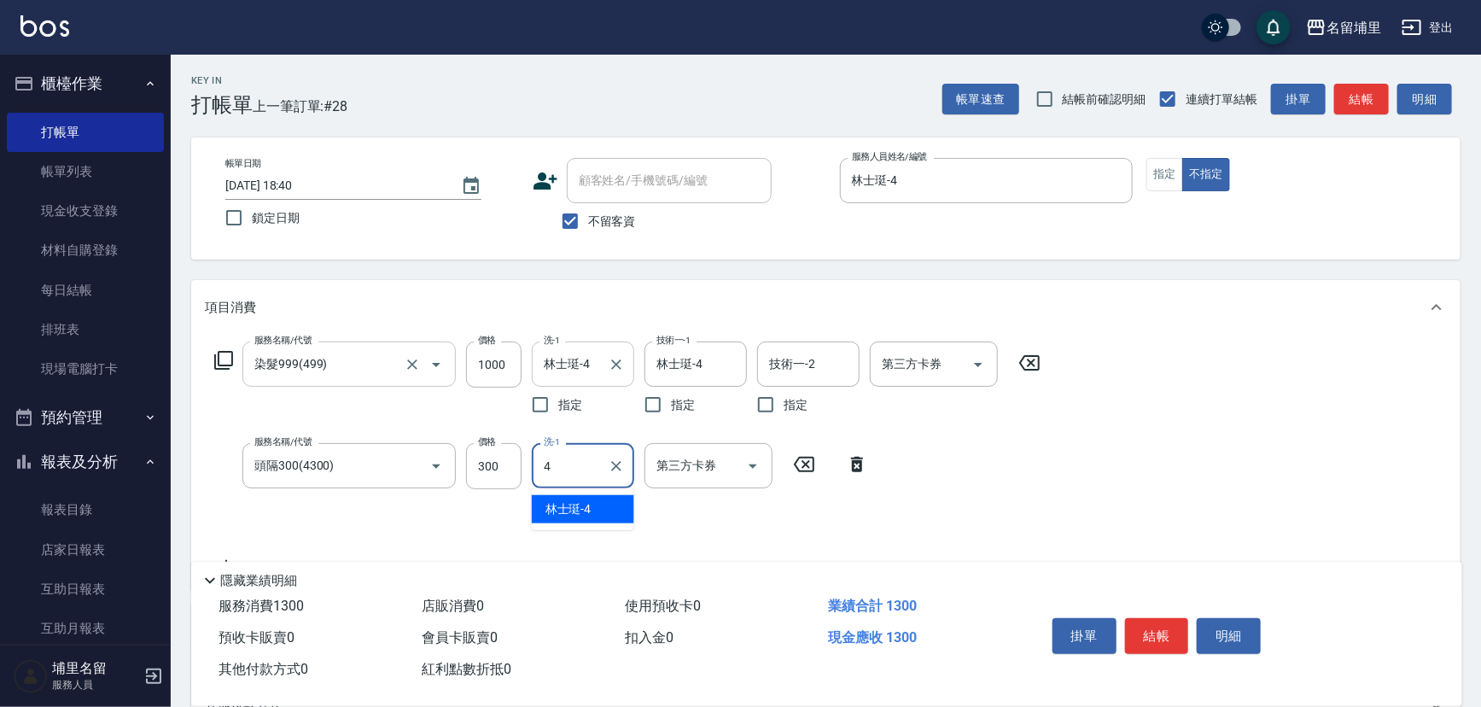
type input "林士珽-4"
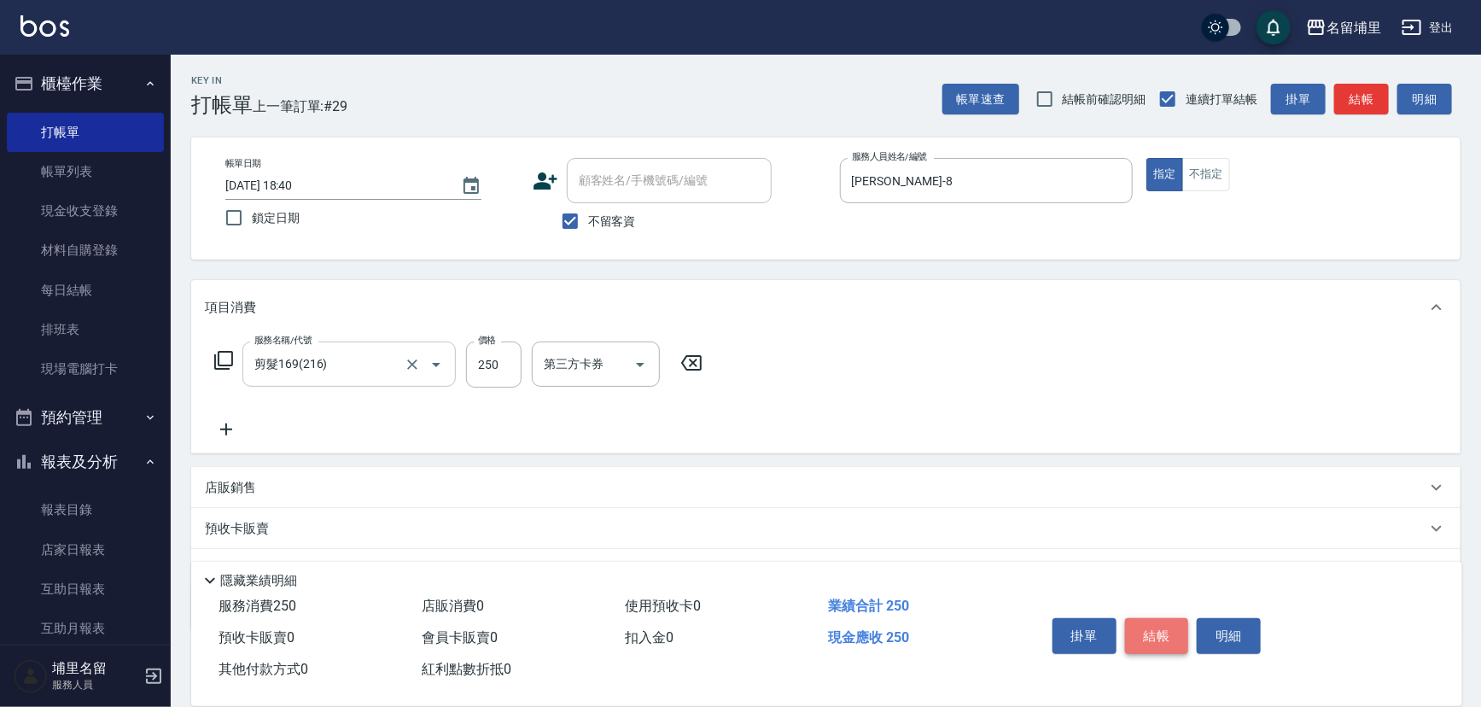
click at [1146, 622] on button "結帳" at bounding box center [1157, 636] width 64 height 36
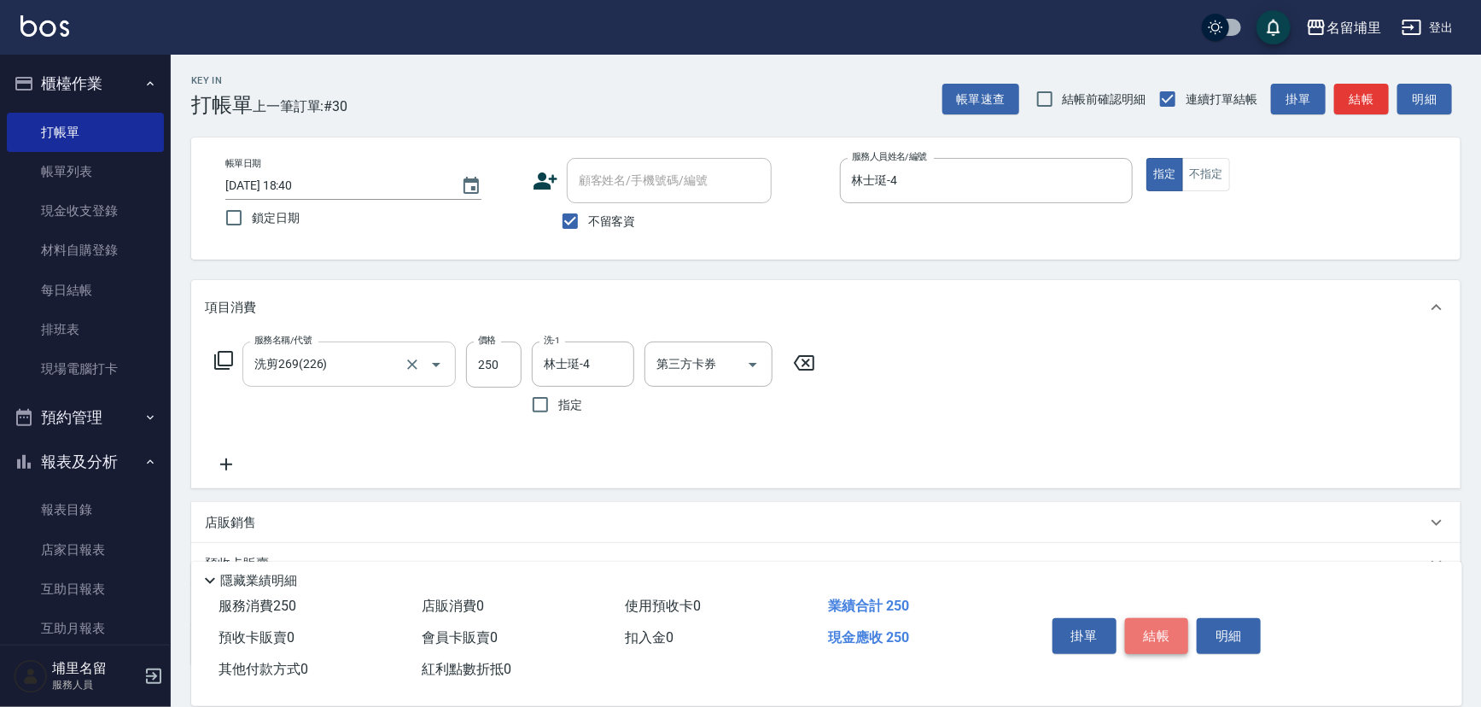
click at [1161, 633] on button "結帳" at bounding box center [1157, 636] width 64 height 36
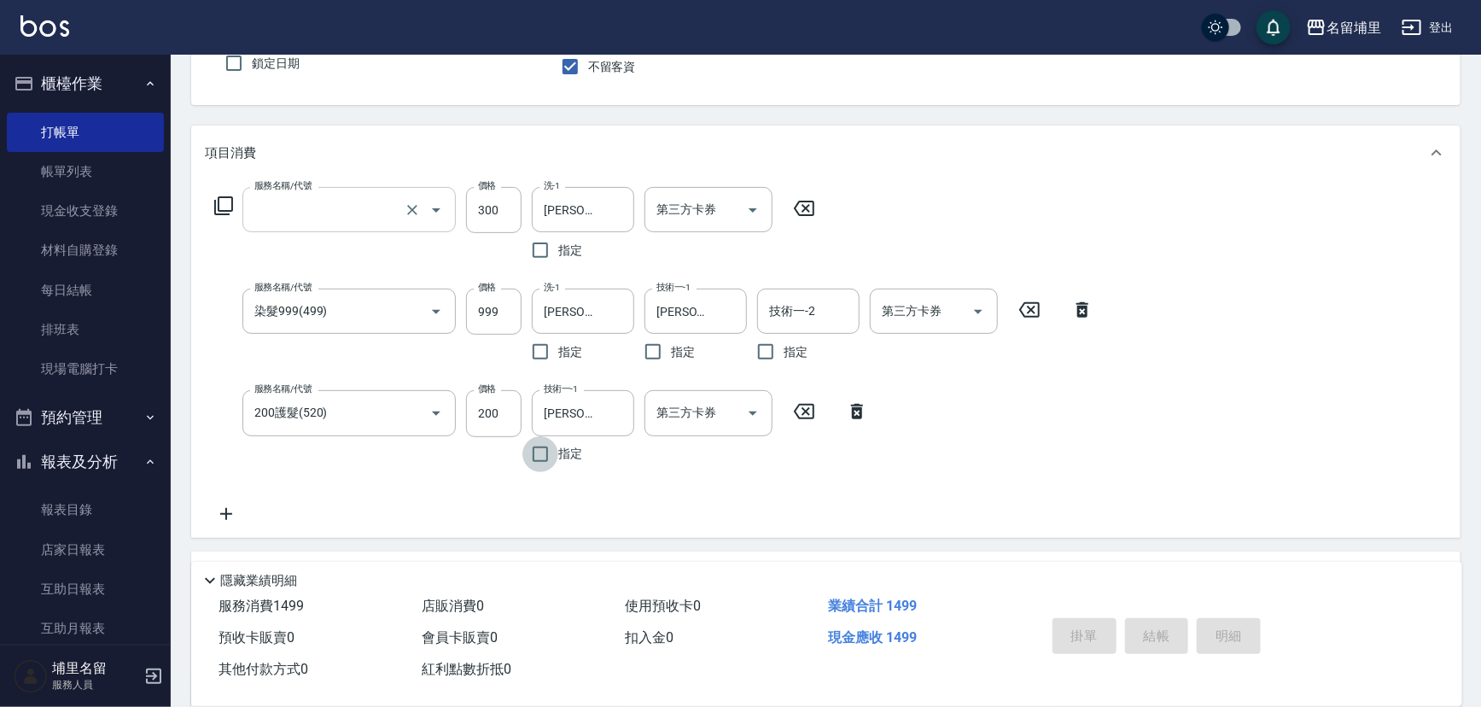
scroll to position [84, 0]
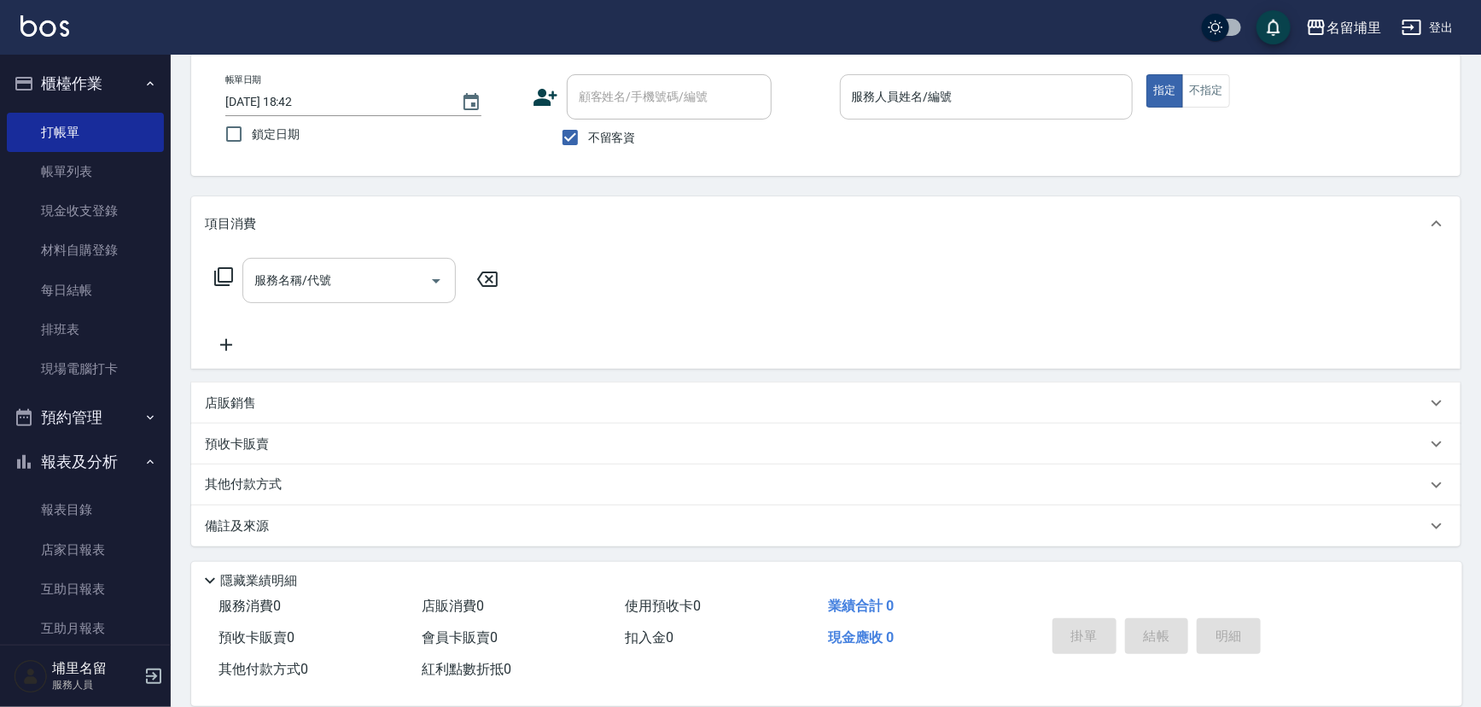
click at [870, 93] on div "服務人員姓名/編號 服務人員姓名/編號" at bounding box center [987, 96] width 294 height 45
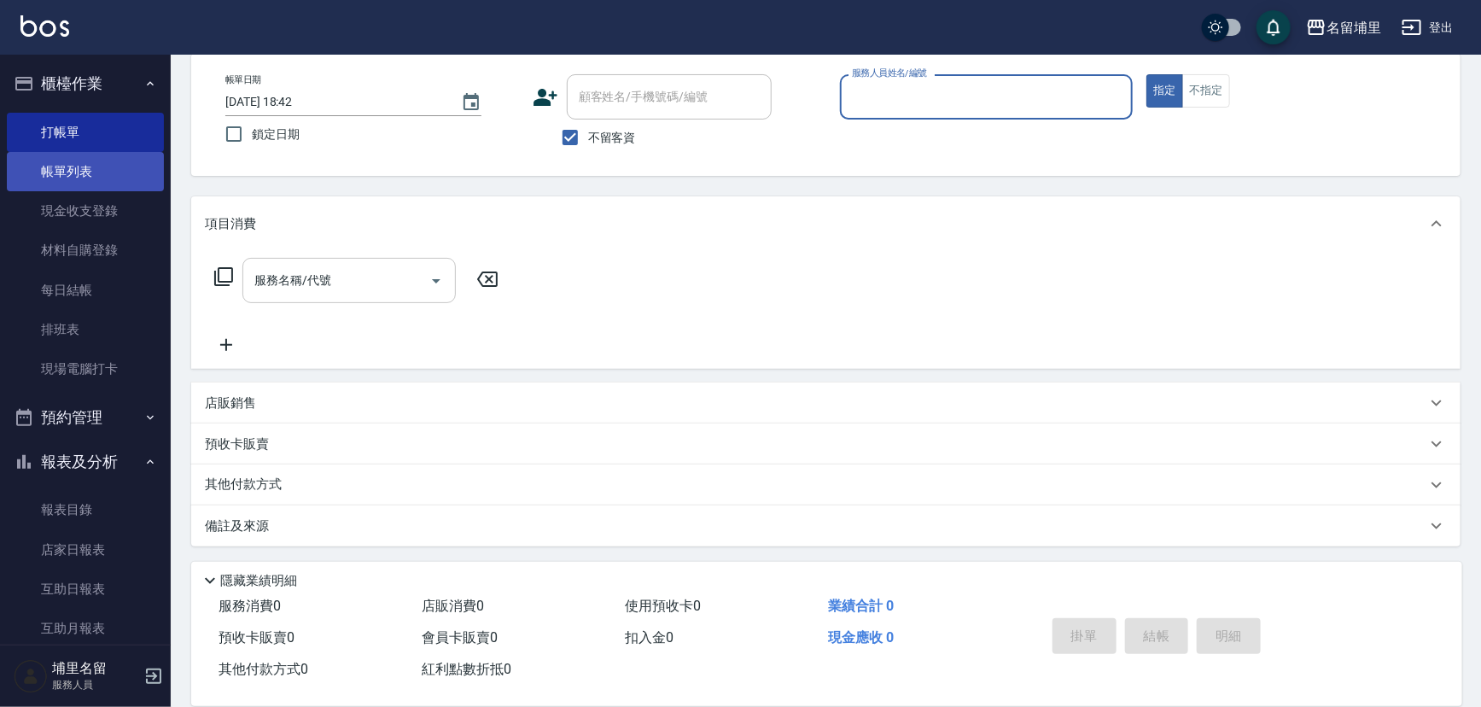
click at [68, 174] on link "帳單列表" at bounding box center [85, 171] width 157 height 39
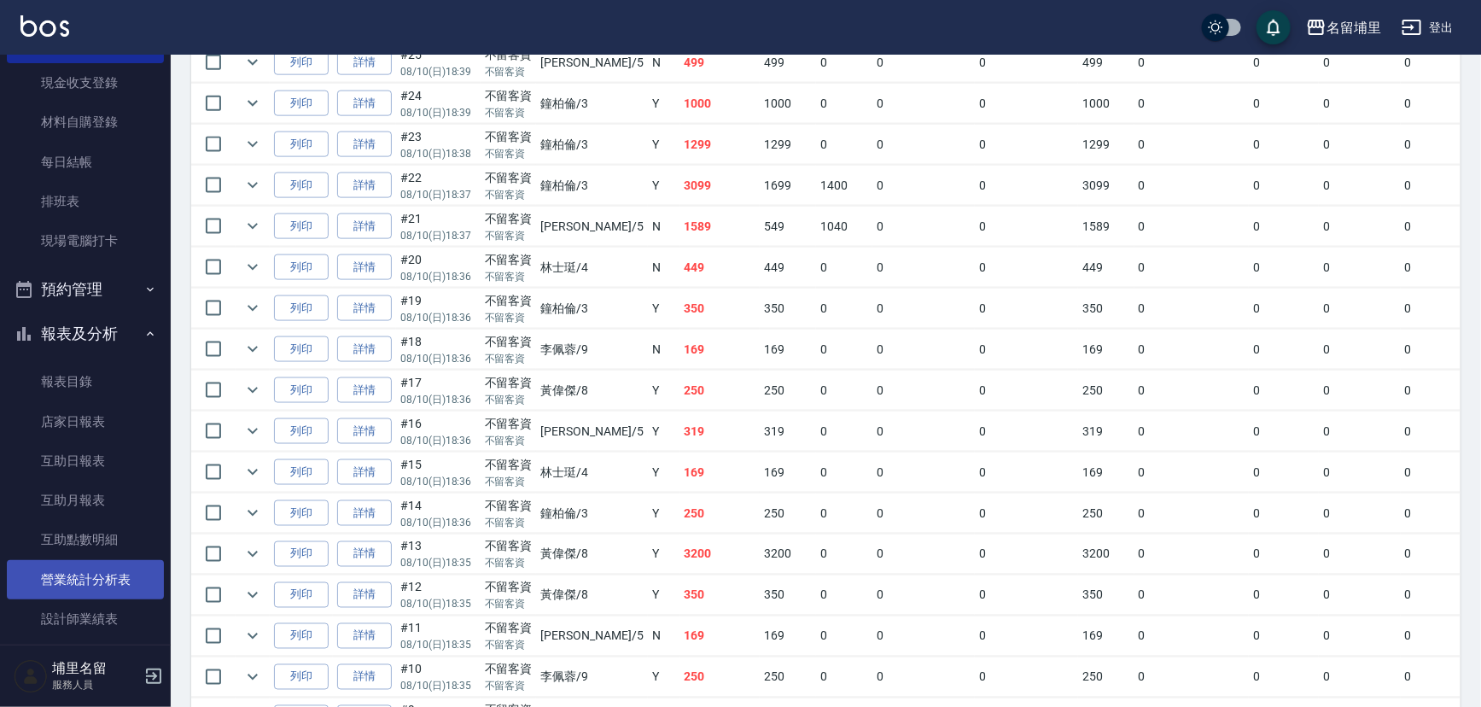
scroll to position [155, 0]
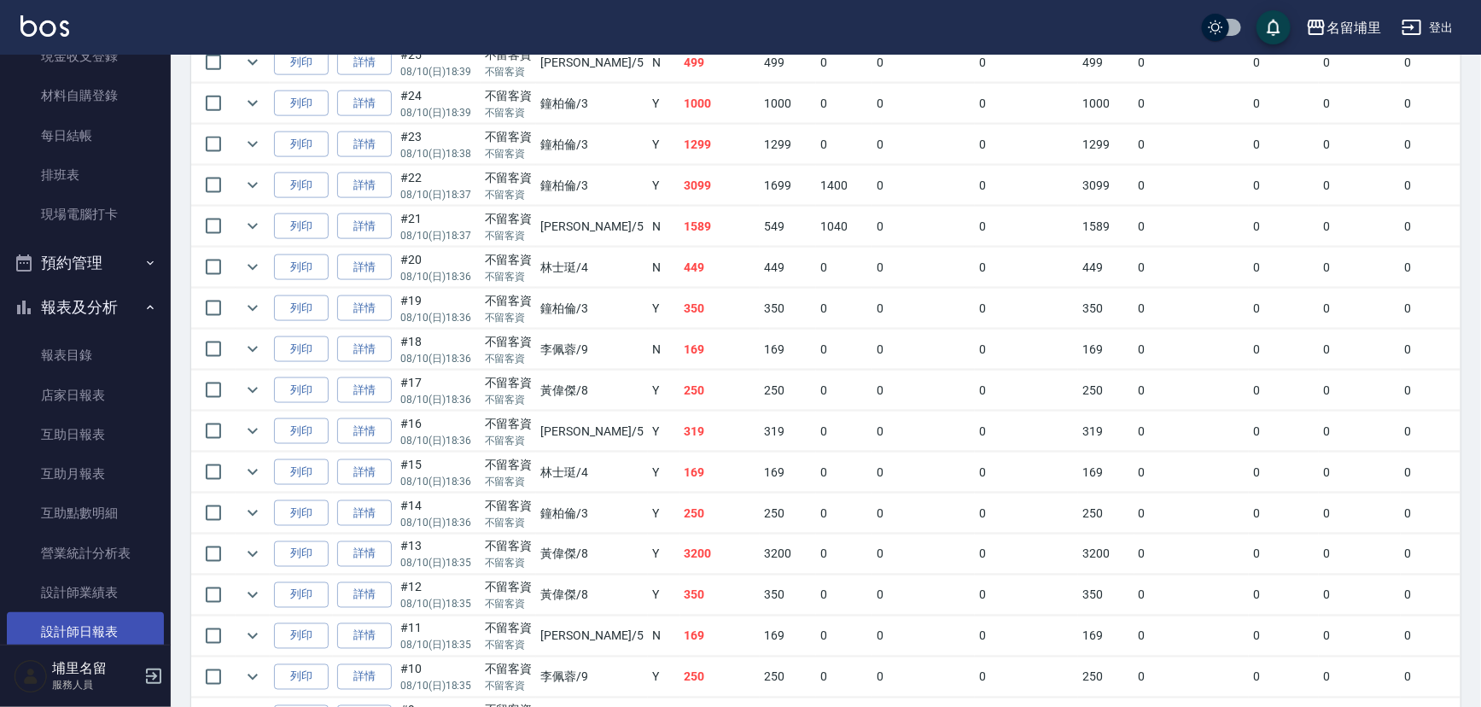
click at [100, 635] on link "設計師日報表" at bounding box center [85, 631] width 157 height 39
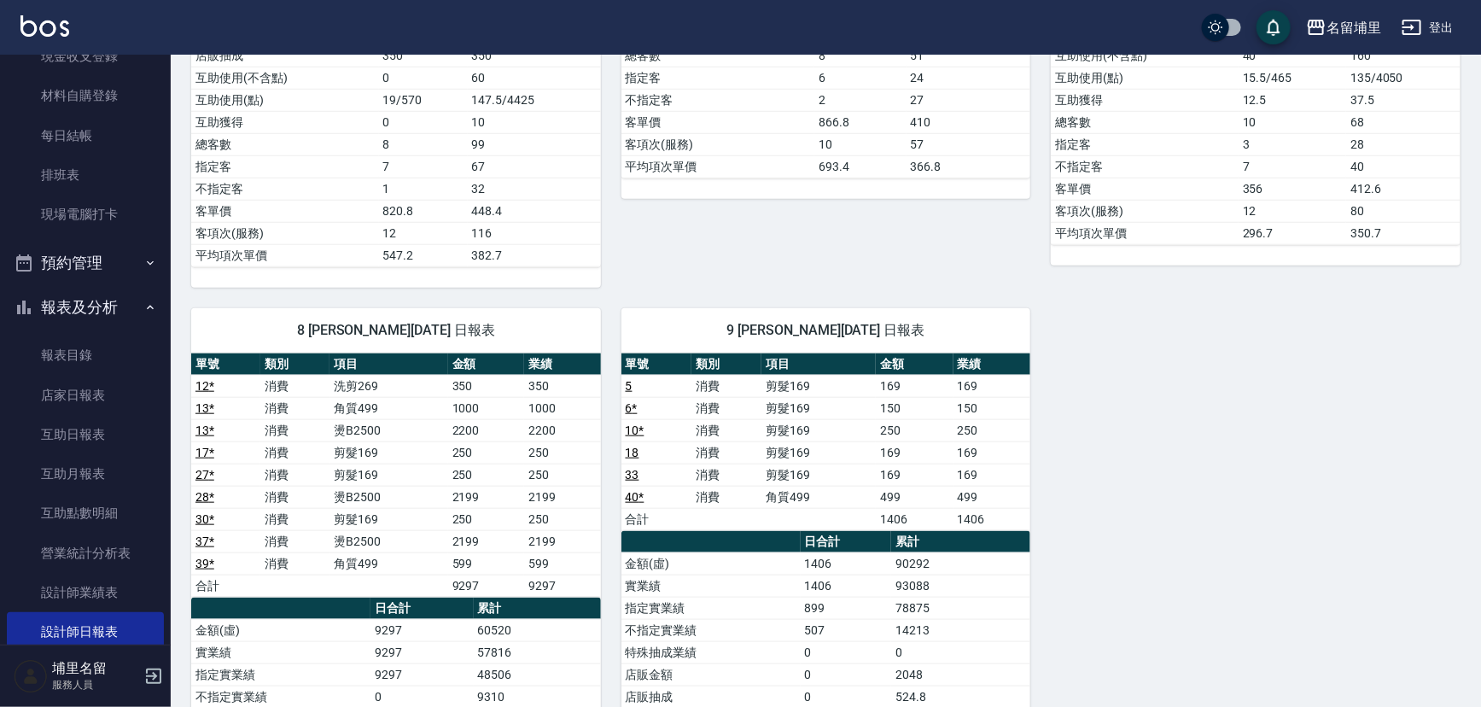
scroll to position [854, 0]
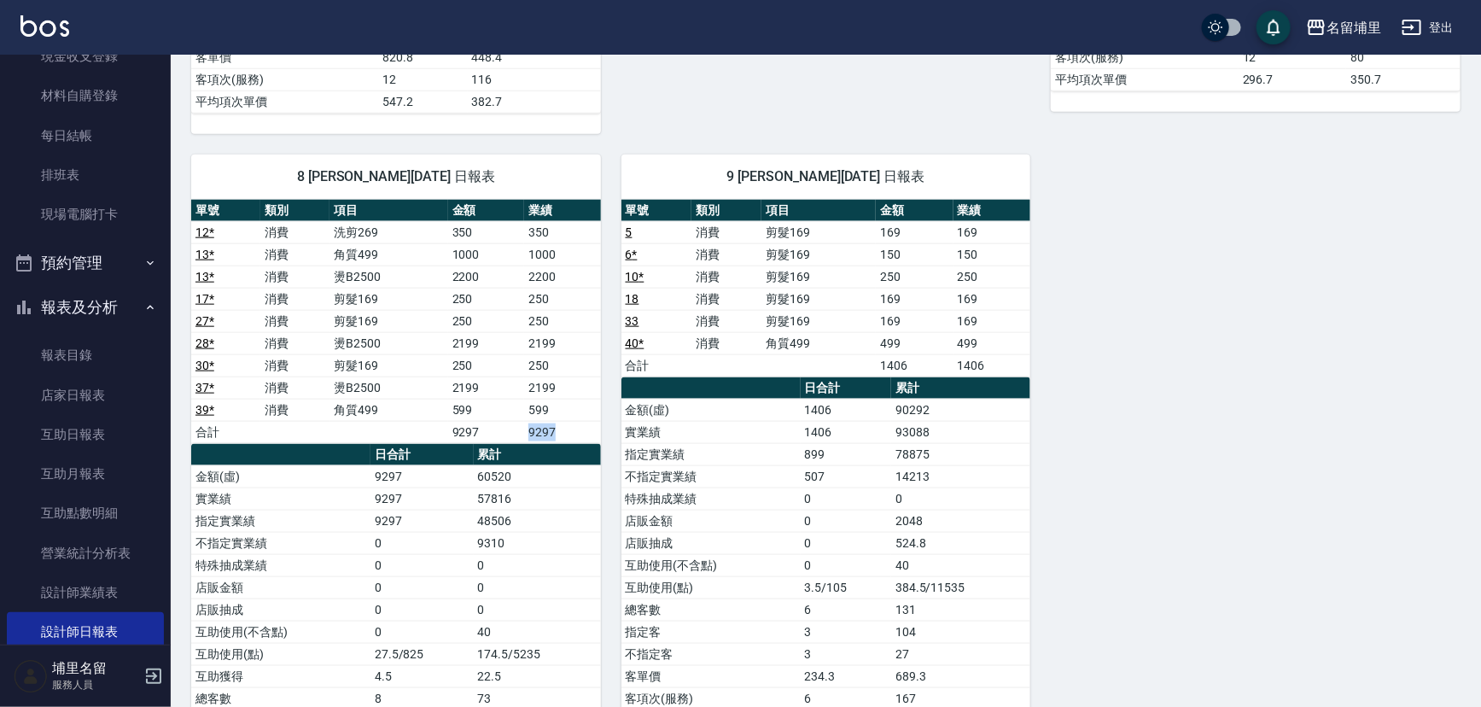
drag, startPoint x: 576, startPoint y: 430, endPoint x: 520, endPoint y: 426, distance: 56.5
click at [520, 426] on tr "合計 9297 9297" at bounding box center [396, 432] width 410 height 22
click at [520, 426] on td "9297" at bounding box center [486, 432] width 76 height 22
drag, startPoint x: 519, startPoint y: 426, endPoint x: 563, endPoint y: 426, distance: 43.5
click at [563, 426] on tr "合計 9297 9297" at bounding box center [396, 432] width 410 height 22
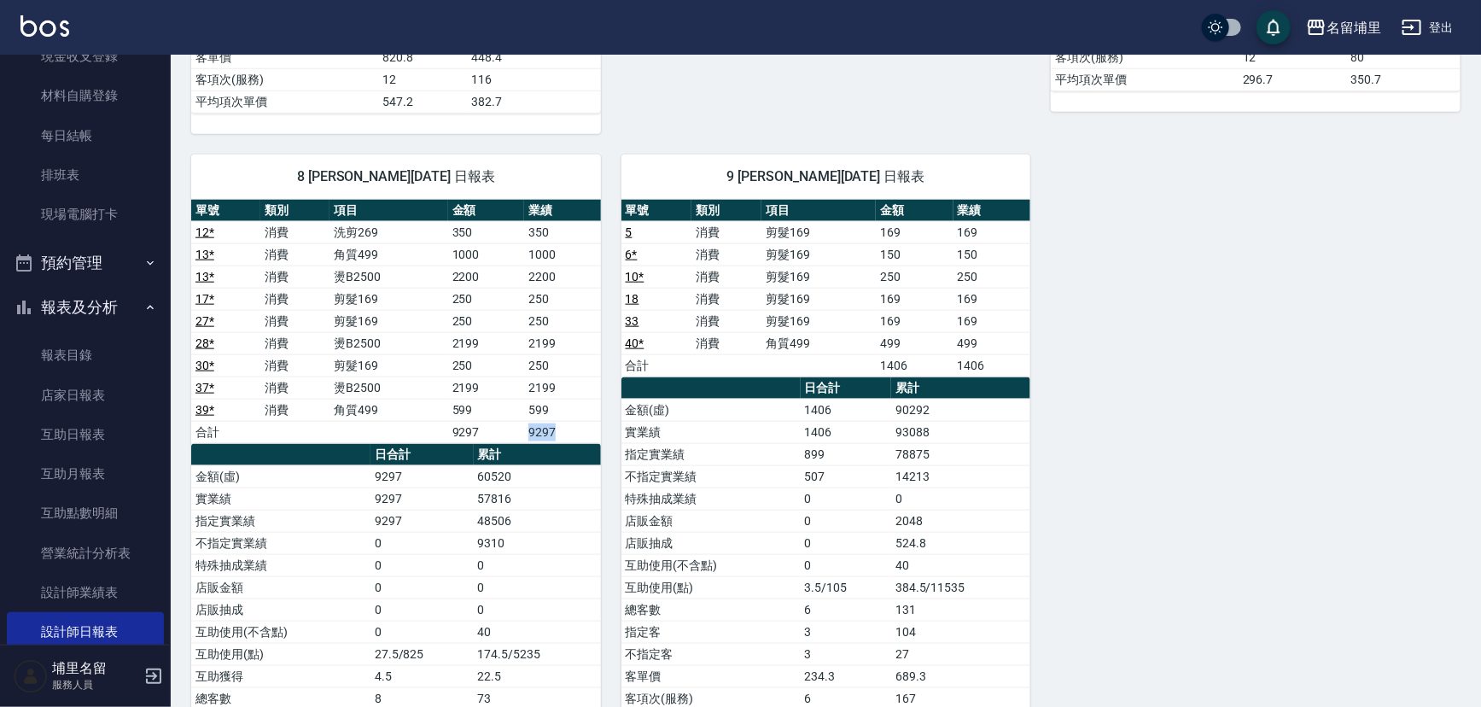
click at [563, 426] on td "9297" at bounding box center [562, 432] width 77 height 22
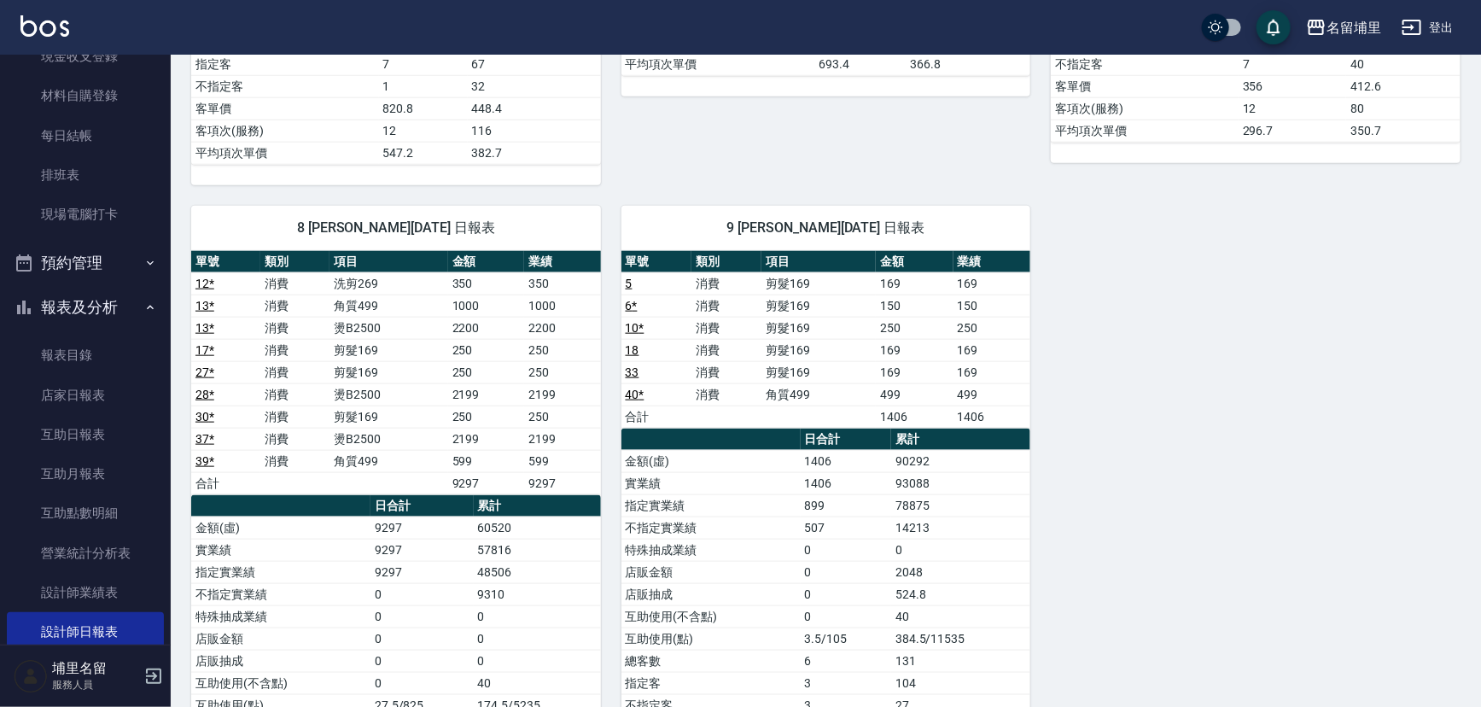
scroll to position [776, 0]
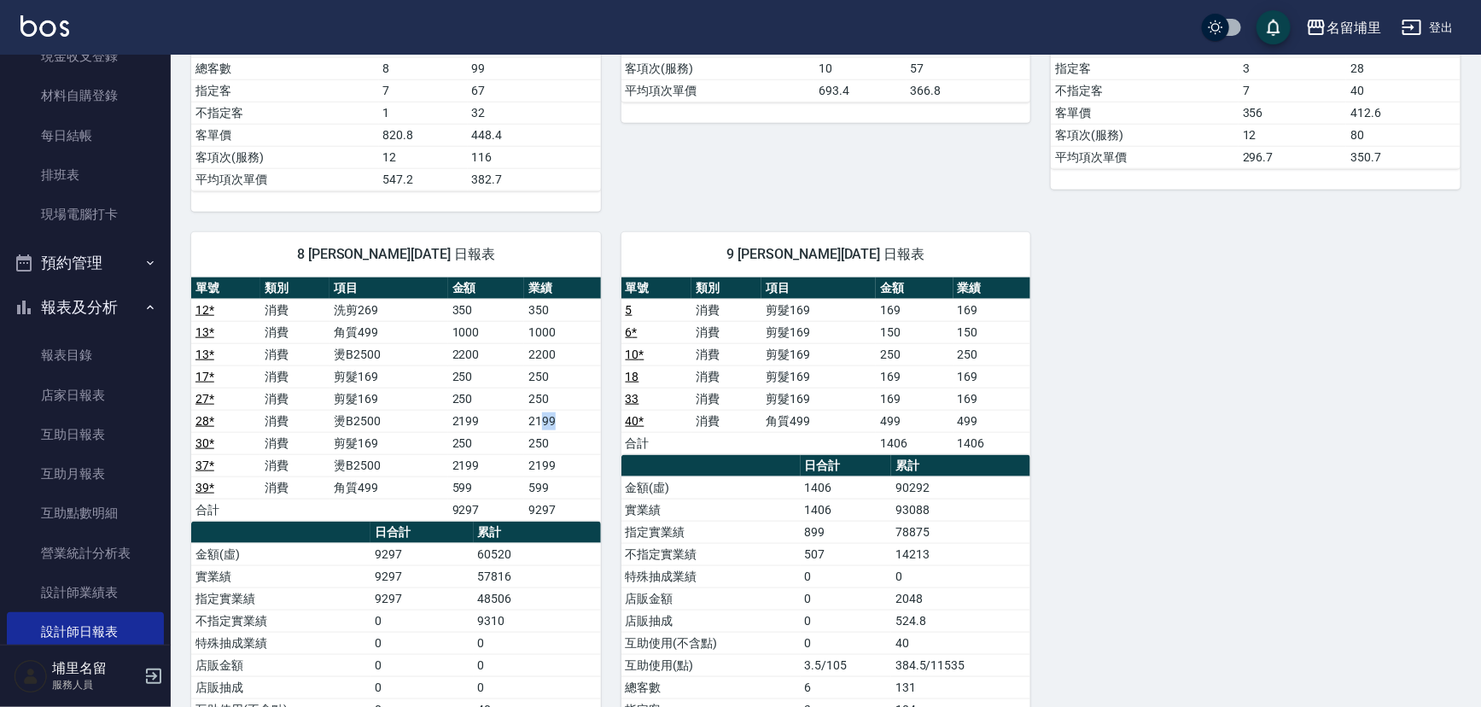
drag, startPoint x: 571, startPoint y: 417, endPoint x: 542, endPoint y: 415, distance: 29.1
click at [542, 417] on td "2199" at bounding box center [562, 421] width 77 height 22
click at [542, 415] on td "2199" at bounding box center [562, 421] width 77 height 22
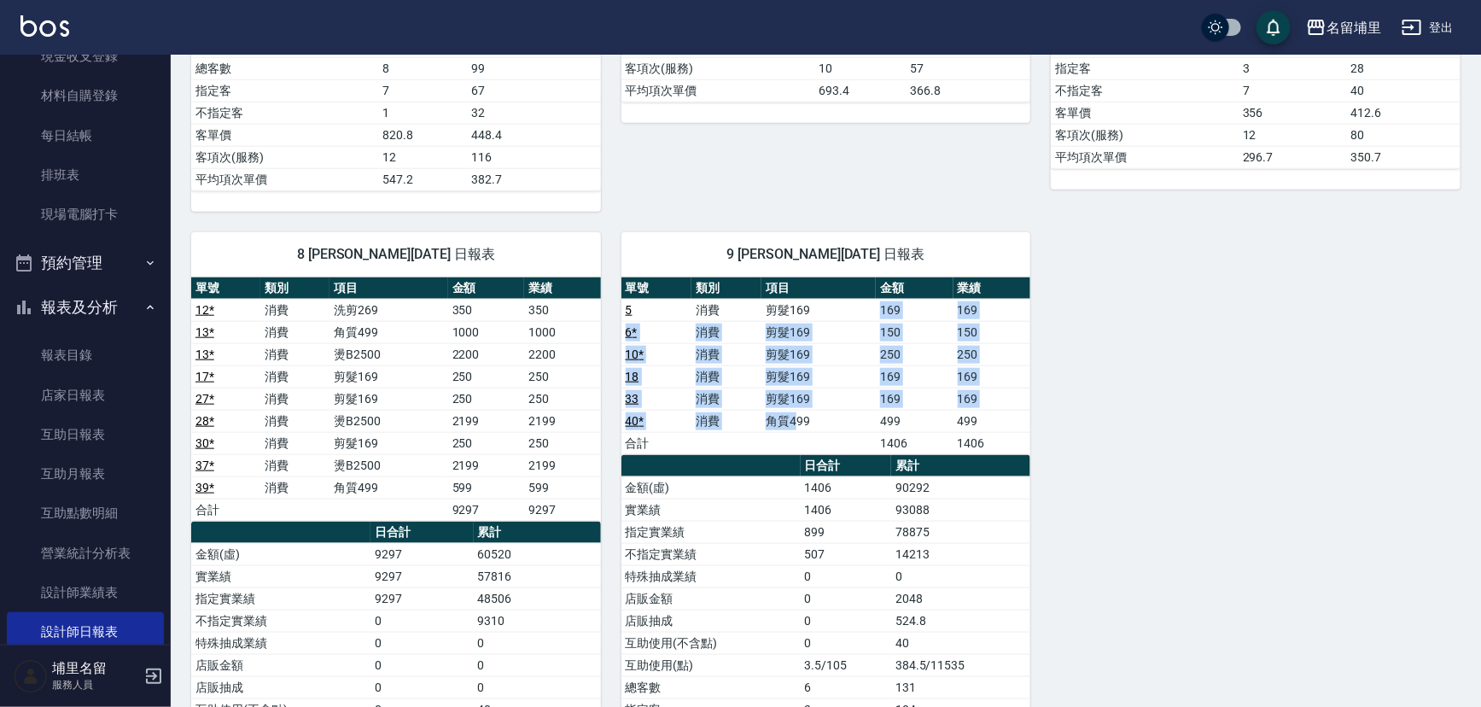
drag, startPoint x: 811, startPoint y: 315, endPoint x: 795, endPoint y: 411, distance: 97.0
click at [795, 411] on tbody "5 消費 剪髮169 169 169 6 * 消費 剪髮169 150 150 10 * 消費 剪髮169 250 250 18 消費 剪髮169 169 1…" at bounding box center [827, 376] width 410 height 155
click at [795, 411] on td "角質499" at bounding box center [819, 421] width 114 height 22
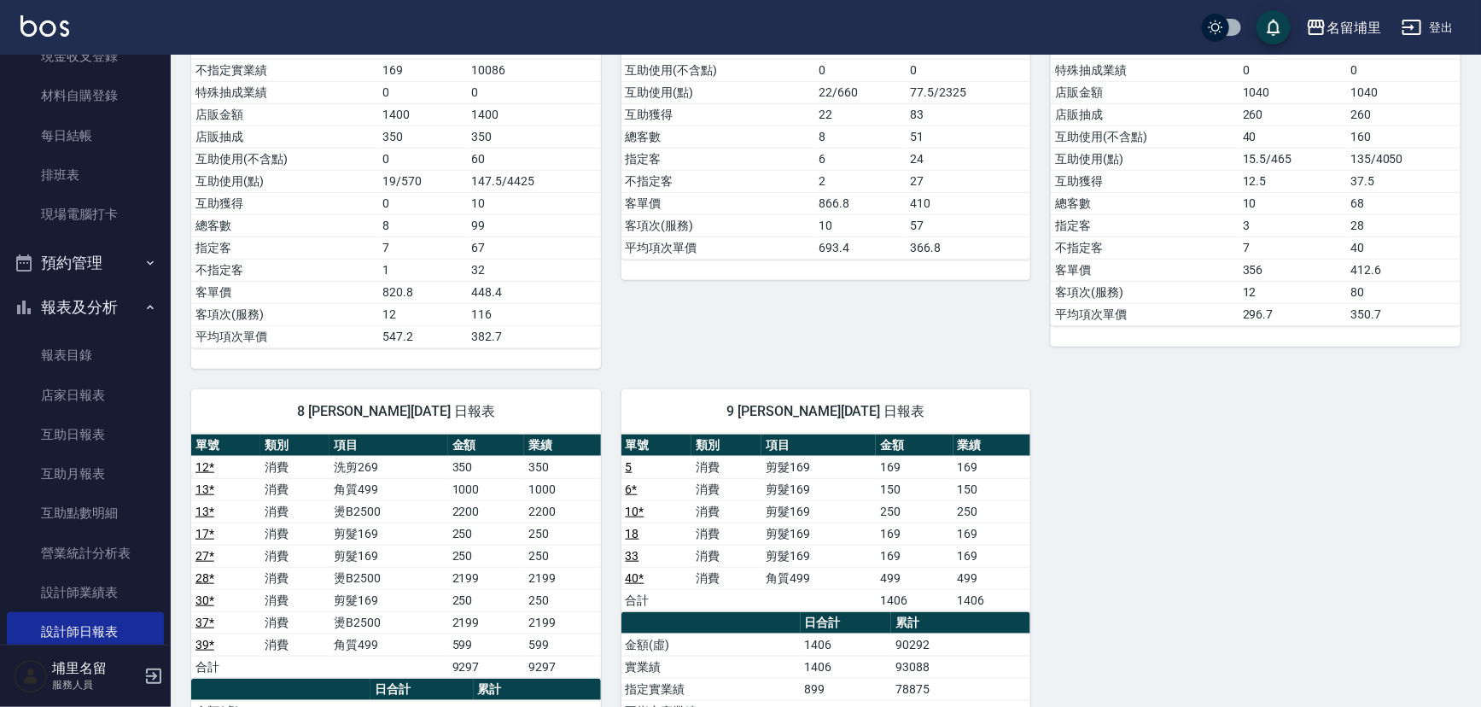
scroll to position [621, 0]
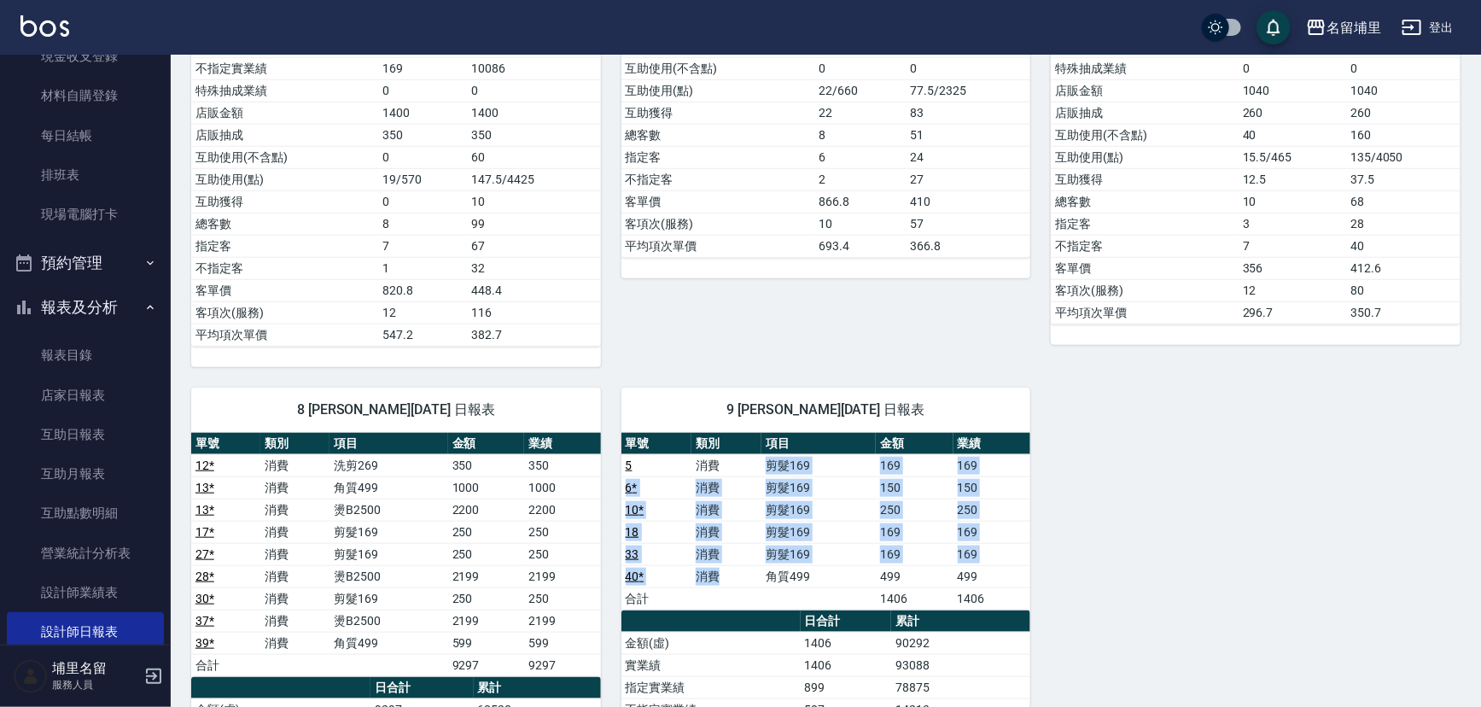
drag, startPoint x: 730, startPoint y: 457, endPoint x: 719, endPoint y: 564, distance: 108.1
click at [719, 564] on tbody "5 消費 剪髮169 169 169 6 * 消費 剪髮169 150 150 10 * 消費 剪髮169 250 250 18 消費 剪髮169 169 1…" at bounding box center [827, 531] width 410 height 155
click at [719, 565] on td "消費" at bounding box center [727, 576] width 70 height 22
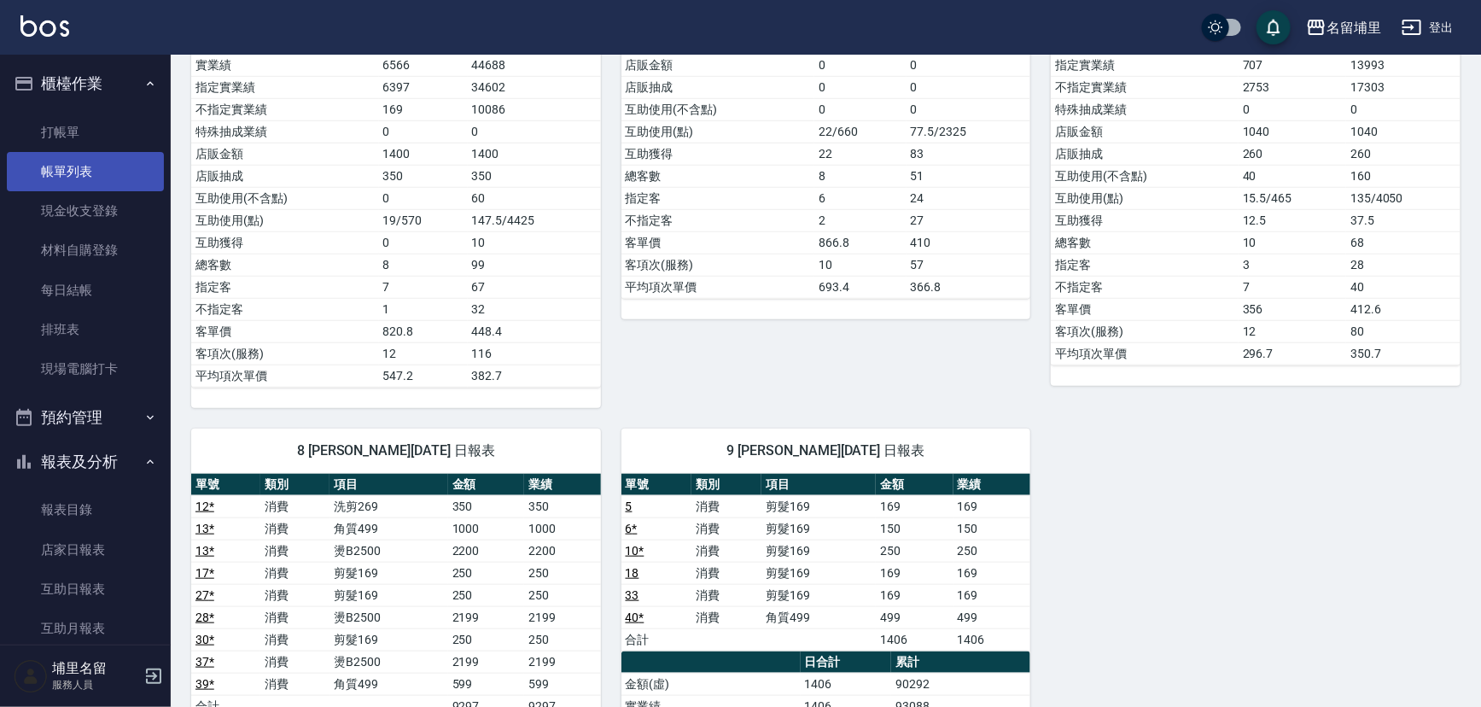
scroll to position [543, 0]
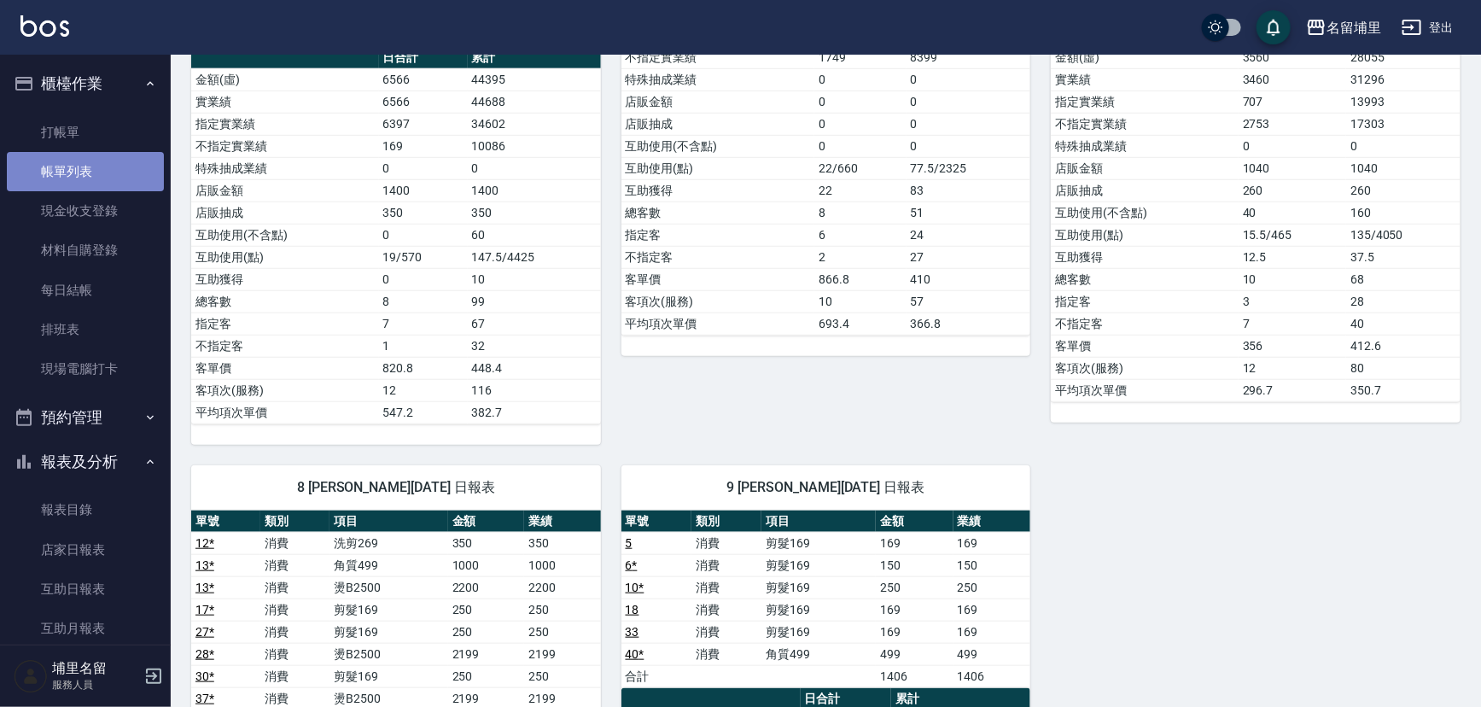
click at [87, 180] on link "帳單列表" at bounding box center [85, 171] width 157 height 39
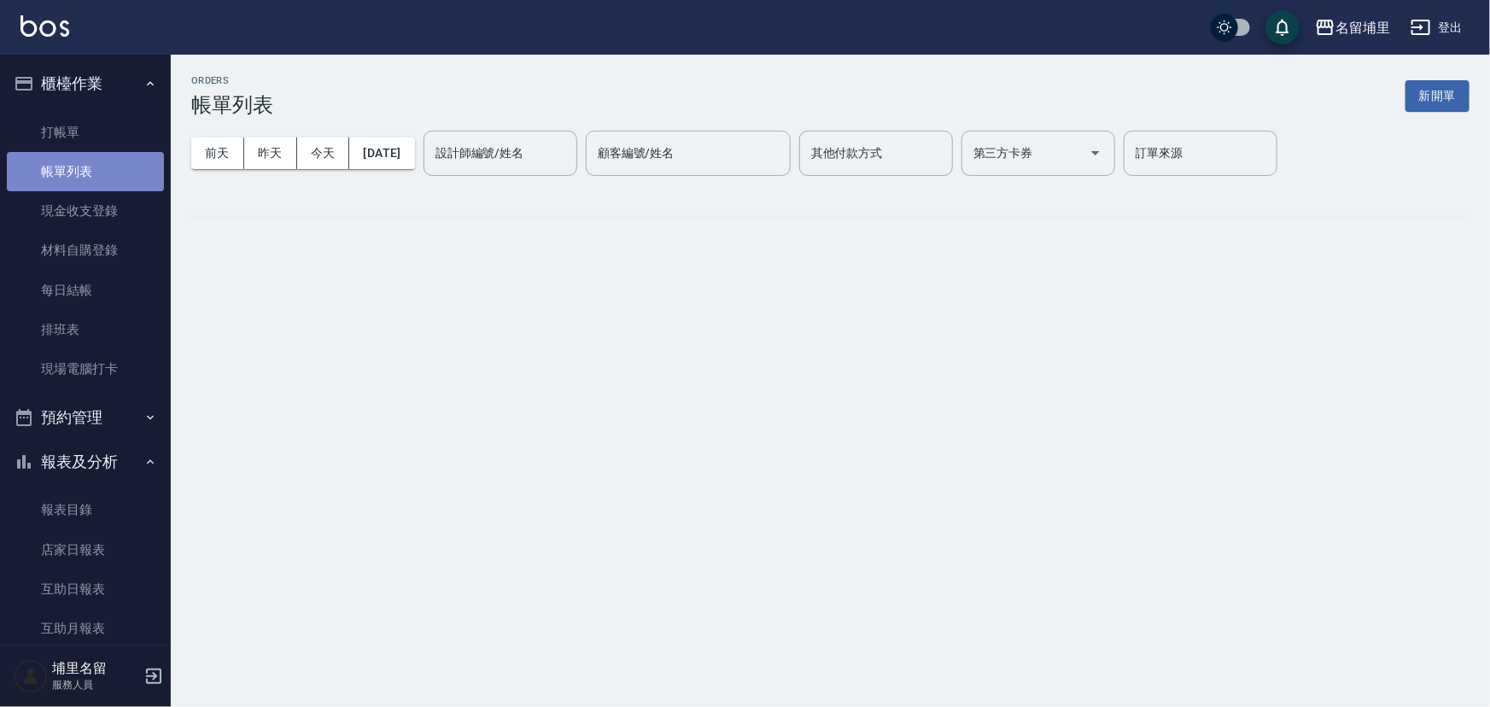
click at [112, 167] on link "帳單列表" at bounding box center [85, 171] width 157 height 39
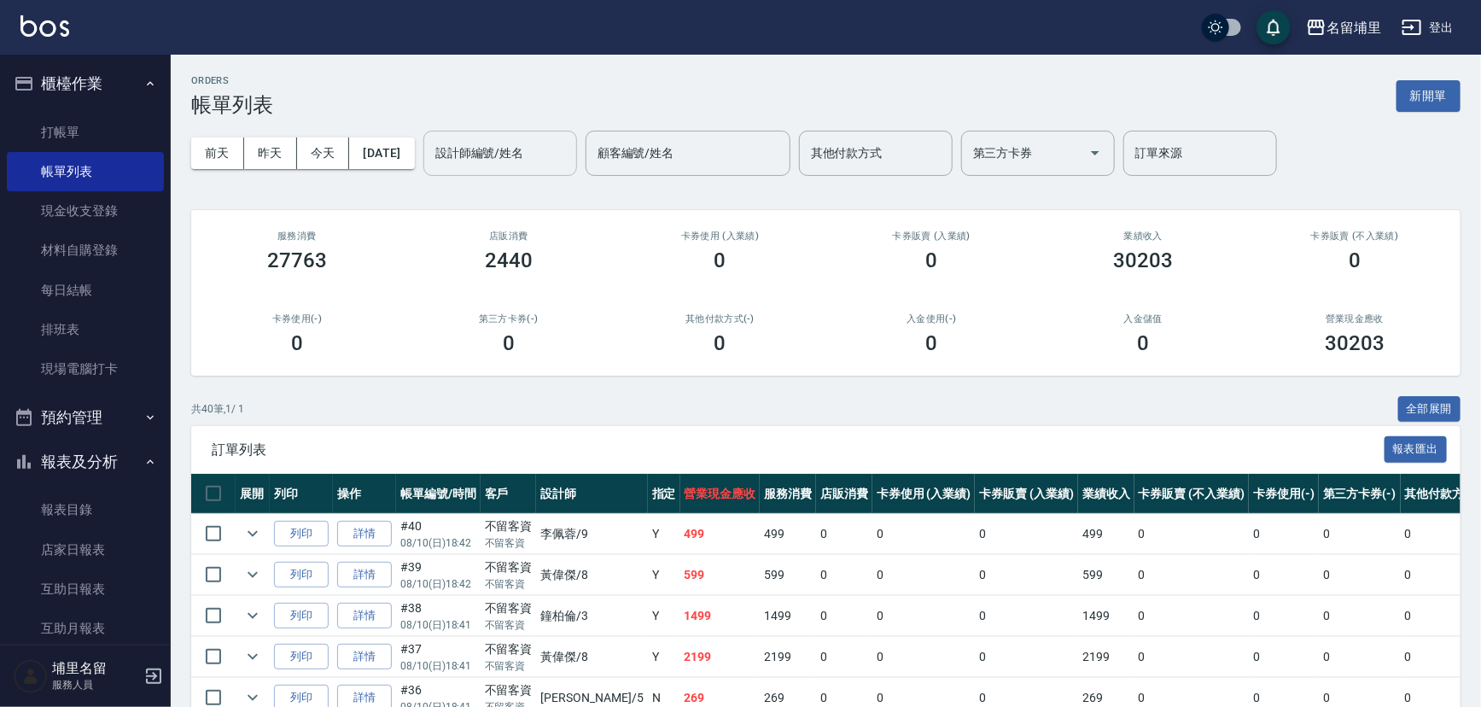
click at [577, 136] on div "設計師編號/姓名" at bounding box center [500, 153] width 154 height 45
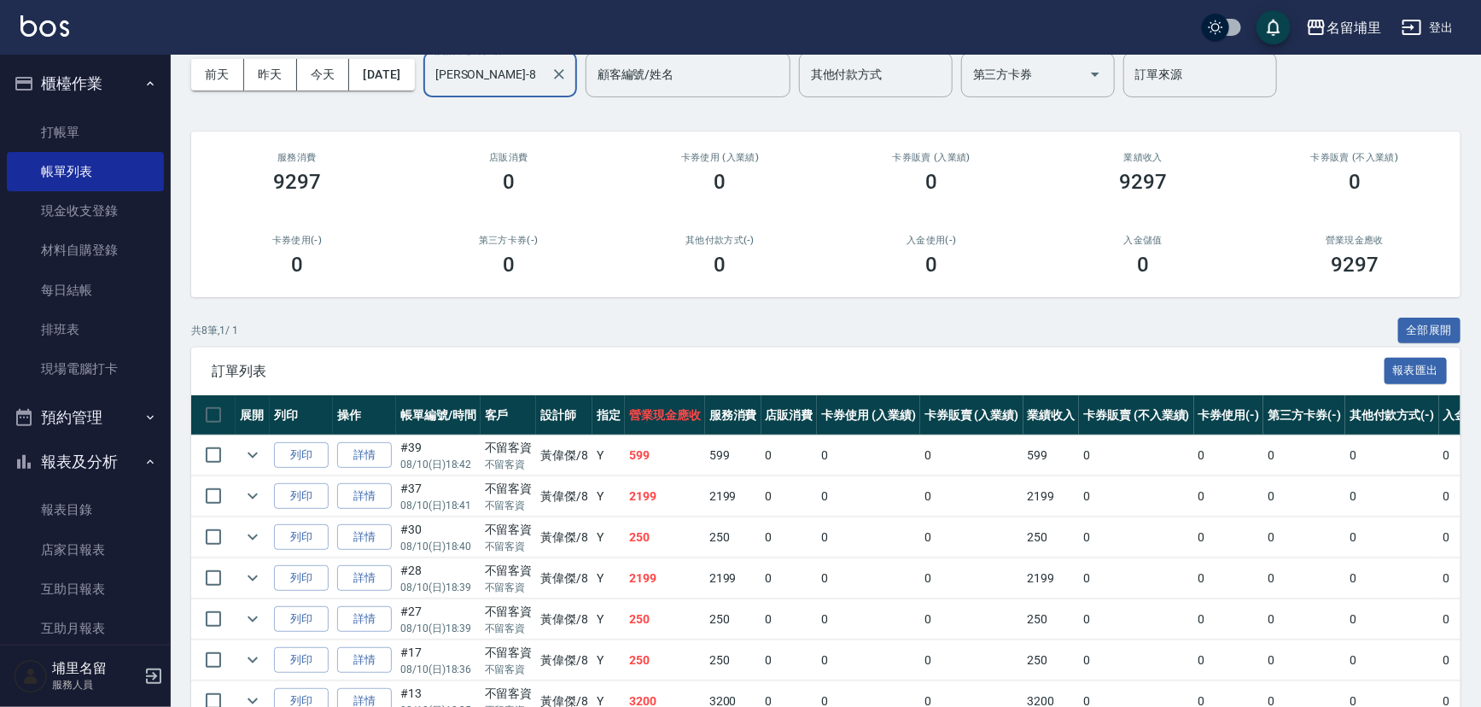
scroll to position [155, 0]
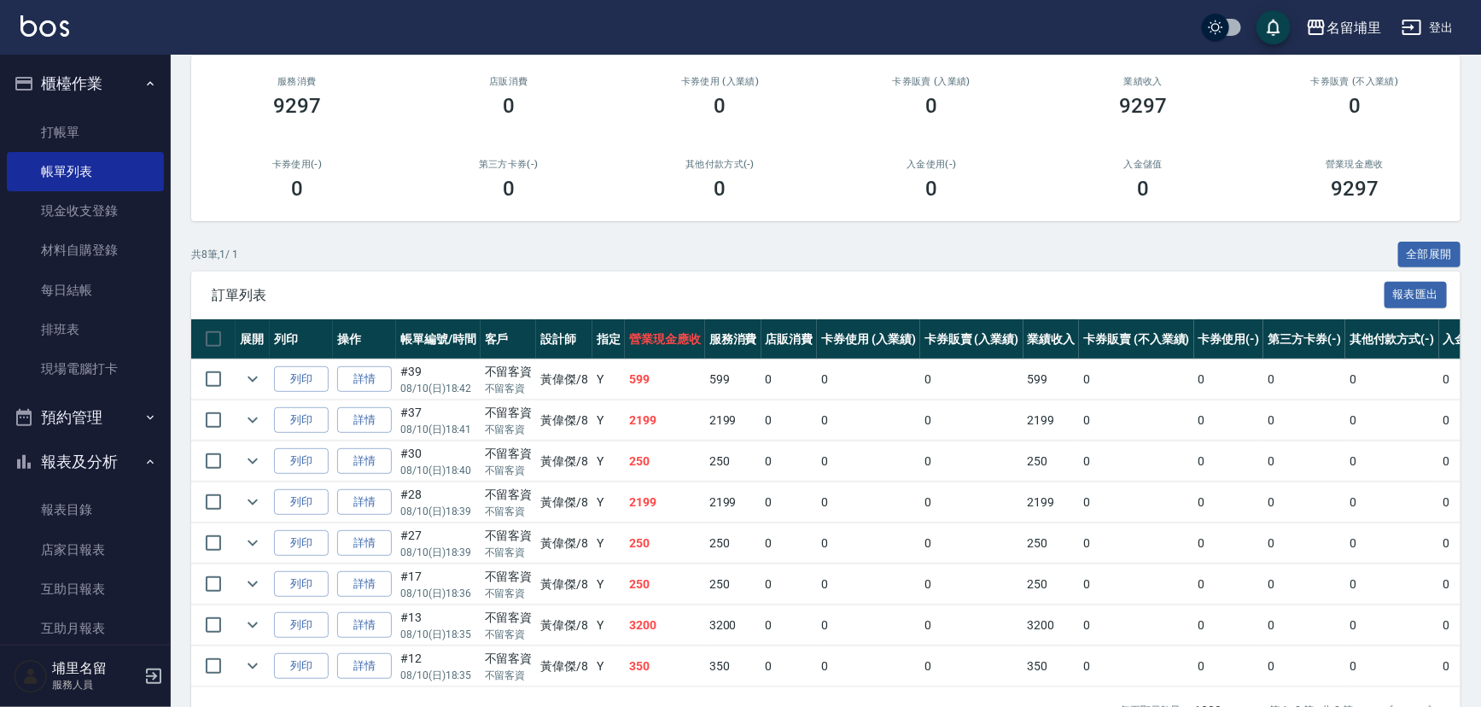
click at [666, 416] on td "2199" at bounding box center [665, 420] width 80 height 40
click at [655, 495] on td "2199" at bounding box center [665, 502] width 80 height 40
click at [661, 620] on td "3200" at bounding box center [665, 625] width 80 height 40
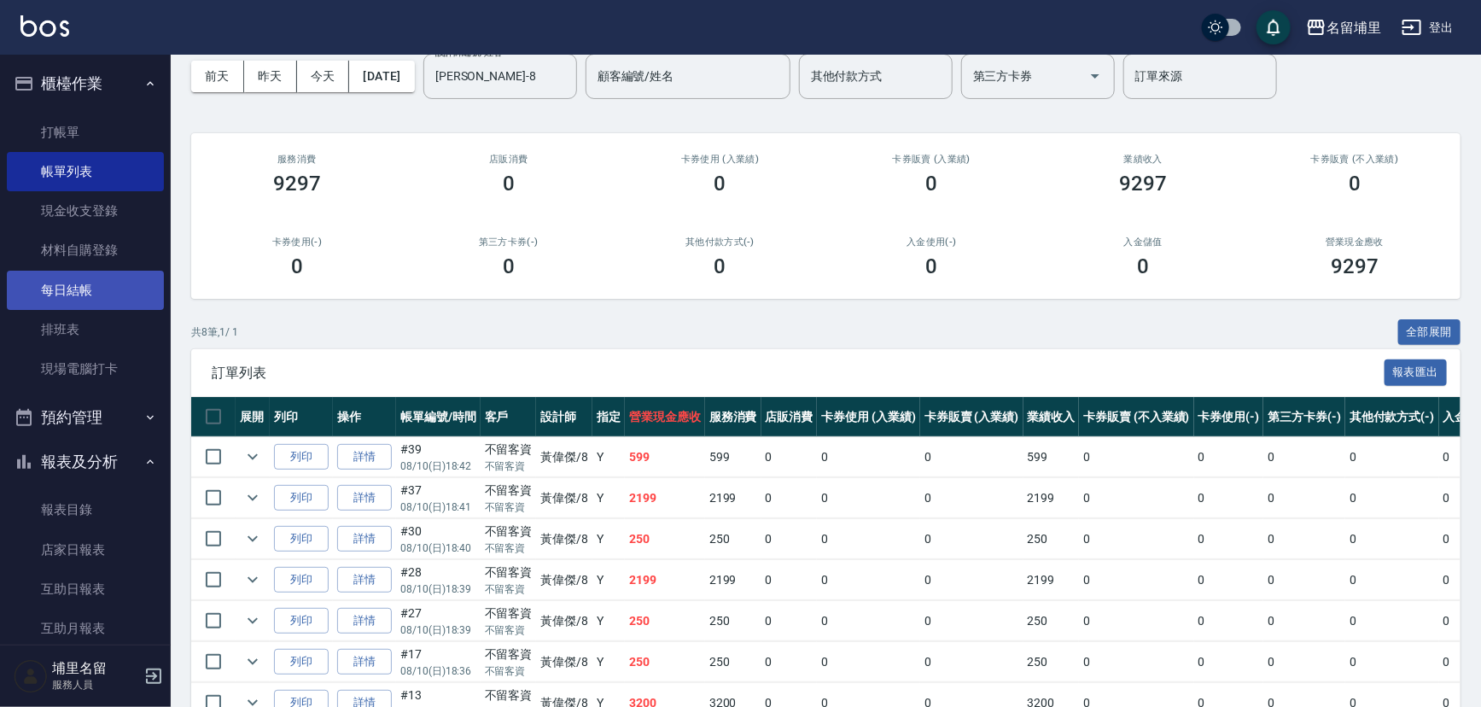
scroll to position [0, 0]
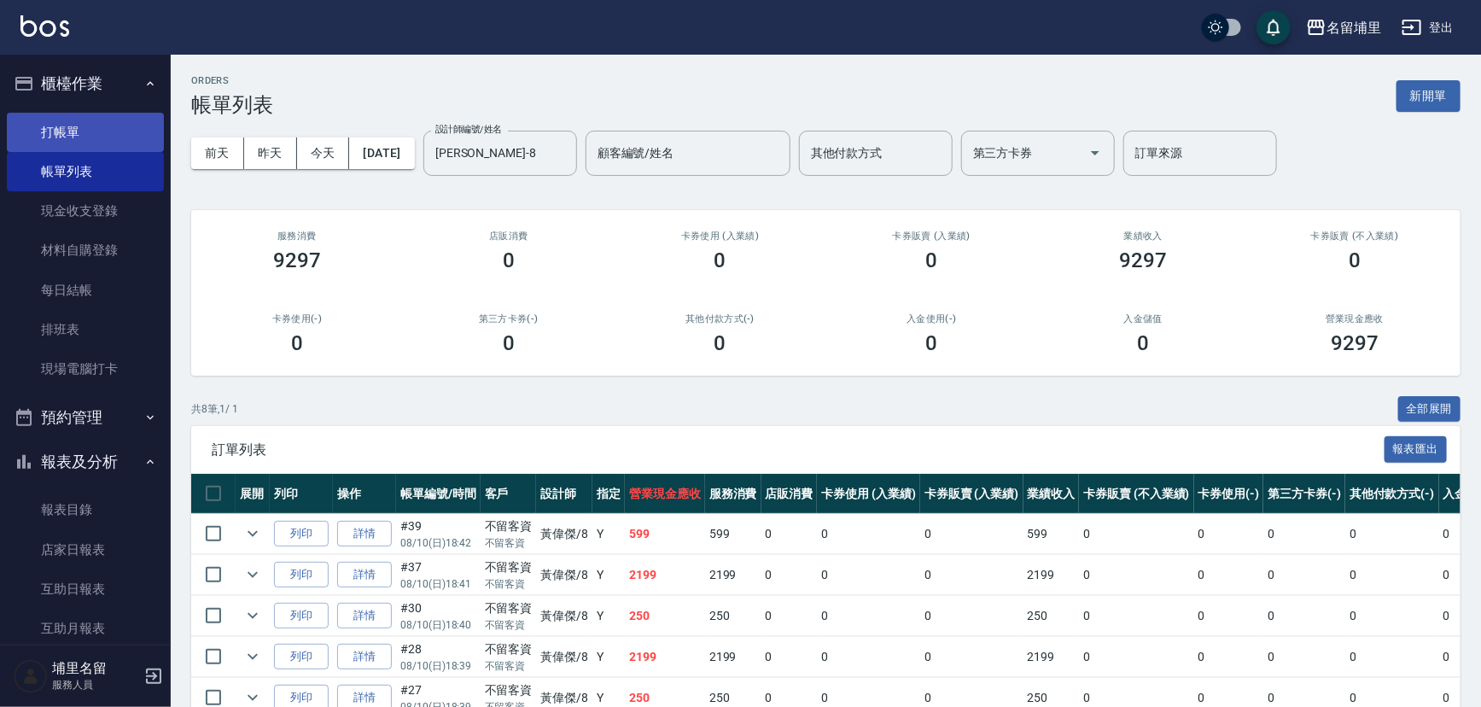
drag, startPoint x: 97, startPoint y: 155, endPoint x: 110, endPoint y: 139, distance: 20.0
click at [98, 154] on link "帳單列表" at bounding box center [85, 171] width 157 height 39
click at [112, 135] on link "打帳單" at bounding box center [85, 132] width 157 height 39
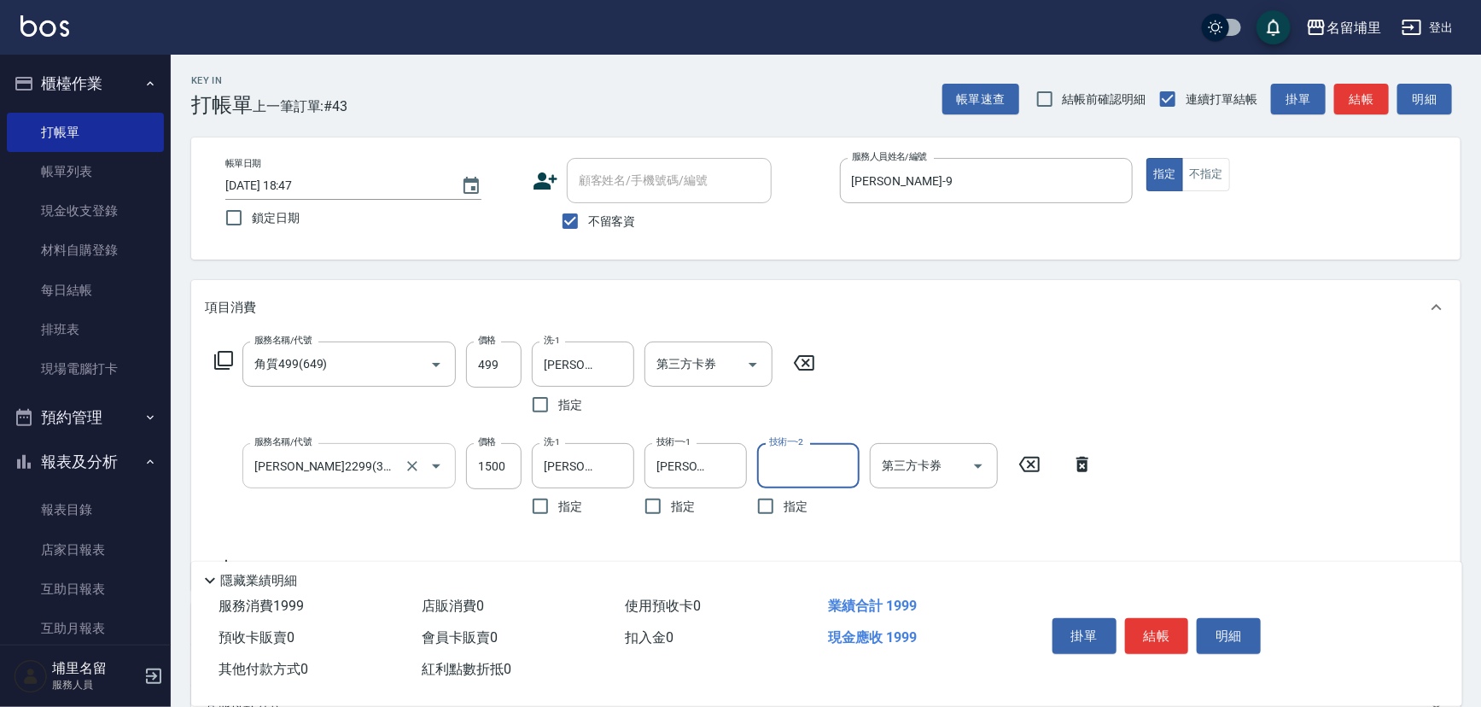
scroll to position [77, 0]
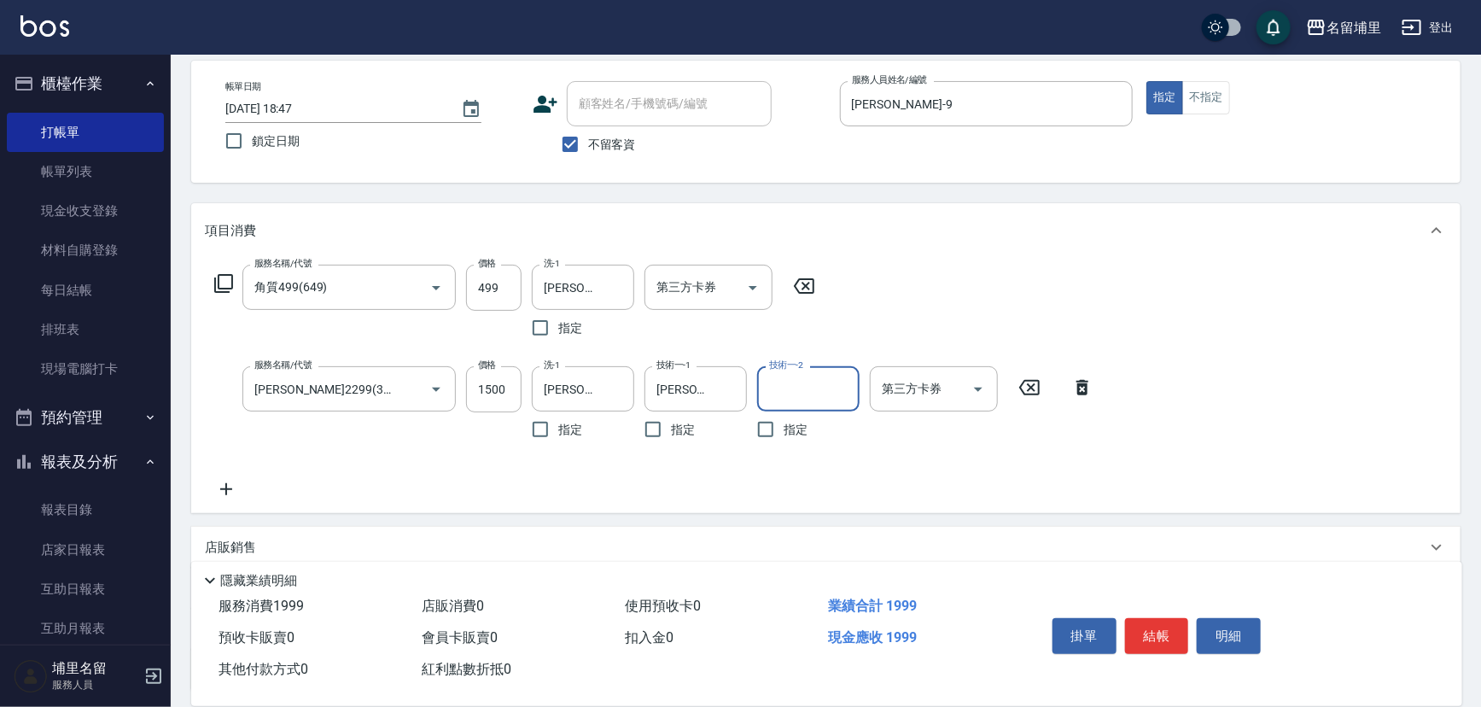
click at [236, 487] on icon at bounding box center [226, 489] width 43 height 20
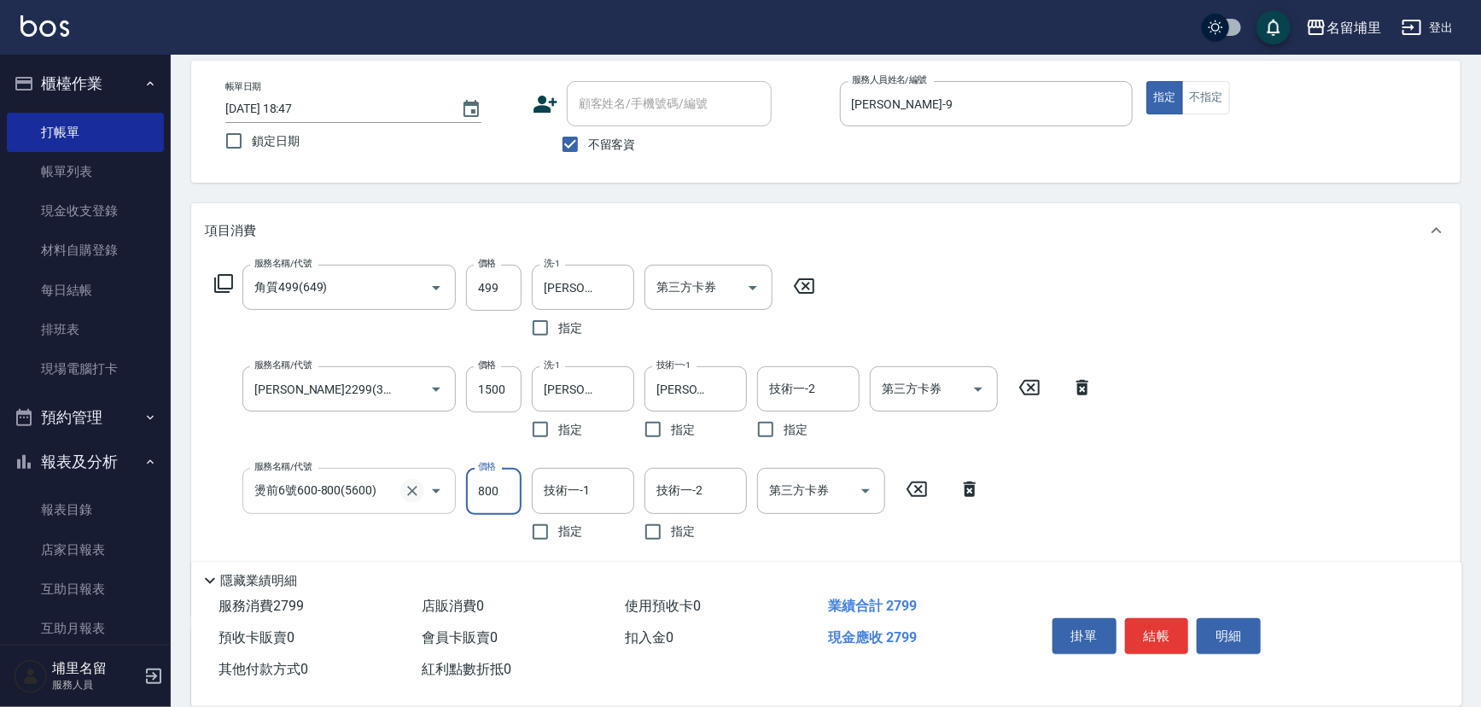
click at [418, 493] on icon "Clear" at bounding box center [412, 490] width 17 height 17
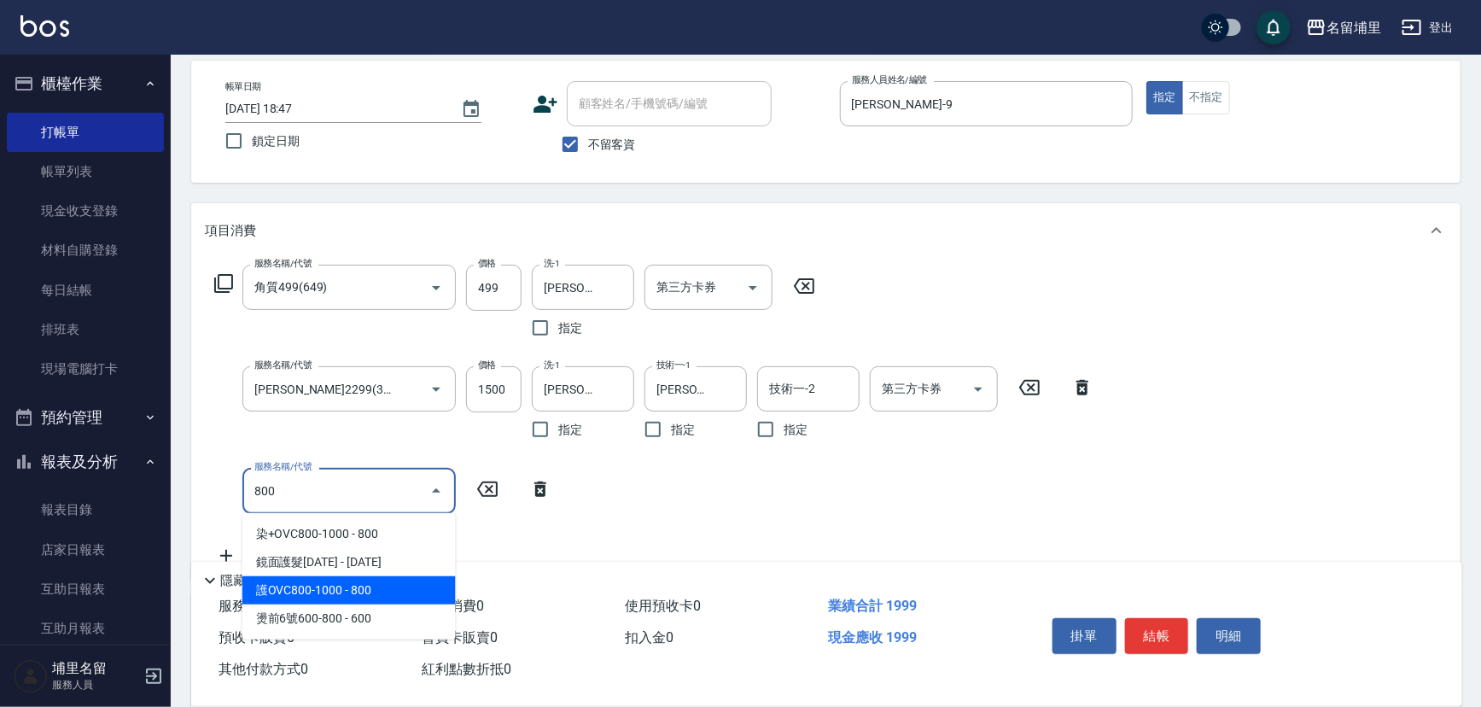
click at [382, 589] on span "護OVC800-1000 - 800" at bounding box center [348, 590] width 213 height 28
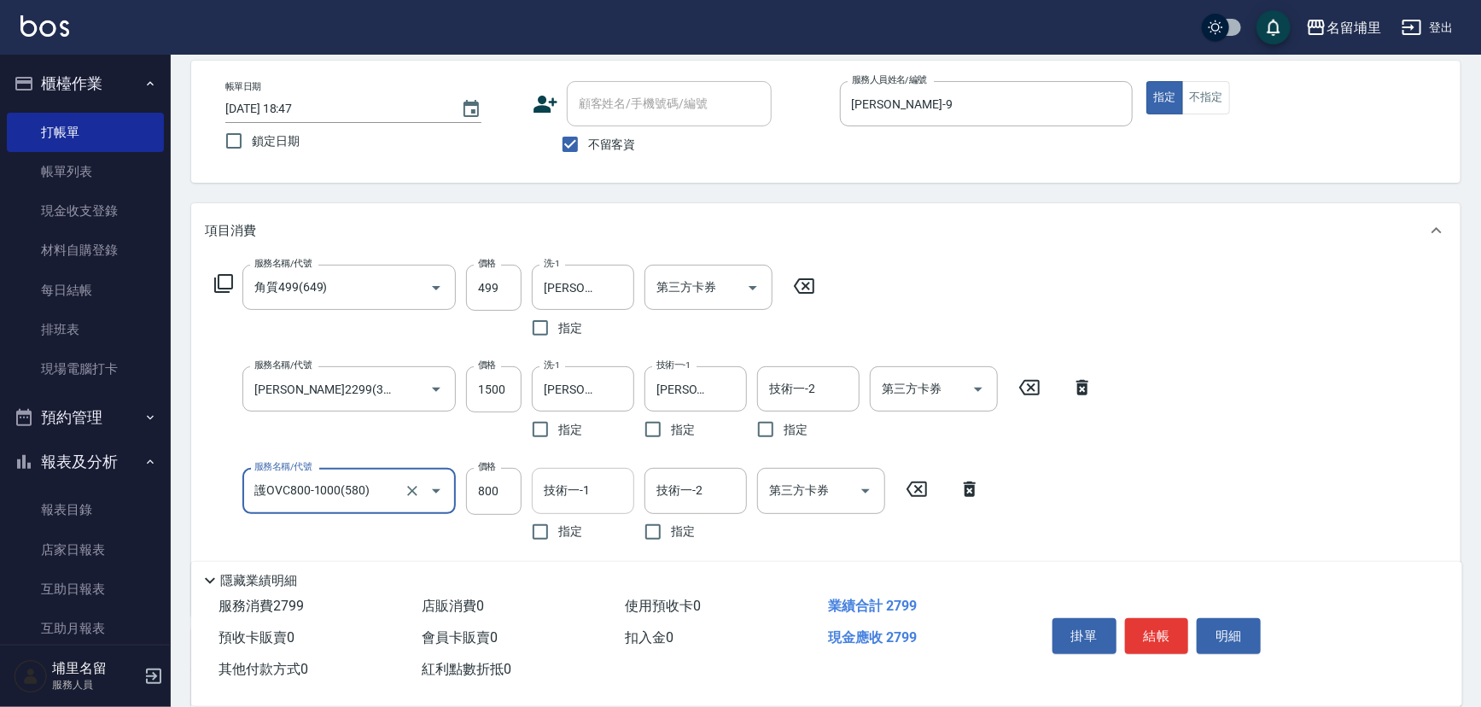
click at [549, 493] on input "技術一-1" at bounding box center [583, 491] width 87 height 30
click at [518, 289] on input "499" at bounding box center [493, 288] width 55 height 46
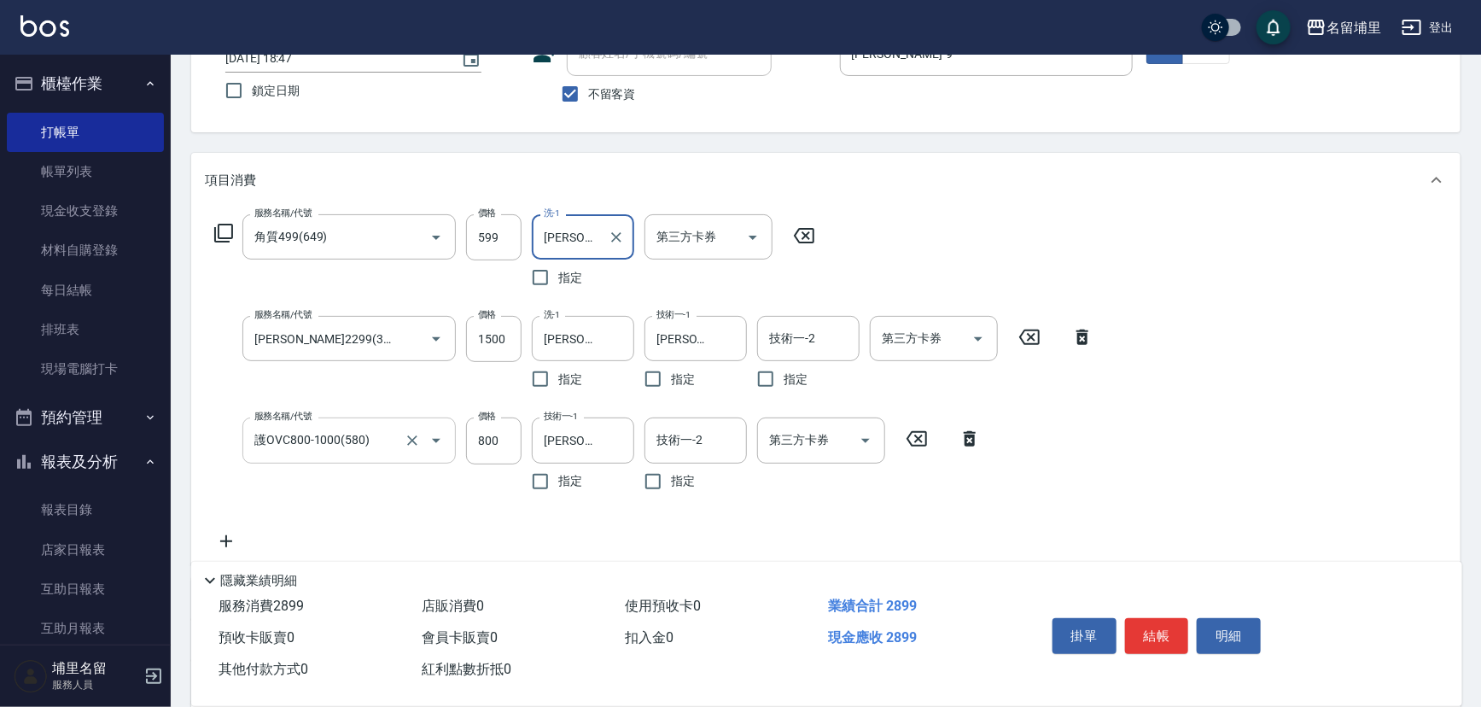
scroll to position [155, 0]
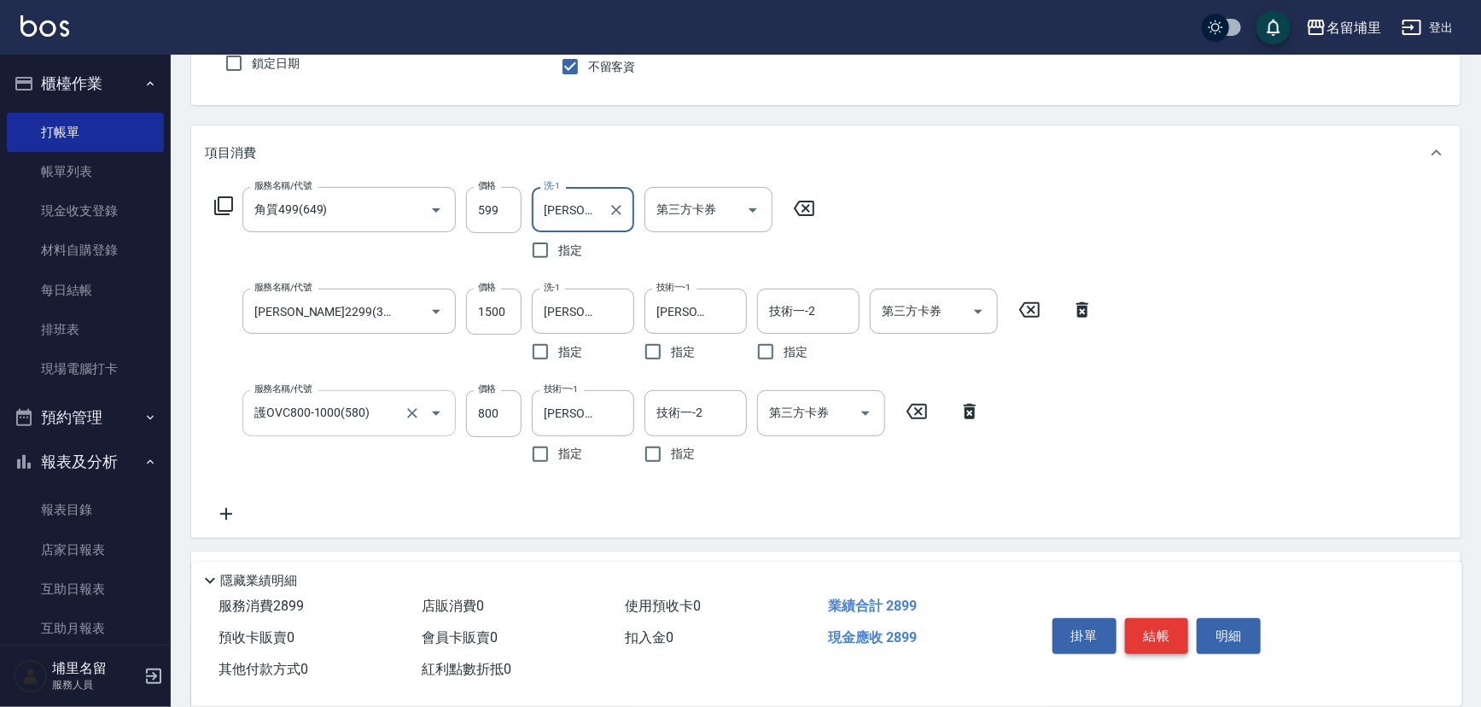
click at [1156, 633] on button "結帳" at bounding box center [1157, 636] width 64 height 36
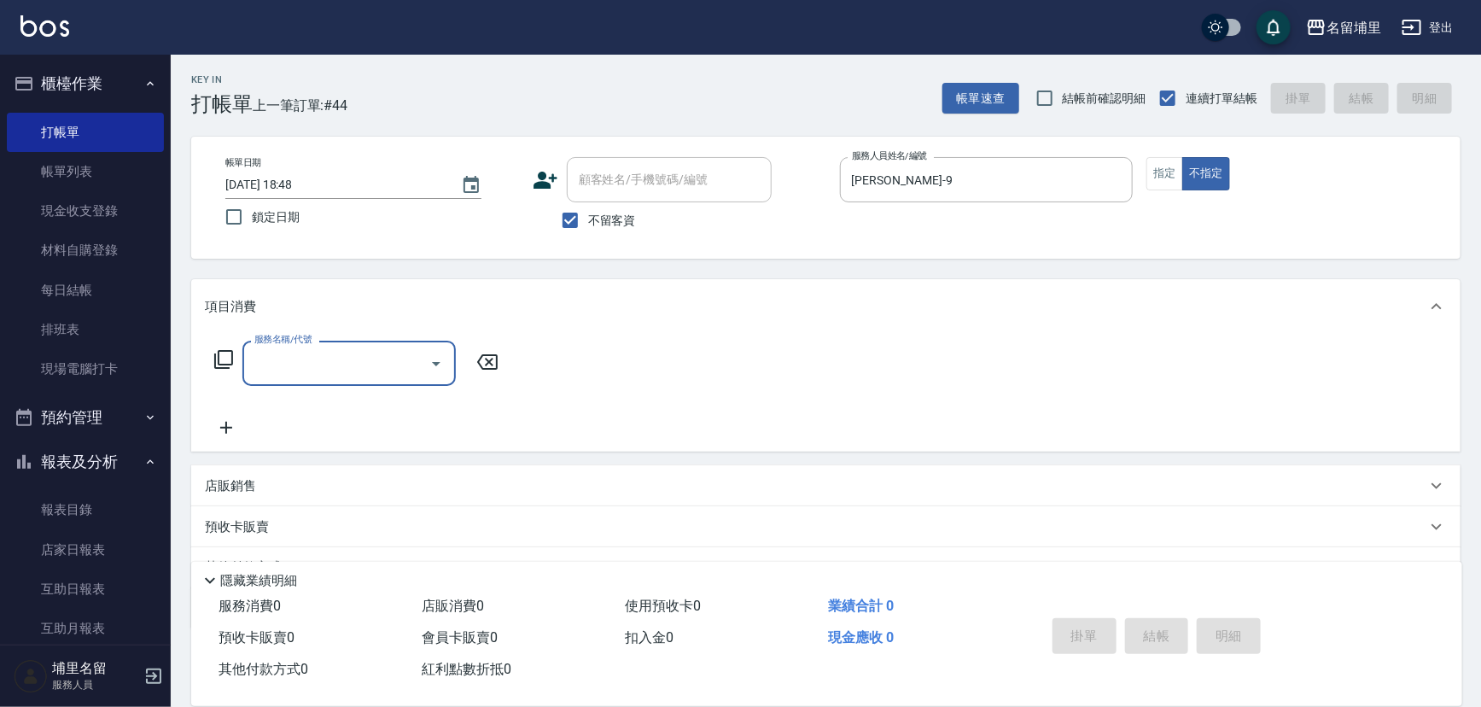
scroll to position [0, 0]
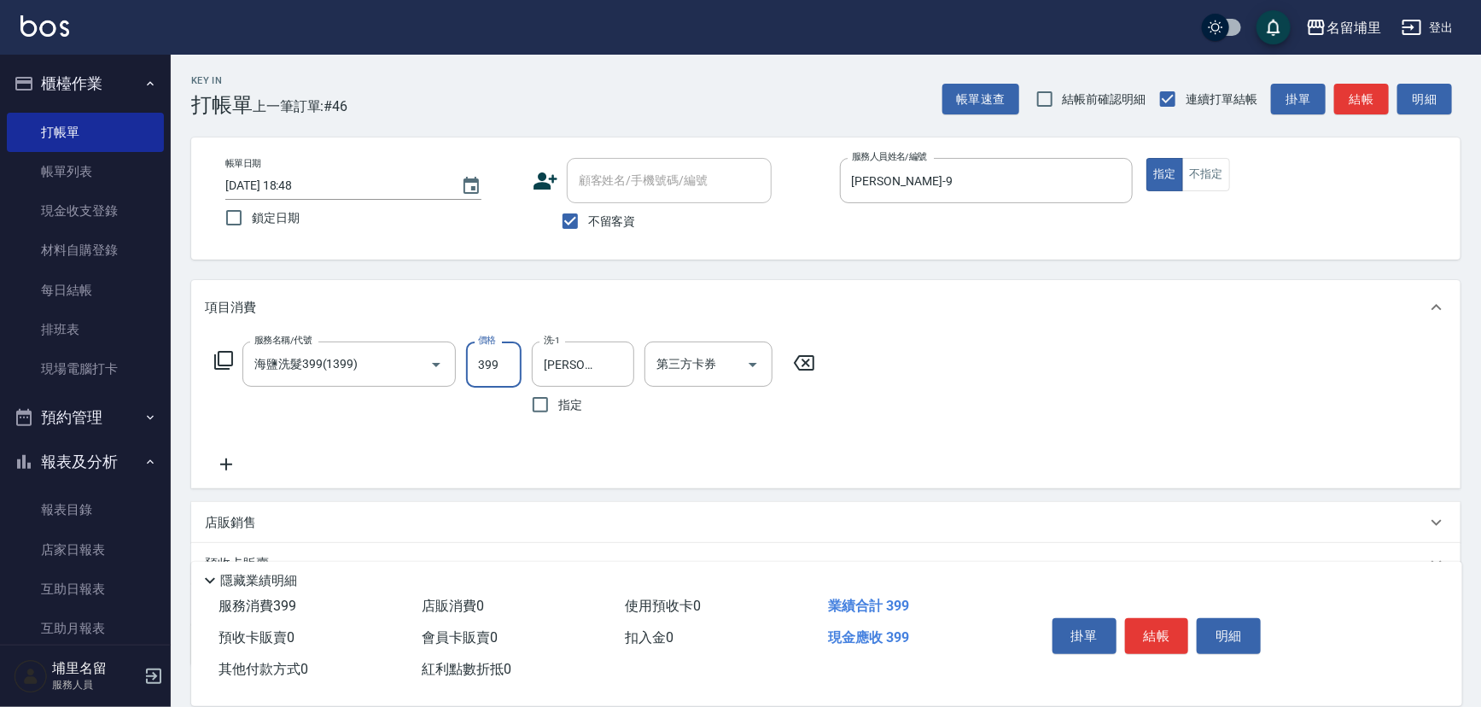
click at [501, 369] on input "399" at bounding box center [493, 364] width 55 height 46
click at [1177, 645] on button "結帳" at bounding box center [1157, 636] width 64 height 36
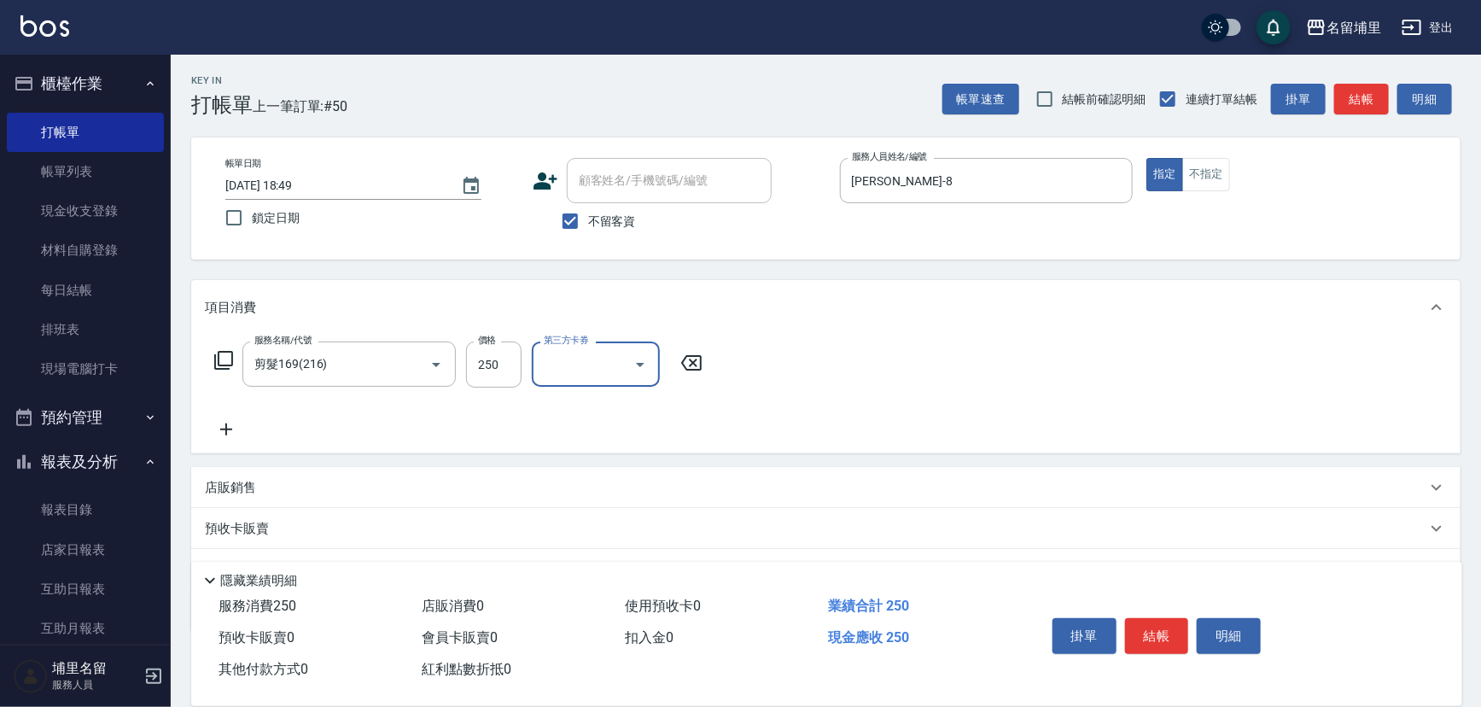
click at [635, 366] on icon "Open" at bounding box center [640, 364] width 20 height 20
drag, startPoint x: 607, startPoint y: 521, endPoint x: 768, endPoint y: 563, distance: 166.1
click at [609, 521] on span "儲值卡" at bounding box center [596, 520] width 128 height 28
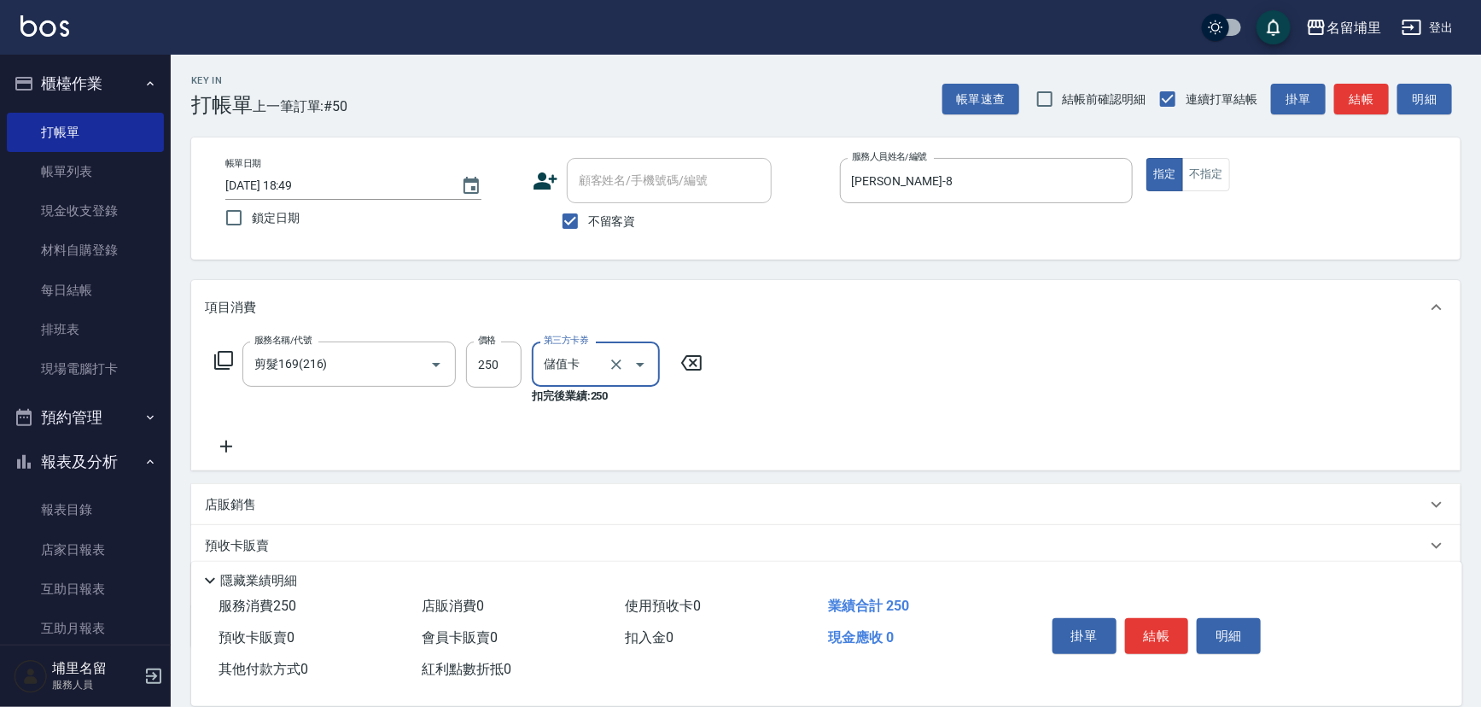
click at [1148, 633] on button "結帳" at bounding box center [1157, 636] width 64 height 36
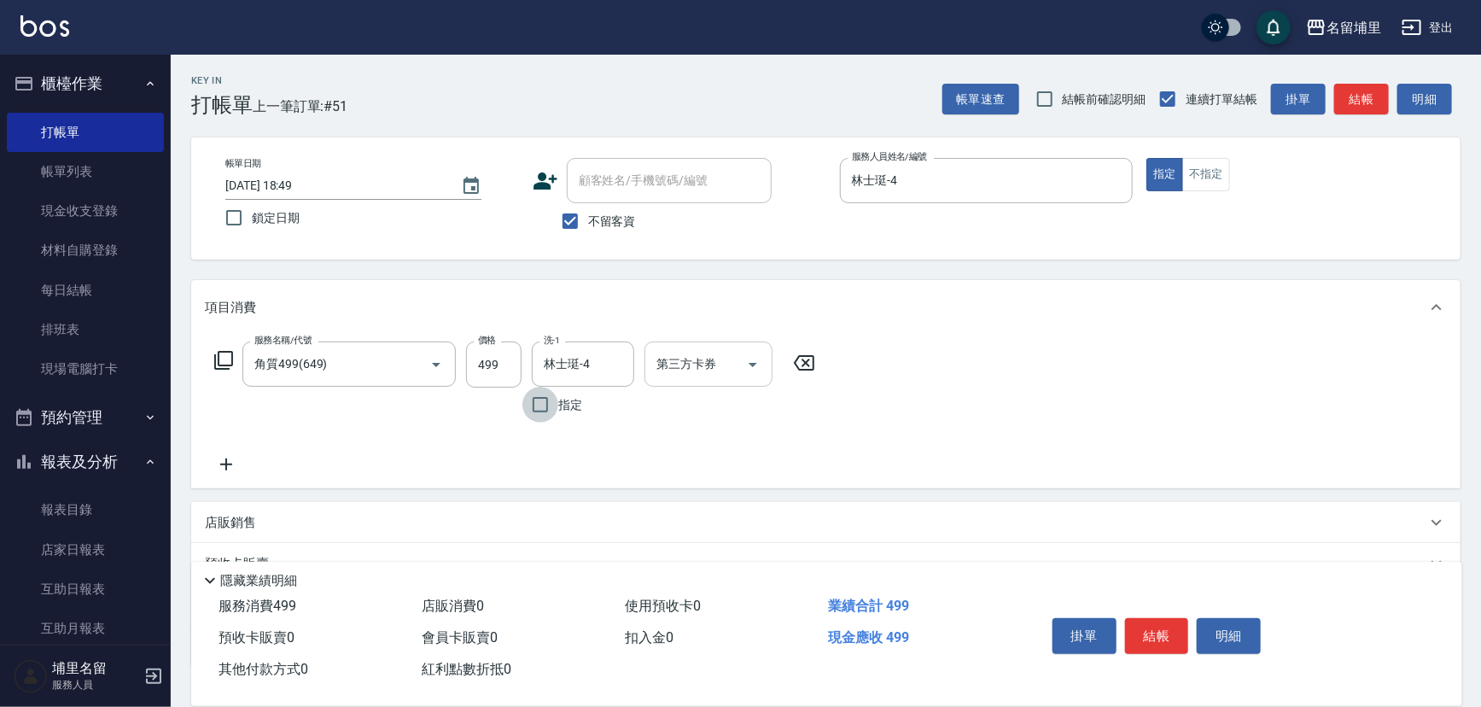
click at [754, 363] on icon "Open" at bounding box center [753, 365] width 9 height 4
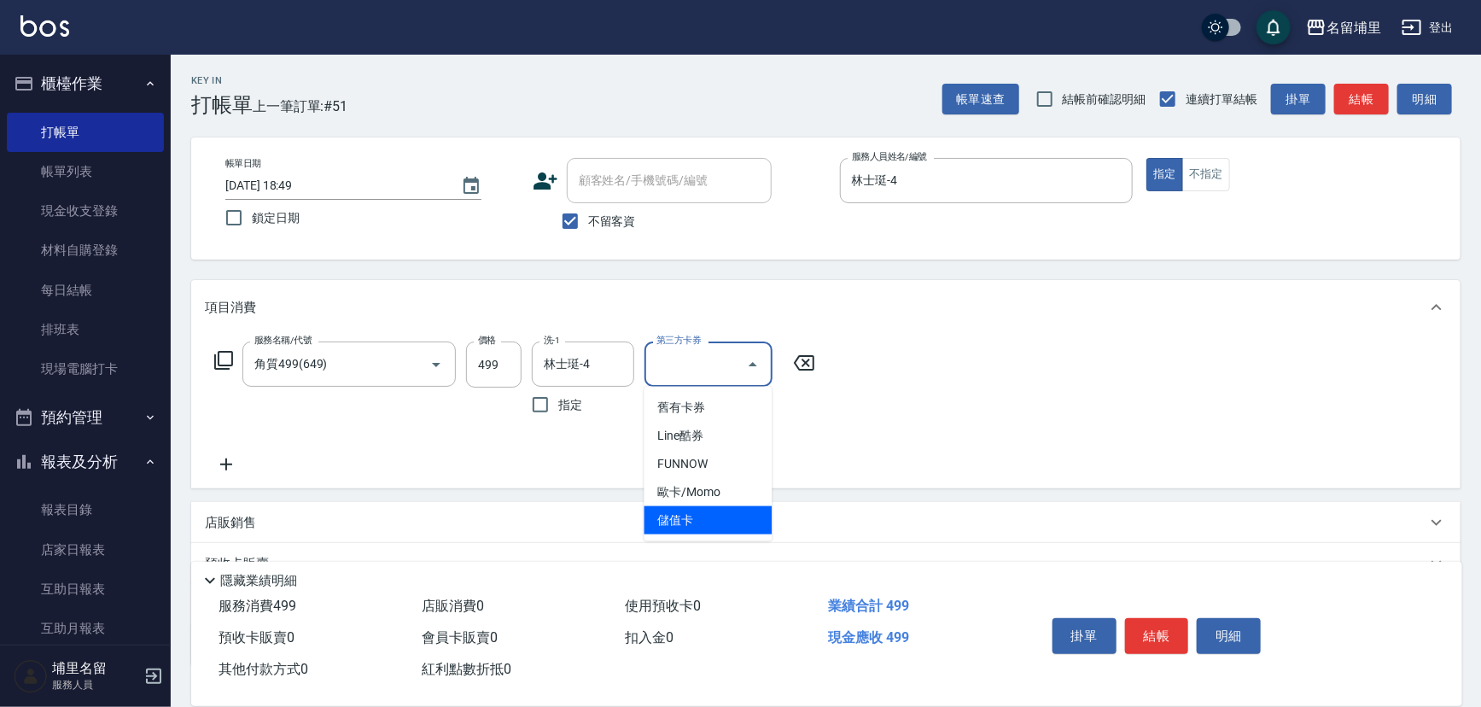
drag, startPoint x: 701, startPoint y: 521, endPoint x: 717, endPoint y: 520, distance: 16.2
click at [702, 522] on span "儲值卡" at bounding box center [709, 520] width 128 height 28
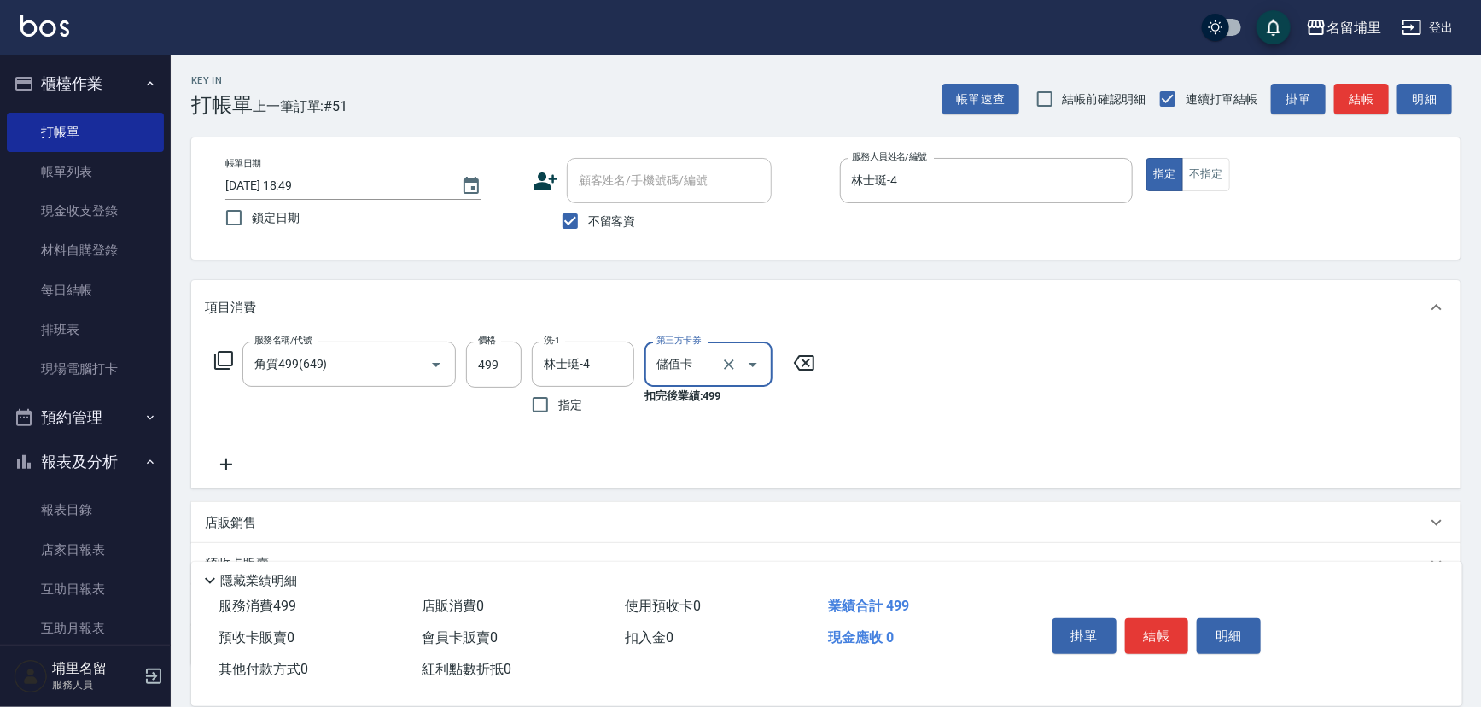
click at [1172, 632] on button "結帳" at bounding box center [1157, 636] width 64 height 36
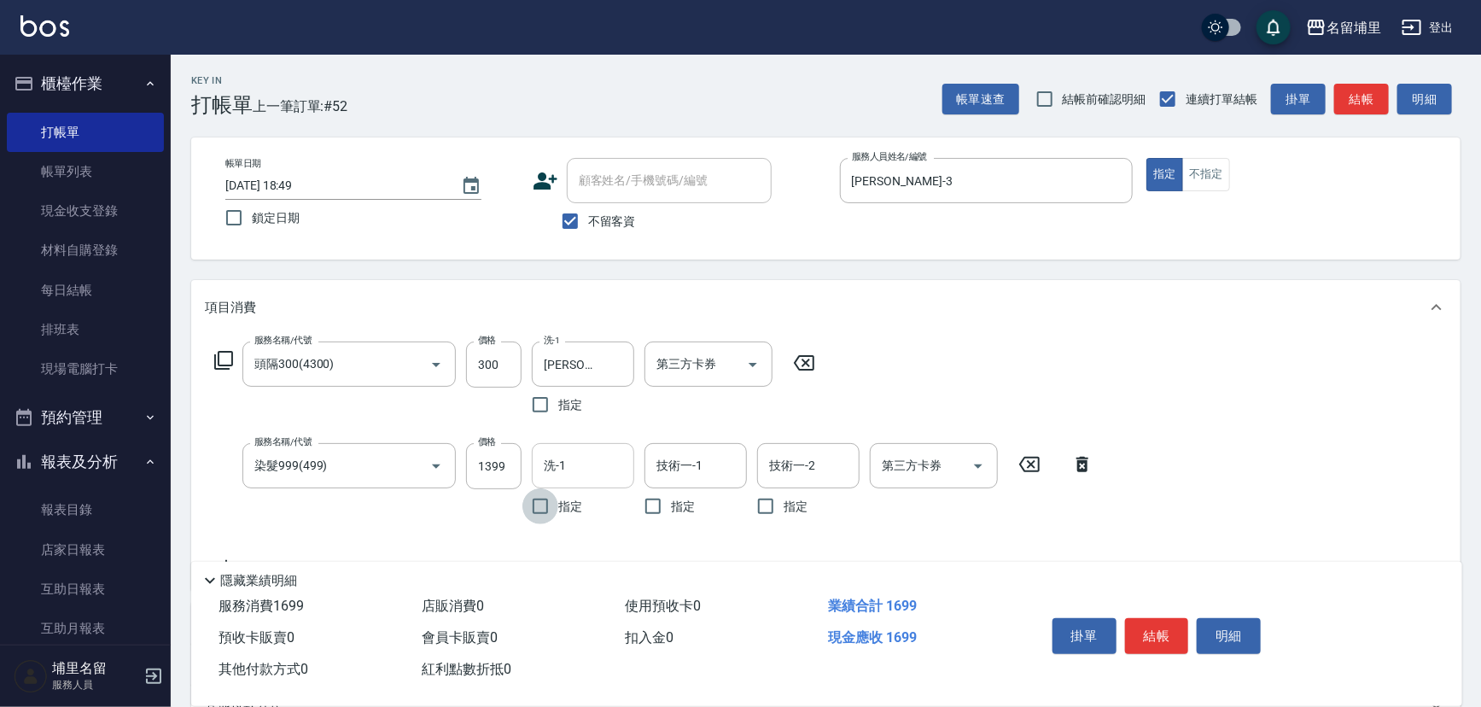
click at [605, 465] on input "洗-1" at bounding box center [583, 466] width 87 height 30
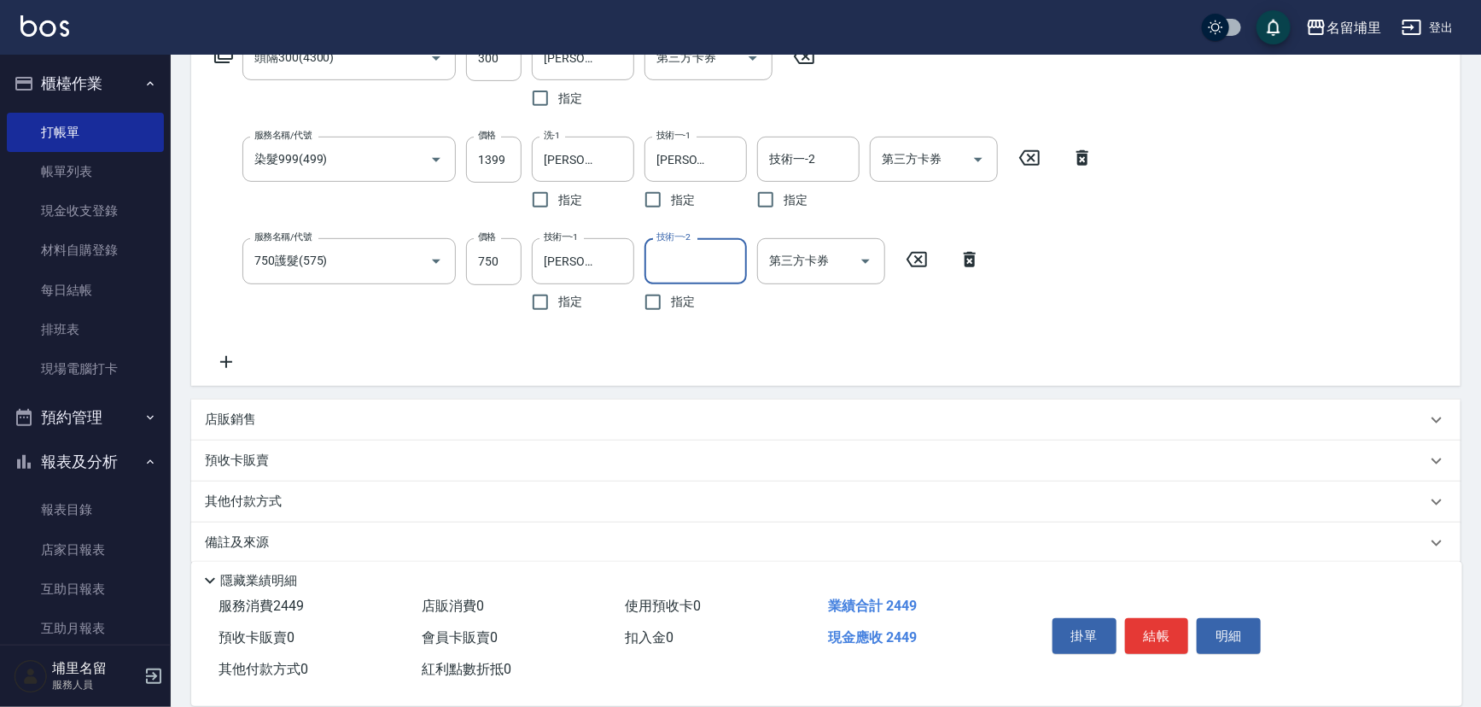
scroll to position [310, 0]
click at [325, 409] on div "店販銷售" at bounding box center [816, 416] width 1222 height 18
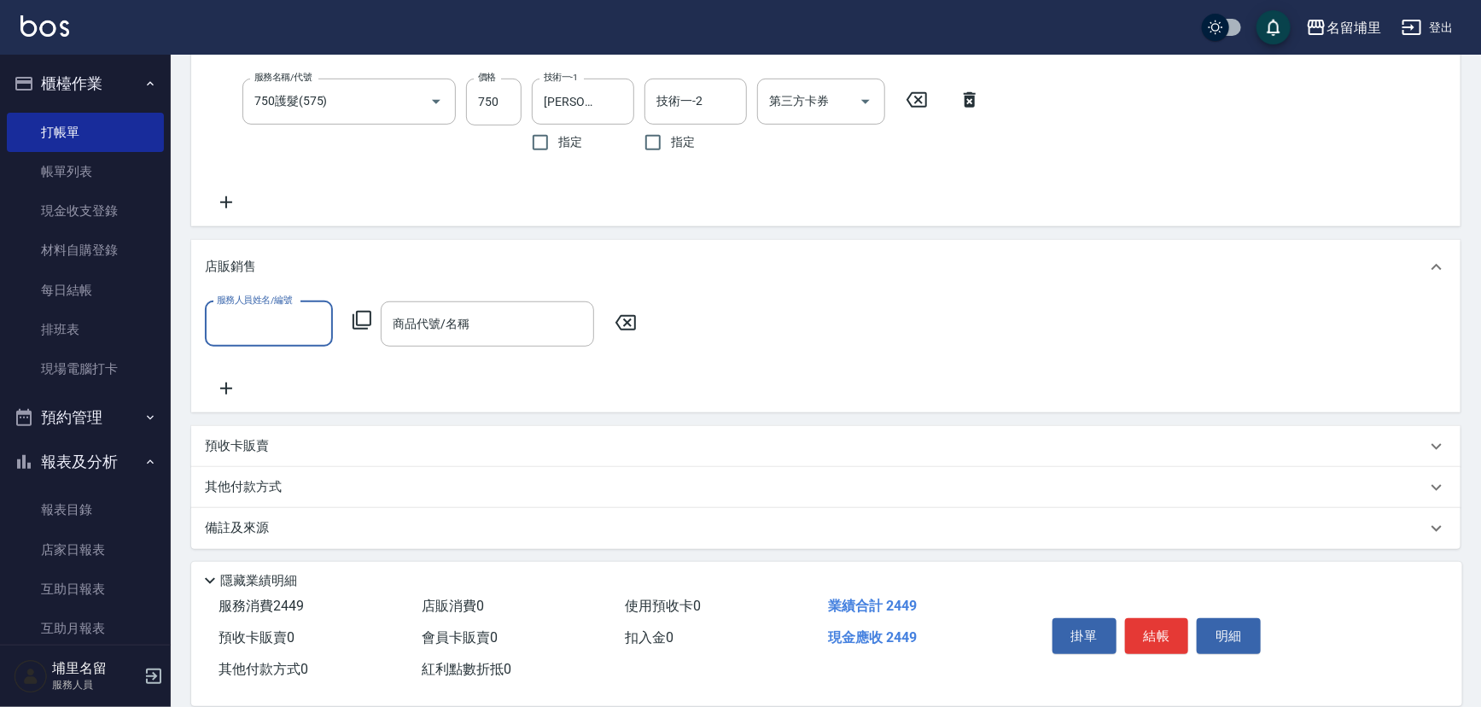
scroll to position [468, 0]
click at [290, 491] on div "其他付款方式" at bounding box center [816, 485] width 1222 height 19
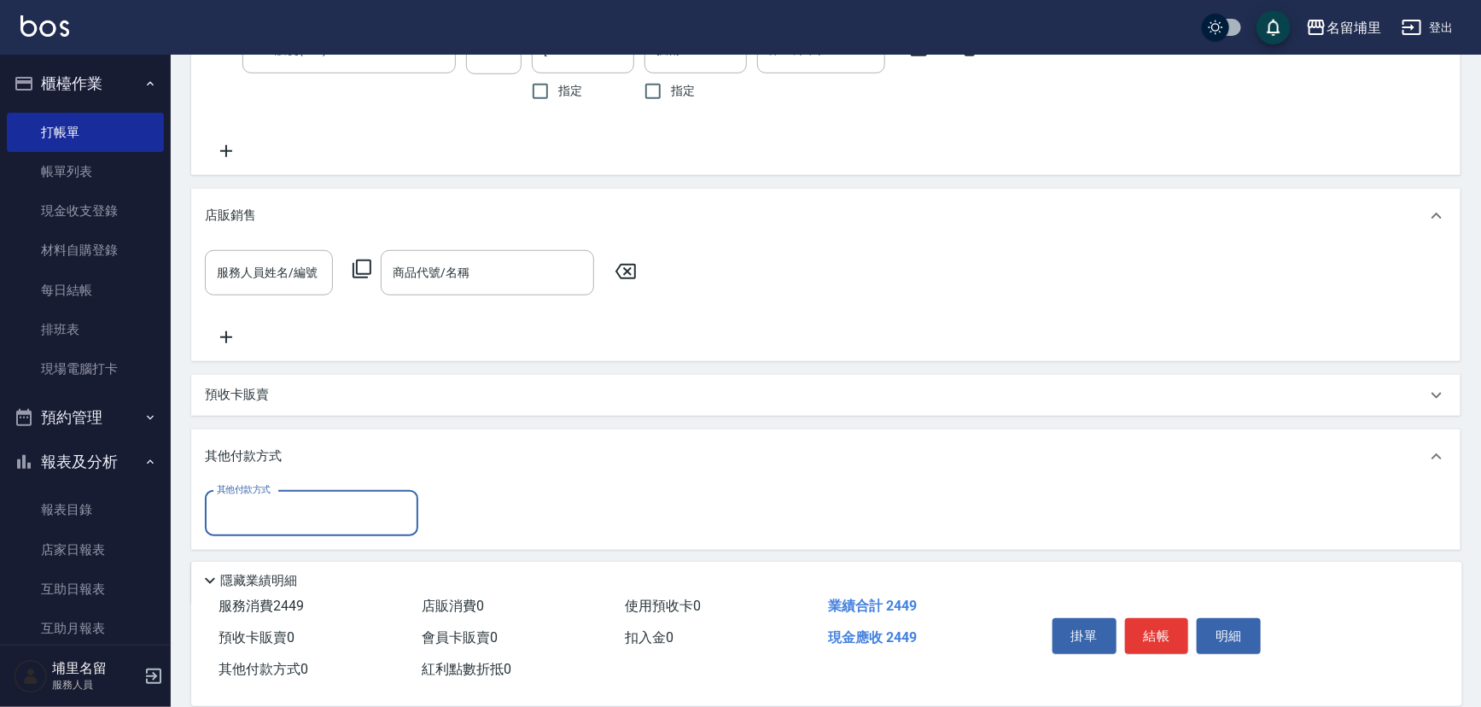
scroll to position [546, 0]
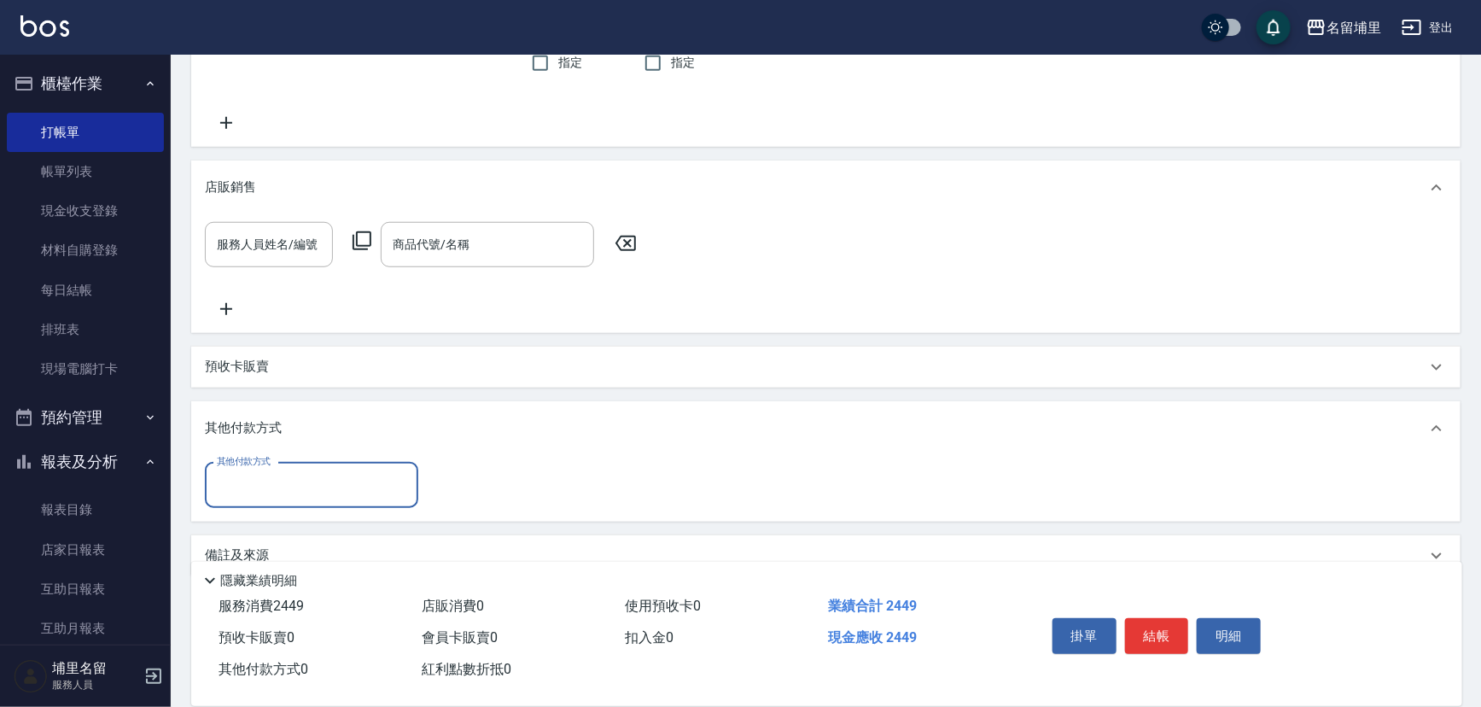
click at [306, 478] on input "其他付款方式" at bounding box center [312, 485] width 198 height 30
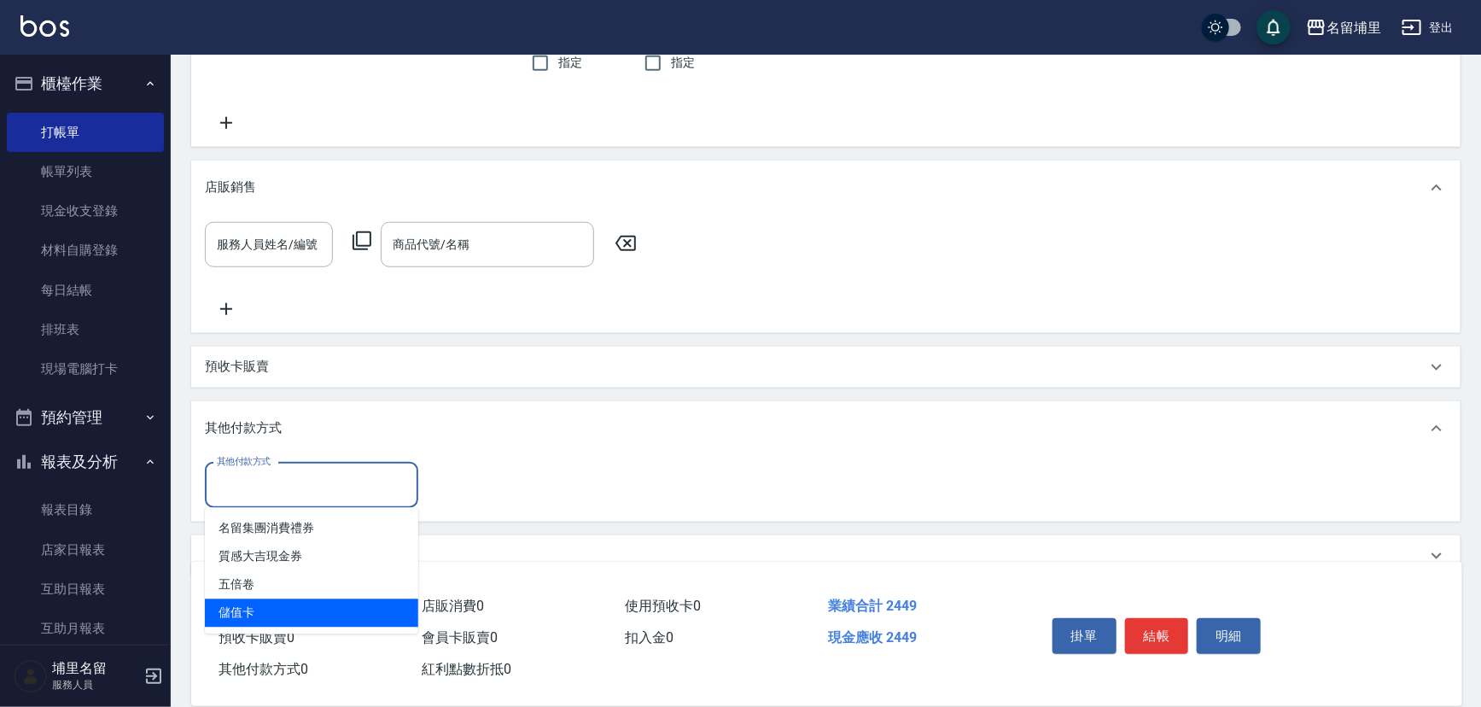
click at [275, 604] on span "儲值卡" at bounding box center [311, 613] width 213 height 28
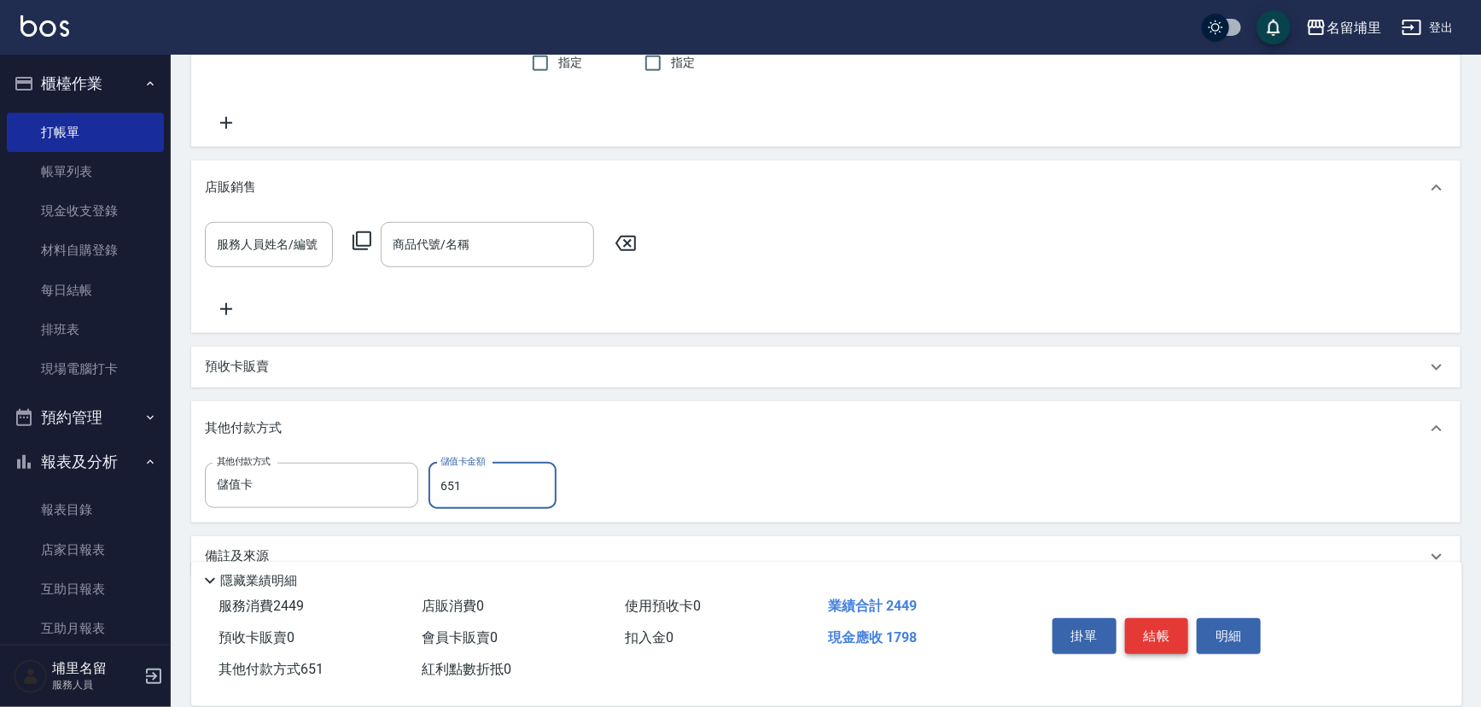
click at [1147, 623] on button "結帳" at bounding box center [1157, 636] width 64 height 36
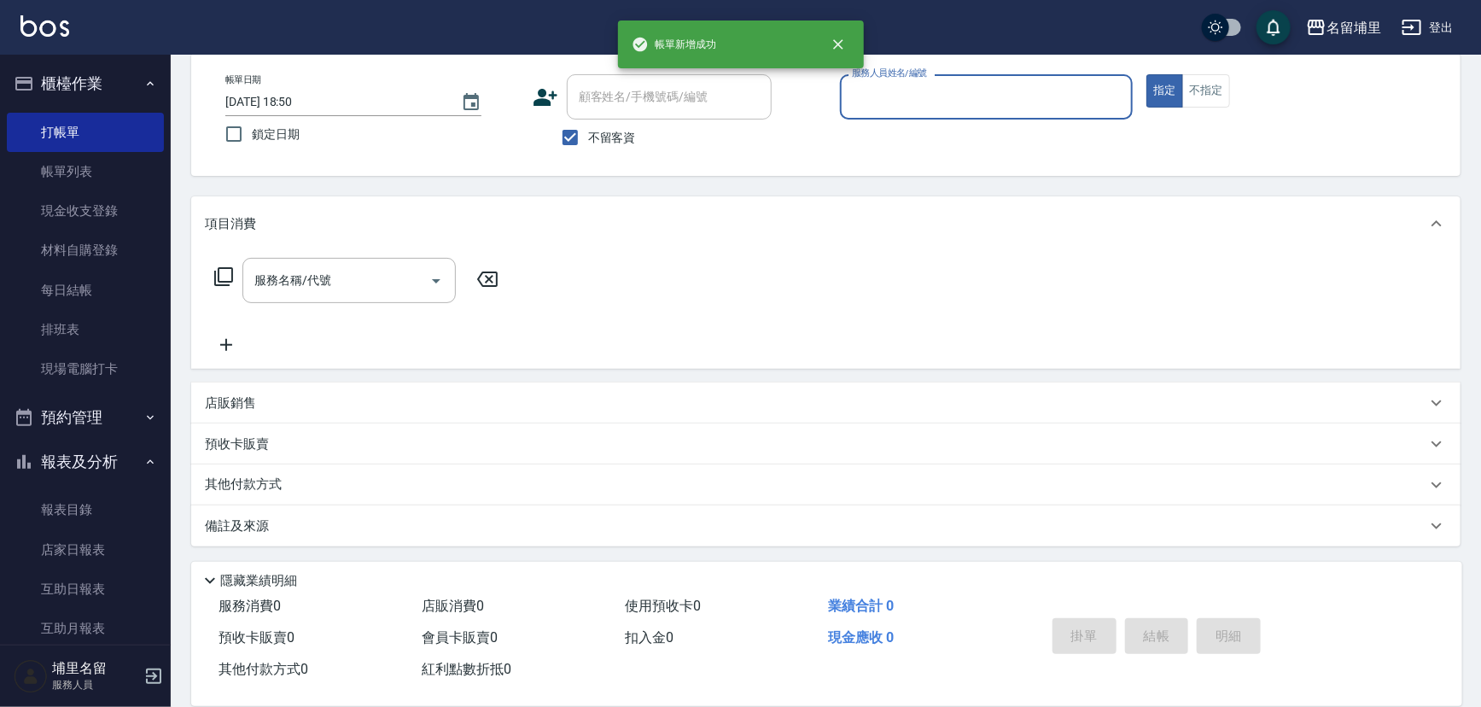
scroll to position [0, 0]
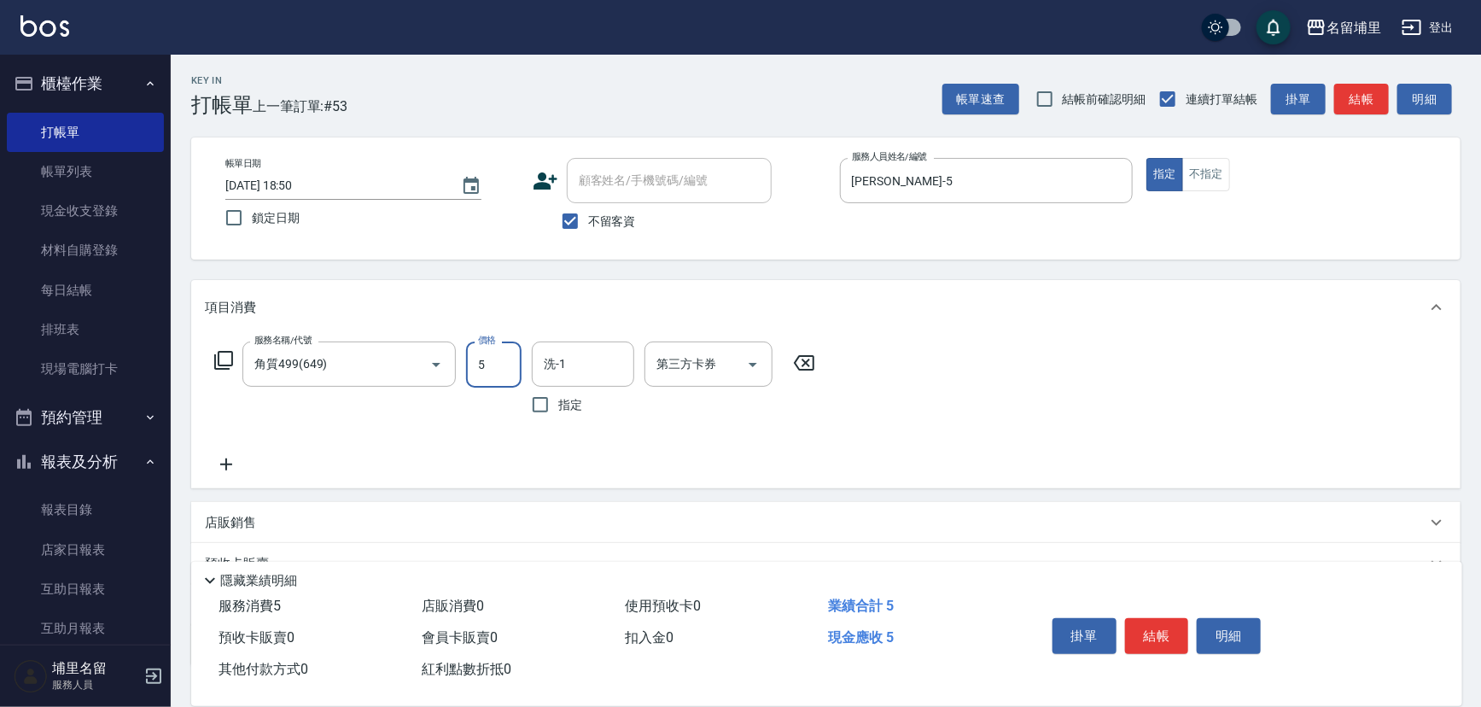
click at [510, 383] on input "5" at bounding box center [493, 364] width 55 height 46
click at [761, 361] on icon "Open" at bounding box center [753, 364] width 20 height 20
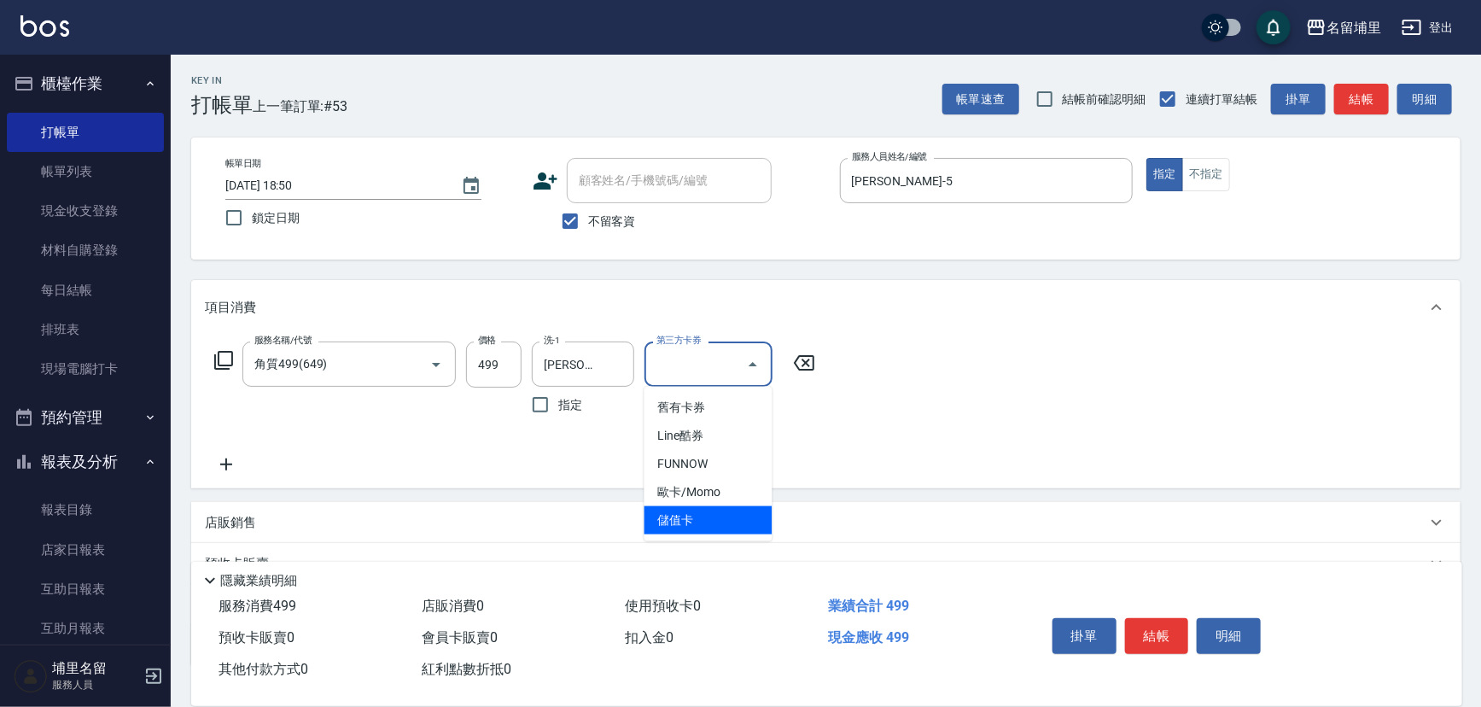
click at [724, 517] on span "儲值卡" at bounding box center [709, 520] width 128 height 28
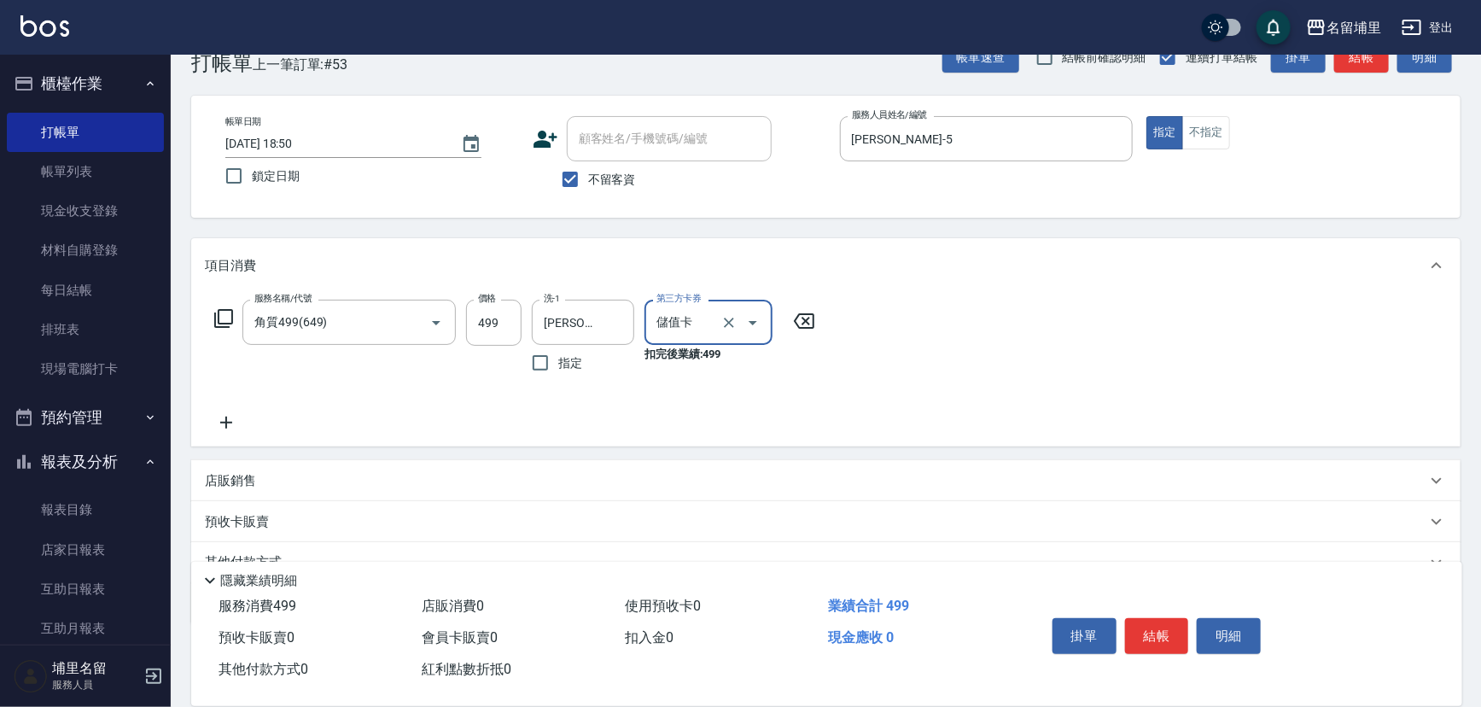
scroll to position [120, 0]
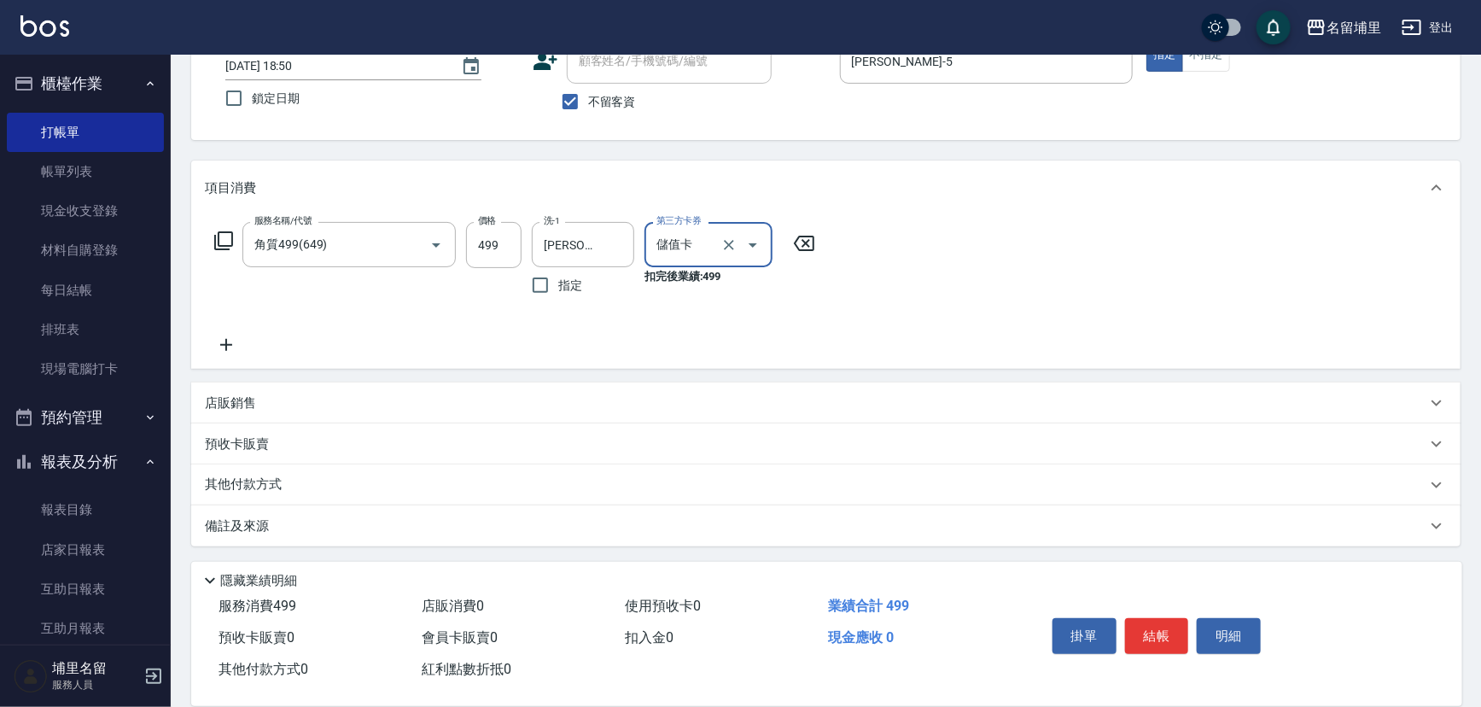
click at [223, 350] on icon at bounding box center [226, 345] width 43 height 20
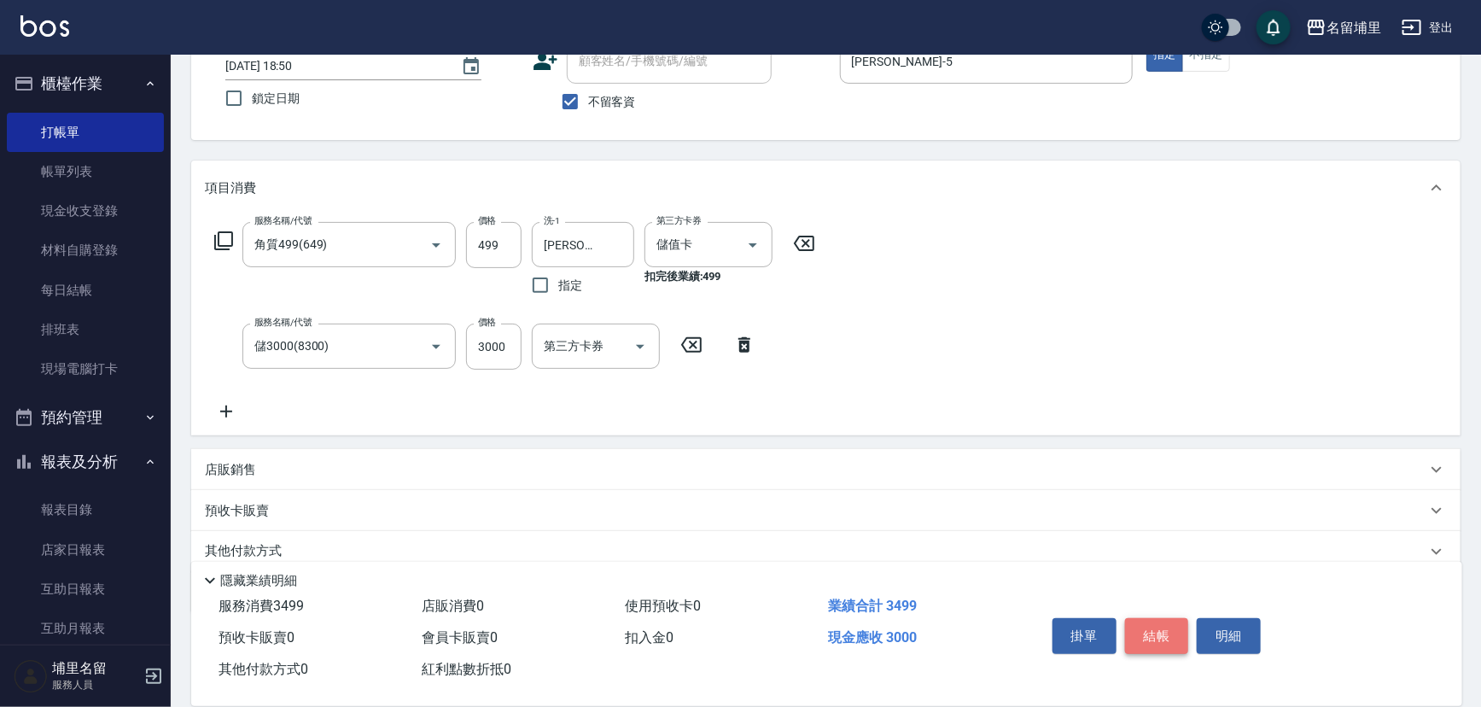
click at [1142, 628] on button "結帳" at bounding box center [1157, 636] width 64 height 36
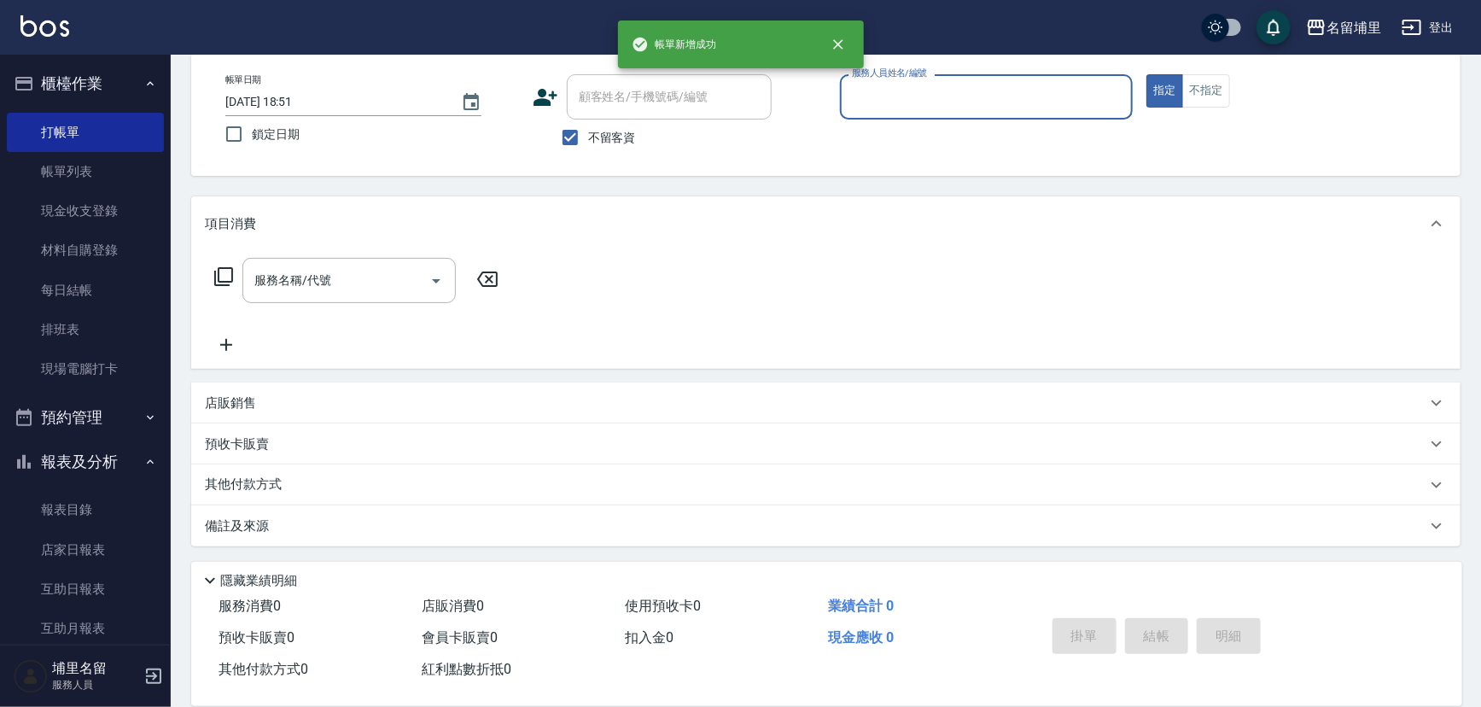
scroll to position [84, 0]
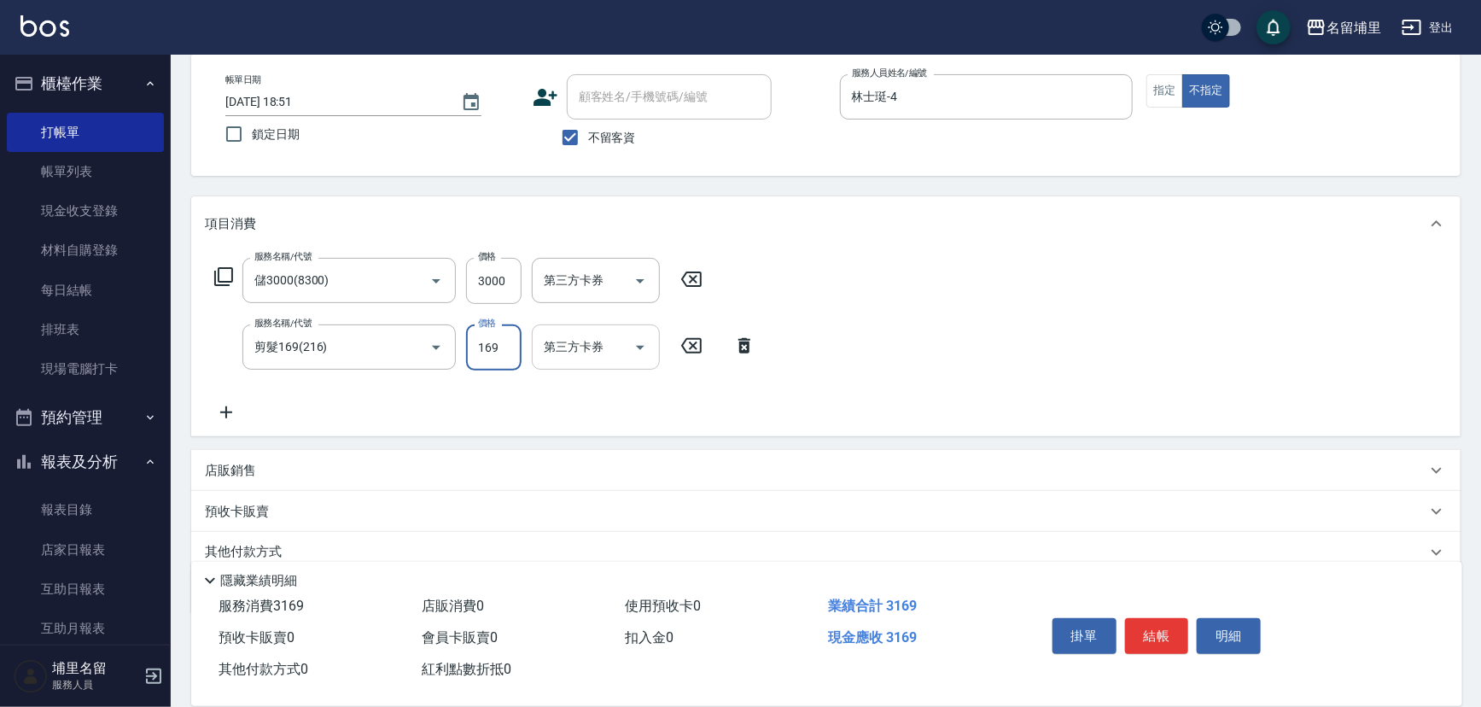
drag, startPoint x: 633, startPoint y: 350, endPoint x: 641, endPoint y: 348, distance: 8.7
click at [634, 348] on icon "Open" at bounding box center [640, 347] width 20 height 20
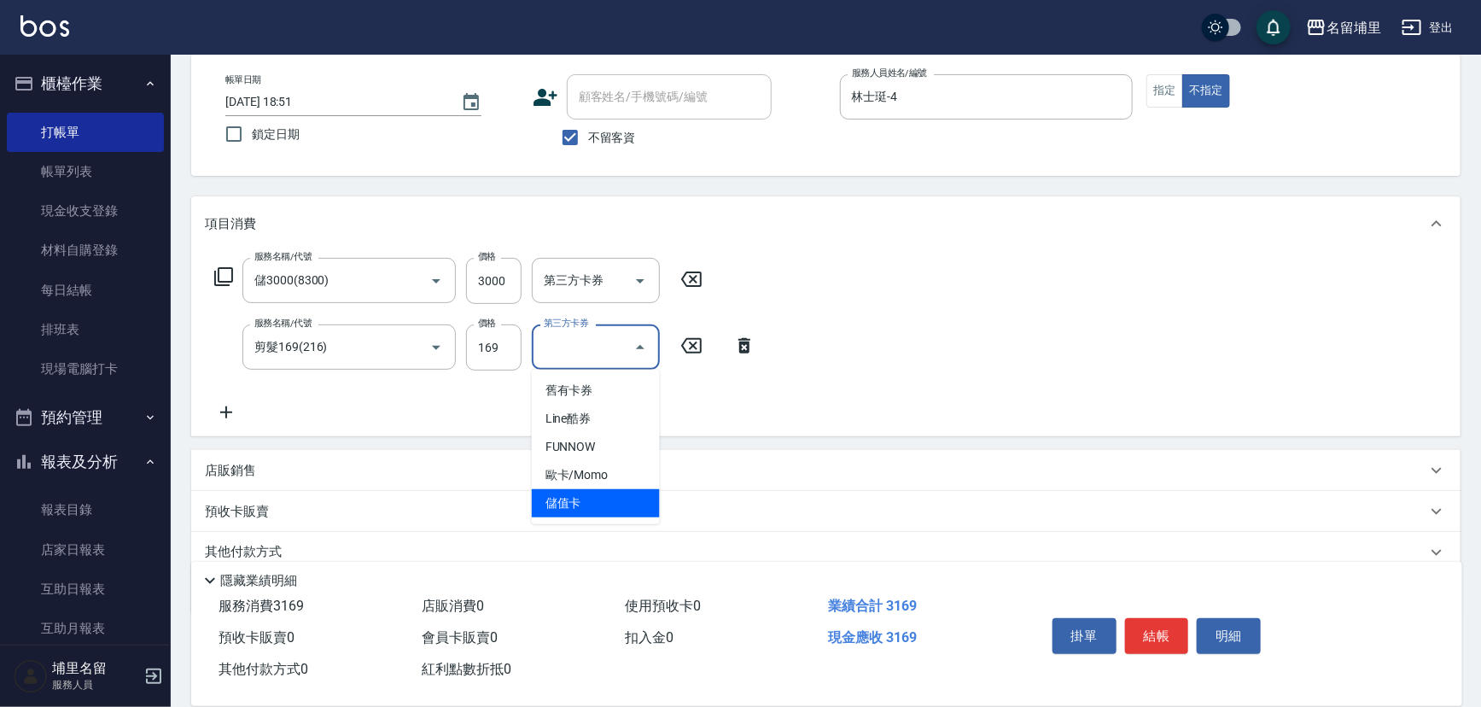
drag, startPoint x: 592, startPoint y: 508, endPoint x: 782, endPoint y: 507, distance: 190.4
click at [592, 508] on span "儲值卡" at bounding box center [596, 503] width 128 height 28
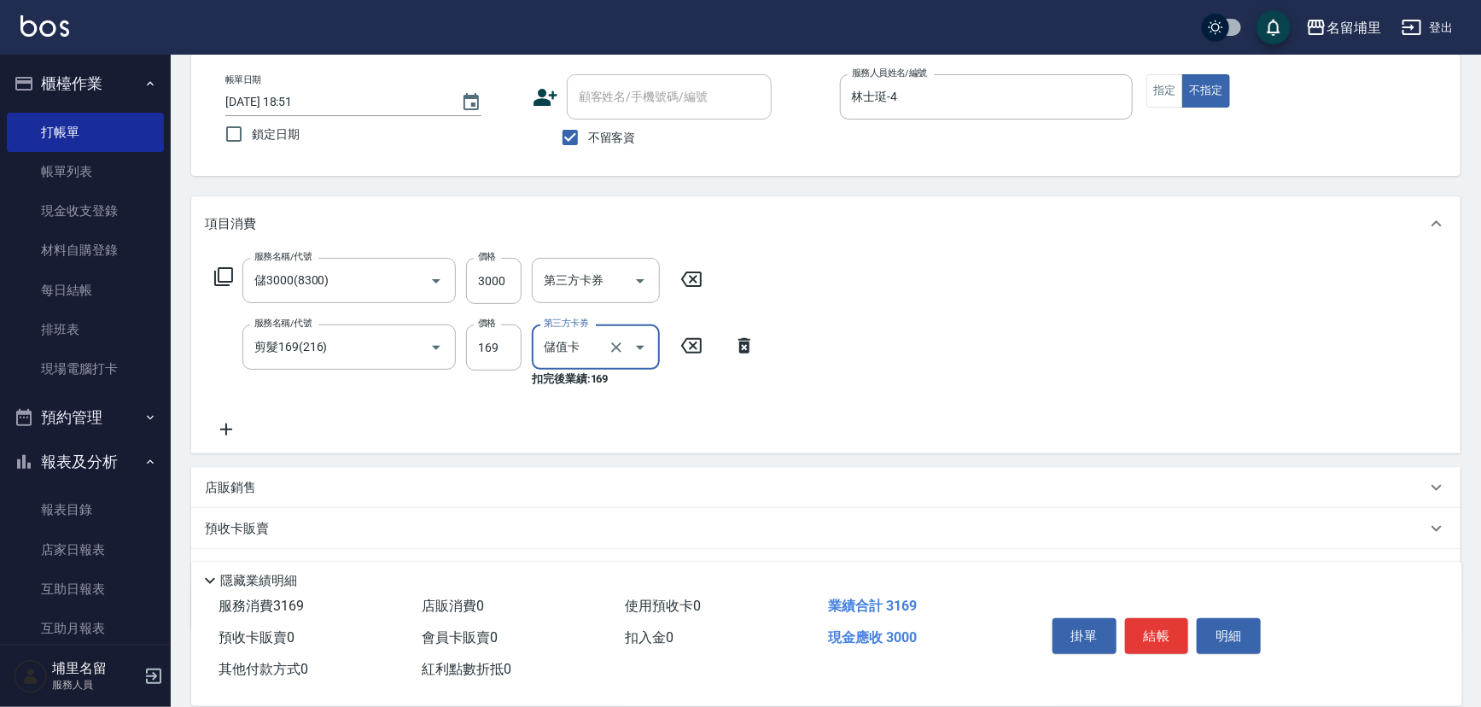
drag, startPoint x: 1155, startPoint y: 627, endPoint x: 1155, endPoint y: 637, distance: 9.4
click at [1155, 632] on button "結帳" at bounding box center [1157, 636] width 64 height 36
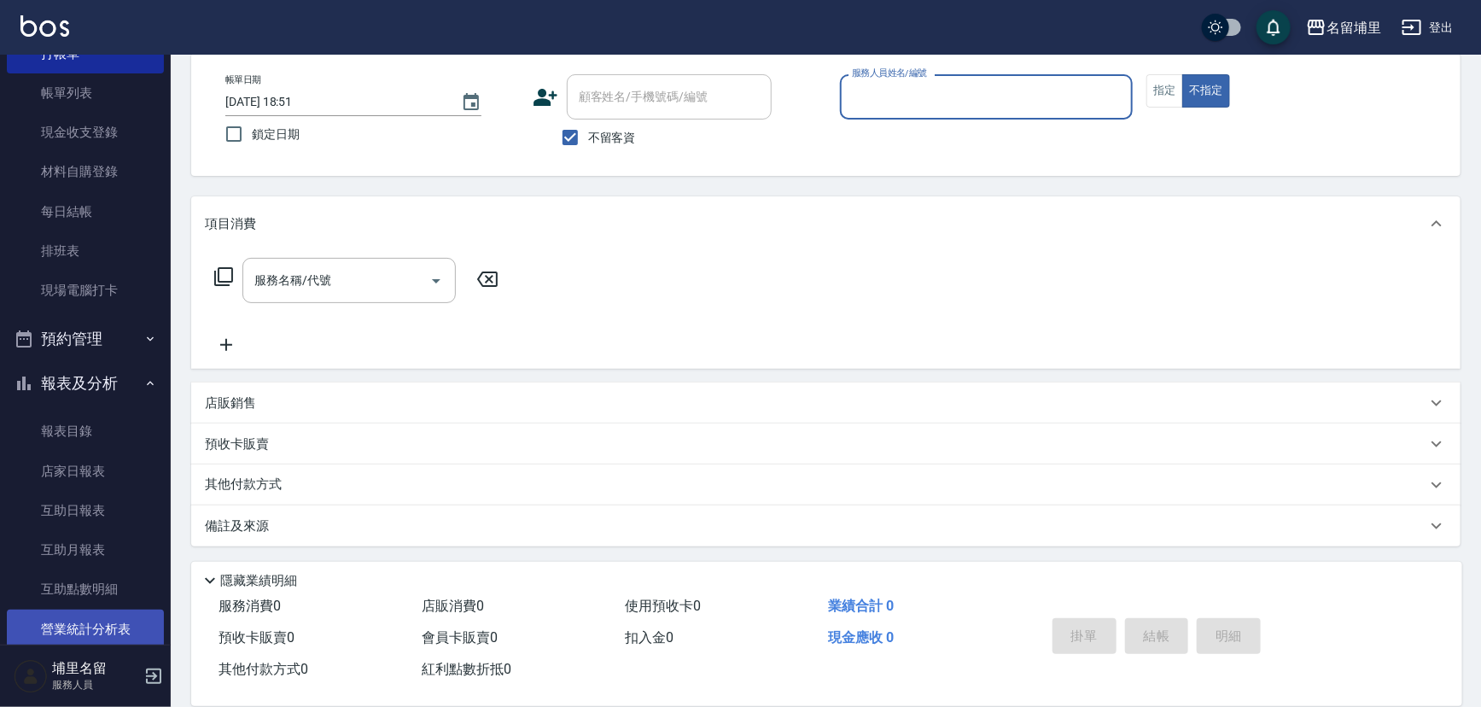
scroll to position [155, 0]
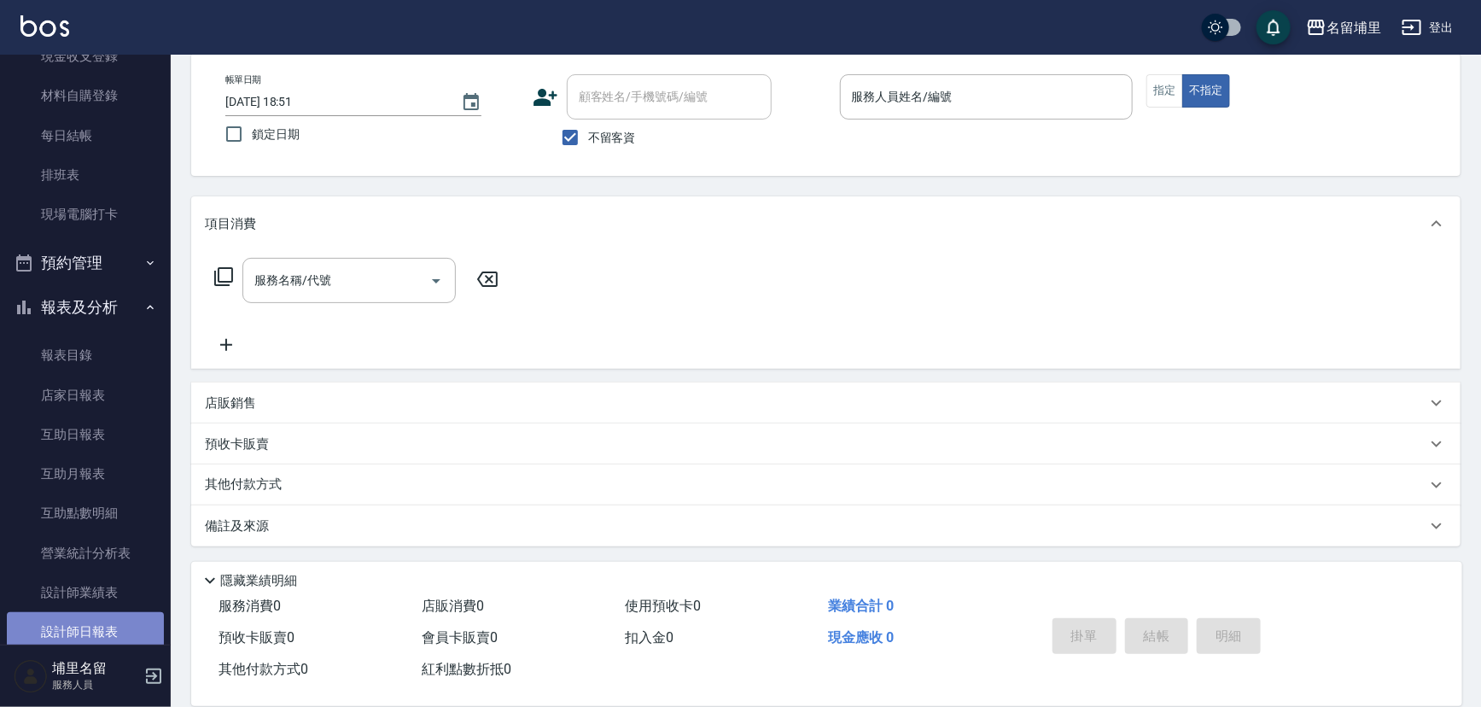
click at [122, 626] on link "設計師日報表" at bounding box center [85, 631] width 157 height 39
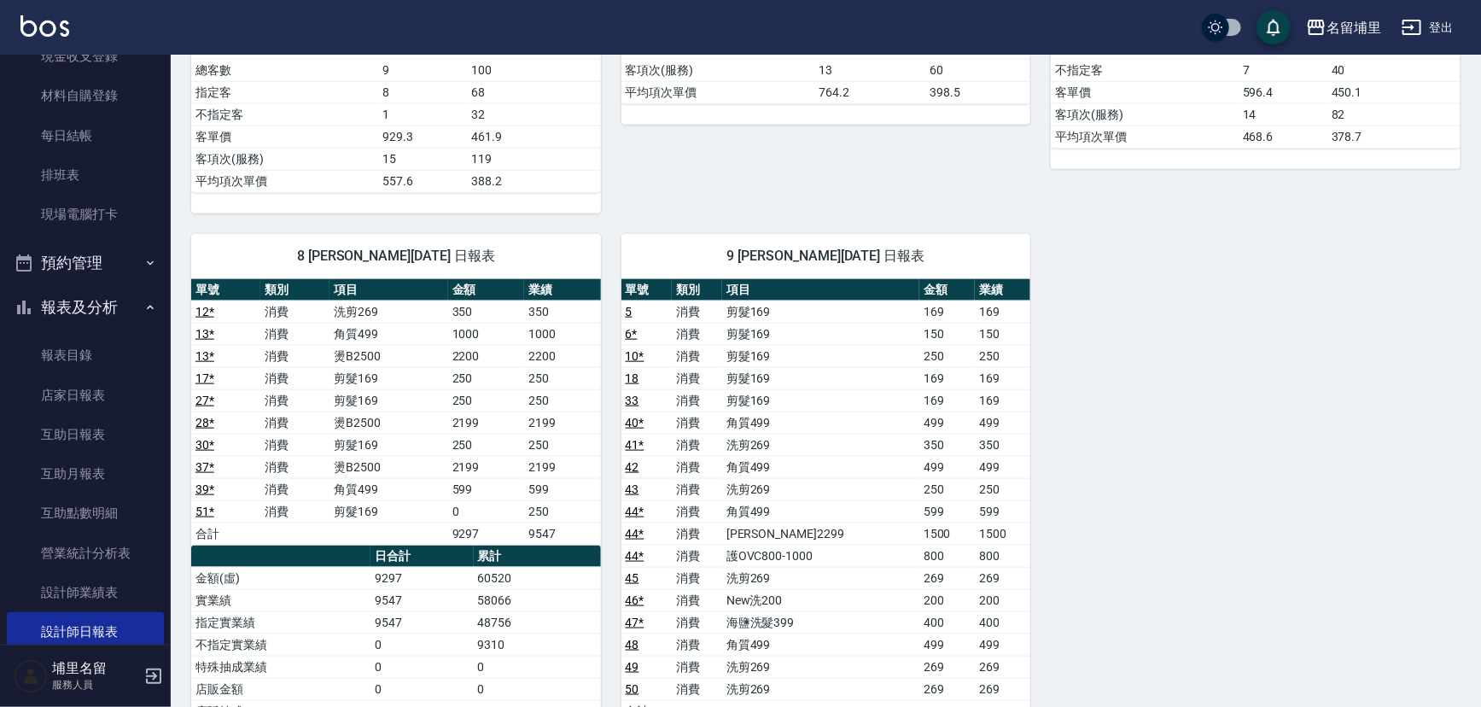
scroll to position [931, 0]
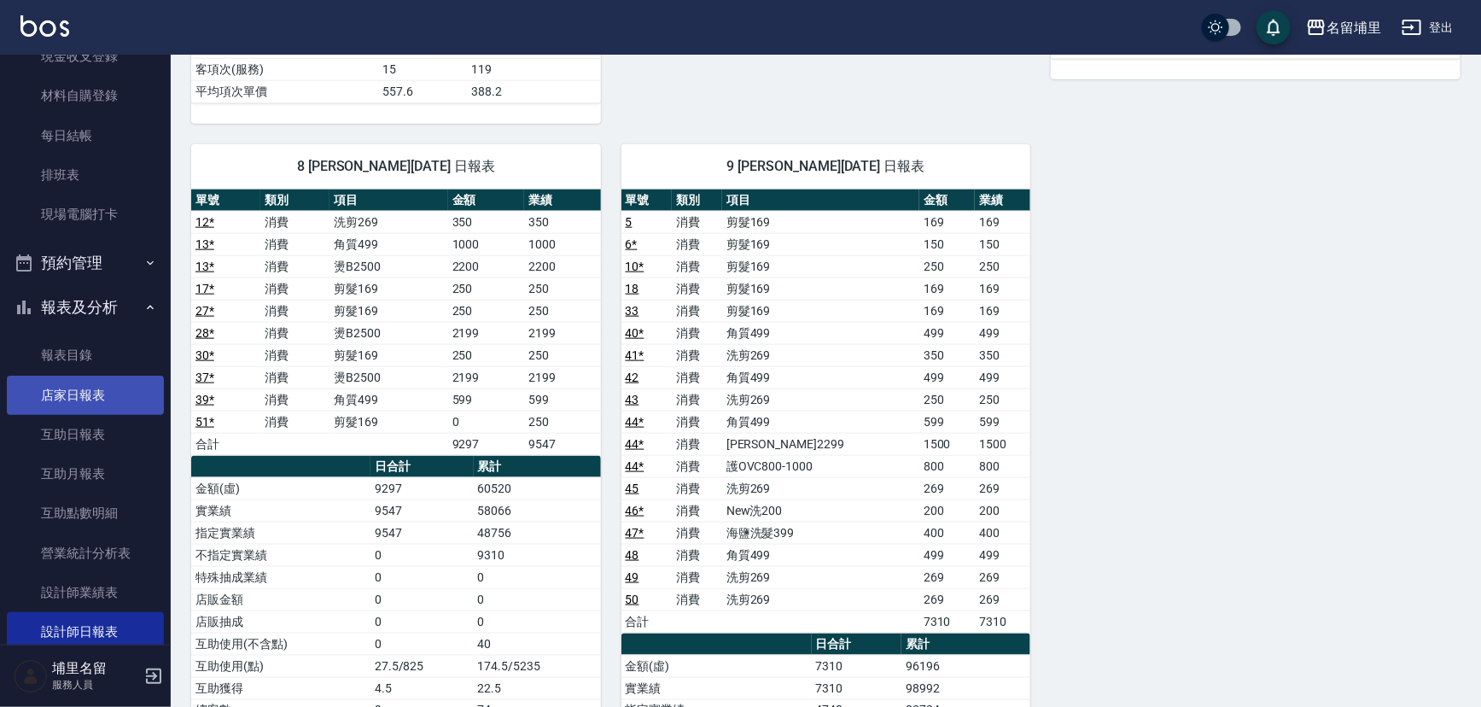
click at [85, 404] on link "店家日報表" at bounding box center [85, 395] width 157 height 39
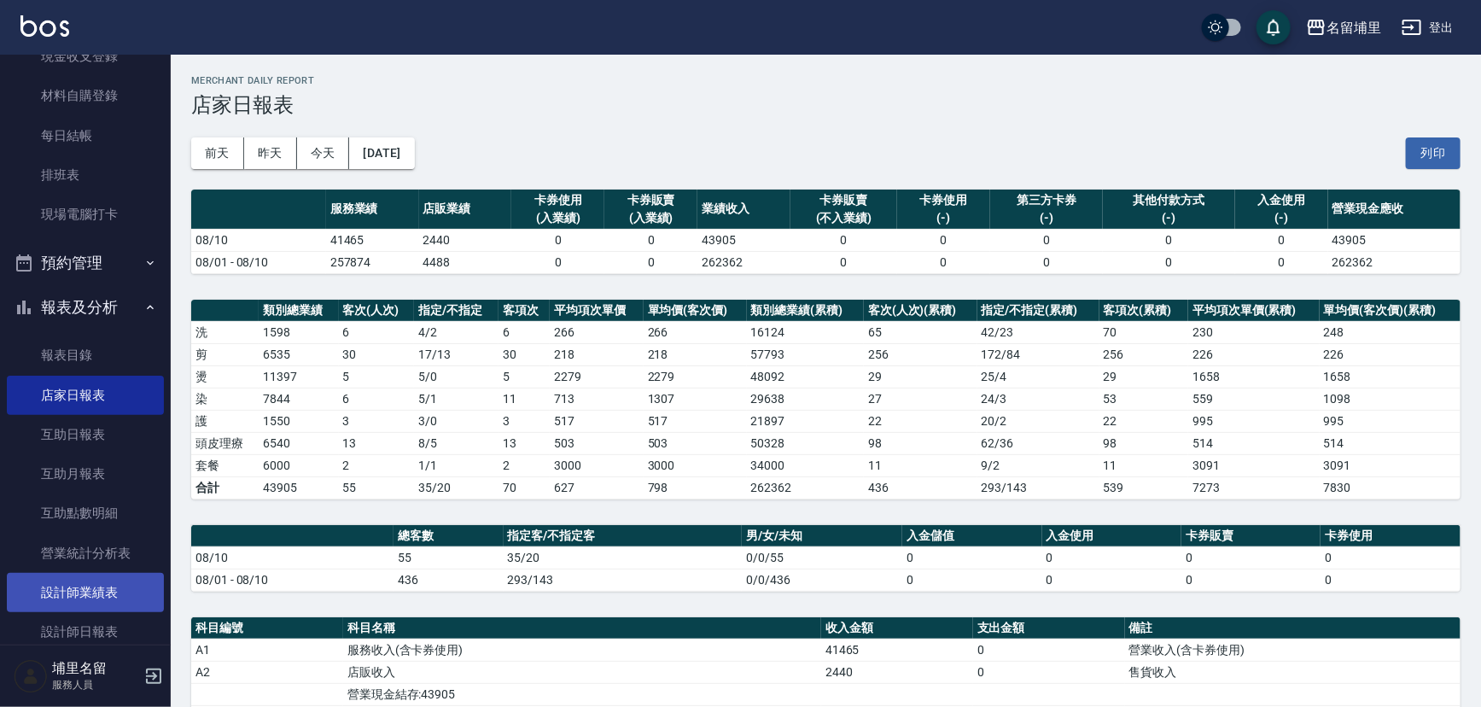
scroll to position [232, 0]
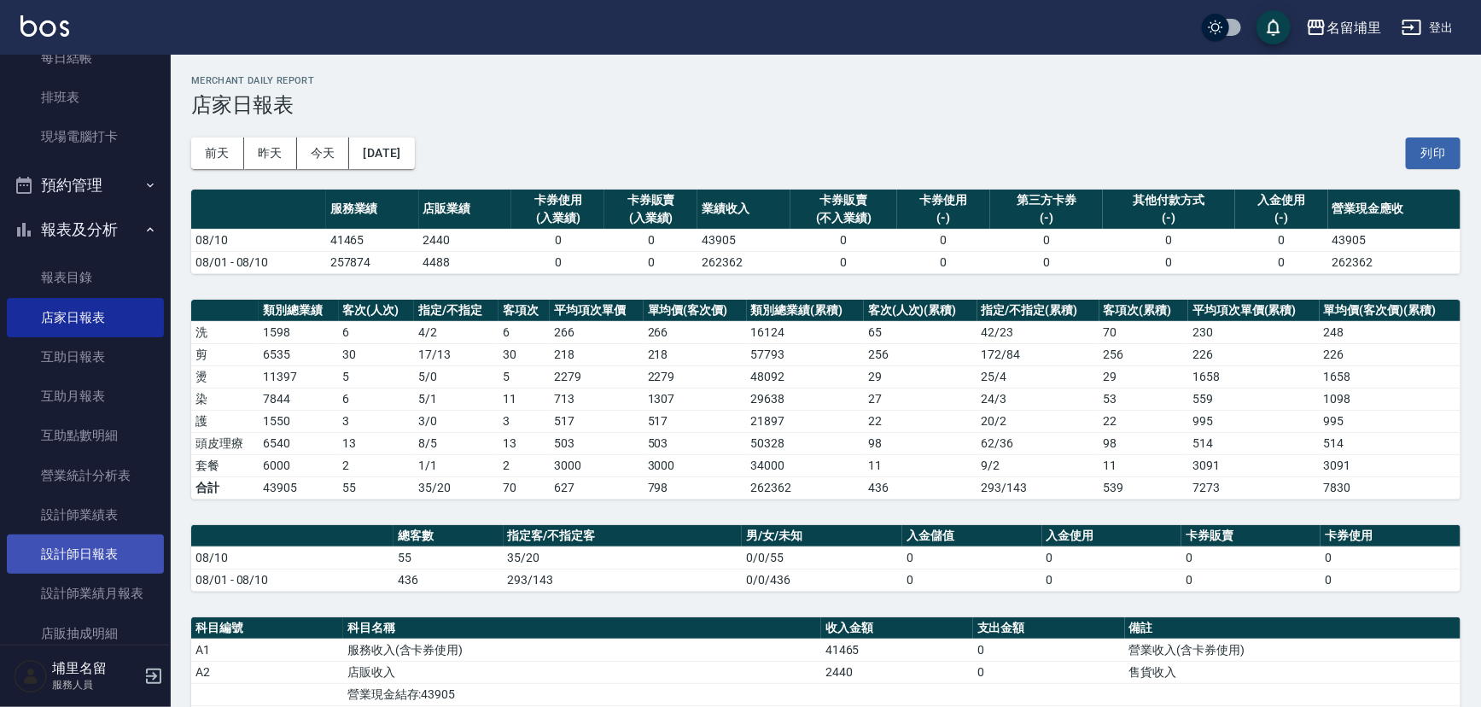
click at [108, 546] on link "設計師日報表" at bounding box center [85, 553] width 157 height 39
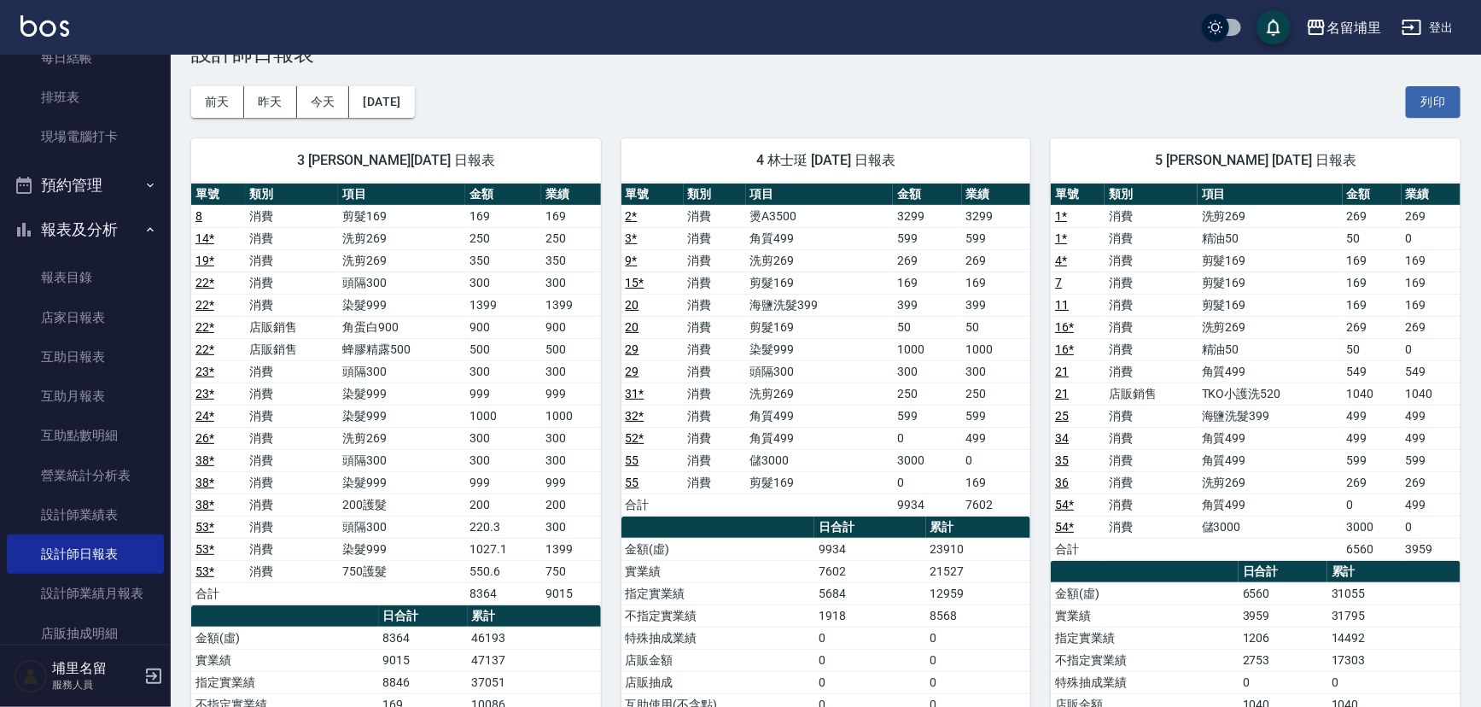
scroll to position [77, 0]
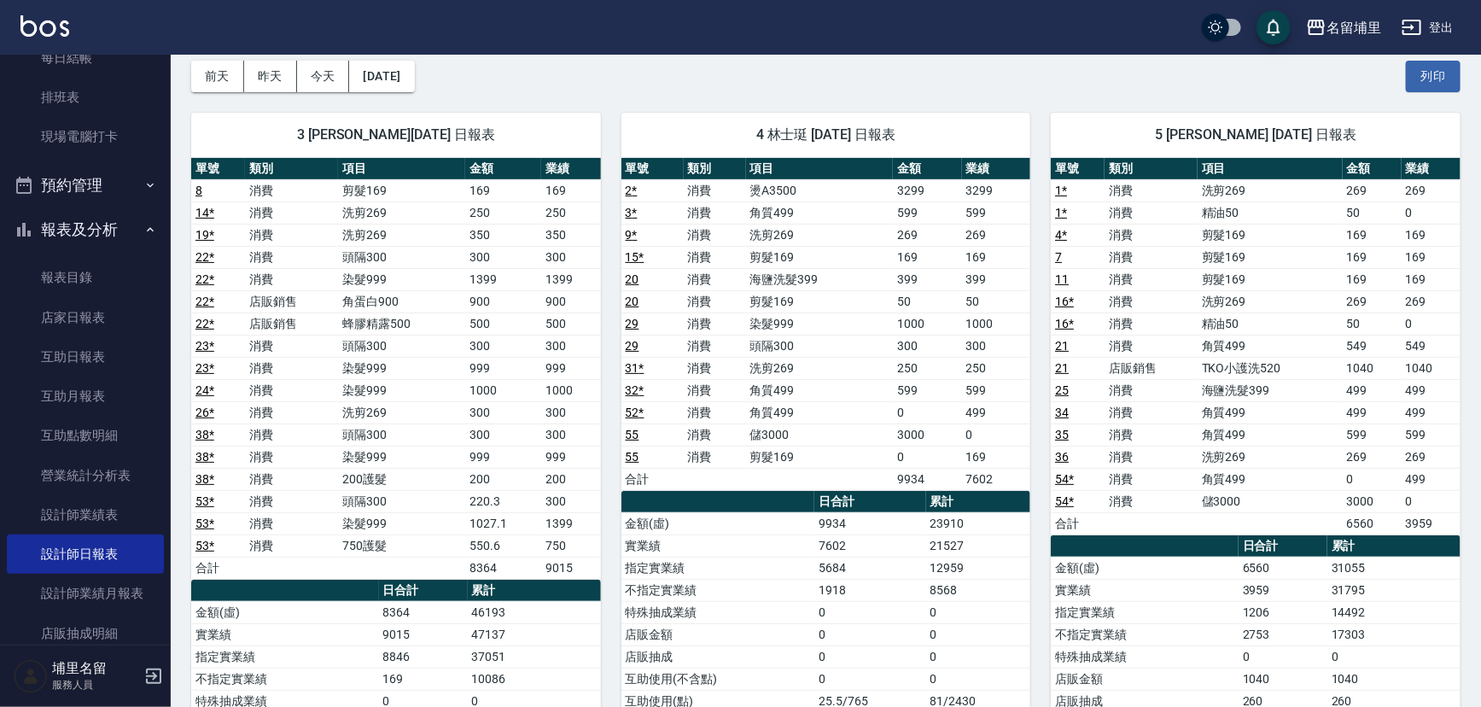
drag, startPoint x: 656, startPoint y: 190, endPoint x: 639, endPoint y: 192, distance: 16.4
click at [639, 192] on td "2 *" at bounding box center [653, 190] width 62 height 22
drag, startPoint x: 743, startPoint y: 192, endPoint x: 956, endPoint y: 191, distance: 213.4
click at [956, 191] on tr "2 * 消費 燙A3500 3299 3299" at bounding box center [827, 190] width 410 height 22
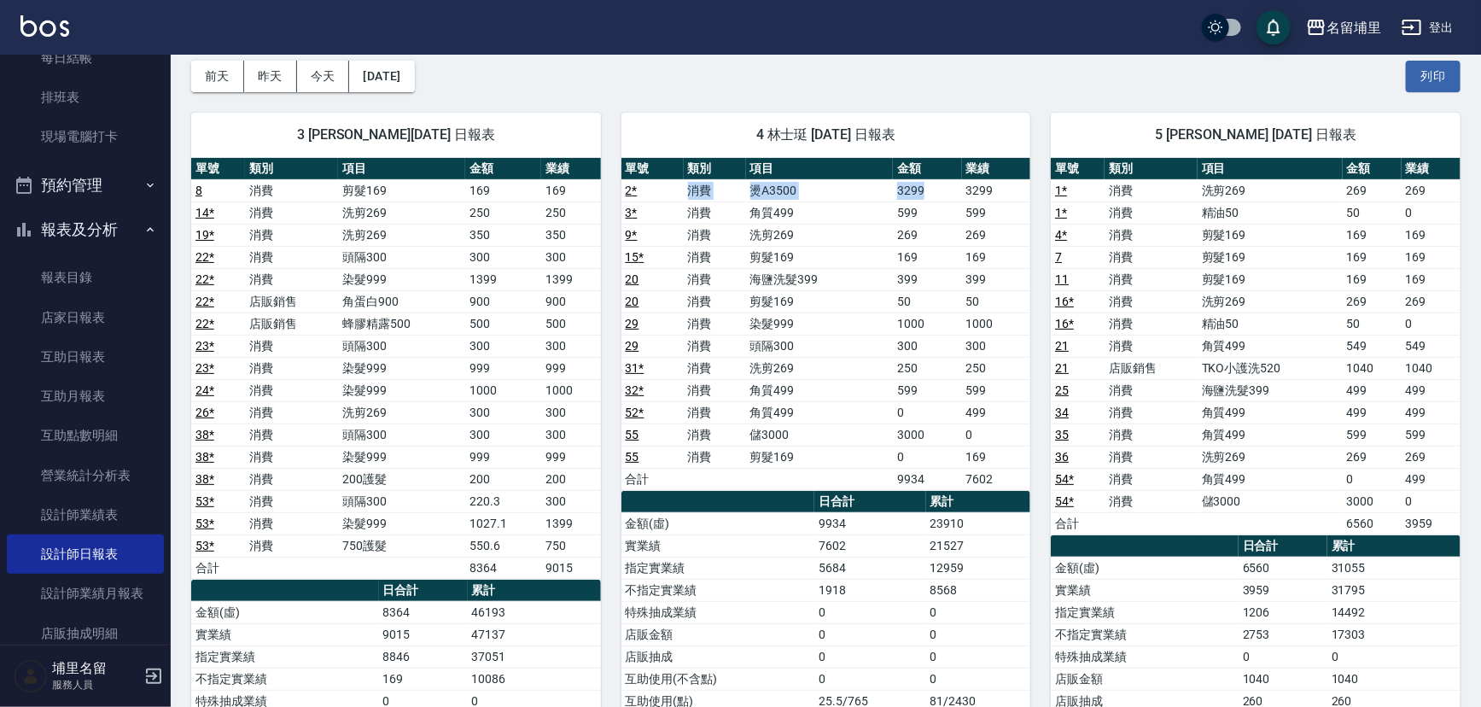
click at [956, 191] on td "3299" at bounding box center [927, 190] width 69 height 22
drag, startPoint x: 866, startPoint y: 194, endPoint x: 728, endPoint y: 196, distance: 137.5
click at [728, 196] on tr "2 * 消費 燙A3500 3299 3299" at bounding box center [827, 190] width 410 height 22
click at [728, 196] on td "消費" at bounding box center [715, 190] width 62 height 22
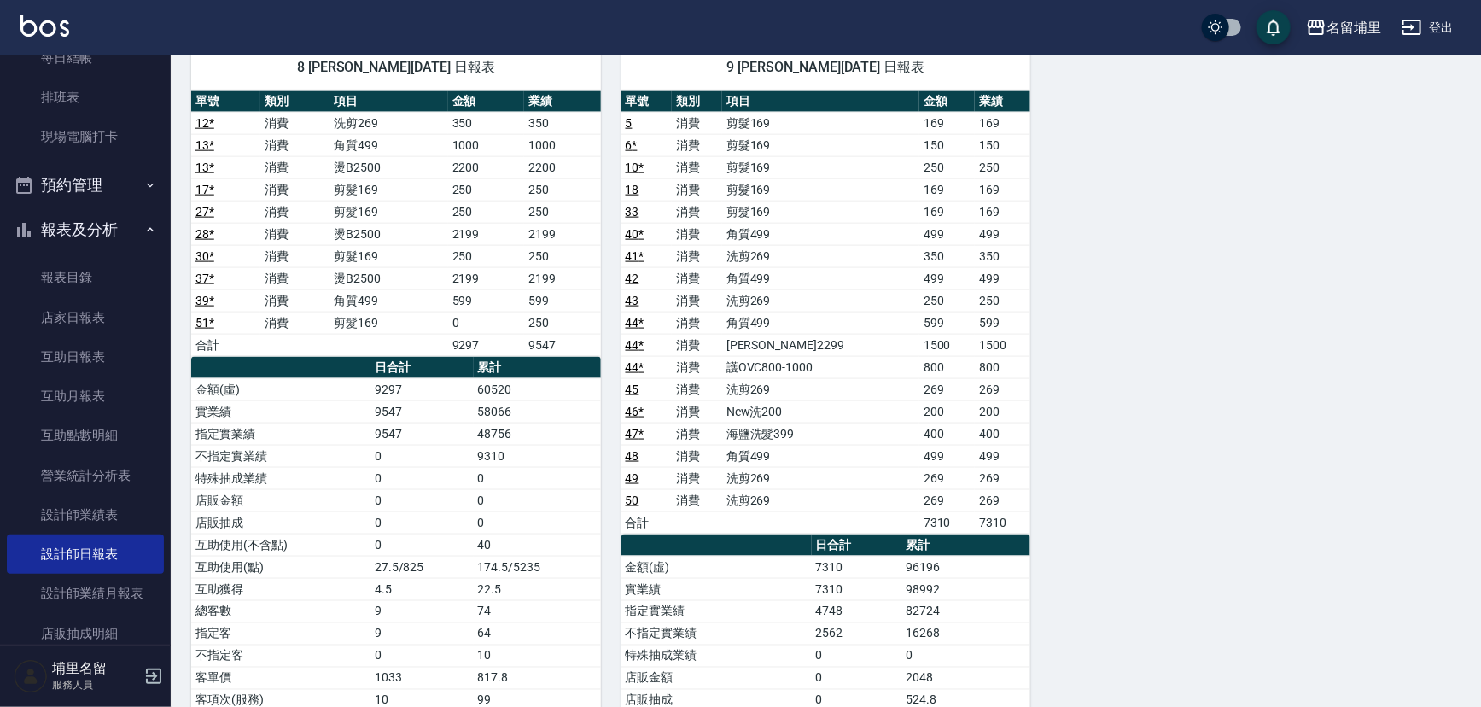
scroll to position [1245, 0]
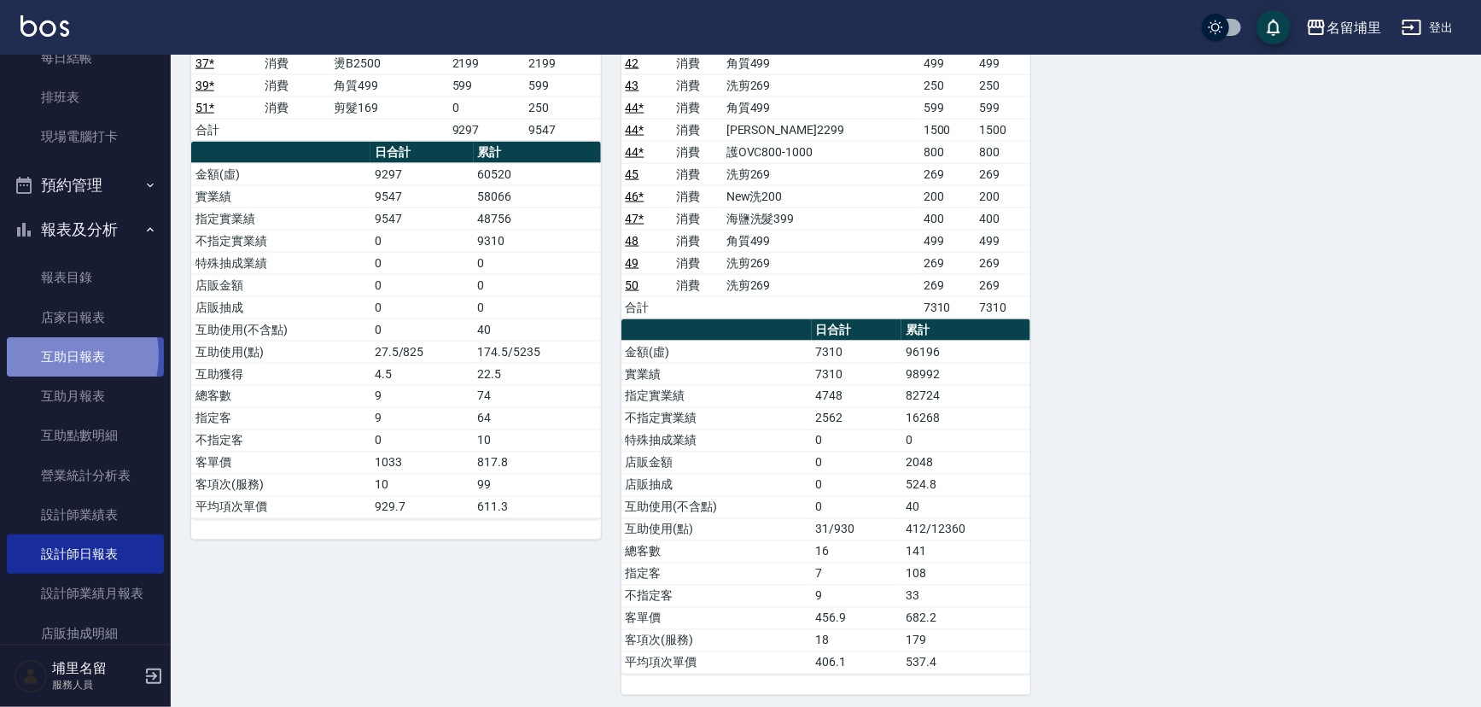
click at [55, 354] on link "互助日報表" at bounding box center [85, 356] width 157 height 39
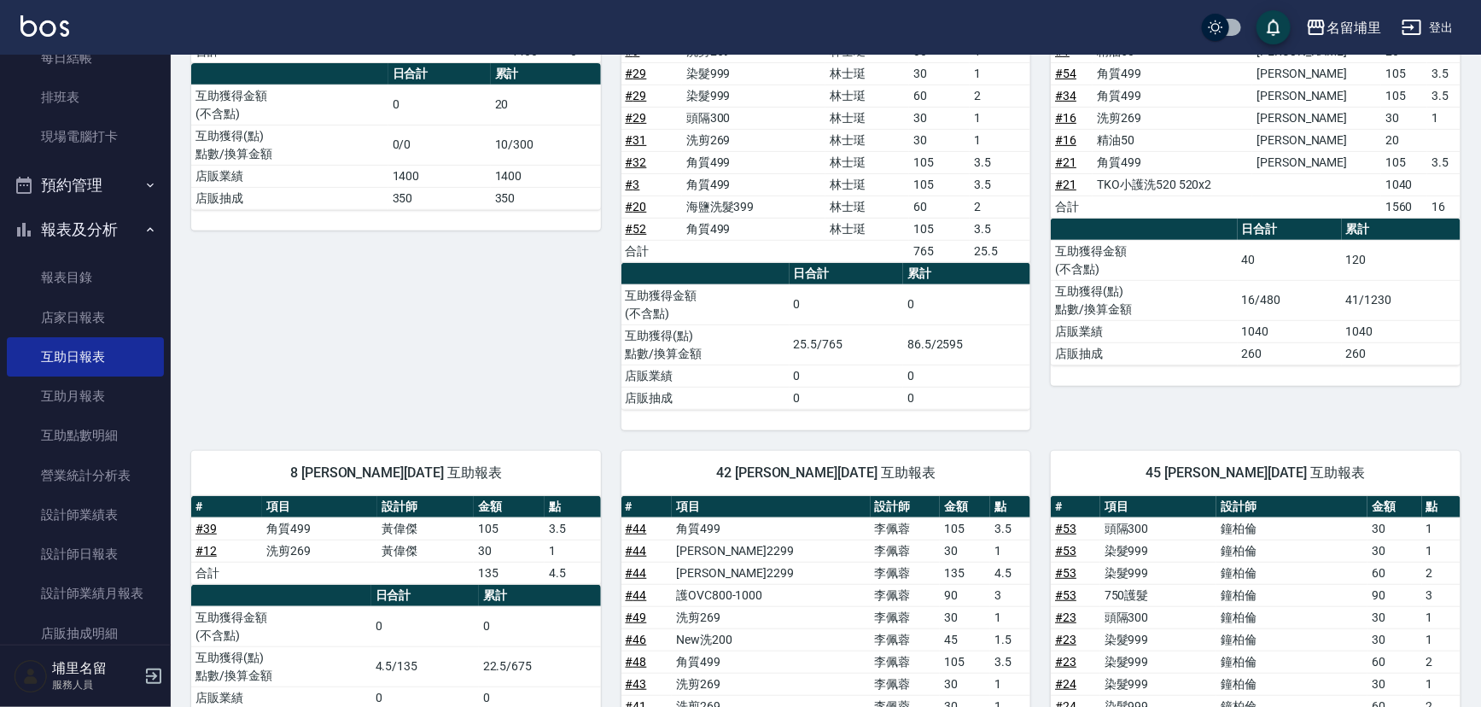
scroll to position [260, 0]
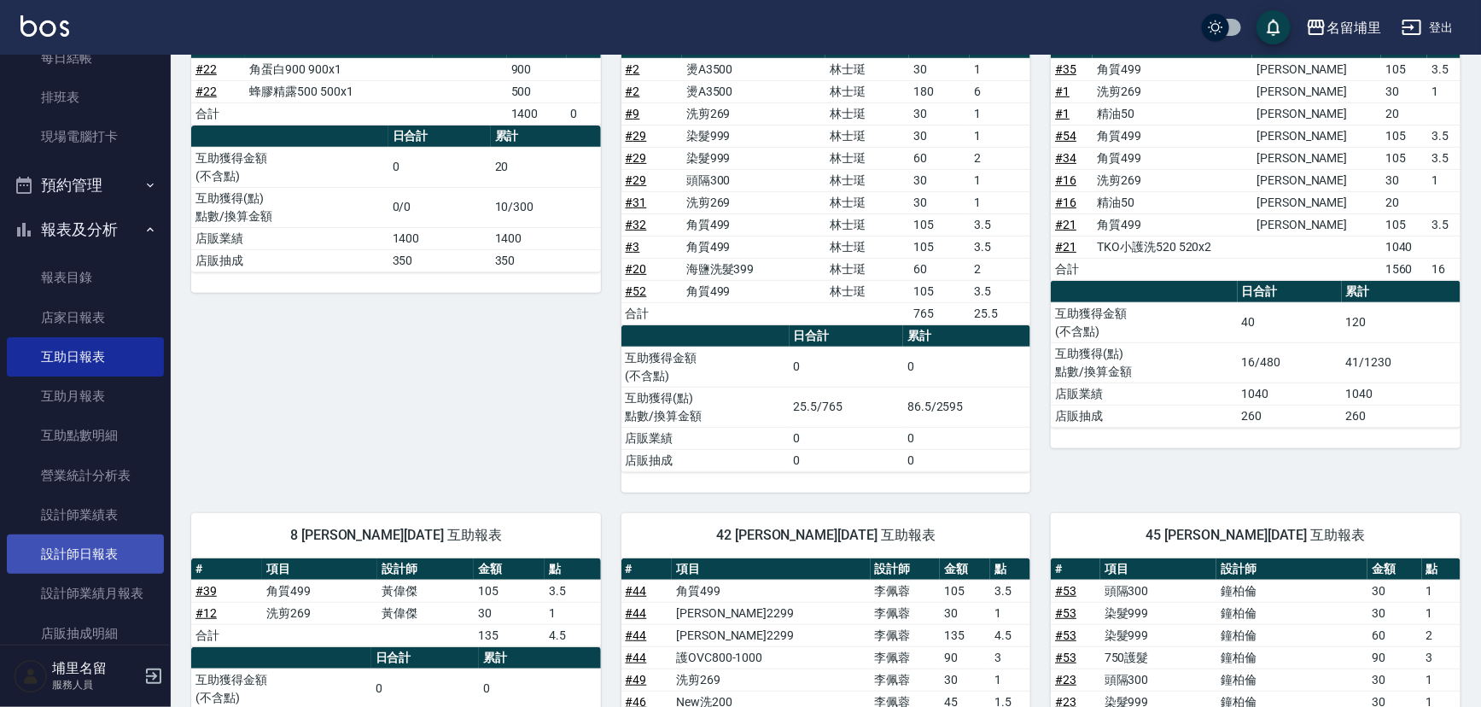
click at [73, 553] on link "設計師日報表" at bounding box center [85, 553] width 157 height 39
